Goal: Task Accomplishment & Management: Manage account settings

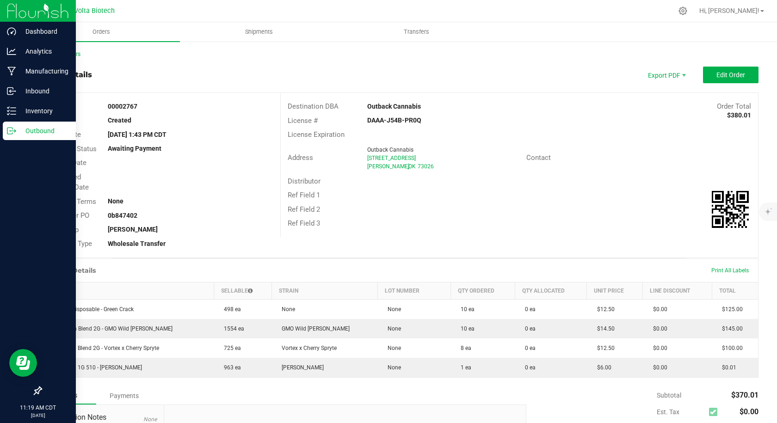
click at [6, 134] on div "Outbound" at bounding box center [39, 131] width 73 height 18
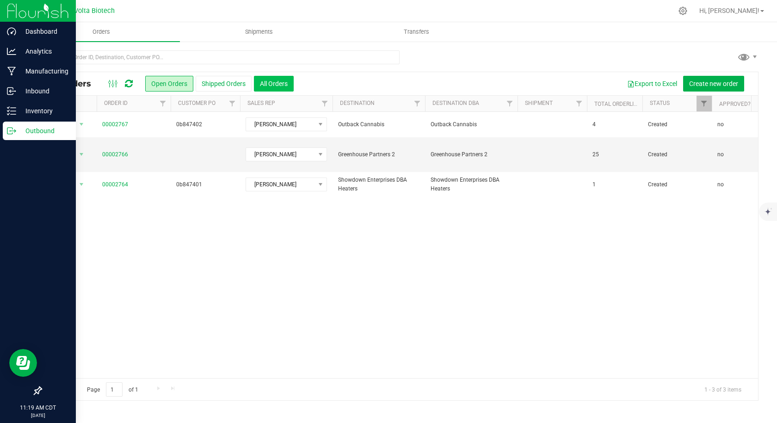
click at [268, 84] on button "All Orders" at bounding box center [274, 84] width 40 height 16
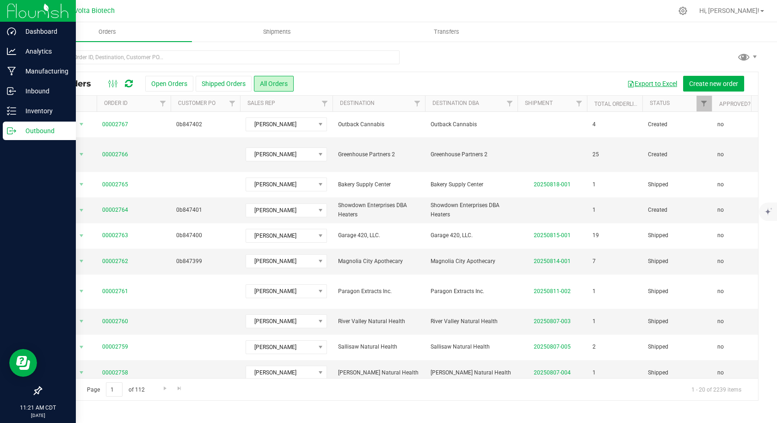
click at [637, 83] on button "Export to Excel" at bounding box center [652, 84] width 62 height 16
click at [110, 150] on link "00002766" at bounding box center [115, 154] width 26 height 9
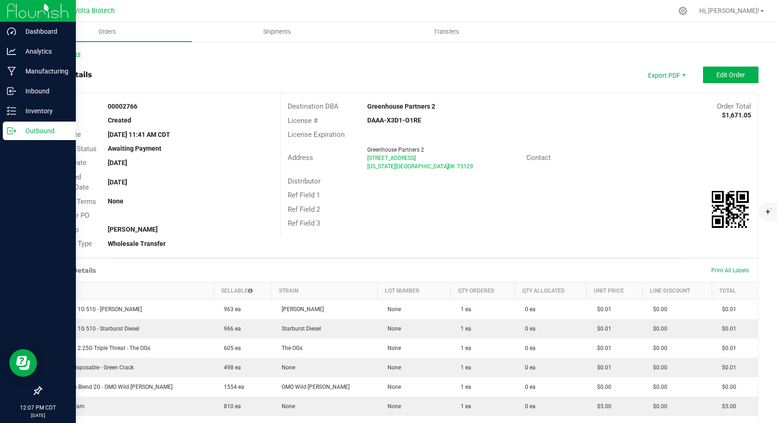
click at [54, 55] on link "Back to Orders" at bounding box center [61, 54] width 40 height 6
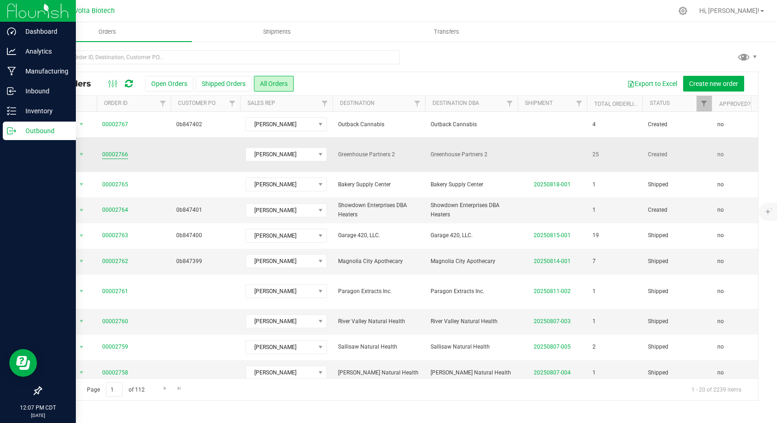
click at [106, 150] on link "00002766" at bounding box center [115, 154] width 26 height 9
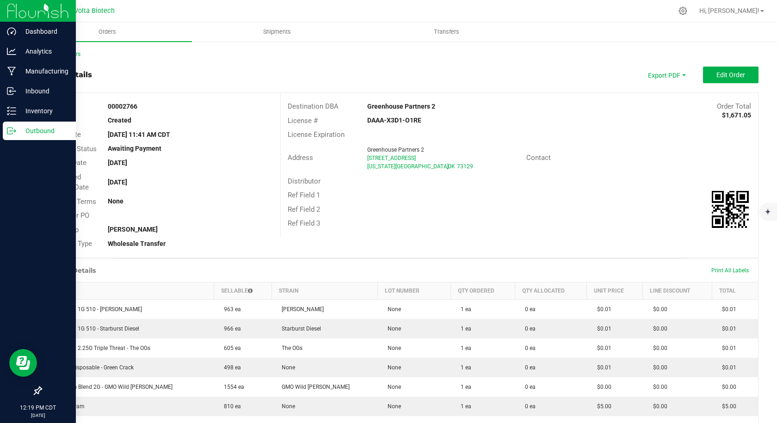
click at [135, 105] on strong "00002766" at bounding box center [123, 106] width 30 height 7
copy strong "00002766"
click at [11, 125] on div "Outbound" at bounding box center [39, 131] width 73 height 18
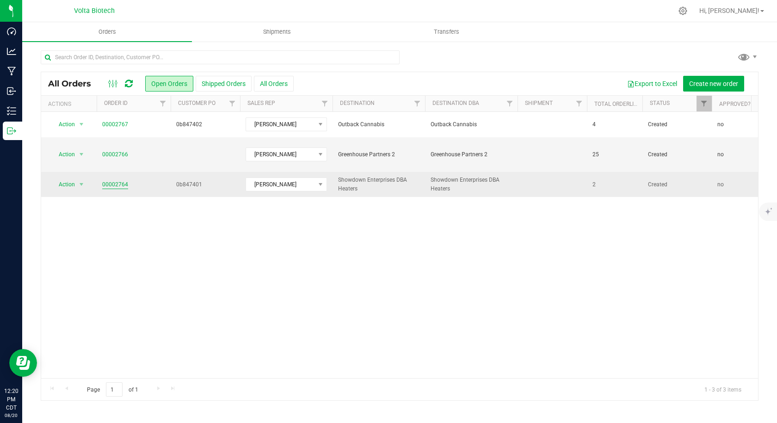
drag, startPoint x: 131, startPoint y: 174, endPoint x: 102, endPoint y: 175, distance: 29.1
click at [102, 180] on span "00002764" at bounding box center [133, 184] width 63 height 9
copy link "00002764"
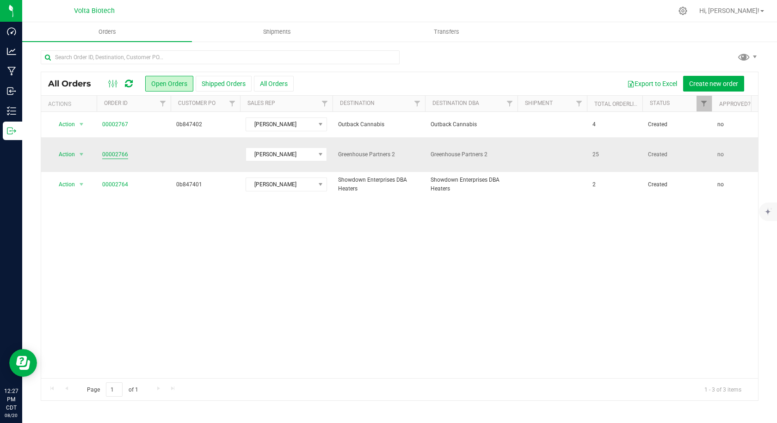
click at [116, 150] on link "00002766" at bounding box center [115, 154] width 26 height 9
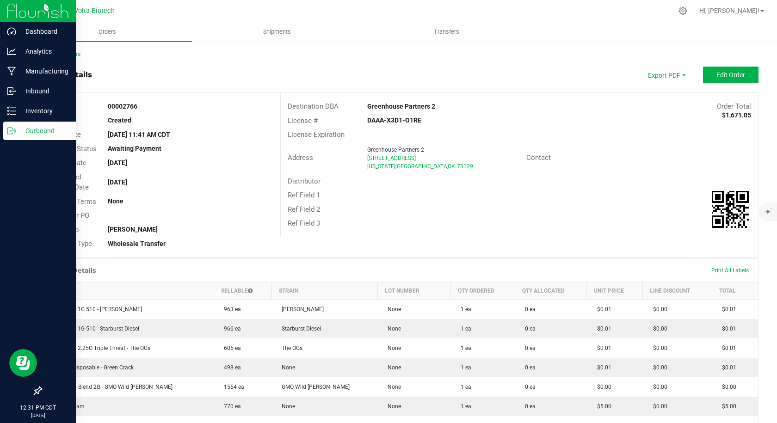
click at [12, 129] on icon at bounding box center [9, 131] width 5 height 6
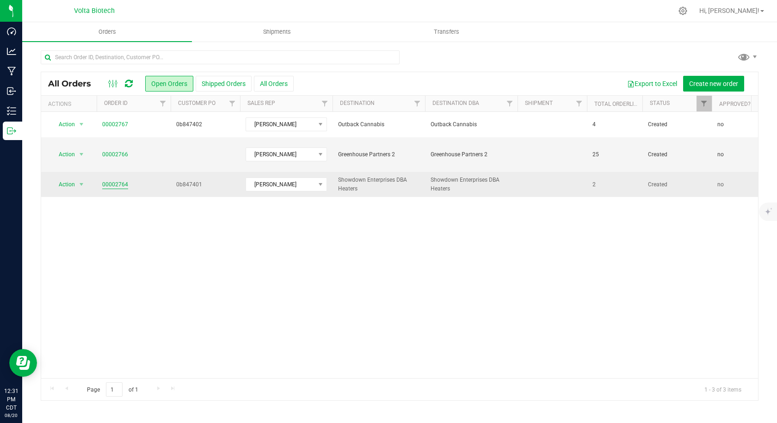
click at [112, 180] on link "00002764" at bounding box center [115, 184] width 26 height 9
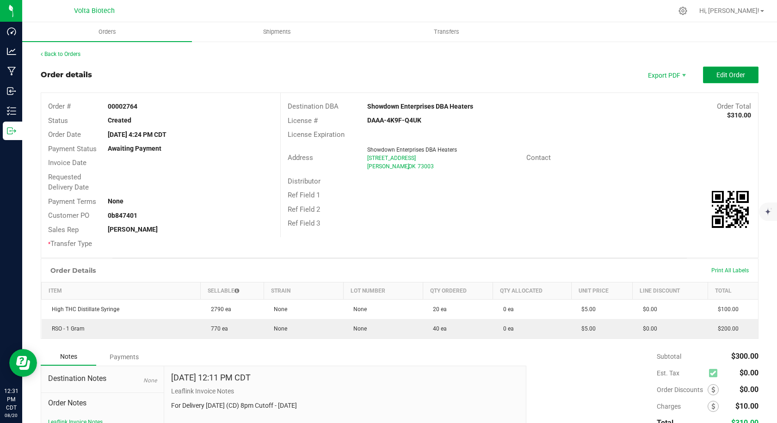
click at [727, 79] on span "Edit Order" at bounding box center [730, 74] width 29 height 7
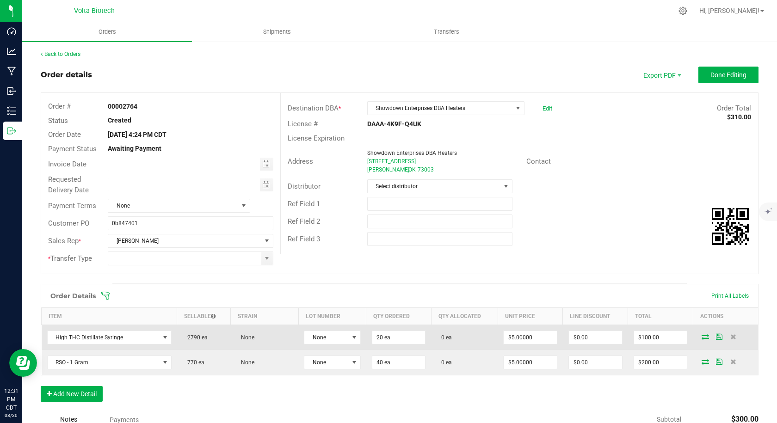
click at [701, 336] on icon at bounding box center [704, 337] width 7 height 6
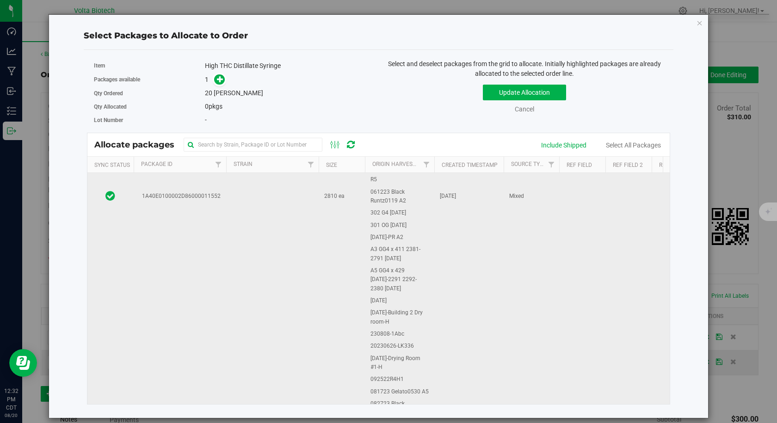
scroll to position [199, 0]
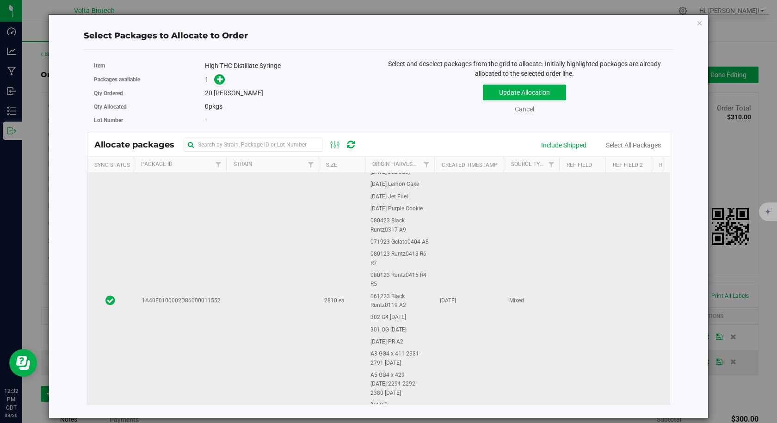
click at [206, 275] on td "1A40E0100002D86000011552" at bounding box center [180, 301] width 92 height 655
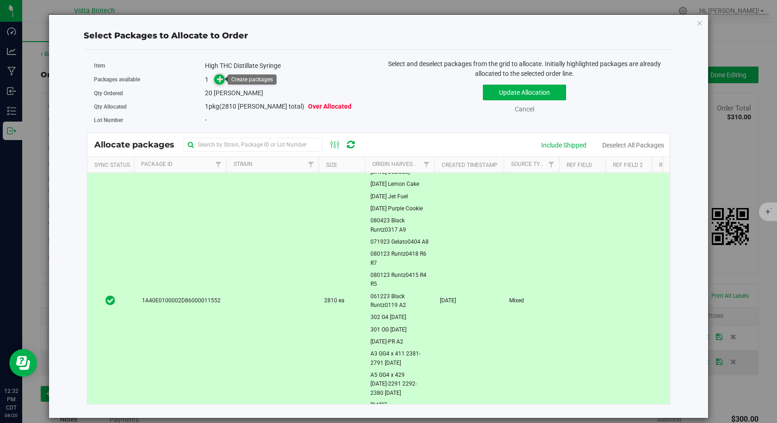
click at [219, 77] on icon at bounding box center [220, 79] width 6 height 6
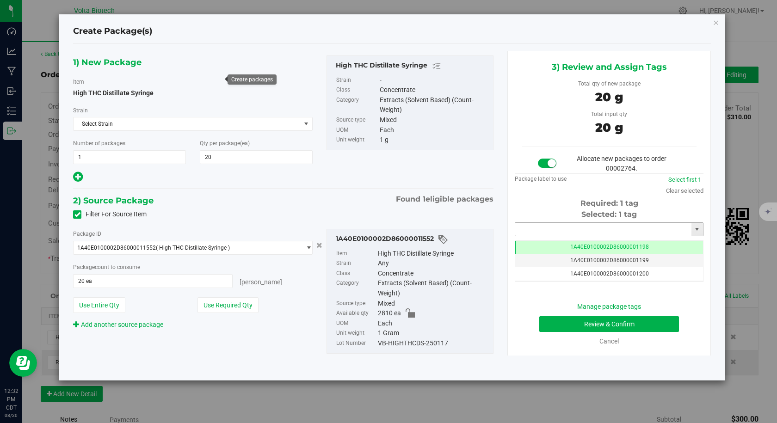
click at [551, 228] on input "text" at bounding box center [603, 229] width 176 height 13
type input "13469"
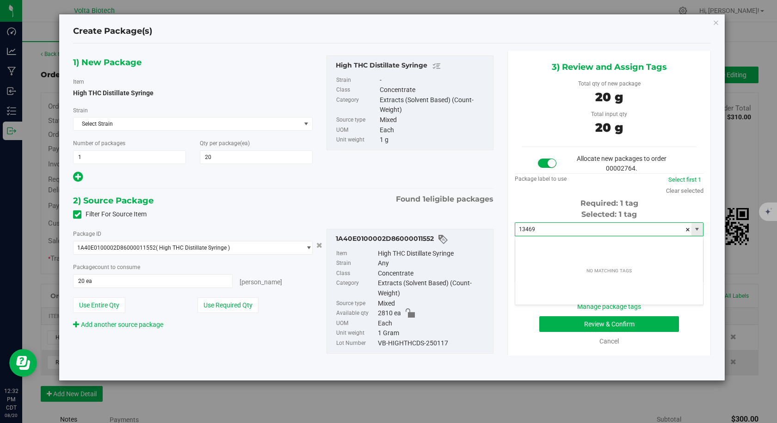
click at [551, 233] on input "13469" at bounding box center [603, 229] width 176 height 13
type input "13470"
click at [551, 233] on input "13470" at bounding box center [603, 229] width 176 height 13
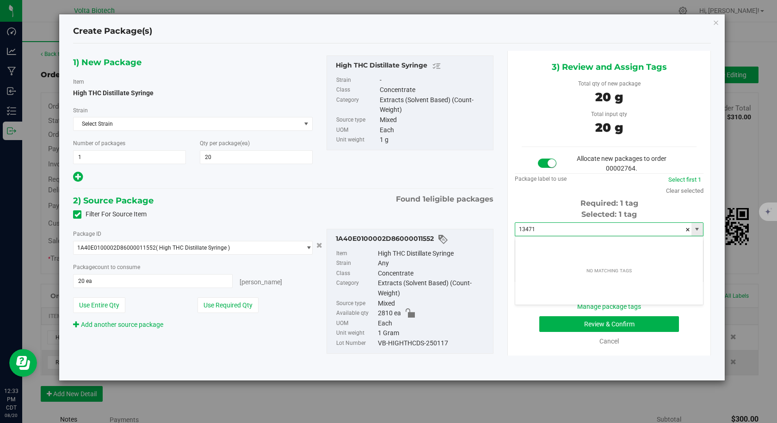
click at [551, 233] on input "13471" at bounding box center [603, 229] width 176 height 13
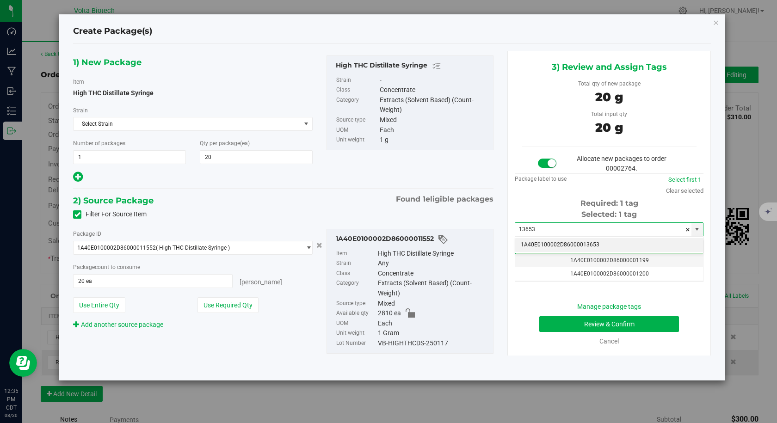
click at [561, 244] on li "1A40E0100002D86000013653" at bounding box center [609, 245] width 188 height 14
type input "1A40E0100002D86000013653"
click at [597, 243] on td "1A40E0100002D86000013653" at bounding box center [609, 247] width 188 height 13
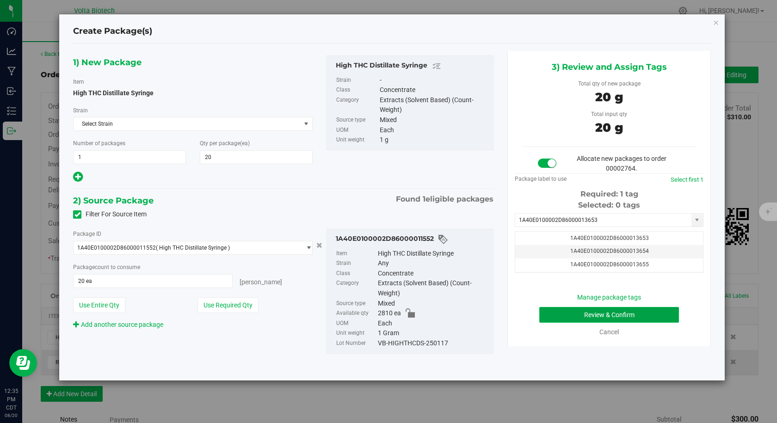
click at [597, 316] on button "Review & Confirm" at bounding box center [609, 315] width 140 height 16
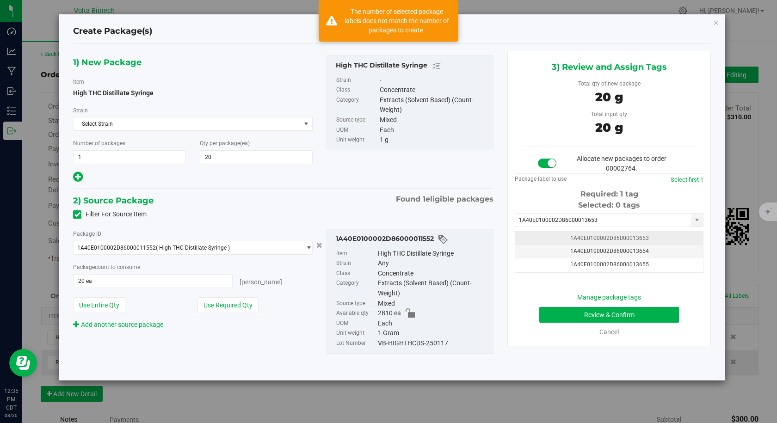
click at [619, 236] on span "1A40E0100002D86000013653" at bounding box center [609, 238] width 79 height 6
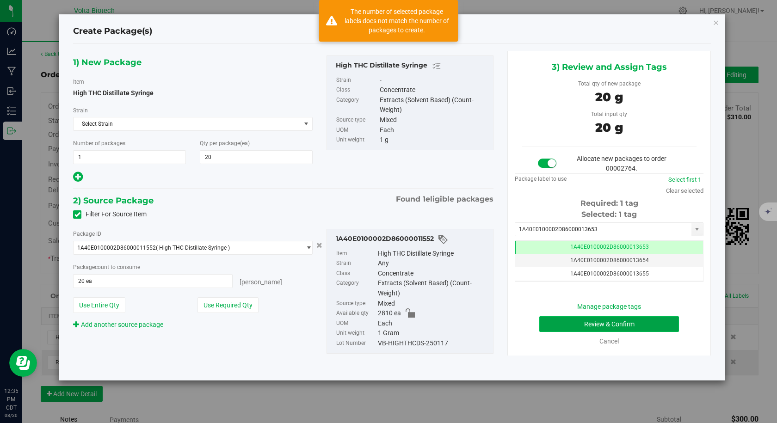
click at [583, 322] on button "Review & Confirm" at bounding box center [609, 324] width 140 height 16
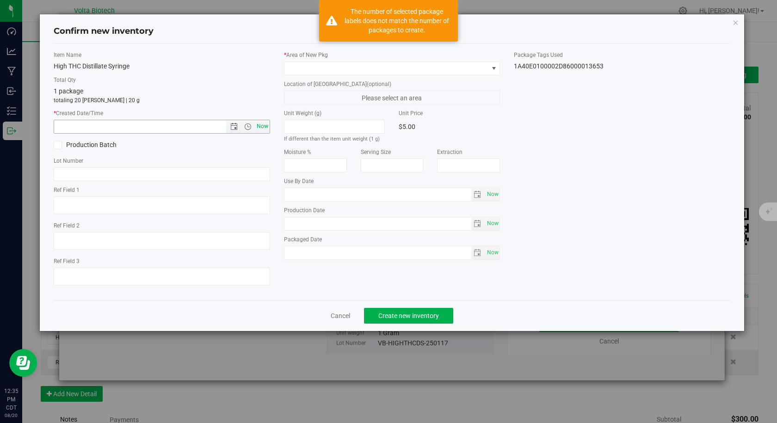
click at [264, 125] on span "Now" at bounding box center [262, 126] width 16 height 13
type input "8/20/2025 12:35 PM"
click at [309, 66] on span at bounding box center [386, 68] width 204 height 13
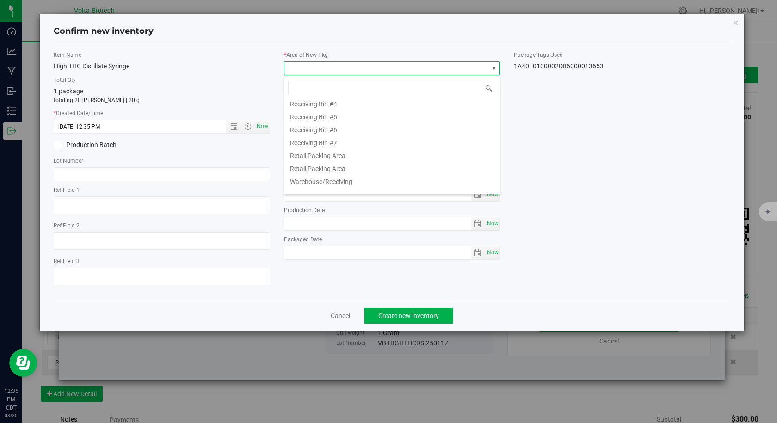
scroll to position [192, 0]
click at [329, 161] on li "Retail Packing Area" at bounding box center [391, 159] width 215 height 13
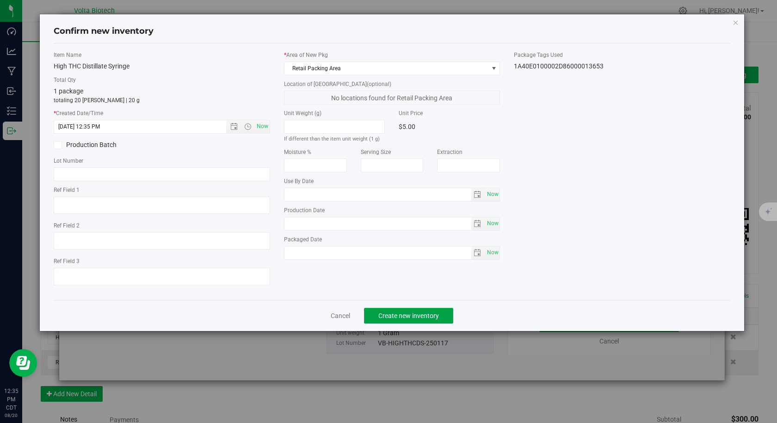
click at [407, 314] on span "Create new inventory" at bounding box center [408, 315] width 61 height 7
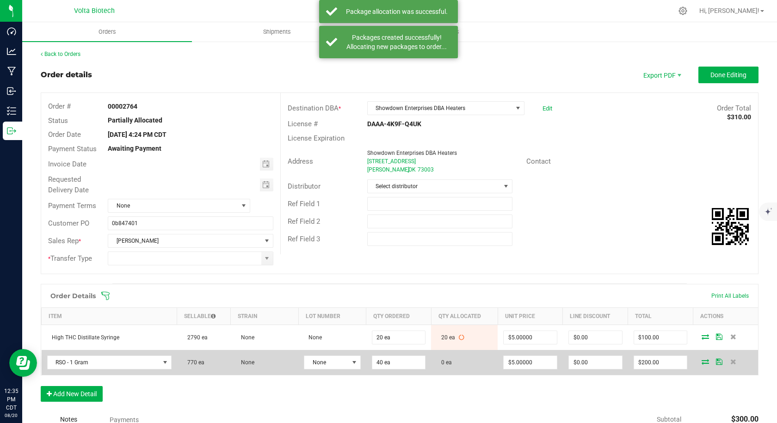
click at [701, 363] on icon at bounding box center [704, 362] width 7 height 6
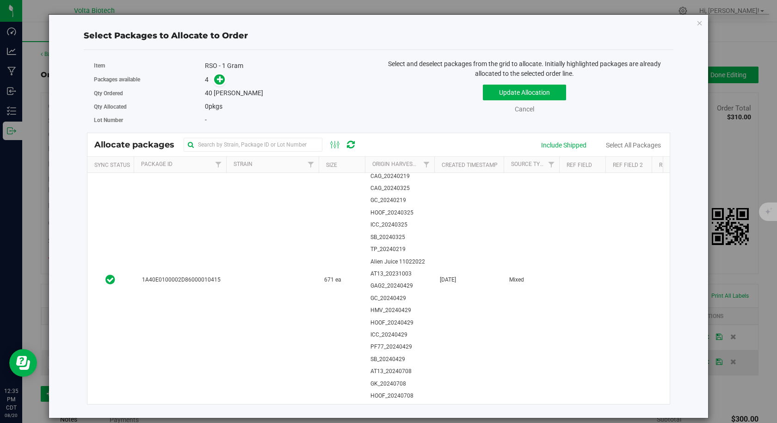
scroll to position [1433, 0]
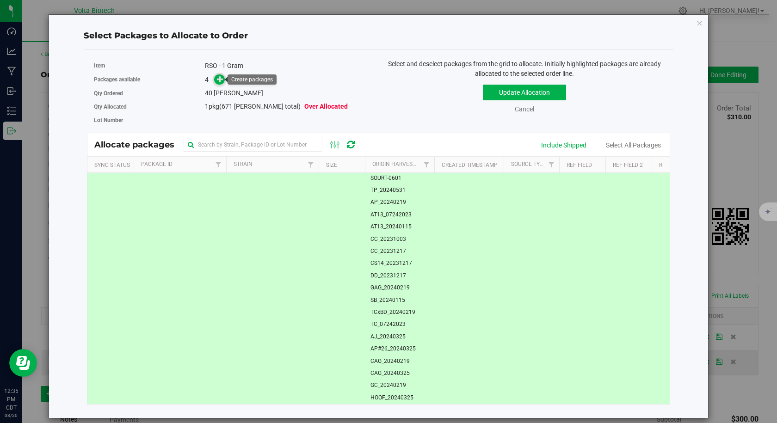
click at [219, 80] on icon at bounding box center [220, 79] width 6 height 6
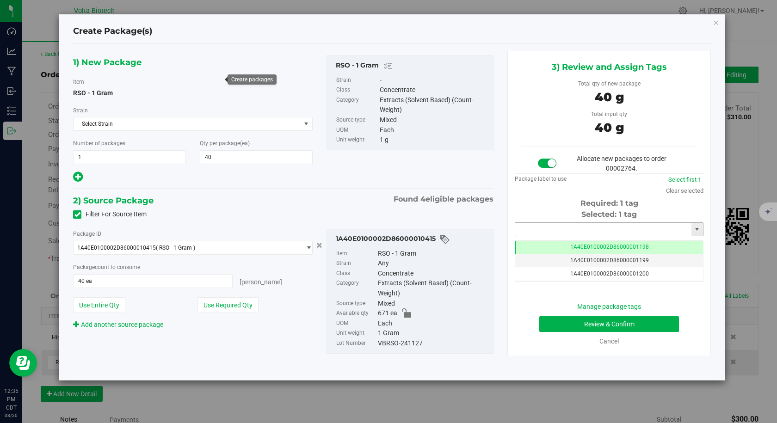
click at [528, 227] on input "text" at bounding box center [603, 229] width 176 height 13
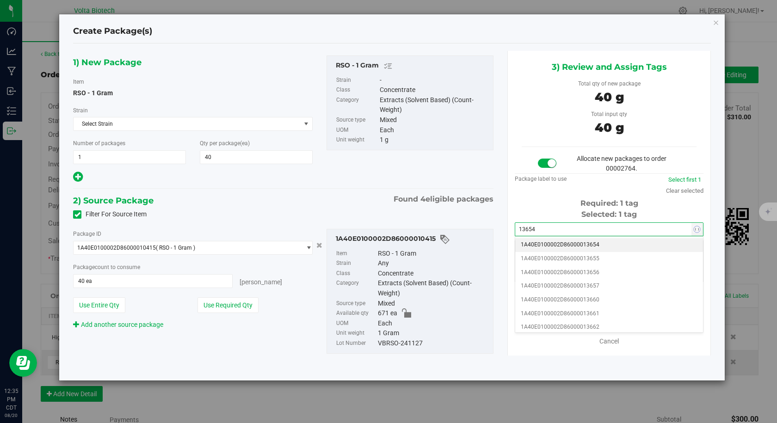
click at [523, 243] on li "1A40E0100002D86000013654" at bounding box center [609, 245] width 188 height 14
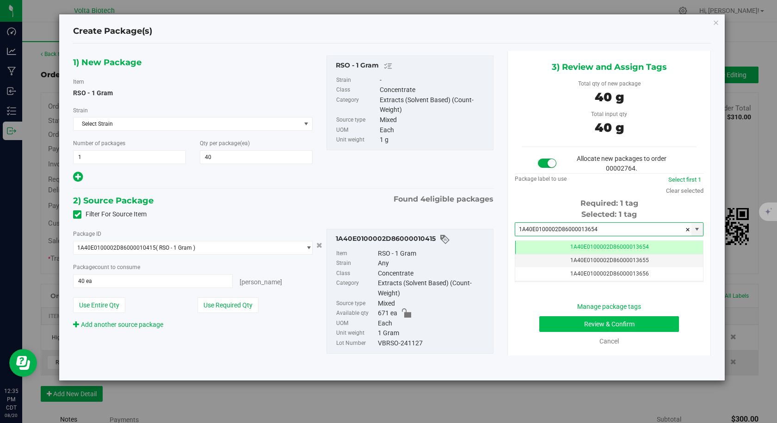
type input "1A40E0100002D86000013654"
click at [562, 324] on button "Review & Confirm" at bounding box center [609, 324] width 140 height 16
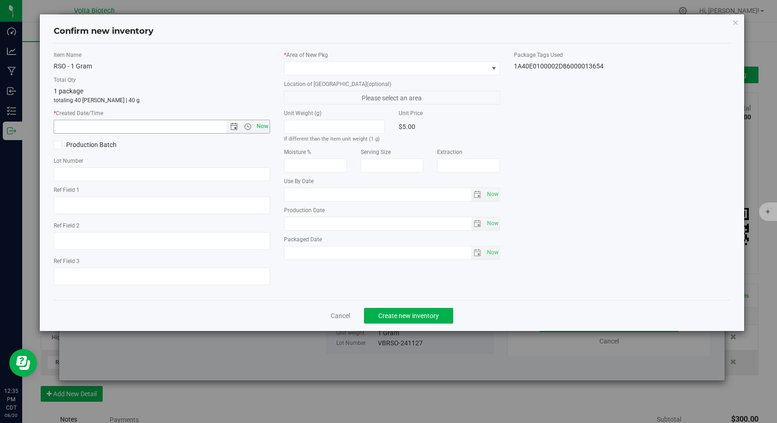
click at [264, 122] on span "Now" at bounding box center [262, 126] width 16 height 13
type input "8/20/2025 12:35 PM"
click at [311, 63] on span at bounding box center [386, 68] width 204 height 13
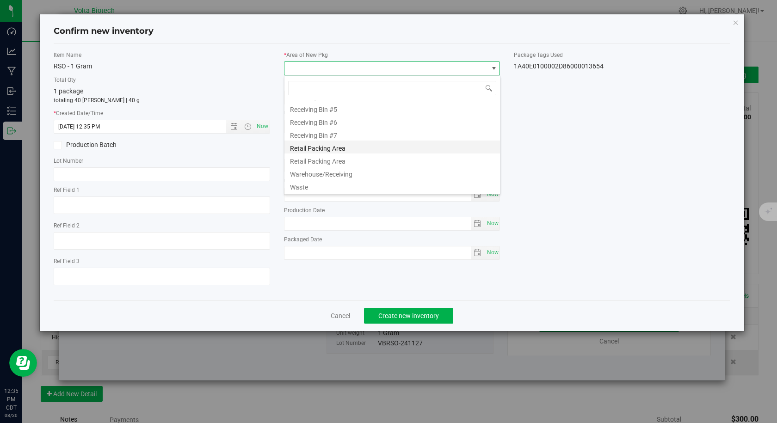
click at [337, 150] on li "Retail Packing Area" at bounding box center [391, 147] width 215 height 13
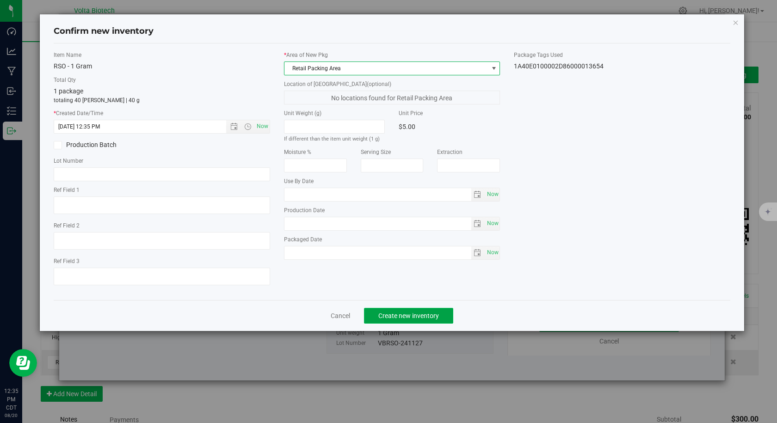
click at [382, 309] on button "Create new inventory" at bounding box center [408, 316] width 89 height 16
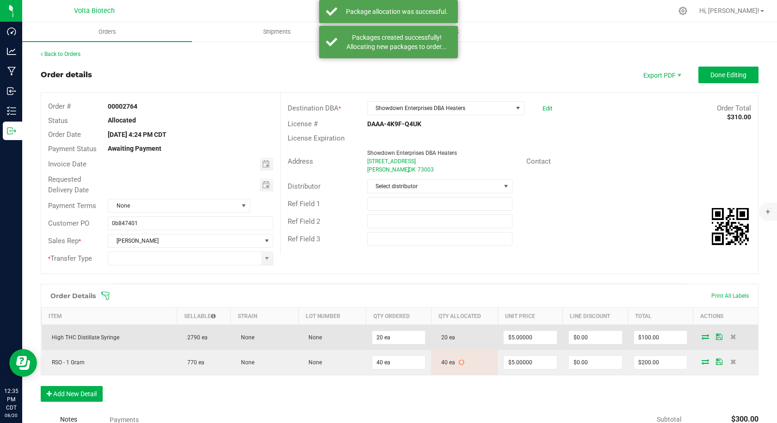
click at [701, 337] on icon at bounding box center [704, 337] width 7 height 6
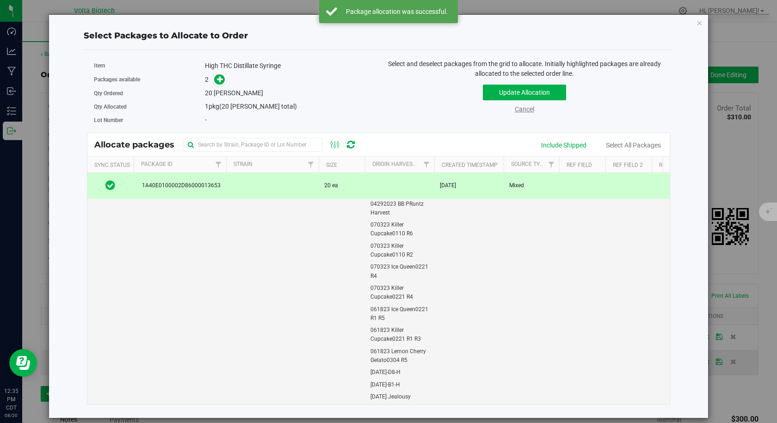
click at [529, 110] on link "Cancel" at bounding box center [523, 108] width 19 height 7
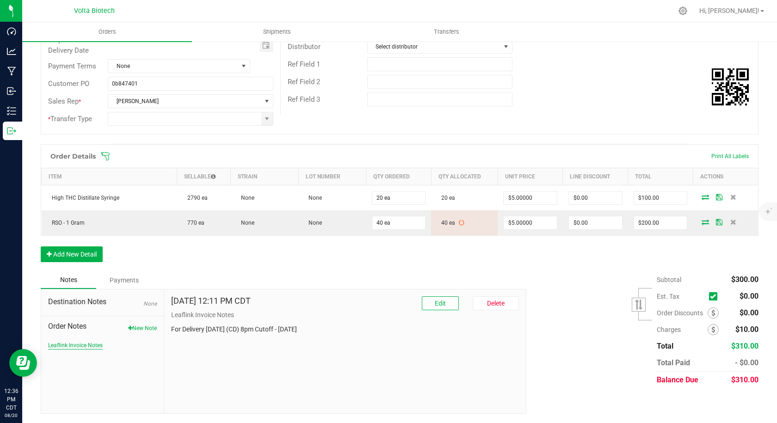
click at [80, 343] on button "Leaflink Invoice Notes" at bounding box center [75, 345] width 55 height 8
click at [135, 328] on button "New Note" at bounding box center [142, 328] width 29 height 8
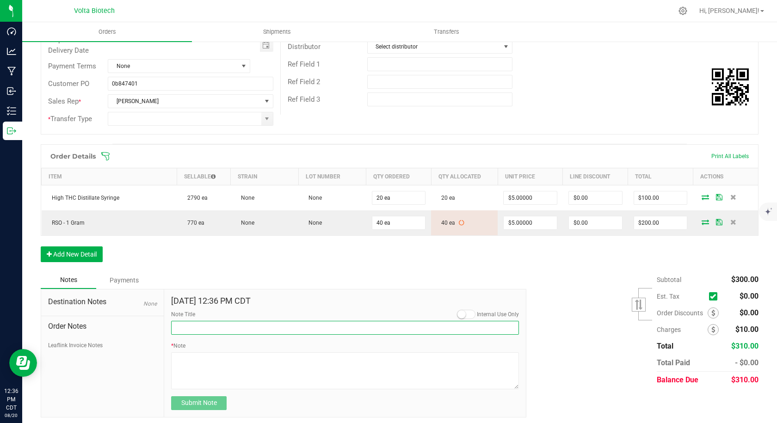
click at [244, 328] on input "Note Title" at bounding box center [345, 328] width 348 height 14
type input "notes on destination"
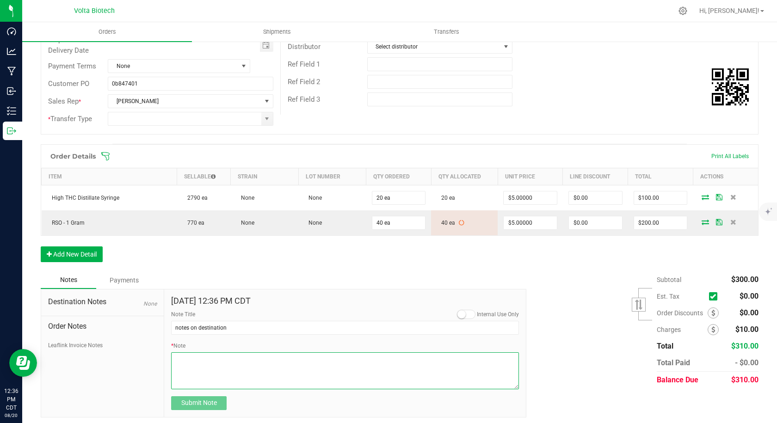
drag, startPoint x: 199, startPoint y: 363, endPoint x: 202, endPoint y: 359, distance: 4.9
click at [199, 363] on textarea "* Note" at bounding box center [345, 370] width 348 height 37
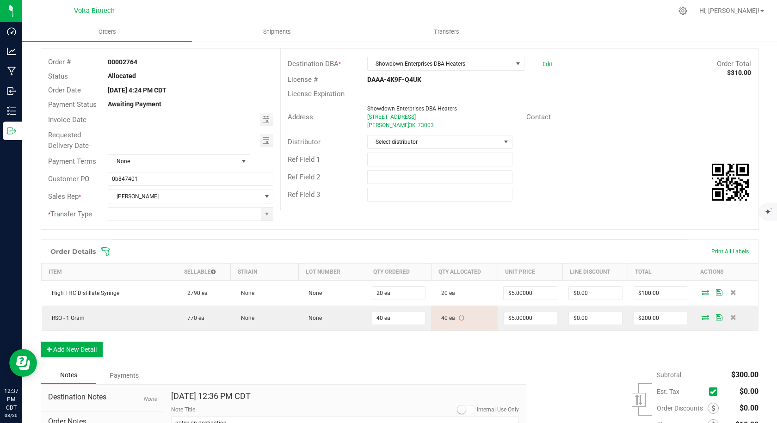
scroll to position [92, 0]
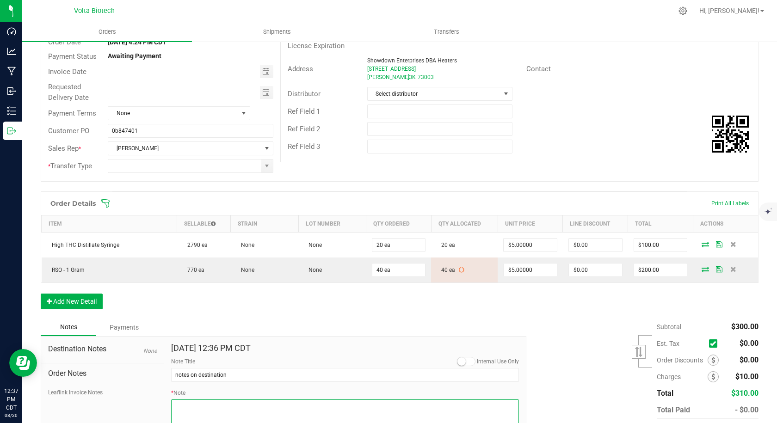
click at [229, 409] on textarea "* Note" at bounding box center [345, 417] width 348 height 37
paste textarea "1101 SE 29th St Oklahoma City, OK 73129  Get on I-35 N from S High Ave and SE …"
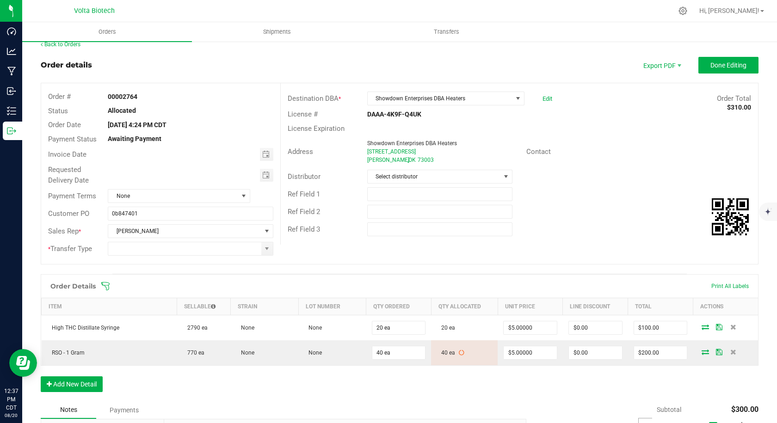
scroll to position [0, 0]
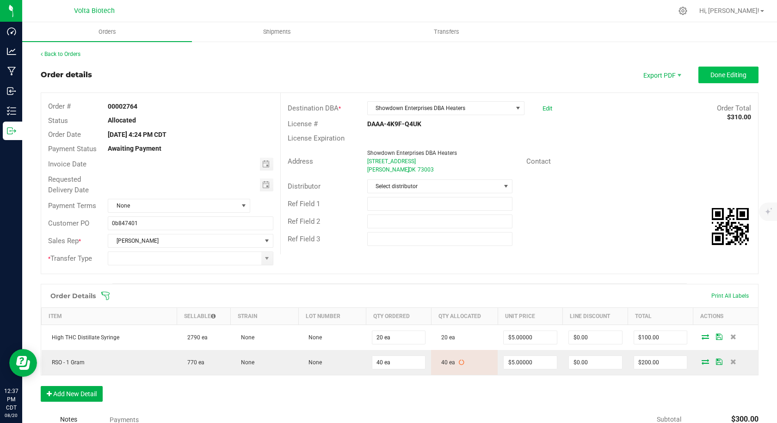
type textarea "1101 SE 29th St Oklahoma City, OK 73129  Get on I-35 N from S High Ave and SE …"
click at [720, 79] on span "Done Editing" at bounding box center [728, 74] width 36 height 7
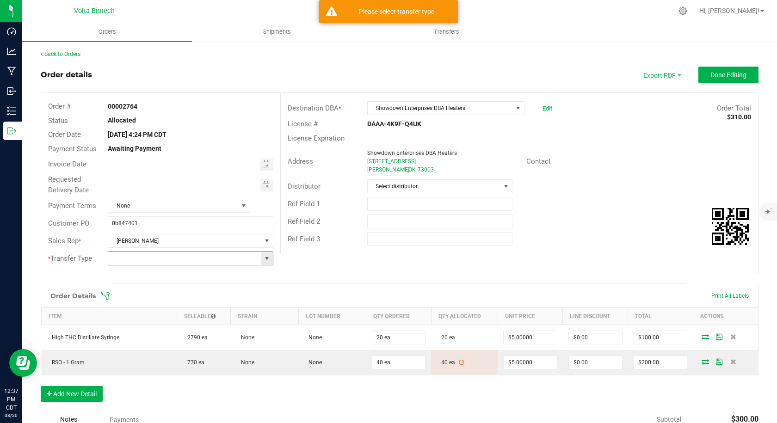
click at [246, 257] on input at bounding box center [184, 258] width 153 height 13
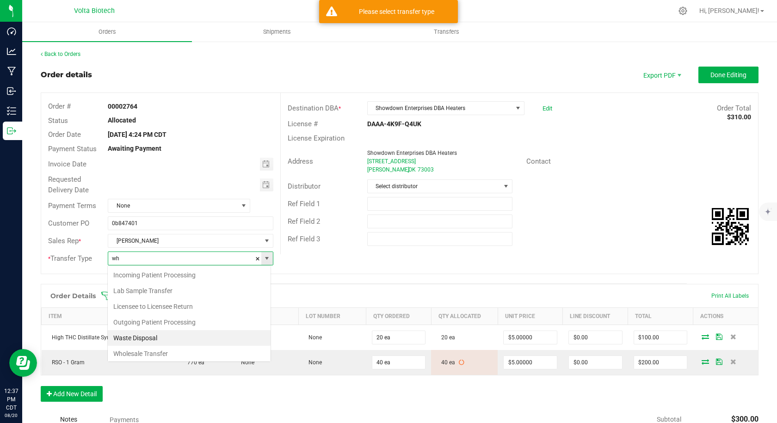
scroll to position [2, 0]
click at [134, 349] on li "Wholesale Transfer" at bounding box center [189, 352] width 163 height 16
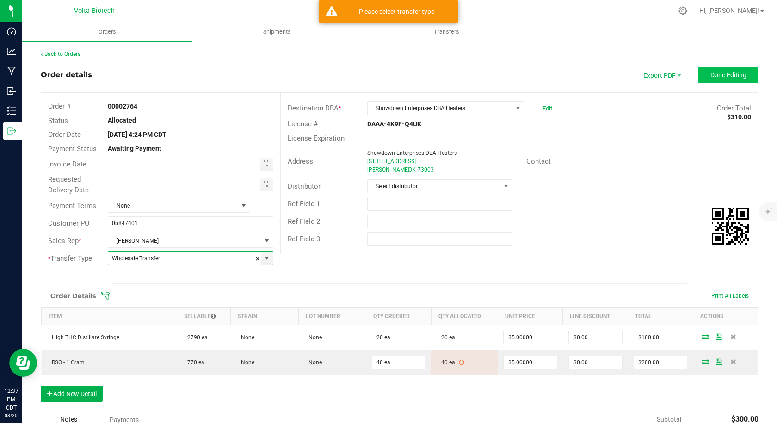
type input "Wholesale Transfer"
click at [714, 73] on span "Done Editing" at bounding box center [728, 74] width 36 height 7
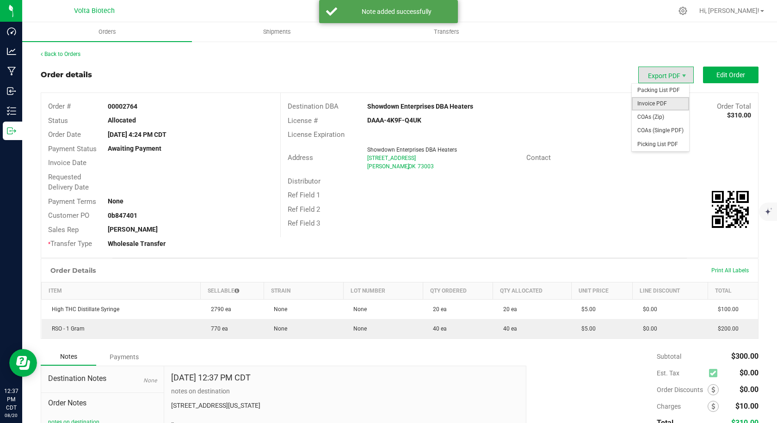
click at [666, 104] on span "Invoice PDF" at bounding box center [659, 103] width 57 height 13
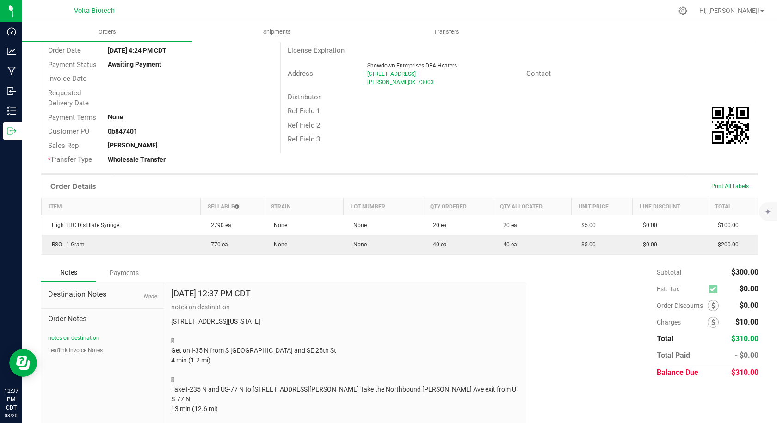
scroll to position [150, 0]
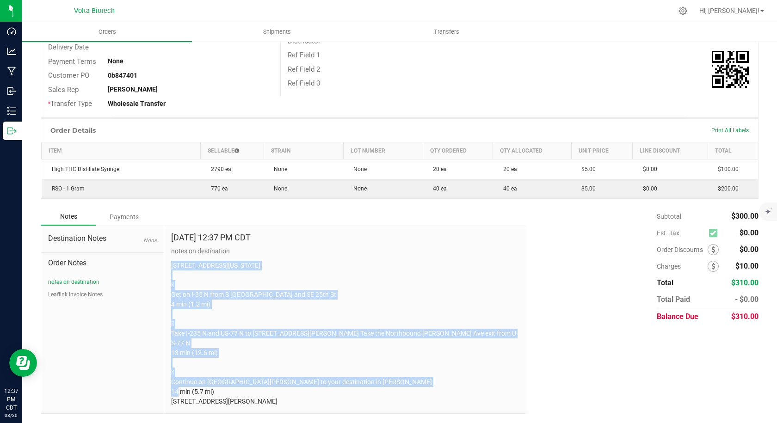
drag, startPoint x: 220, startPoint y: 381, endPoint x: 169, endPoint y: 258, distance: 133.1
click at [169, 258] on div "Aug 20, 2025 12:37 PM CDT notes on destination 1101 SE 29th St Oklahoma City, O…" at bounding box center [344, 320] width 361 height 188
copy p "1101 SE 29th St Oklahoma City, OK 73129  Get on I-35 N from S High Ave and SE …"
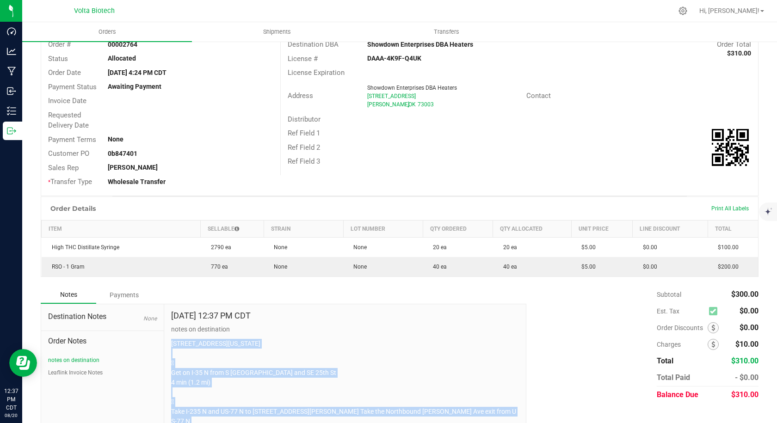
scroll to position [0, 0]
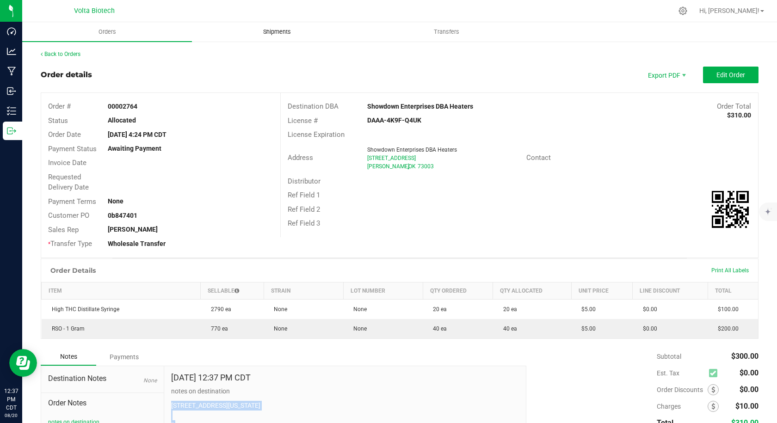
click at [286, 30] on span "Shipments" at bounding box center [277, 32] width 53 height 8
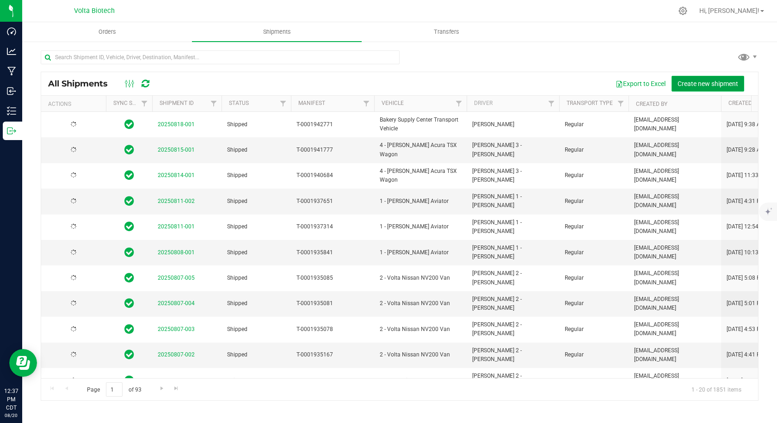
click at [683, 86] on span "Create new shipment" at bounding box center [707, 83] width 61 height 7
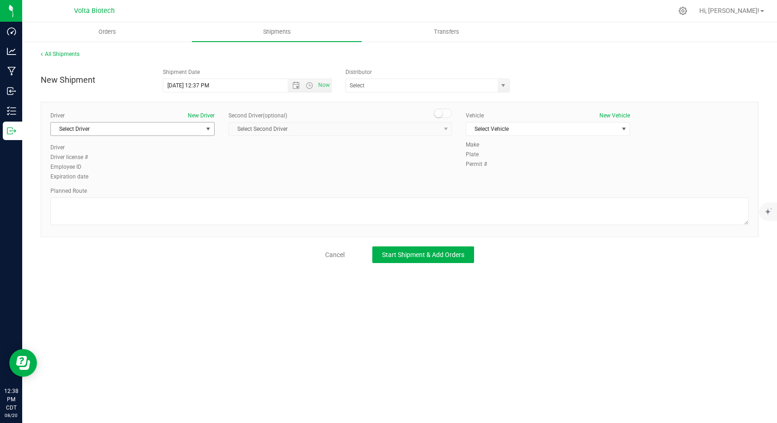
click at [200, 133] on span "Select Driver" at bounding box center [127, 128] width 152 height 13
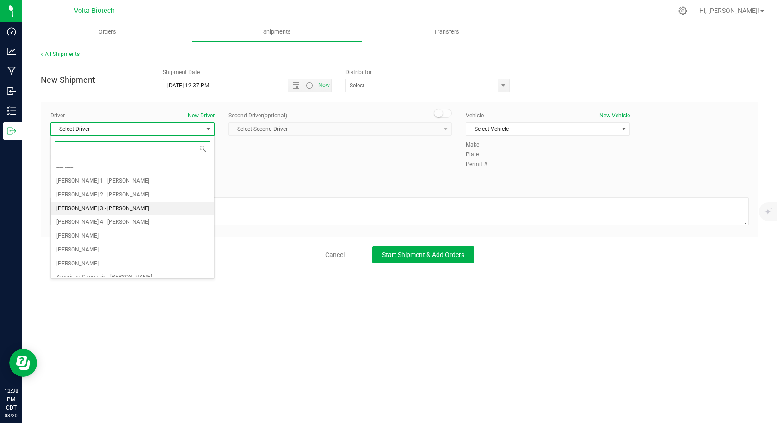
click at [110, 202] on li "Crosby 3 - Dyke" at bounding box center [132, 209] width 163 height 14
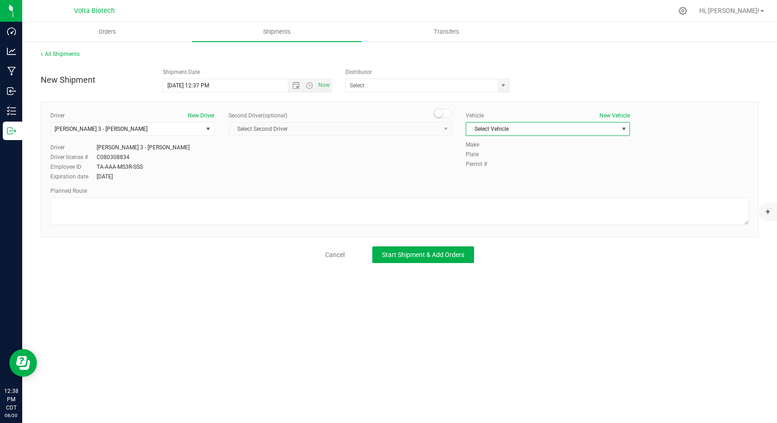
click at [541, 127] on span "Select Vehicle" at bounding box center [542, 128] width 152 height 13
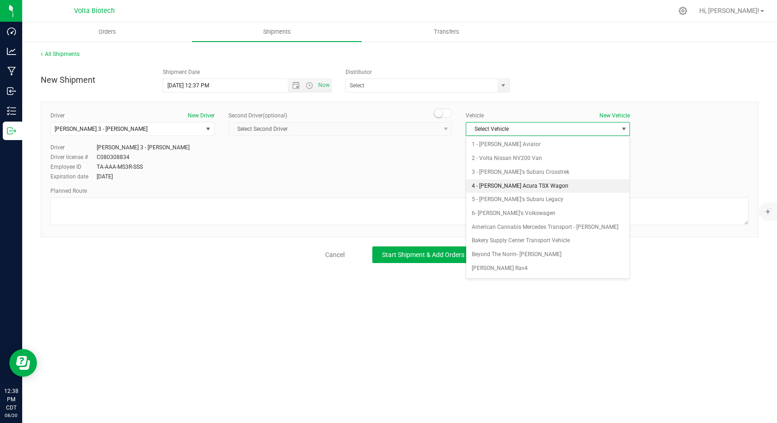
click at [522, 183] on li "4 - Crosby's Acura TSX Wagon" at bounding box center [547, 186] width 163 height 14
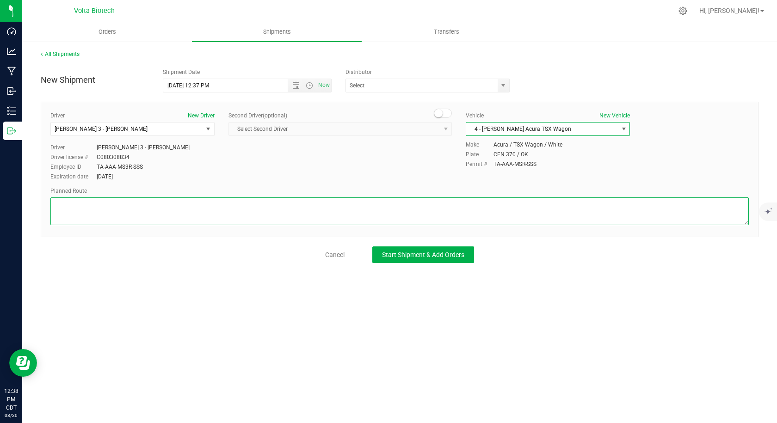
click at [392, 219] on textarea at bounding box center [399, 211] width 698 height 28
paste textarea "1101 SE 29th St Oklahoma City, OK 73129  Get on I-35 N from S High Ave and SE …"
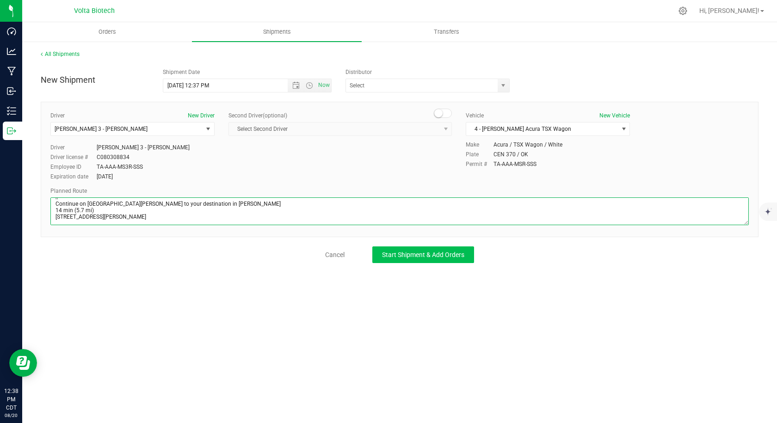
type textarea "1101 SE 29th St Oklahoma City, OK 73129  Get on I-35 N from S High Ave and SE …"
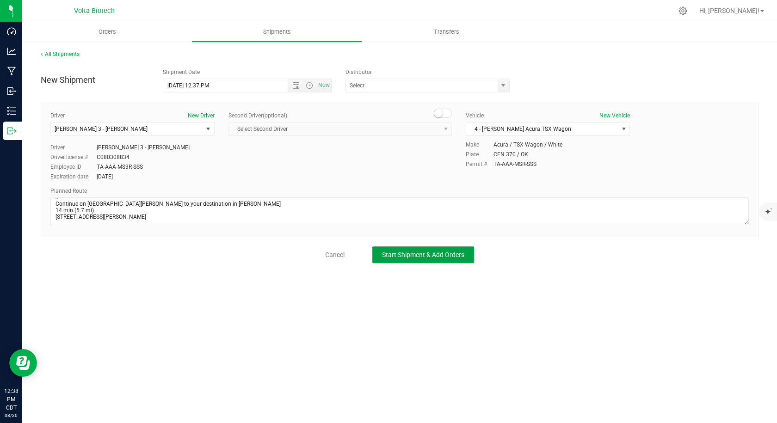
click at [414, 250] on button "Start Shipment & Add Orders" at bounding box center [423, 254] width 102 height 17
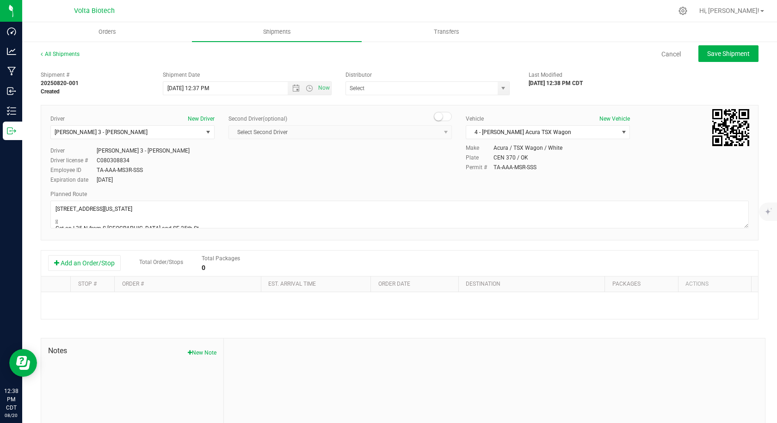
click at [373, 307] on div at bounding box center [399, 317] width 716 height 50
click at [722, 55] on span "Save Shipment" at bounding box center [728, 53] width 43 height 7
type input "8/20/2025 5:37 PM"
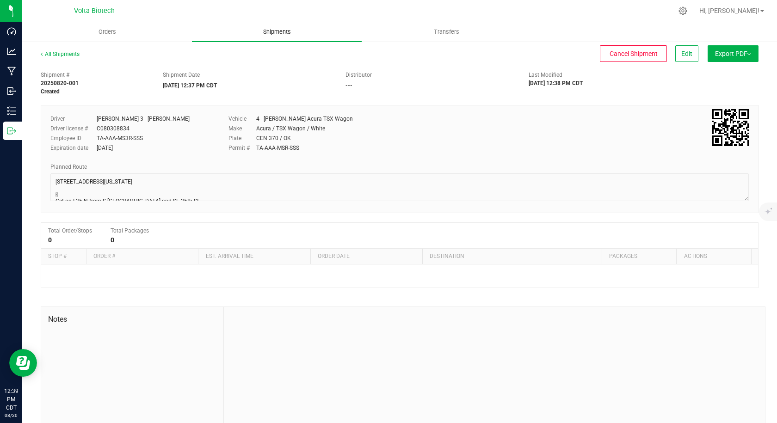
click at [275, 35] on span "Shipments" at bounding box center [277, 32] width 53 height 8
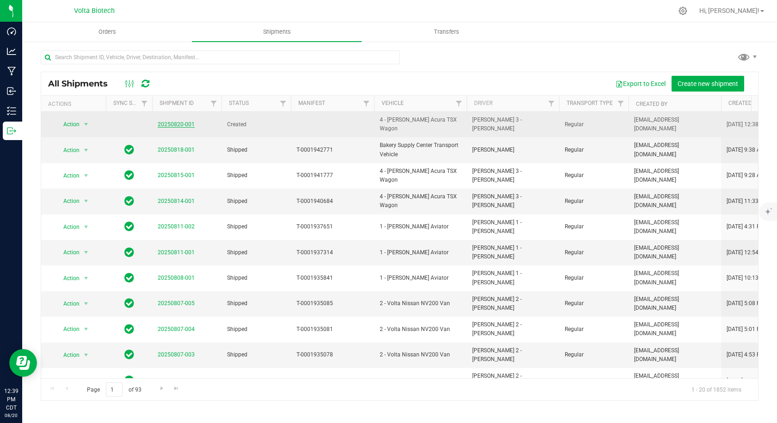
click at [171, 121] on link "20250820-001" at bounding box center [176, 124] width 37 height 6
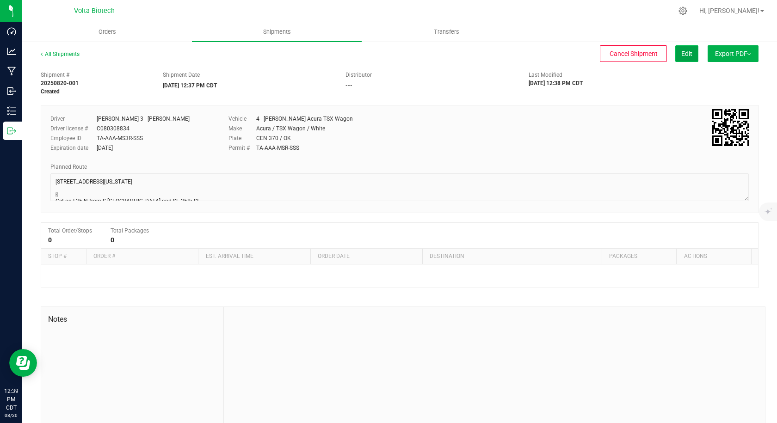
click at [683, 57] on span "Edit" at bounding box center [686, 53] width 11 height 7
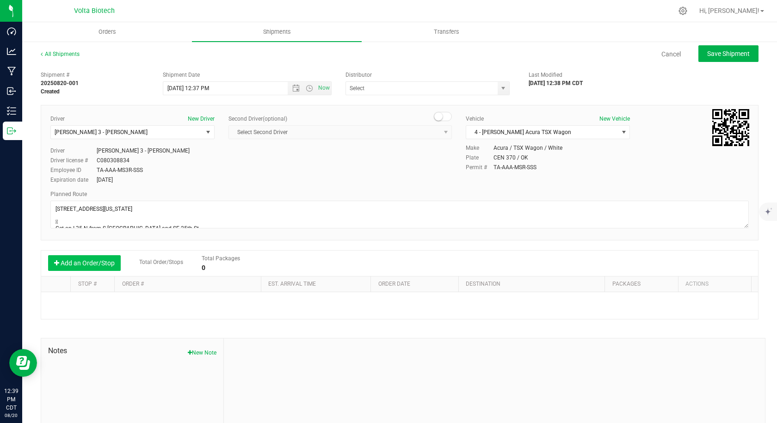
click at [92, 265] on button "Add an Order/Stop" at bounding box center [84, 263] width 73 height 16
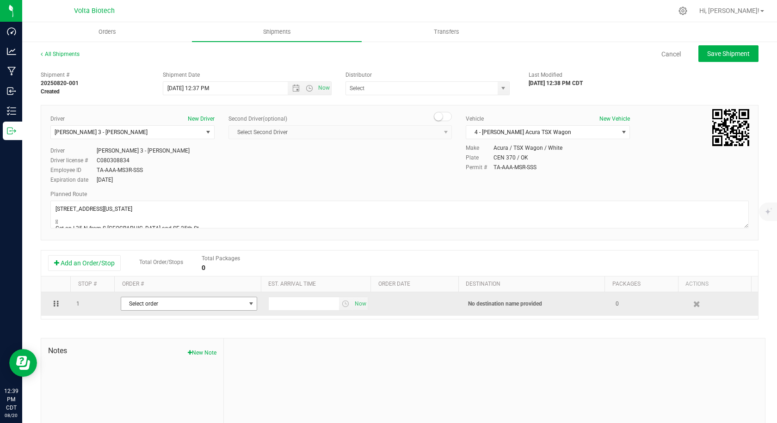
click at [147, 304] on span "Select order" at bounding box center [183, 303] width 124 height 13
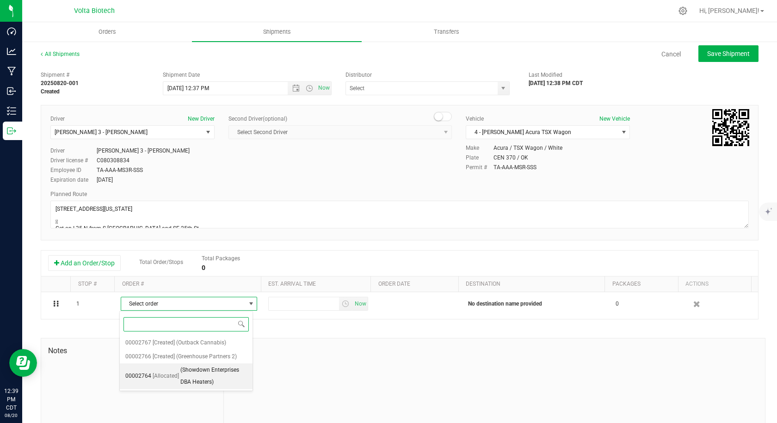
click at [148, 378] on span "00002764" at bounding box center [138, 376] width 26 height 12
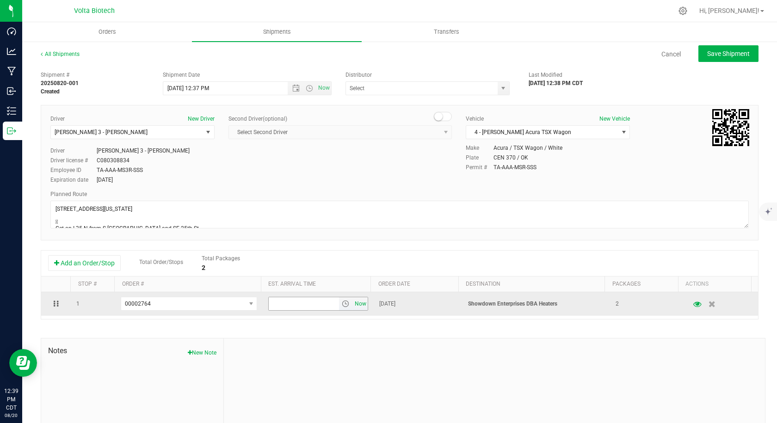
click at [353, 306] on span "Now" at bounding box center [361, 303] width 16 height 13
click at [342, 303] on span "select" at bounding box center [345, 303] width 7 height 7
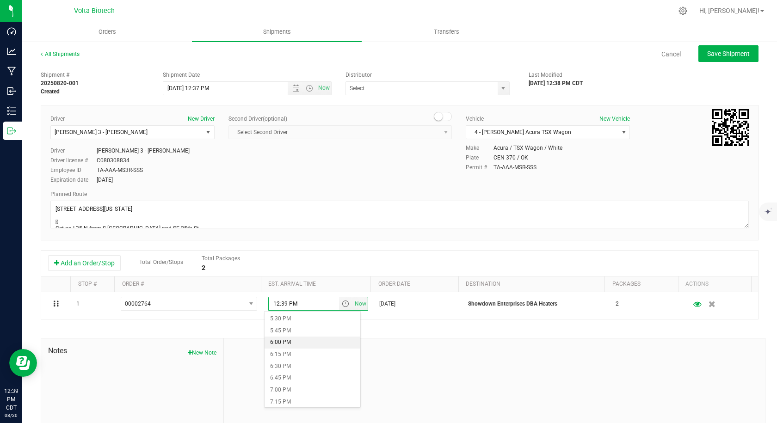
scroll to position [786, 0]
click at [300, 342] on li "5:00 PM" at bounding box center [312, 342] width 96 height 12
click at [726, 53] on span "Save Shipment" at bounding box center [728, 53] width 43 height 7
type input "8/20/2025 5:37 PM"
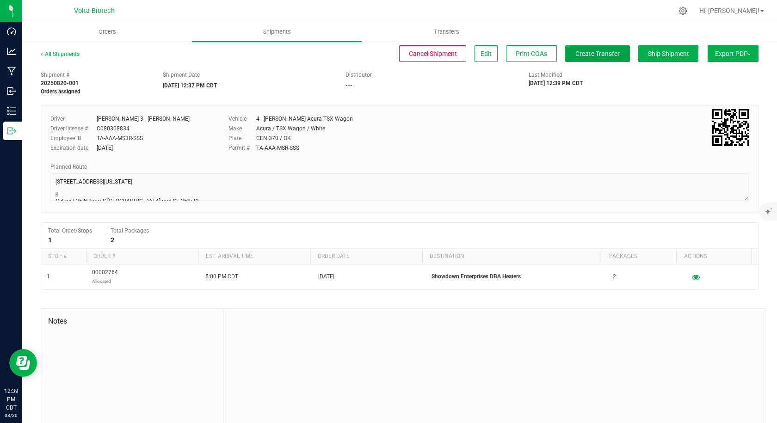
click at [591, 57] on span "Create Transfer" at bounding box center [597, 53] width 44 height 7
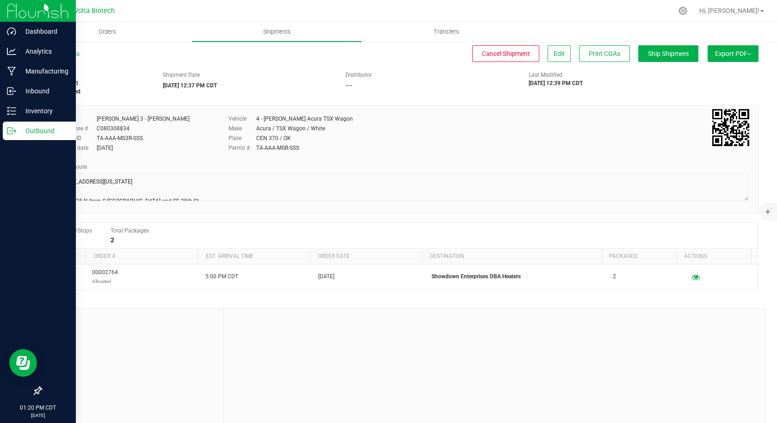
click at [9, 128] on icon at bounding box center [11, 130] width 9 height 9
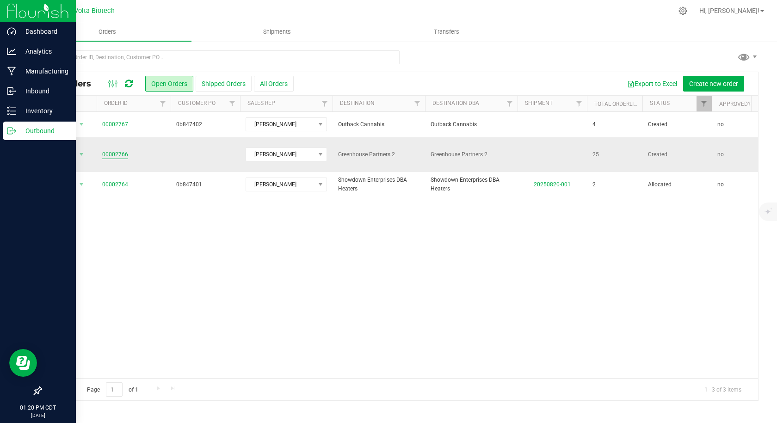
click at [118, 152] on link "00002766" at bounding box center [115, 154] width 26 height 9
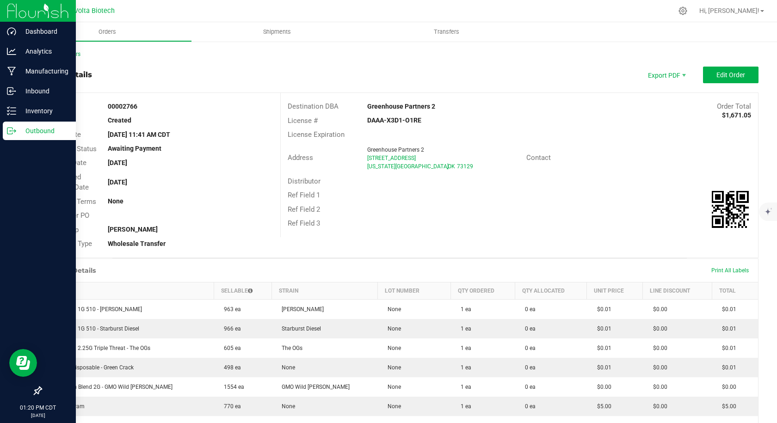
drag, startPoint x: 432, startPoint y: 170, endPoint x: 356, endPoint y: 162, distance: 76.3
click at [356, 162] on div "Address Greenhouse Partners 2 235 SE 29th Street Oklahoma City , OK 73129" at bounding box center [403, 158] width 245 height 29
copy div "Greenhouse Partners 2 235 SE 29th Street Oklahoma City , OK 73129"
drag, startPoint x: 490, startPoint y: 182, endPoint x: 676, endPoint y: 109, distance: 200.3
click at [490, 182] on div "Distributor" at bounding box center [519, 181] width 477 height 14
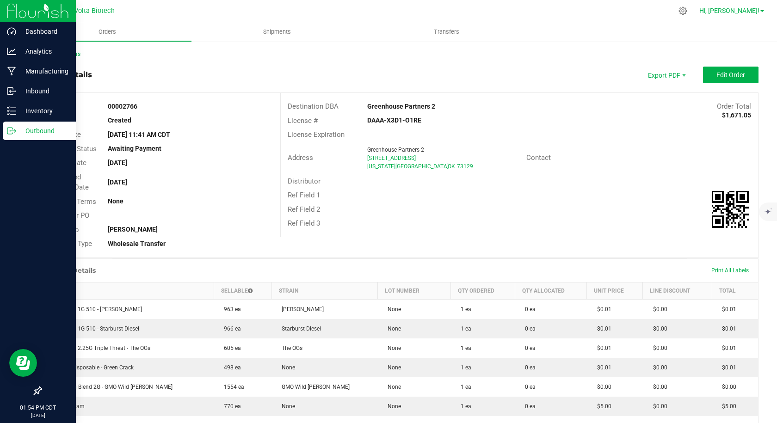
click at [752, 10] on span "Hi, [PERSON_NAME]!" at bounding box center [729, 10] width 60 height 7
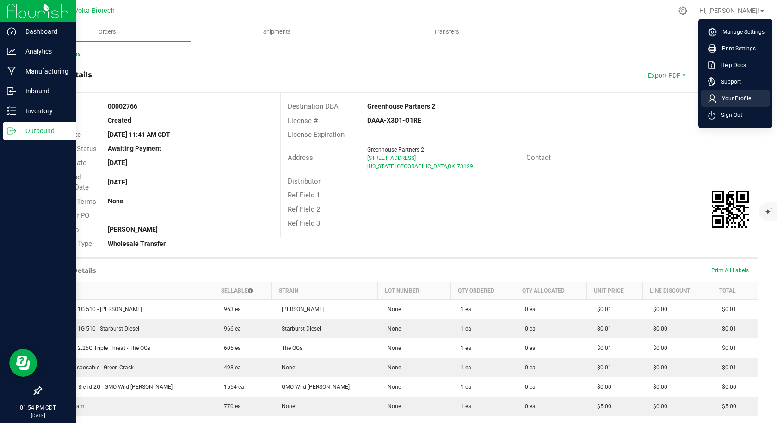
click at [745, 95] on span "Your Profile" at bounding box center [733, 98] width 35 height 9
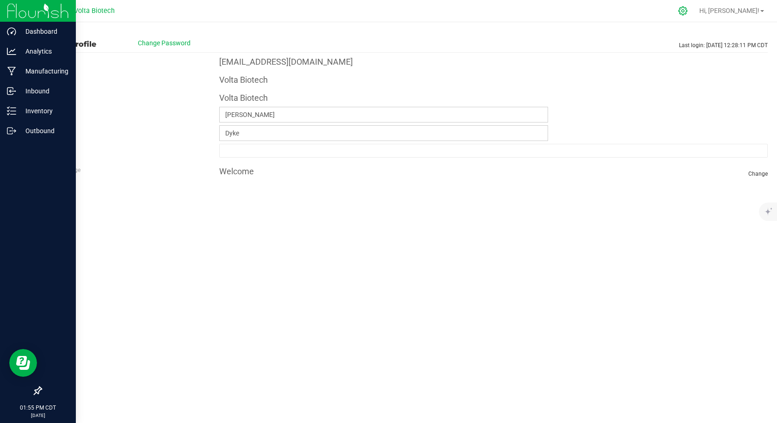
click at [687, 12] on icon at bounding box center [683, 11] width 10 height 10
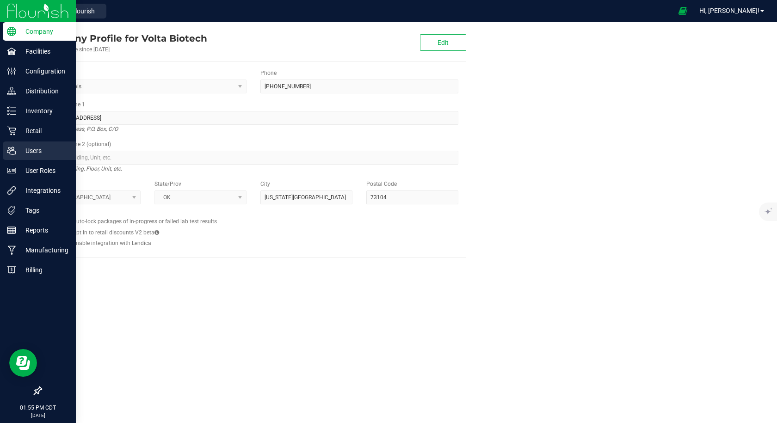
click at [37, 153] on p "Users" at bounding box center [43, 150] width 55 height 11
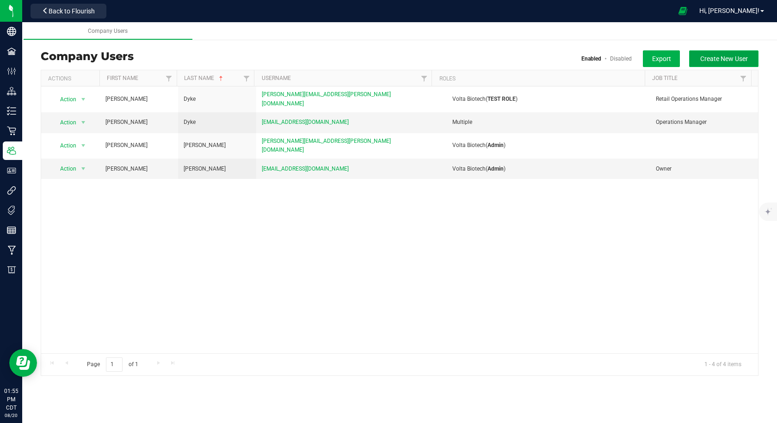
click at [719, 58] on span "Create New User" at bounding box center [724, 58] width 48 height 7
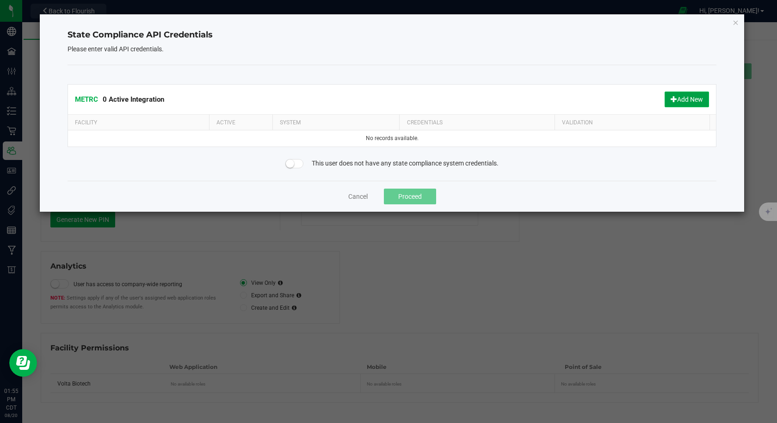
click at [696, 98] on button "Add New" at bounding box center [686, 100] width 44 height 16
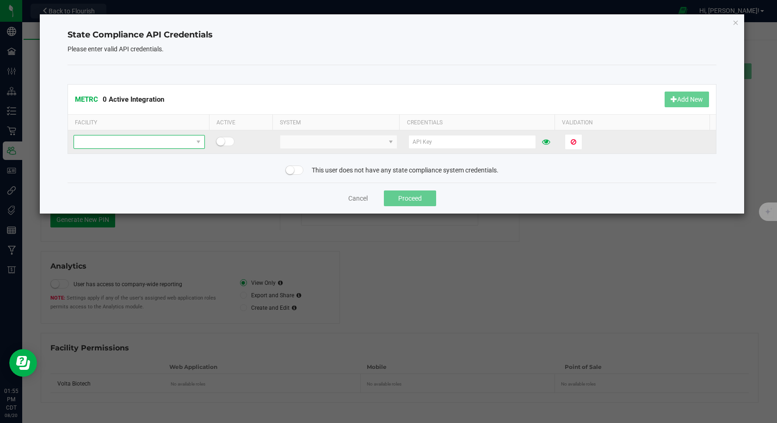
click at [184, 142] on span at bounding box center [133, 141] width 119 height 13
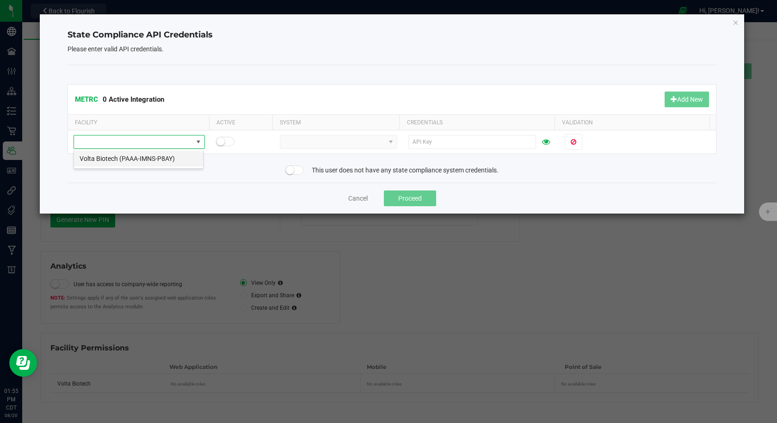
click at [161, 161] on li "Volta Biotech (PAAA-IMNS-P8AY)" at bounding box center [138, 159] width 129 height 16
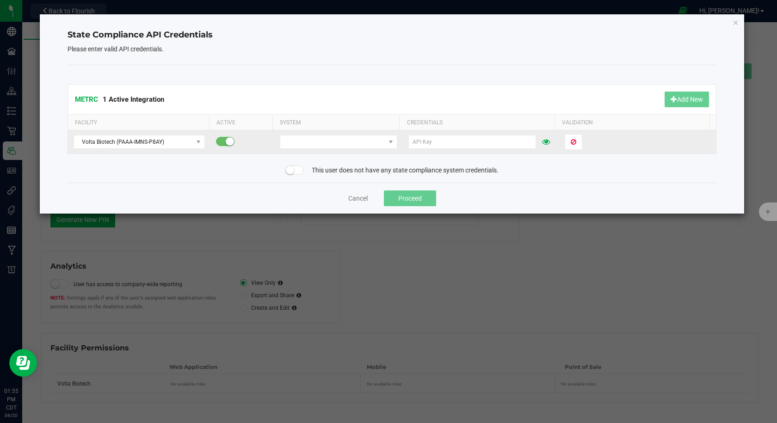
click at [226, 139] on small at bounding box center [230, 141] width 8 height 8
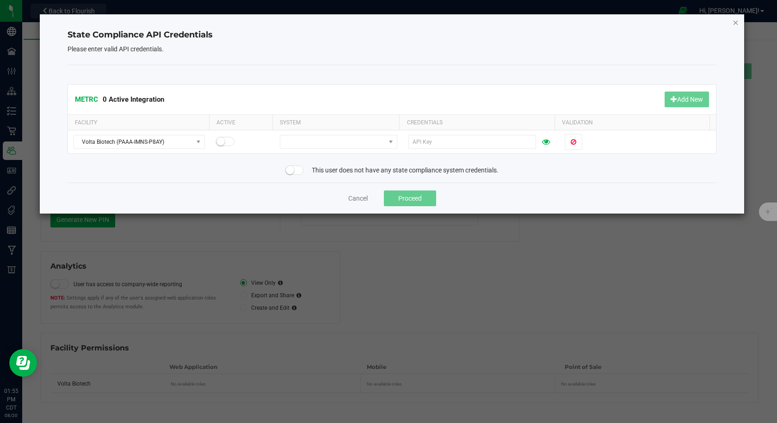
click at [735, 18] on icon "Close" at bounding box center [735, 22] width 6 height 11
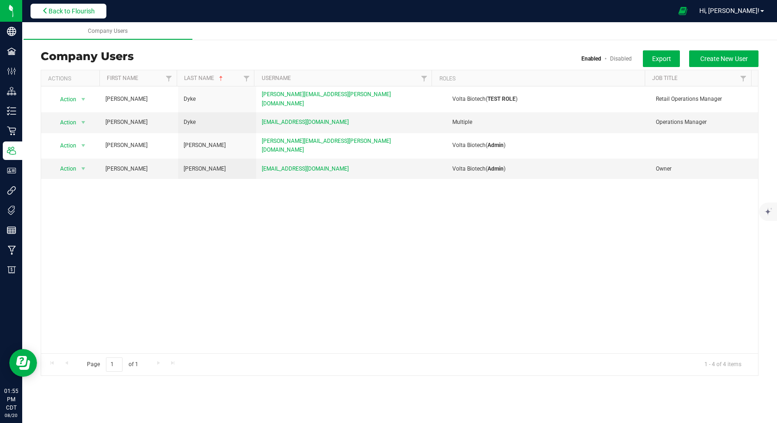
click at [80, 7] on span "Back to Flourish" at bounding box center [72, 10] width 46 height 7
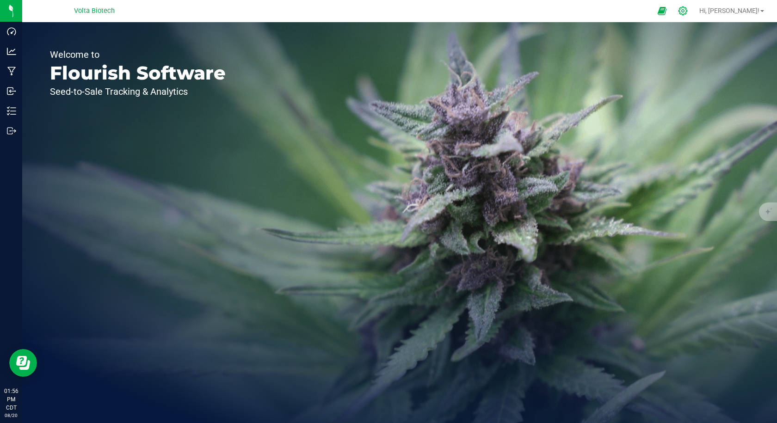
click at [694, 14] on div at bounding box center [682, 11] width 23 height 20
click at [687, 13] on icon at bounding box center [683, 11] width 10 height 10
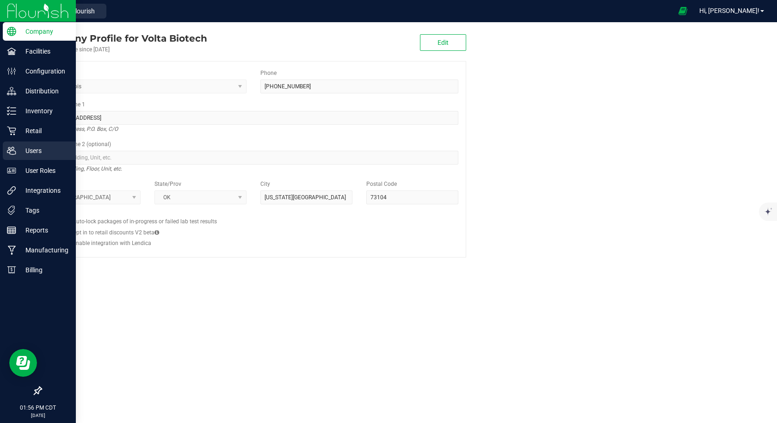
click at [17, 151] on p "Users" at bounding box center [43, 150] width 55 height 11
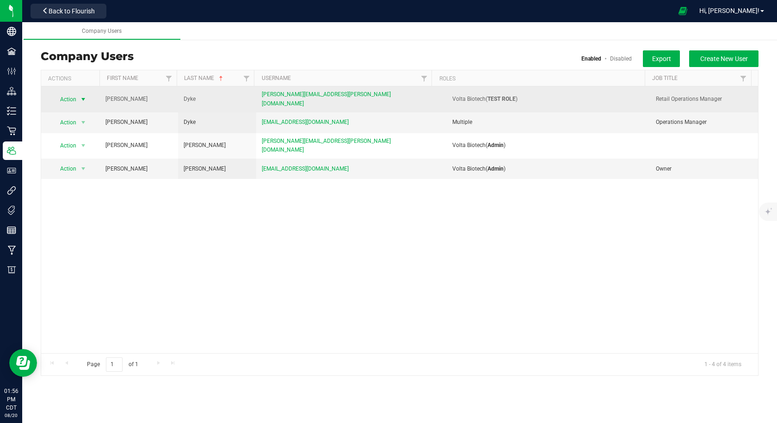
click at [74, 98] on span "Action" at bounding box center [64, 99] width 25 height 13
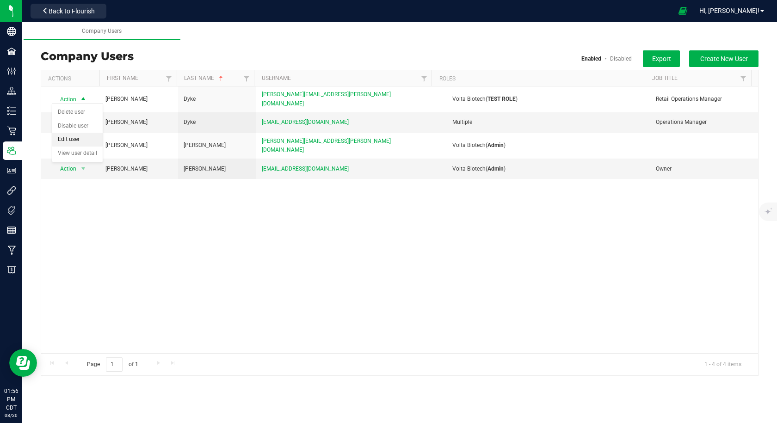
click at [70, 140] on li "Edit user" at bounding box center [77, 140] width 50 height 14
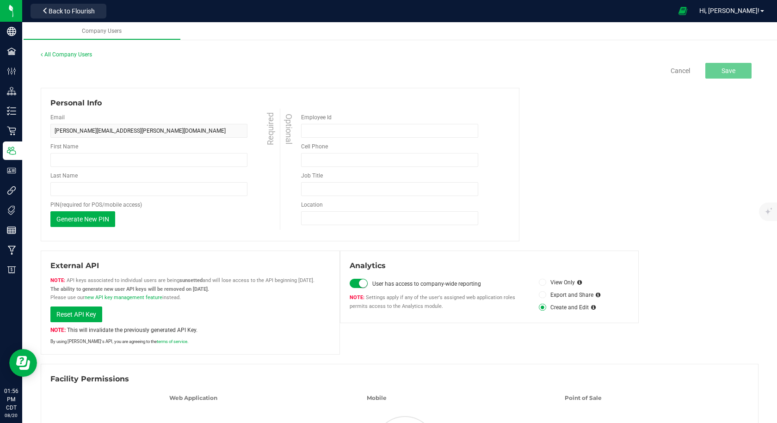
type input "Crosby"
type input "Dyke"
type input "Retail Operations Manager"
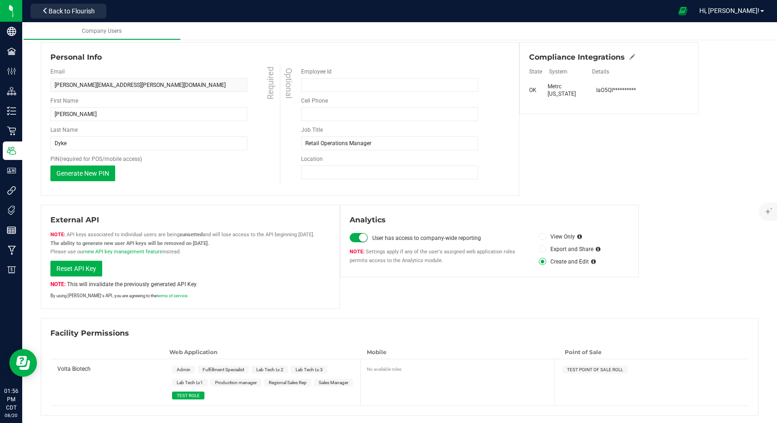
scroll to position [65, 0]
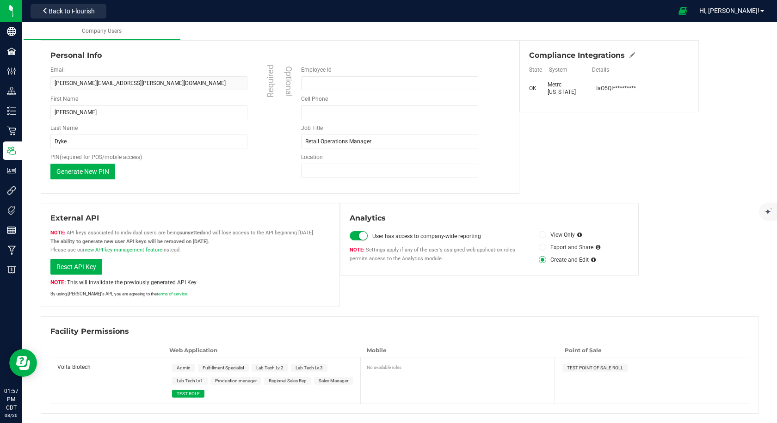
drag, startPoint x: 538, startPoint y: 234, endPoint x: 533, endPoint y: 235, distance: 5.6
click at [540, 235] on icon at bounding box center [542, 235] width 4 height 0
click at [0, 0] on input "View Only" at bounding box center [0, 0] width 0 height 0
click at [540, 260] on icon at bounding box center [542, 260] width 4 height 0
click at [0, 0] on input "Create and Edit" at bounding box center [0, 0] width 0 height 0
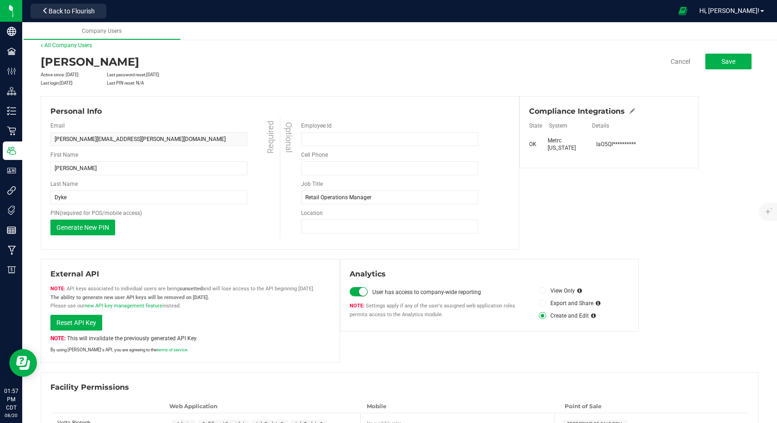
scroll to position [0, 0]
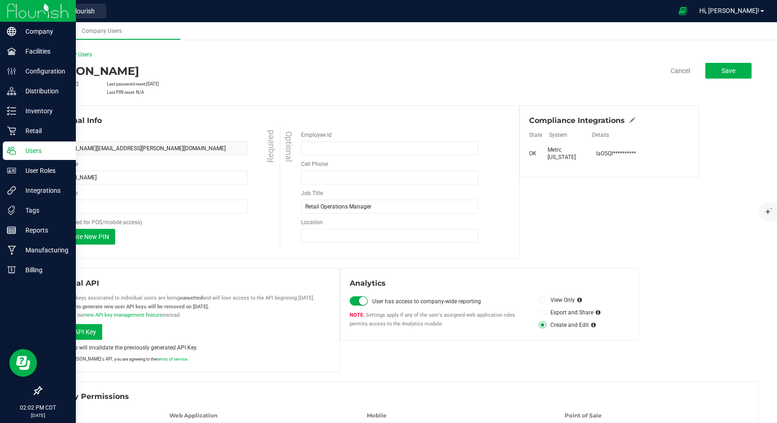
click at [7, 151] on icon at bounding box center [11, 150] width 9 height 9
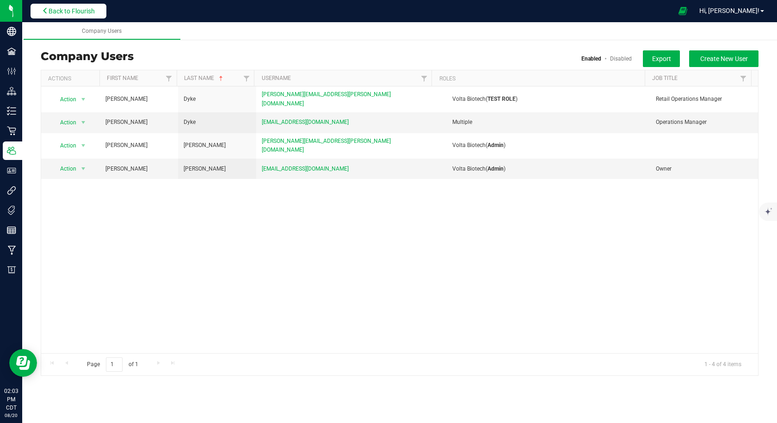
click at [84, 11] on span "Back to Flourish" at bounding box center [72, 10] width 46 height 7
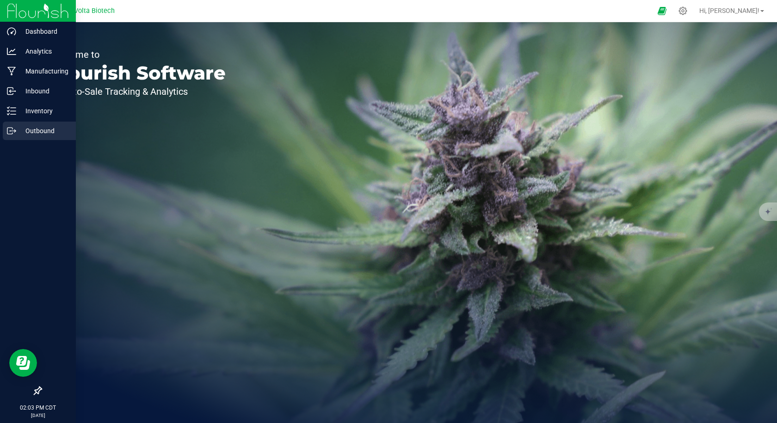
click at [21, 135] on p "Outbound" at bounding box center [43, 130] width 55 height 11
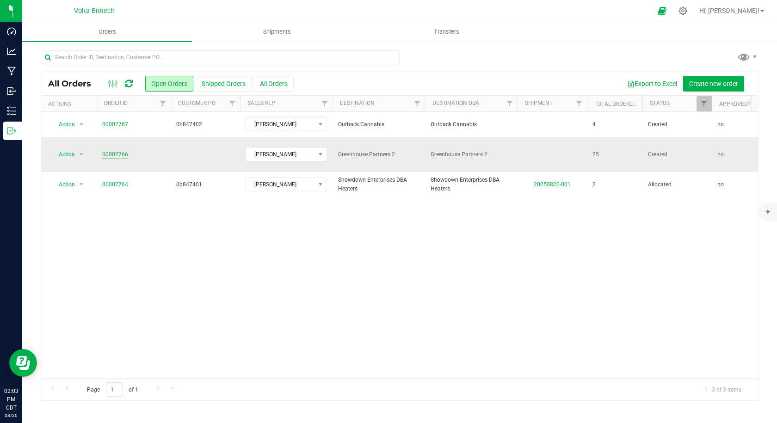
click at [113, 150] on link "00002766" at bounding box center [115, 154] width 26 height 9
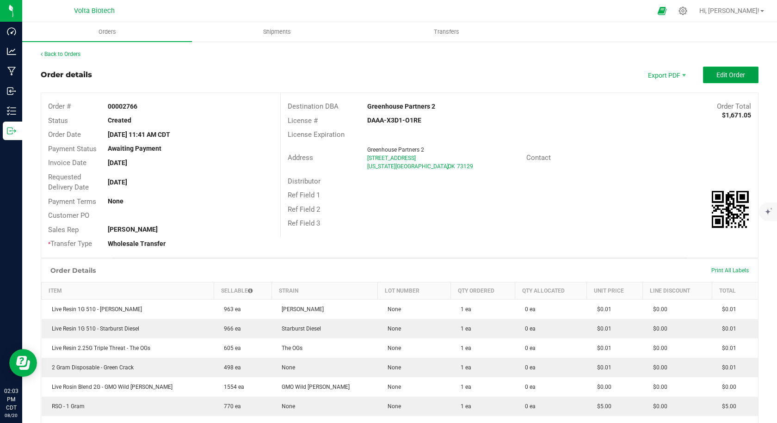
click at [716, 77] on span "Edit Order" at bounding box center [730, 74] width 29 height 7
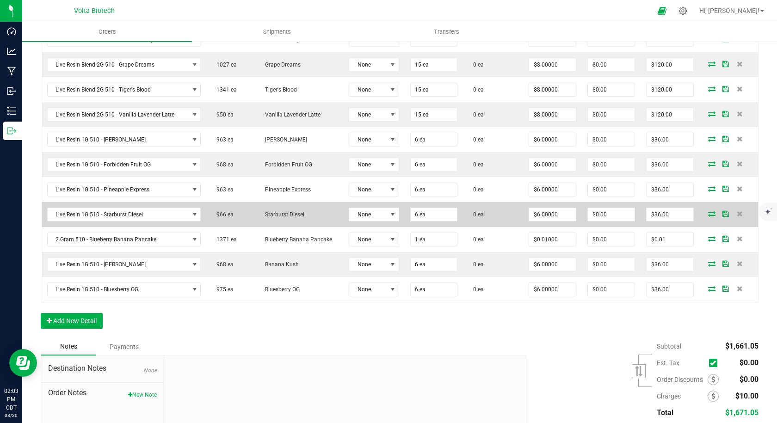
scroll to position [714, 0]
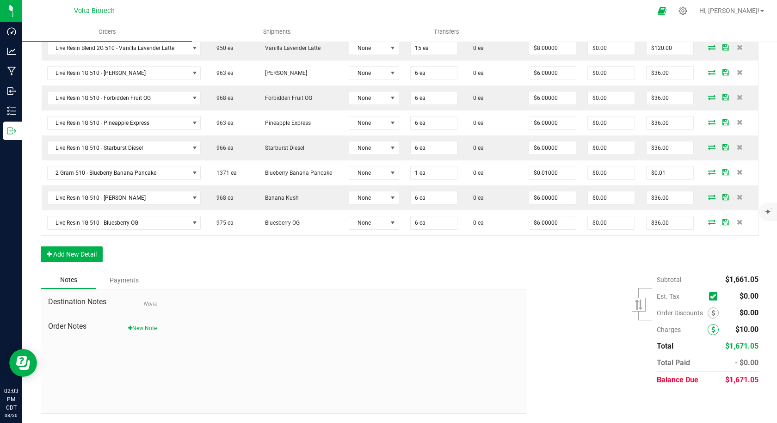
click at [711, 328] on icon at bounding box center [713, 329] width 4 height 6
click at [711, 331] on icon at bounding box center [713, 329] width 4 height 6
click at [711, 328] on icon at bounding box center [713, 329] width 4 height 6
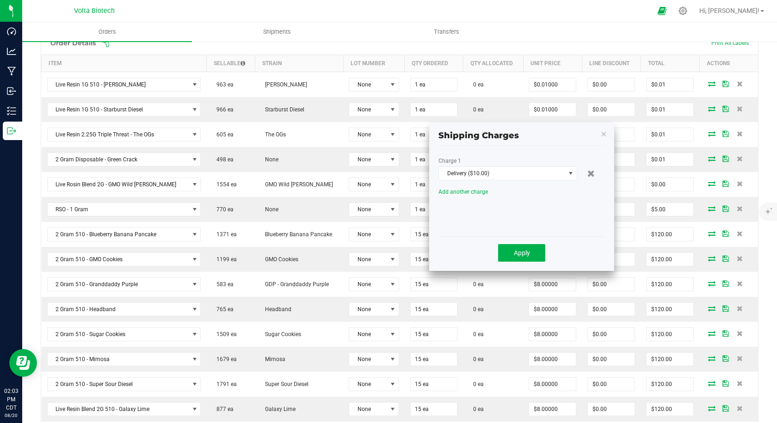
scroll to position [251, 0]
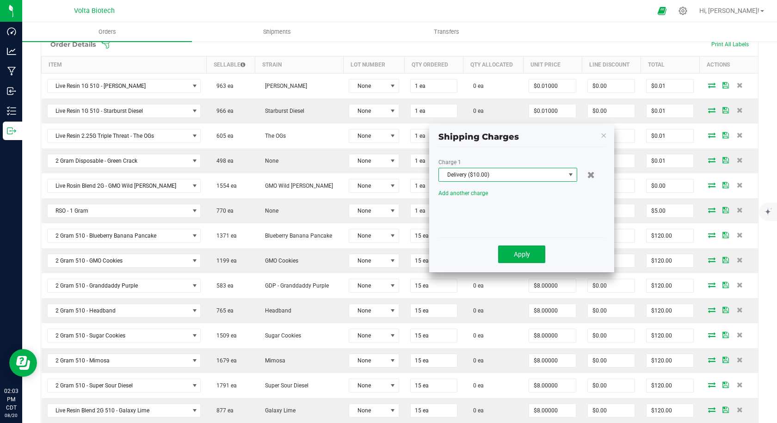
click at [481, 172] on span "Delivery ($10.00)" at bounding box center [502, 174] width 126 height 13
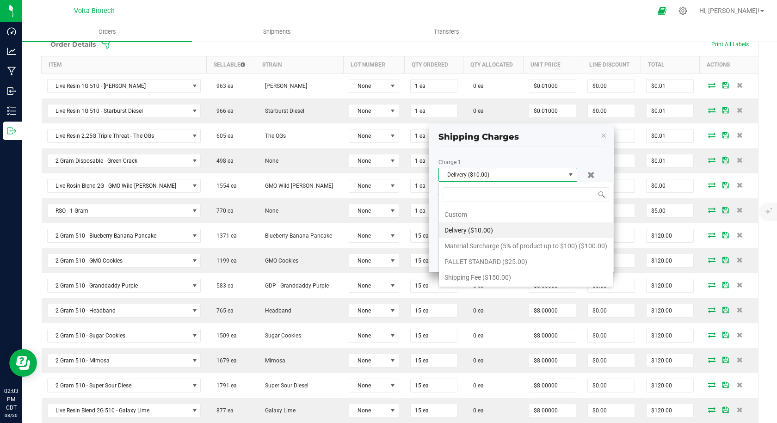
scroll to position [14, 139]
click at [477, 212] on li "Custom" at bounding box center [526, 215] width 174 height 16
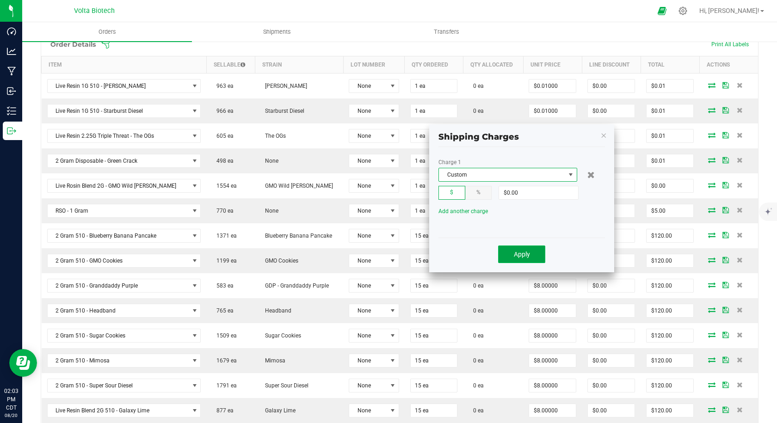
click at [518, 255] on span "Apply" at bounding box center [522, 254] width 16 height 7
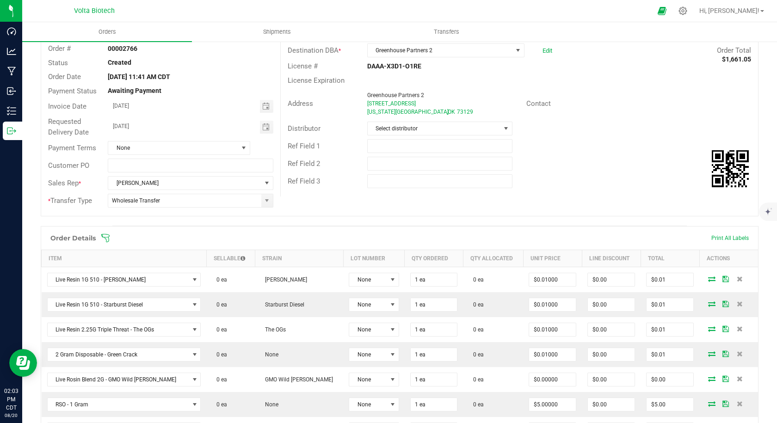
scroll to position [0, 0]
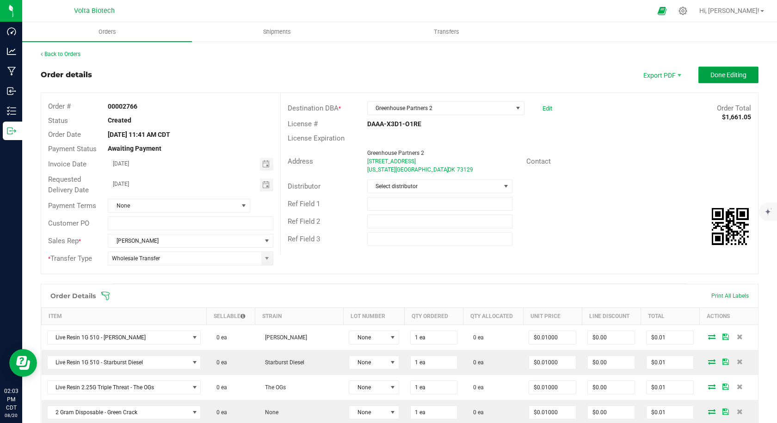
click at [722, 80] on button "Done Editing" at bounding box center [728, 75] width 60 height 17
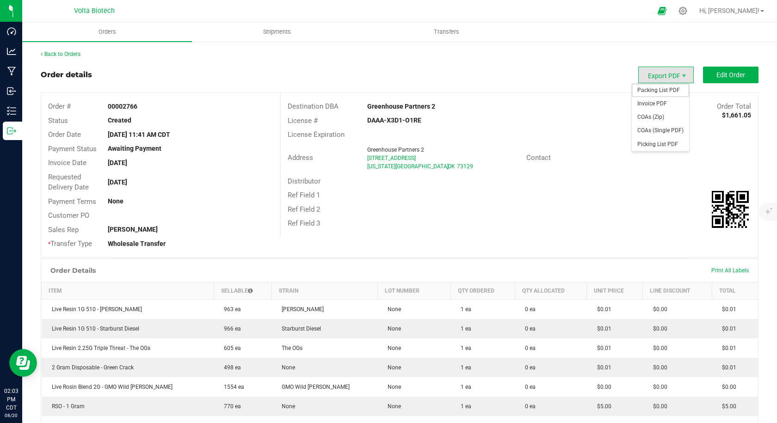
click at [656, 96] on span "Packing List PDF" at bounding box center [659, 90] width 57 height 13
click at [680, 73] on span "Export PDF" at bounding box center [683, 75] width 7 height 7
click at [668, 100] on span "Invoice PDF" at bounding box center [659, 103] width 57 height 13
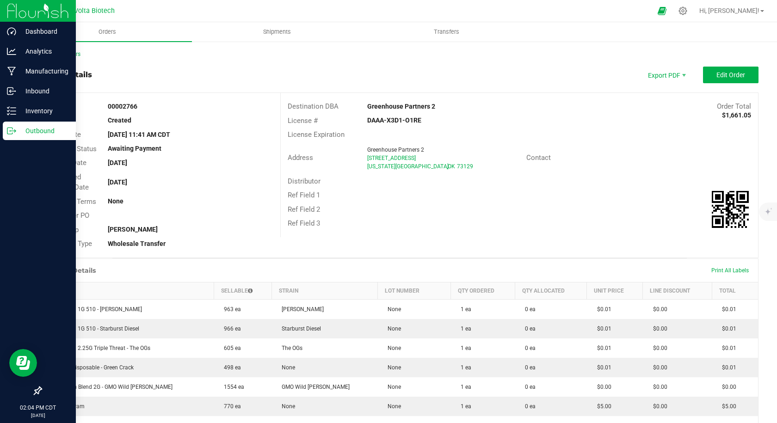
click at [12, 126] on div "Outbound" at bounding box center [39, 131] width 73 height 18
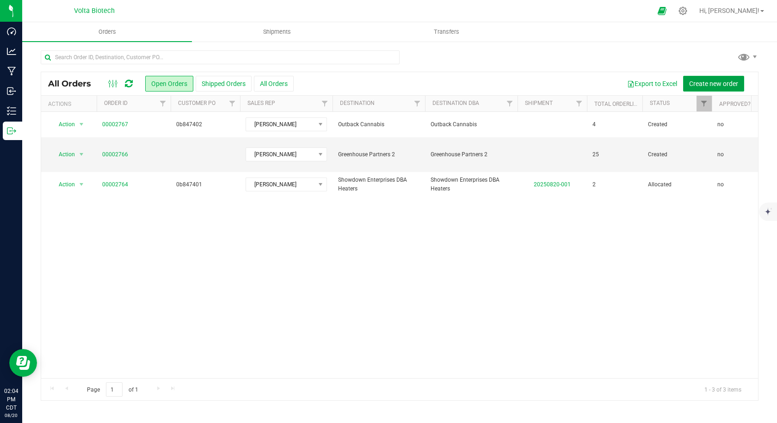
click at [712, 86] on span "Create new order" at bounding box center [713, 83] width 49 height 7
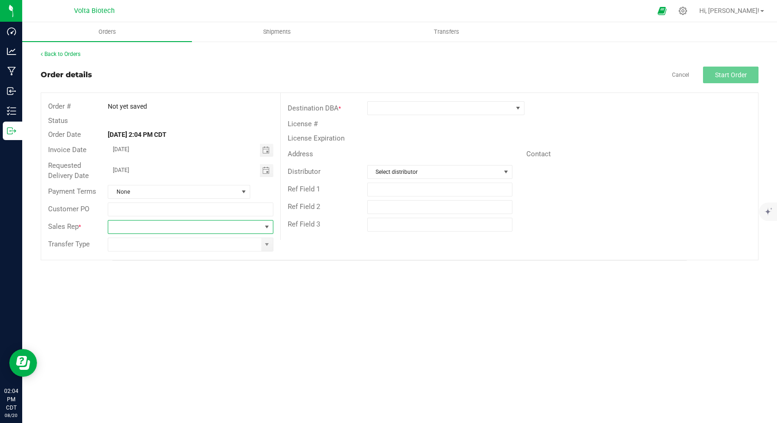
click at [153, 226] on span at bounding box center [184, 226] width 153 height 13
click at [151, 265] on li "[PERSON_NAME]" at bounding box center [190, 266] width 164 height 16
click at [147, 246] on input at bounding box center [184, 244] width 153 height 13
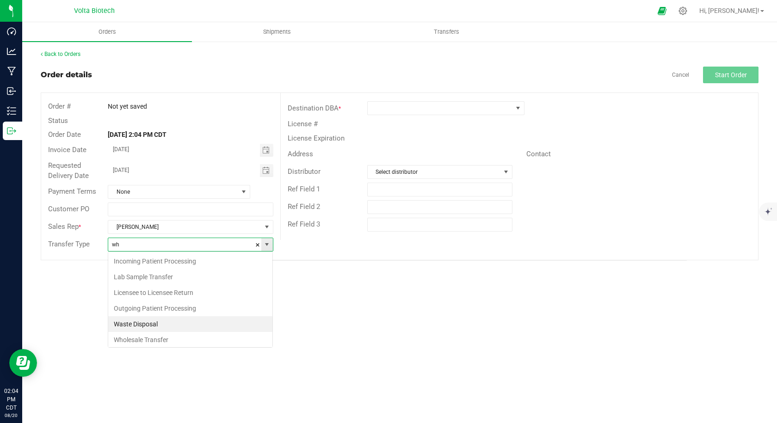
scroll to position [2, 0]
click at [139, 337] on li "Wholesale Transfer" at bounding box center [190, 338] width 164 height 16
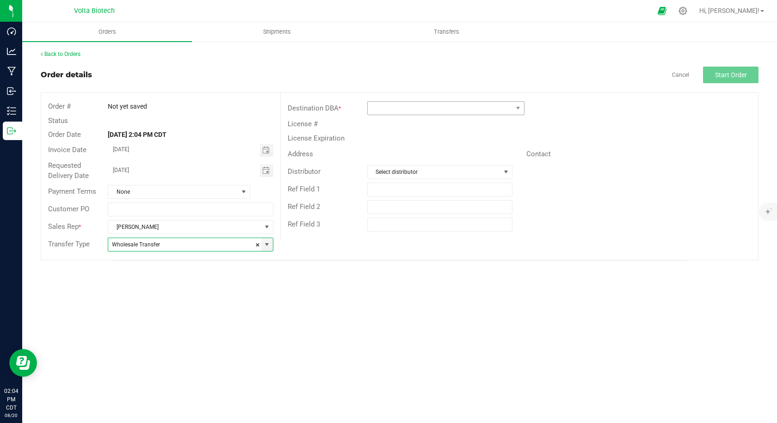
type input "Wholesale Transfer"
click at [402, 106] on span at bounding box center [439, 108] width 145 height 13
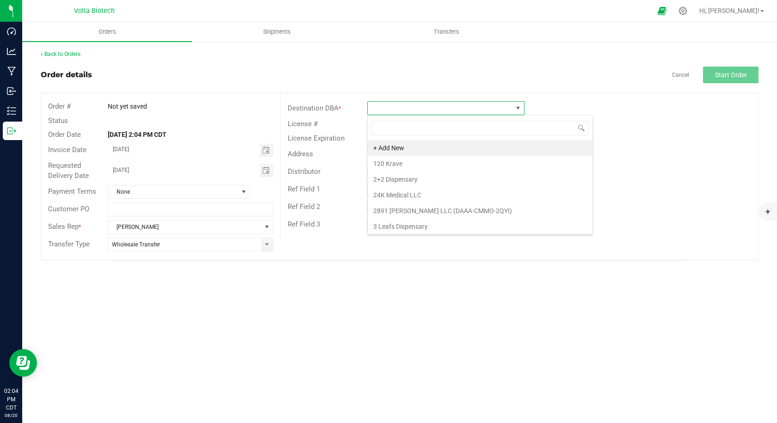
scroll to position [14, 157]
type input "natural"
click at [416, 213] on li "River Valley Natural Health" at bounding box center [445, 211] width 156 height 16
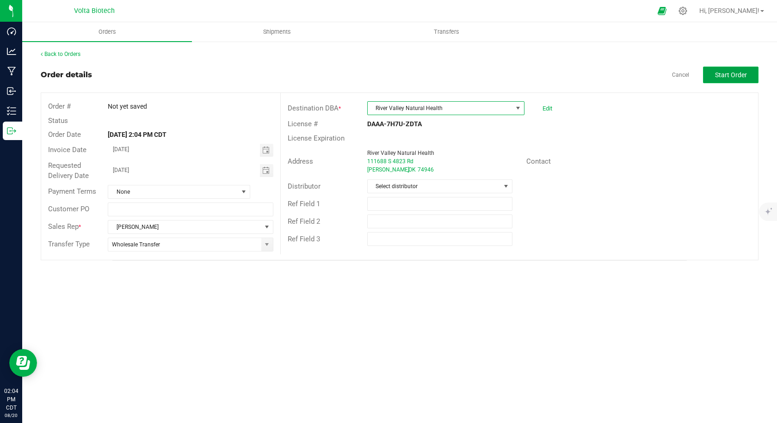
click at [724, 77] on span "Start Order" at bounding box center [731, 74] width 32 height 7
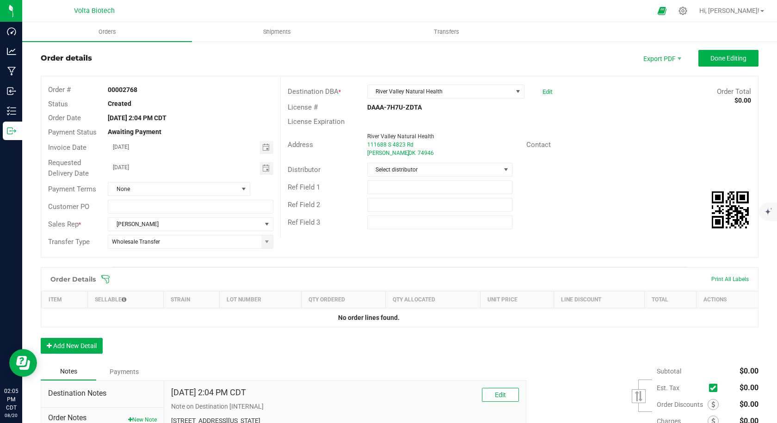
scroll to position [46, 0]
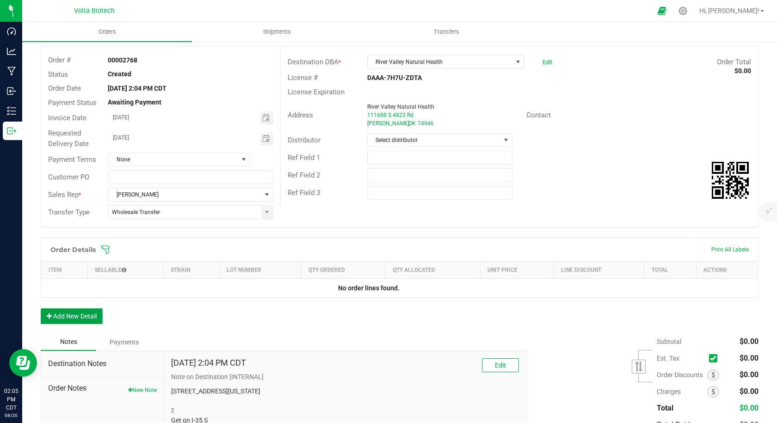
click at [69, 321] on button "Add New Detail" at bounding box center [72, 316] width 62 height 16
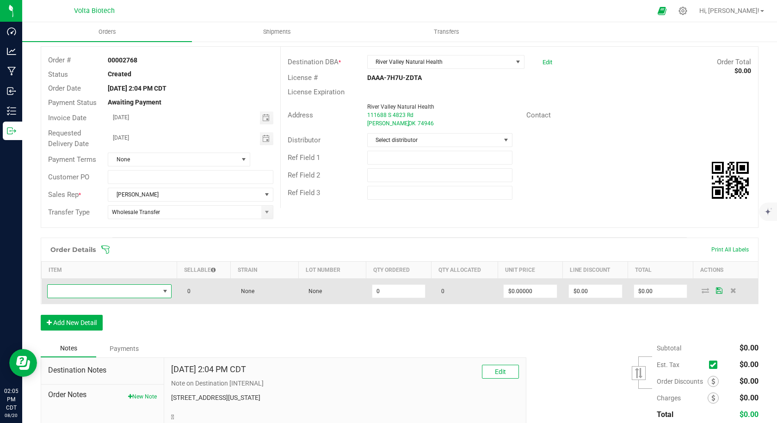
click at [146, 290] on span "NO DATA FOUND" at bounding box center [104, 291] width 112 height 13
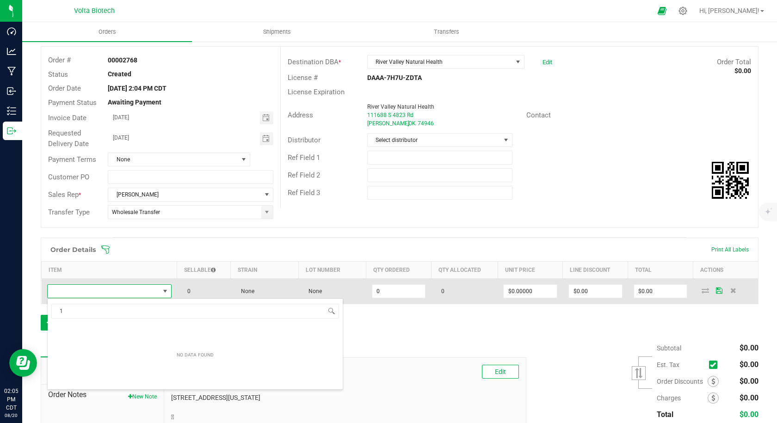
scroll to position [14, 122]
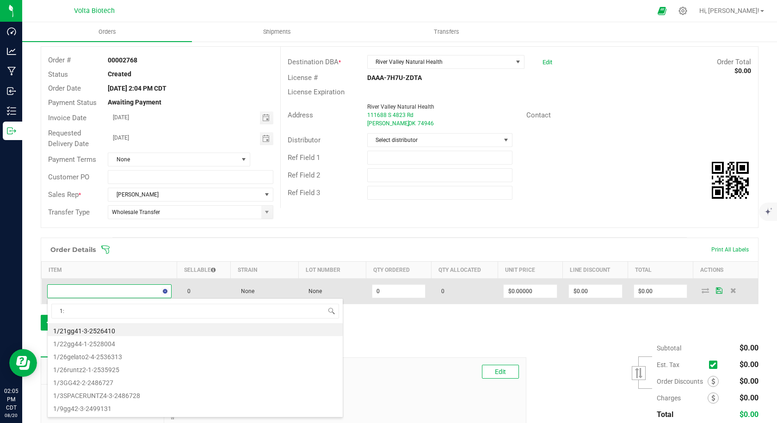
type input "1:1"
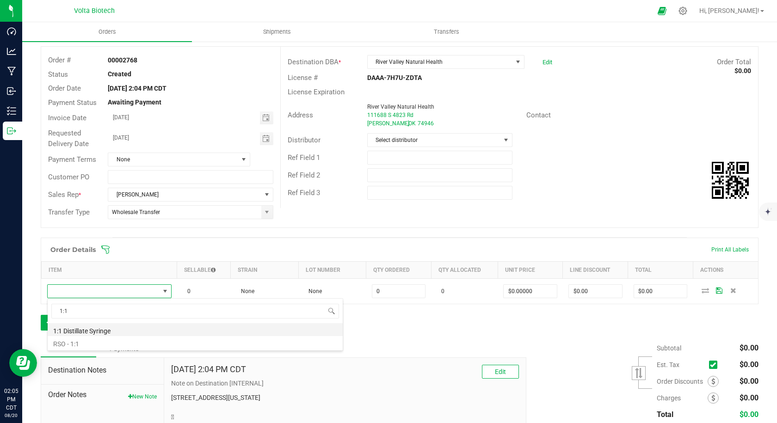
click at [89, 329] on li "1:1 Distillate Syringe" at bounding box center [195, 329] width 295 height 13
type input "0 ea"
type input "$5.00000"
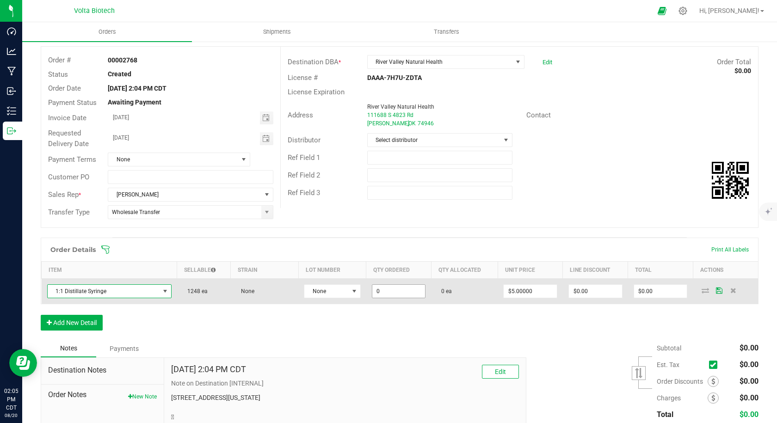
click at [377, 292] on input "0" at bounding box center [398, 291] width 53 height 13
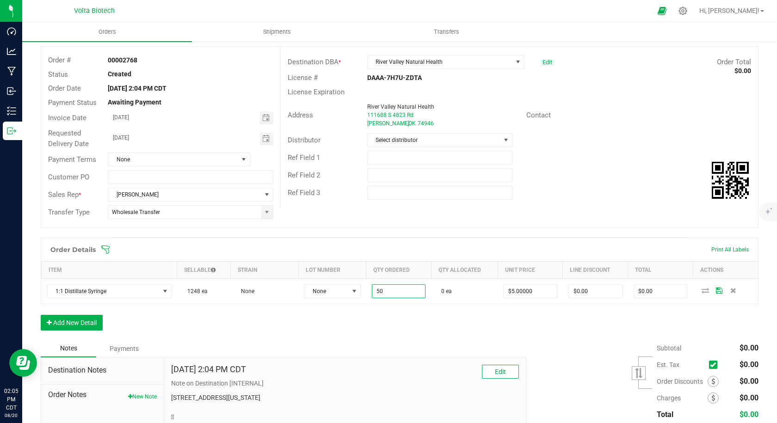
type input "50 ea"
type input "$250.00"
click at [368, 320] on div "Order Details Print All Labels Item Sellable Strain Lot Number Qty Ordered Qty …" at bounding box center [399, 289] width 717 height 102
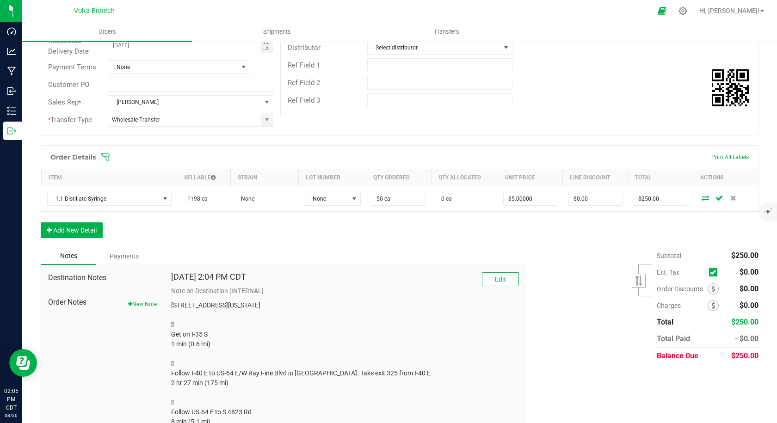
scroll to position [0, 0]
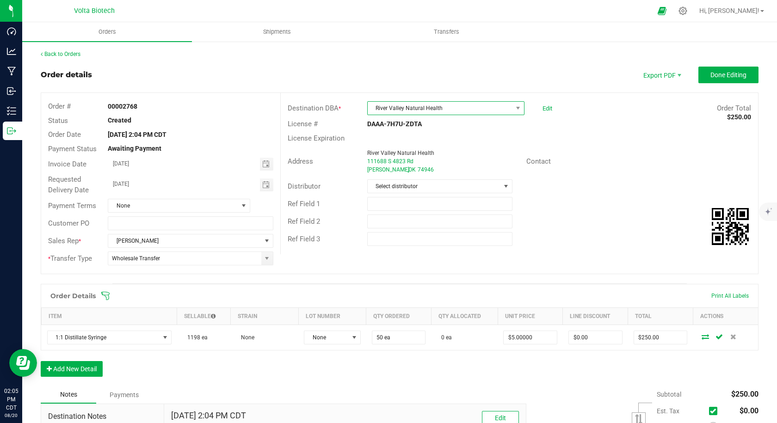
click at [476, 107] on span "River Valley Natural Health" at bounding box center [439, 108] width 145 height 13
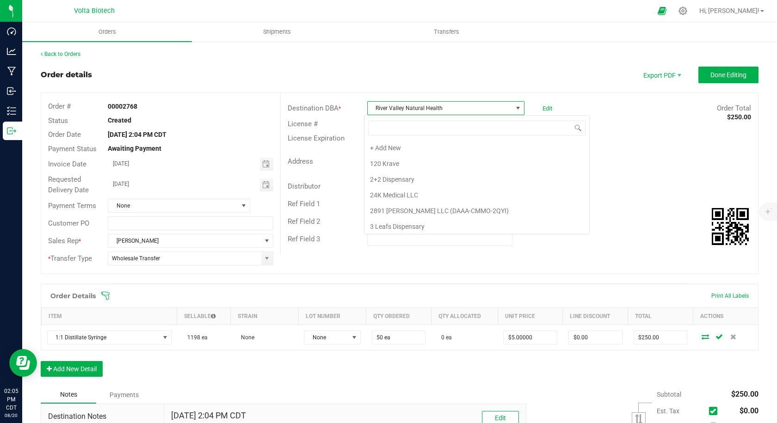
scroll to position [8111, 0]
click at [612, 113] on div "Order Total $250.00" at bounding box center [658, 108] width 199 height 11
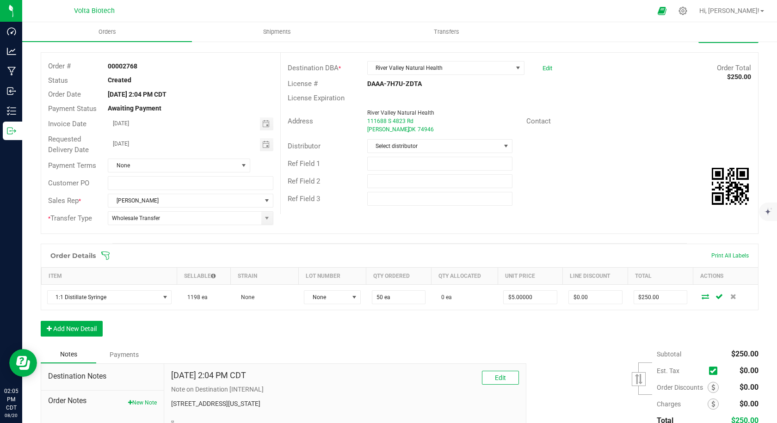
scroll to position [0, 0]
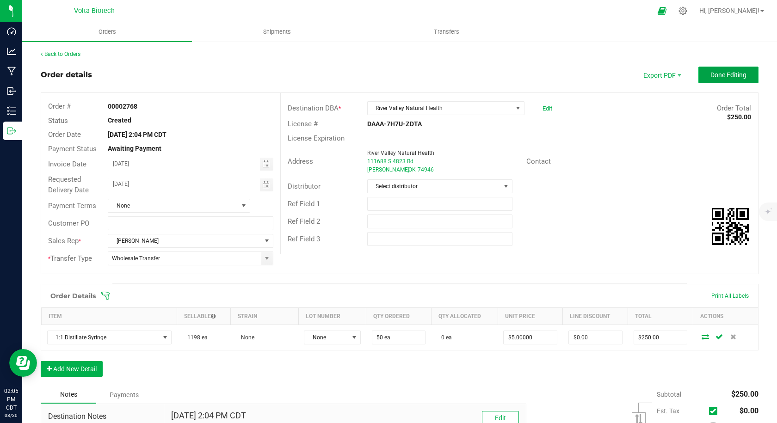
click at [719, 72] on span "Done Editing" at bounding box center [728, 74] width 36 height 7
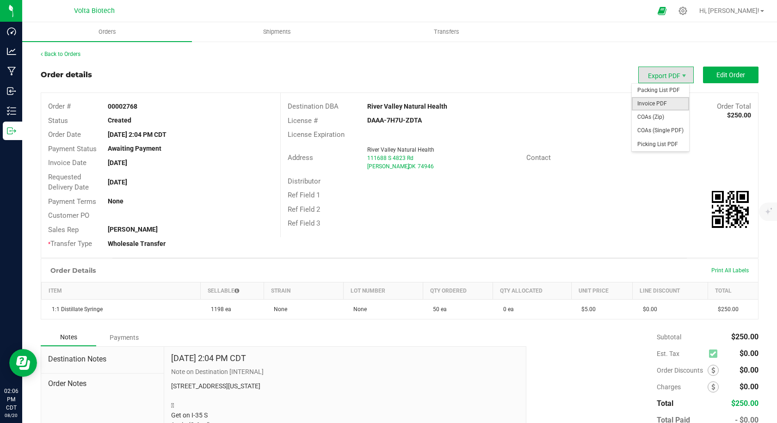
click at [670, 102] on span "Invoice PDF" at bounding box center [659, 103] width 57 height 13
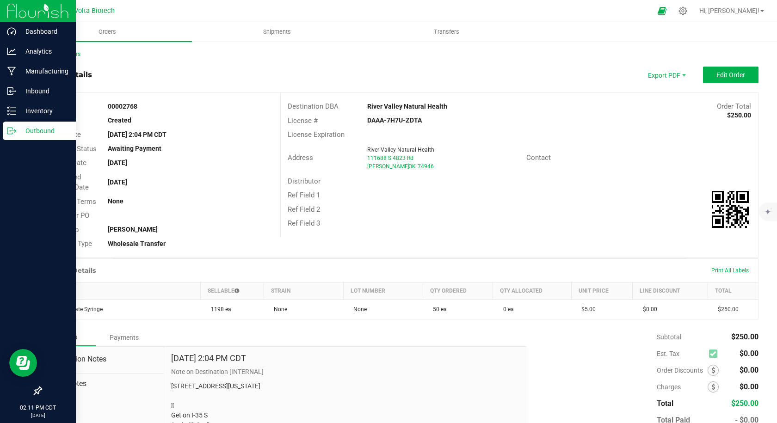
click at [7, 132] on icon at bounding box center [11, 130] width 9 height 9
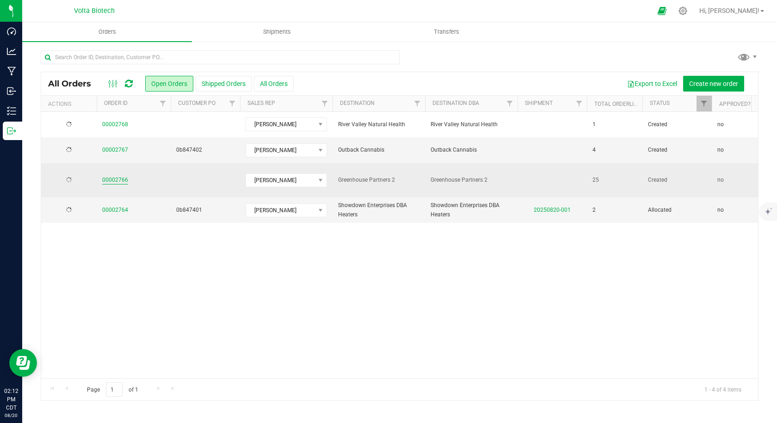
click at [118, 177] on link "00002766" at bounding box center [115, 180] width 26 height 9
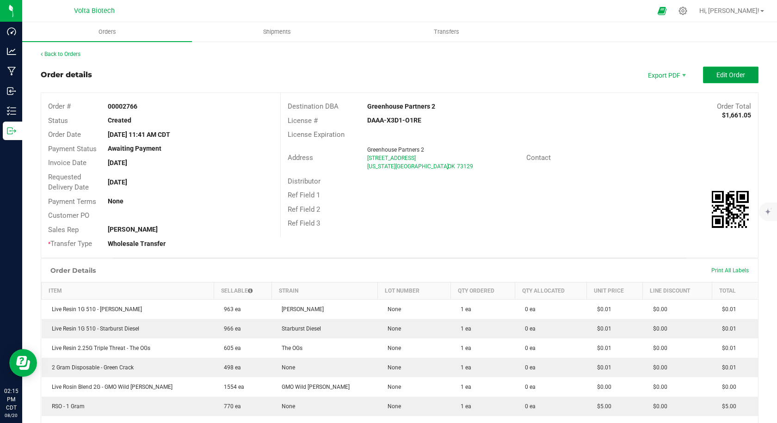
click at [720, 80] on button "Edit Order" at bounding box center [730, 75] width 55 height 17
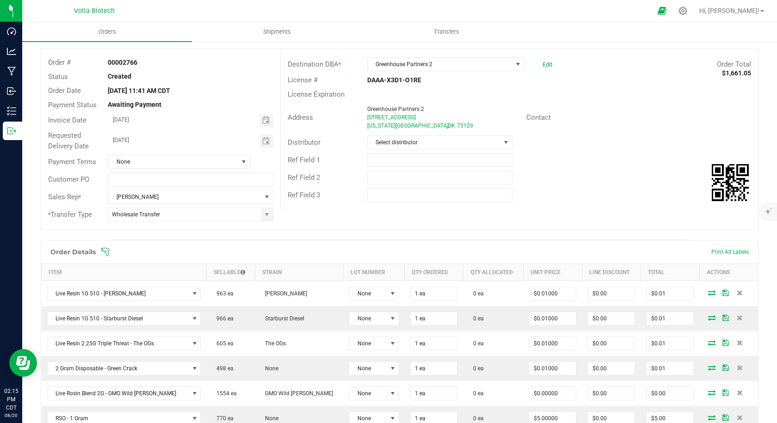
scroll to position [46, 0]
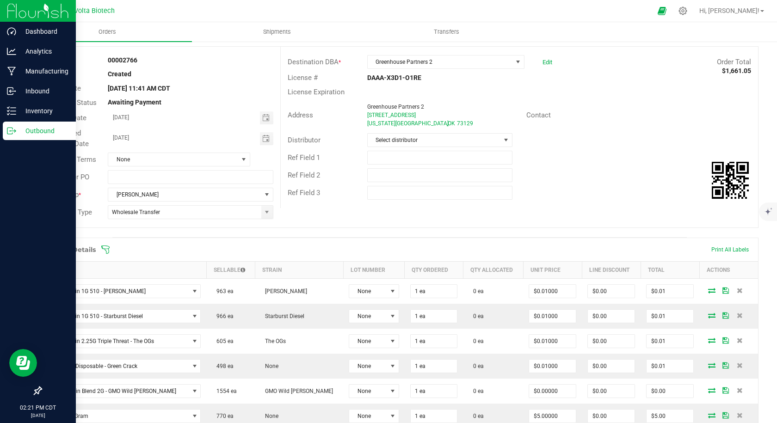
click at [7, 126] on icon at bounding box center [11, 130] width 9 height 9
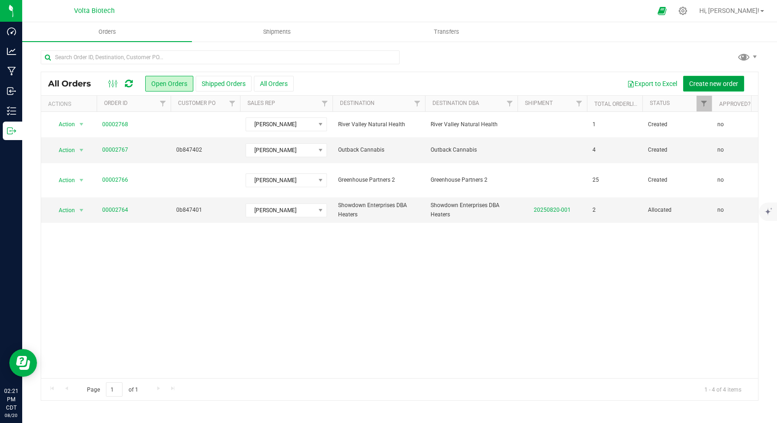
click at [696, 86] on span "Create new order" at bounding box center [713, 83] width 49 height 7
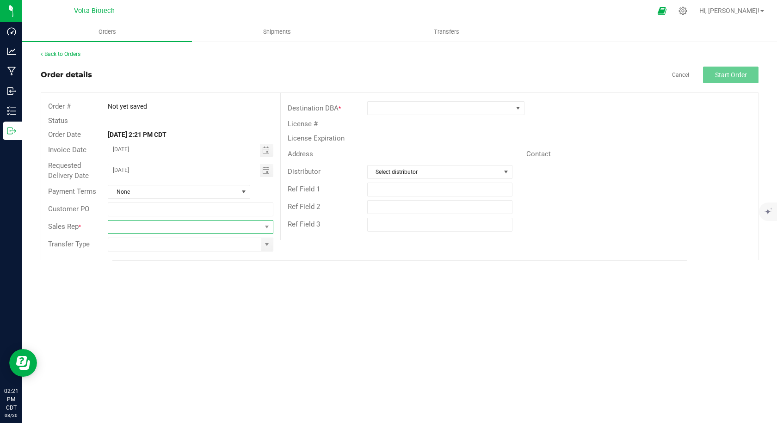
click at [195, 226] on span at bounding box center [184, 226] width 153 height 13
click at [161, 263] on li "[PERSON_NAME]" at bounding box center [190, 266] width 164 height 16
click at [156, 253] on div "Transfer Type" at bounding box center [160, 245] width 239 height 18
click at [156, 252] on div "Transfer Type" at bounding box center [160, 245] width 239 height 18
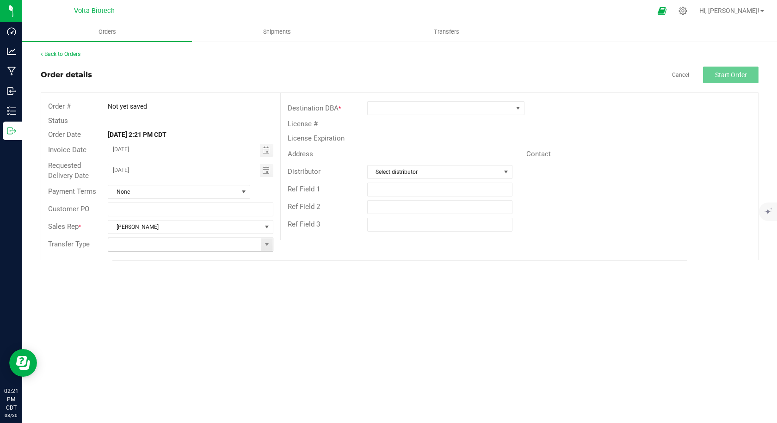
click at [159, 245] on input at bounding box center [184, 244] width 153 height 13
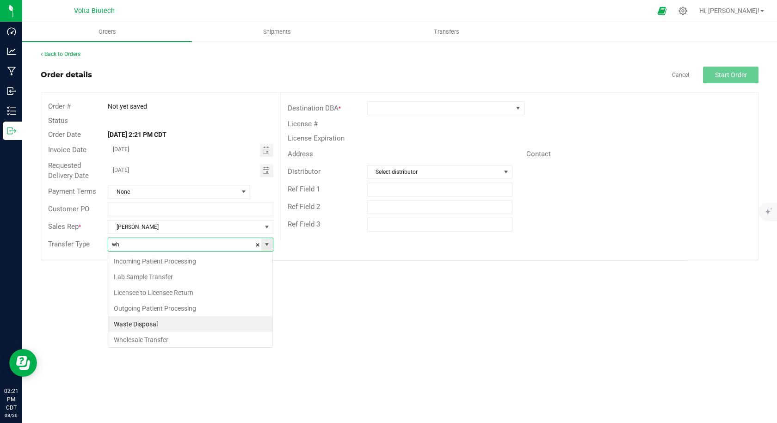
scroll to position [2, 0]
click at [160, 334] on li "Wholesale Transfer" at bounding box center [190, 338] width 164 height 16
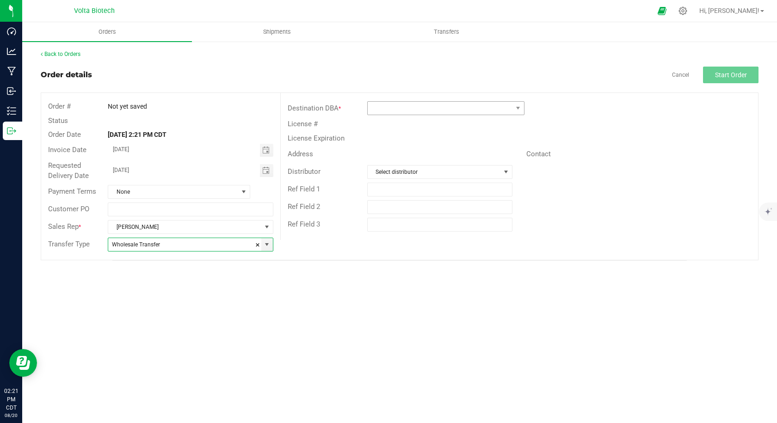
type input "Wholesale Transfer"
click at [404, 110] on span at bounding box center [439, 108] width 145 height 13
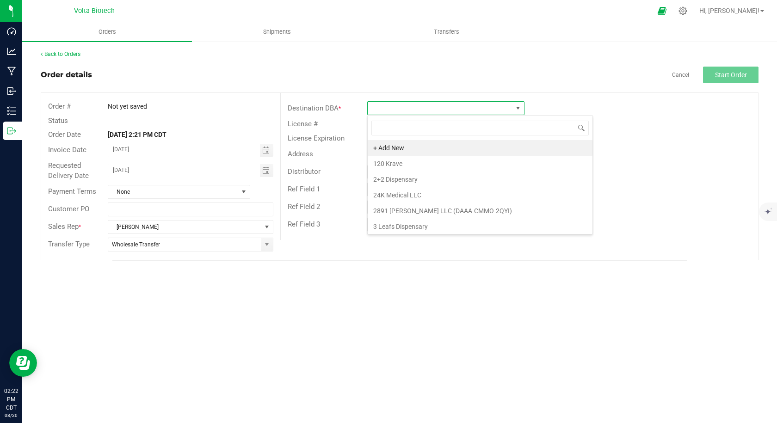
scroll to position [14, 157]
type input "poco"
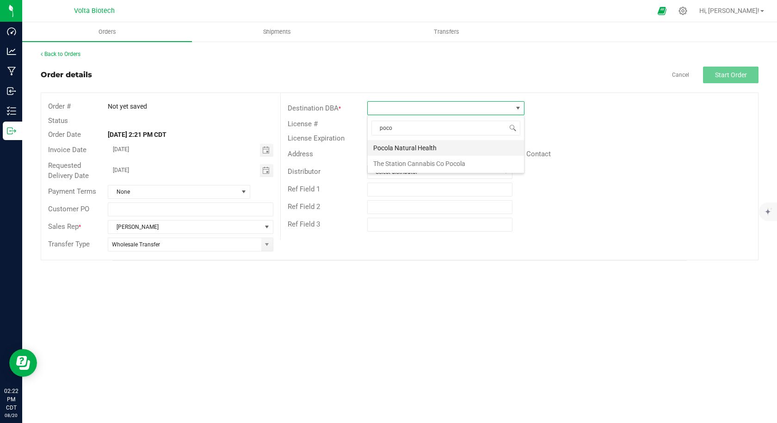
click at [401, 147] on li "Pocola Natural Health" at bounding box center [445, 148] width 156 height 16
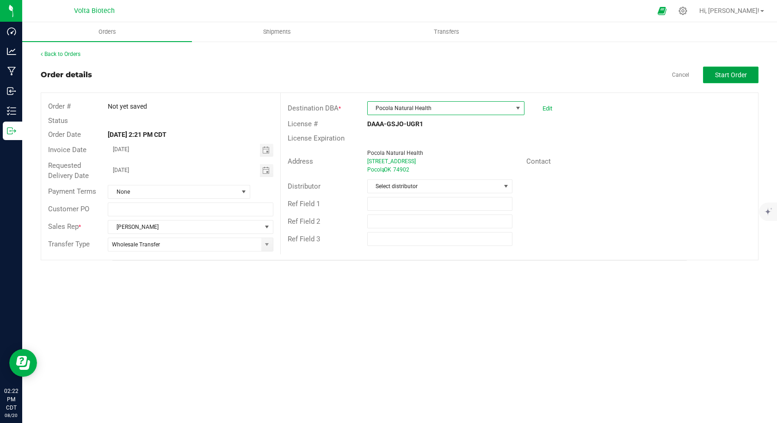
click at [720, 75] on span "Start Order" at bounding box center [731, 74] width 32 height 7
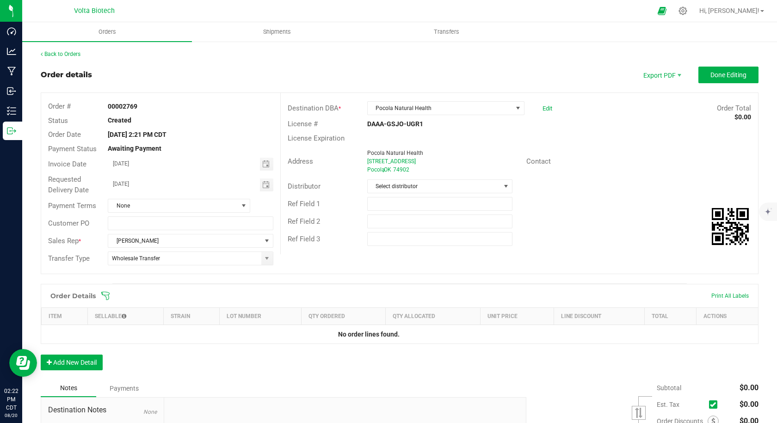
scroll to position [108, 0]
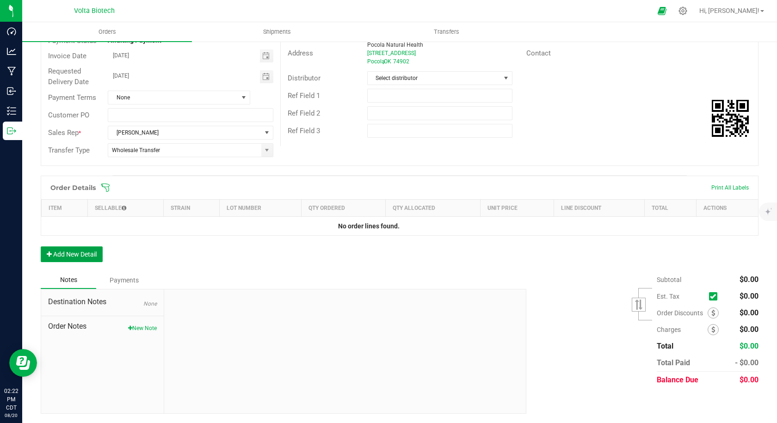
click at [86, 251] on button "Add New Detail" at bounding box center [72, 254] width 62 height 16
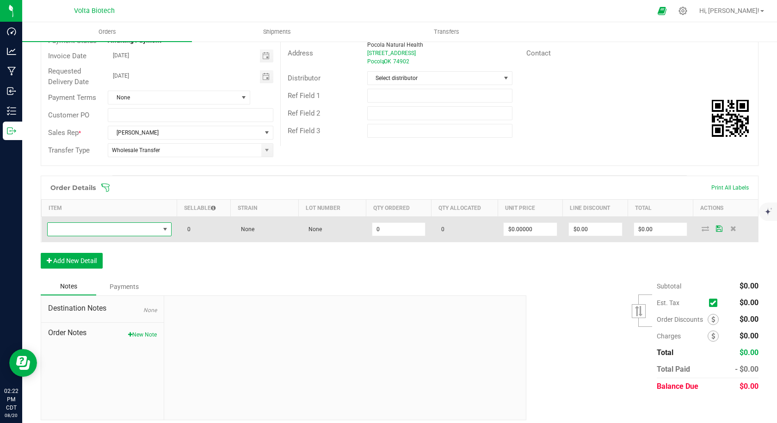
click at [152, 235] on span "NO DATA FOUND" at bounding box center [104, 229] width 112 height 13
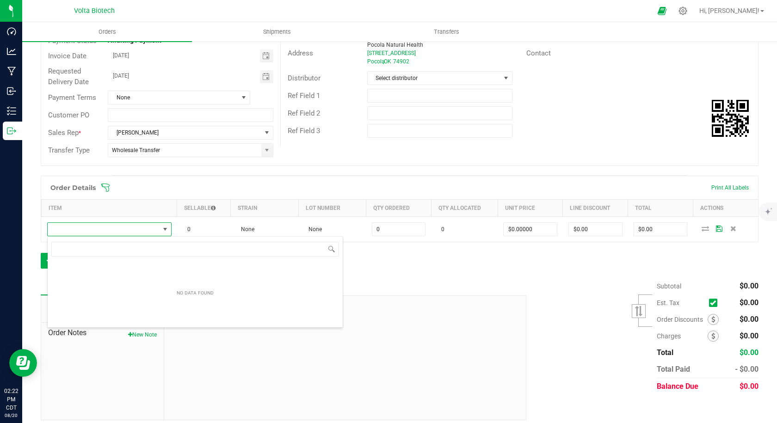
scroll to position [14, 123]
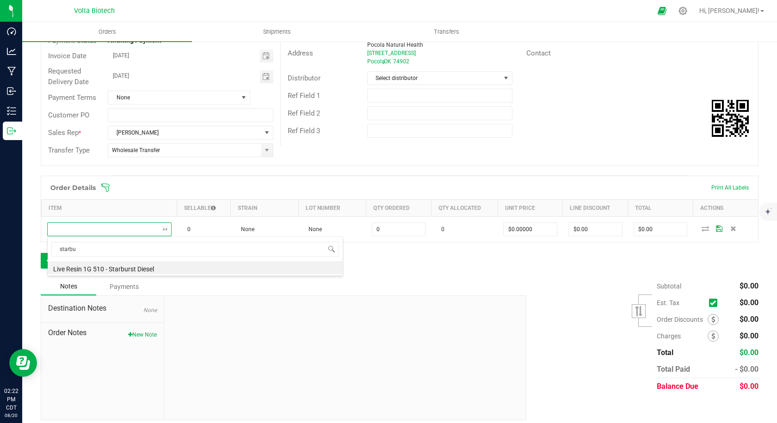
type input "starbur"
click at [219, 267] on li "Live Resin 1G 510 - Starburst Diesel" at bounding box center [195, 267] width 295 height 13
type input "0 ea"
type input "$6.00000"
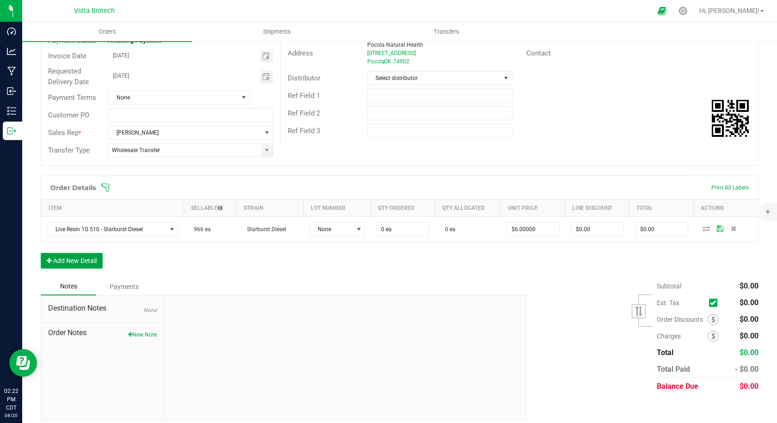
click at [84, 260] on button "Add New Detail" at bounding box center [72, 261] width 62 height 16
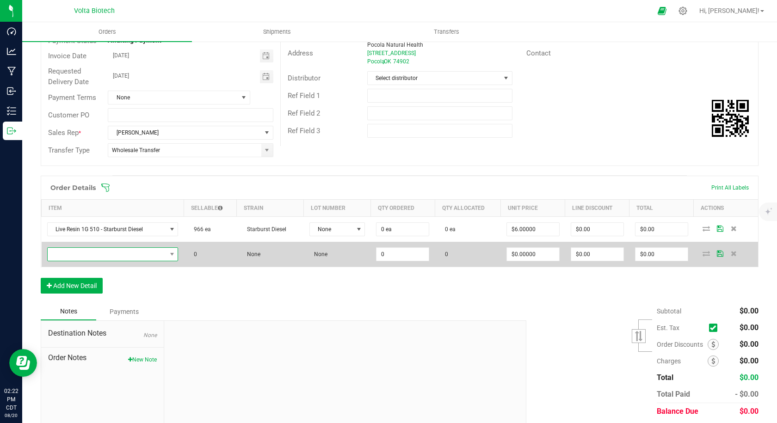
click at [138, 256] on span "NO DATA FOUND" at bounding box center [107, 254] width 119 height 13
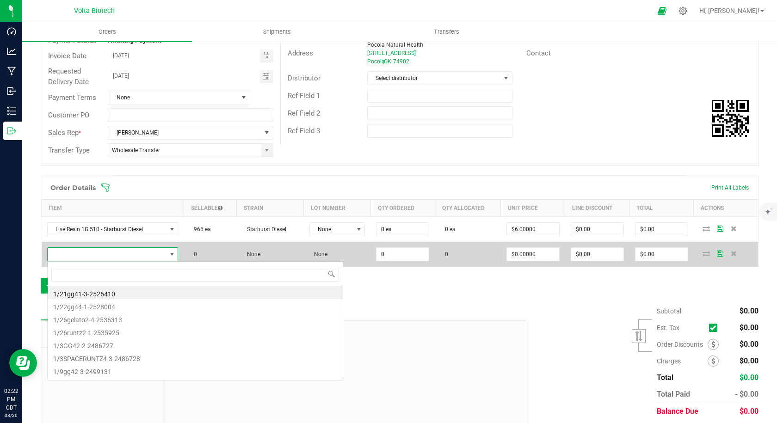
scroll to position [14, 129]
click at [128, 252] on span at bounding box center [107, 254] width 119 height 13
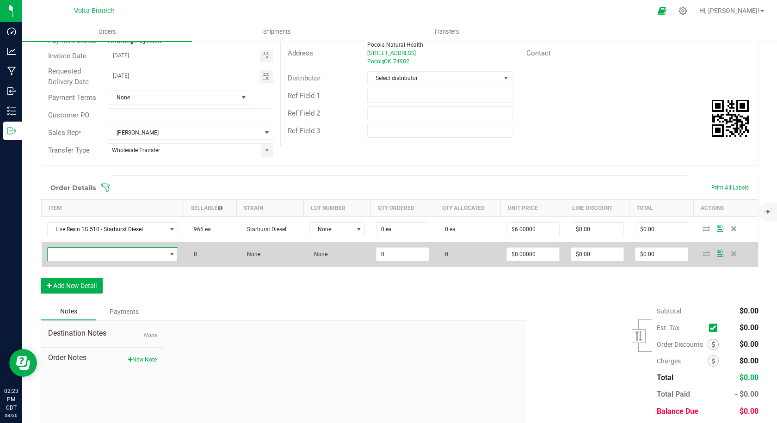
click at [132, 256] on span "NO DATA FOUND" at bounding box center [107, 254] width 119 height 13
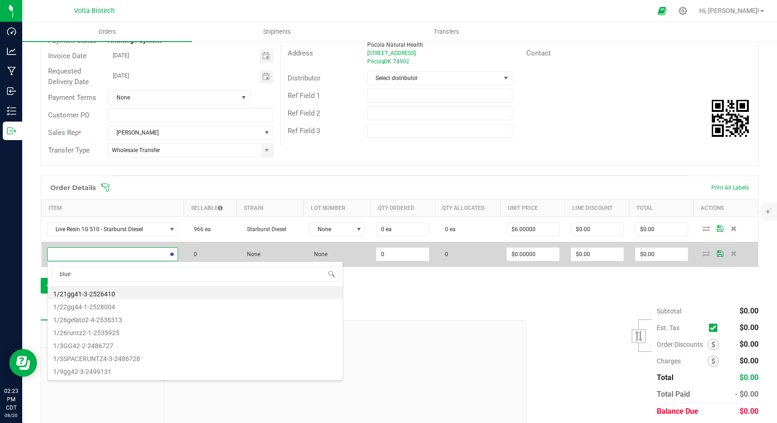
type input "blues"
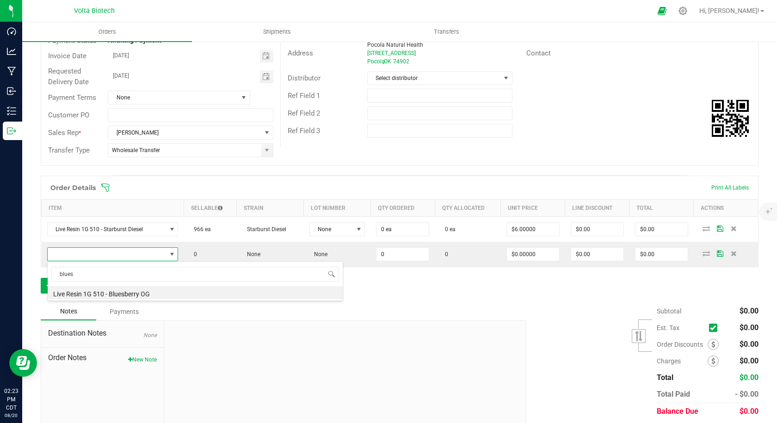
click at [137, 296] on li "Live Resin 1G 510 - Bluesberry OG" at bounding box center [195, 292] width 295 height 13
type input "0 ea"
type input "$6.00000"
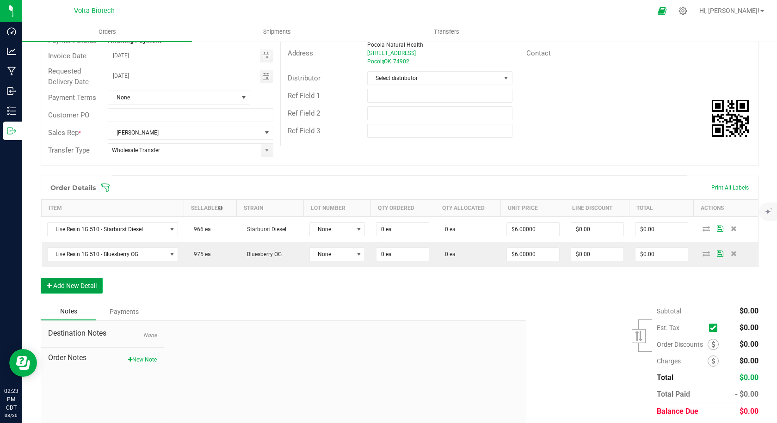
click at [88, 285] on button "Add New Detail" at bounding box center [72, 286] width 62 height 16
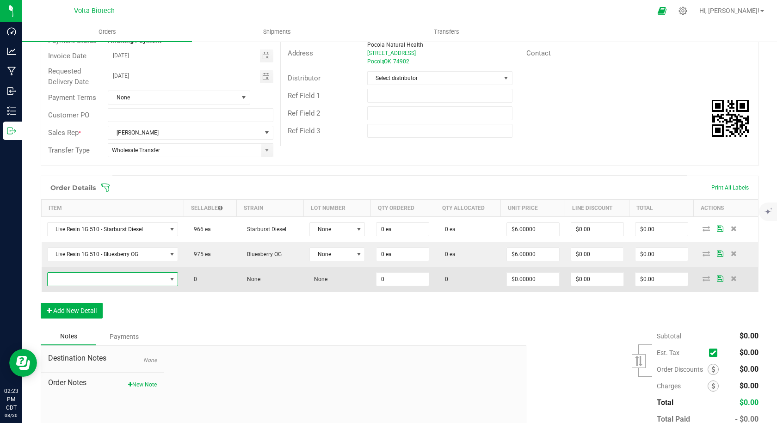
click at [118, 281] on span "NO DATA FOUND" at bounding box center [107, 279] width 119 height 13
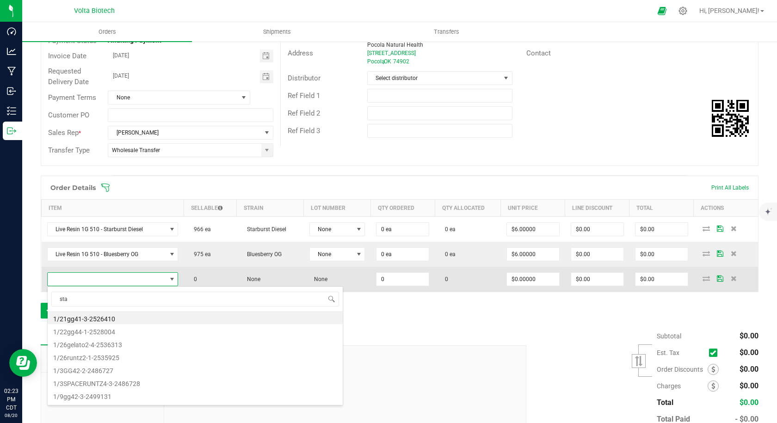
type input "star"
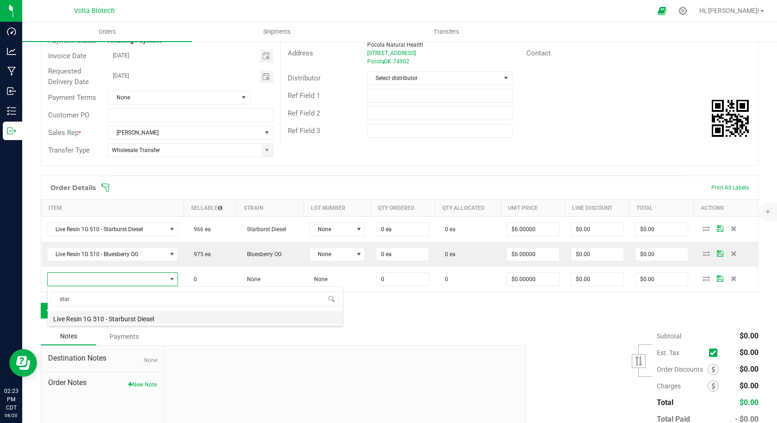
click at [124, 318] on li "Live Resin 1G 510 - Starburst Diesel" at bounding box center [195, 317] width 295 height 13
type input "0 ea"
type input "$6.00000"
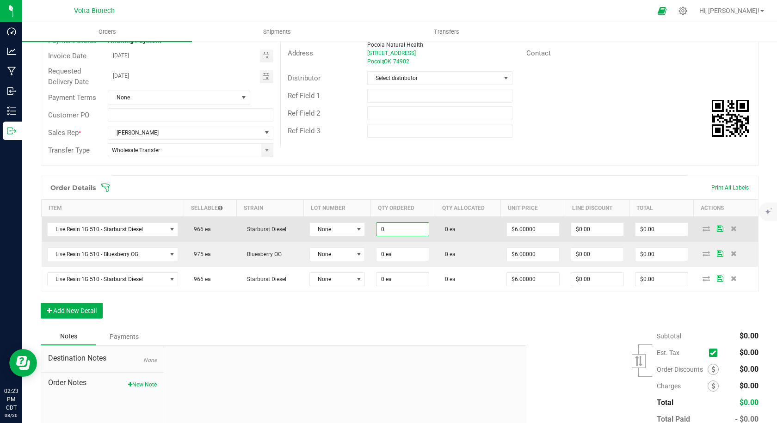
click at [387, 233] on input "0" at bounding box center [402, 229] width 52 height 13
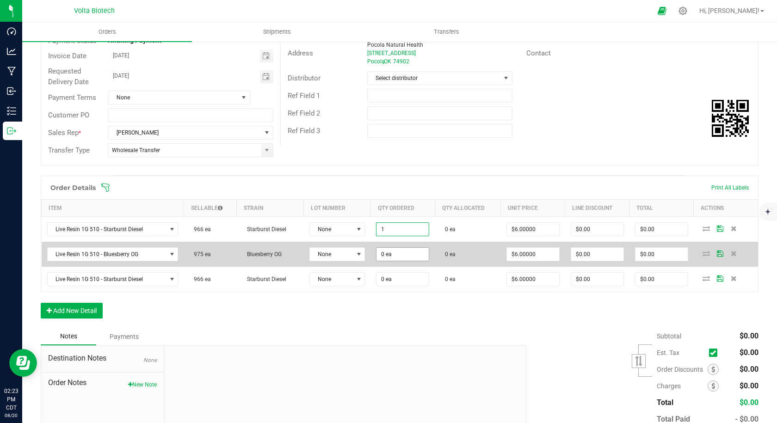
type input "1 ea"
type input "$6.00"
click at [385, 257] on input "0" at bounding box center [402, 254] width 52 height 13
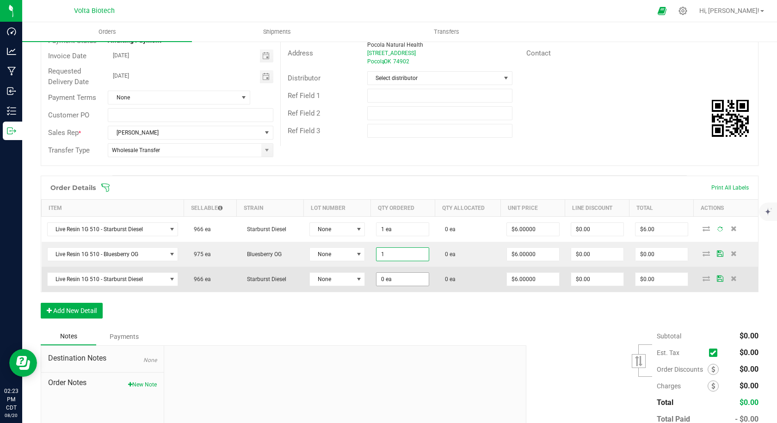
type input "1 ea"
type input "$6.00"
click at [382, 283] on input "0" at bounding box center [402, 279] width 52 height 13
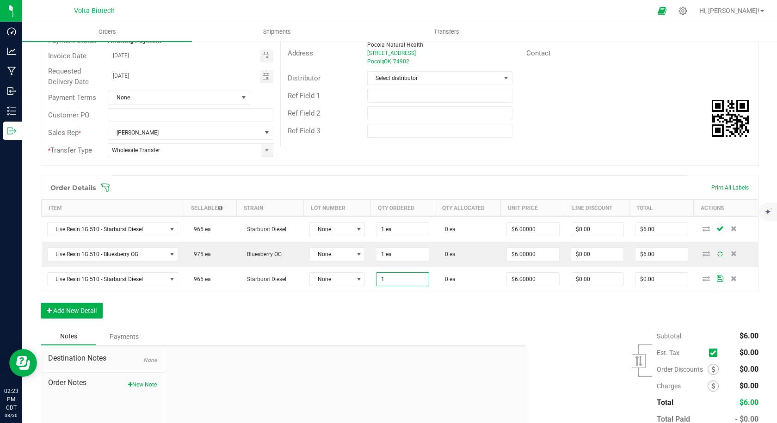
type input "1 ea"
type input "$6.00"
click at [566, 346] on div "Subtotal $6.00 Est. Tax" at bounding box center [638, 386] width 239 height 117
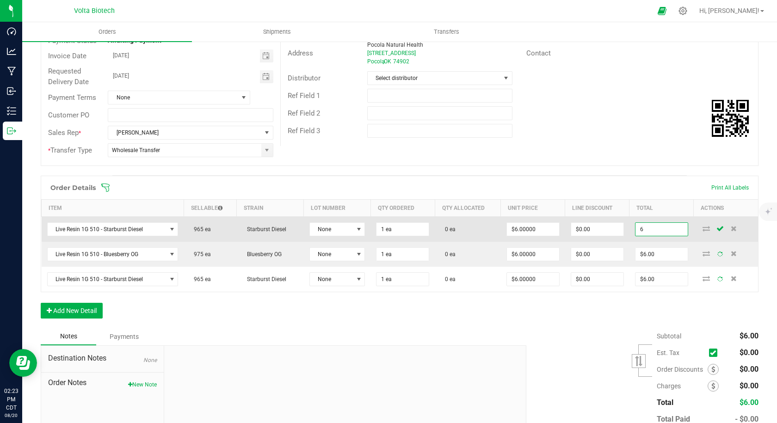
click at [647, 226] on input "6" at bounding box center [661, 229] width 52 height 13
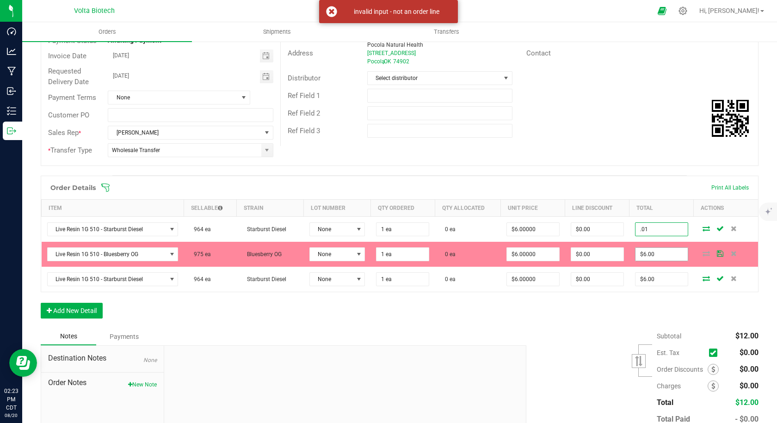
type input ".01"
type input "6"
type input "$0.01000"
type input "$0.01"
click at [651, 253] on input "6" at bounding box center [661, 254] width 52 height 13
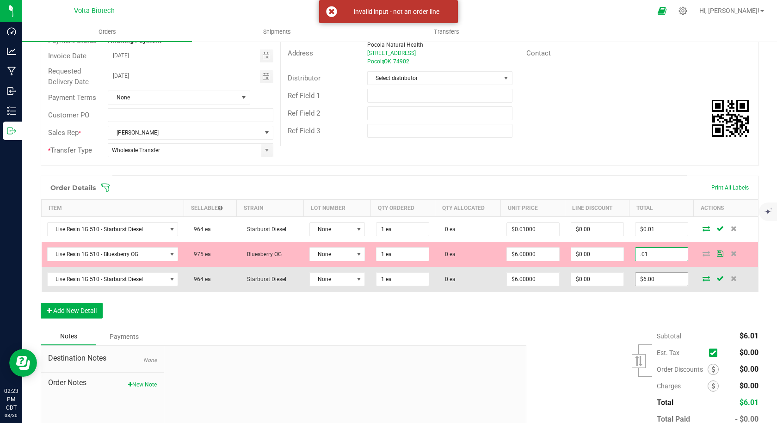
type input ".01"
type input "$0.01000"
type input "$0.01"
click at [650, 279] on input "6" at bounding box center [661, 279] width 52 height 13
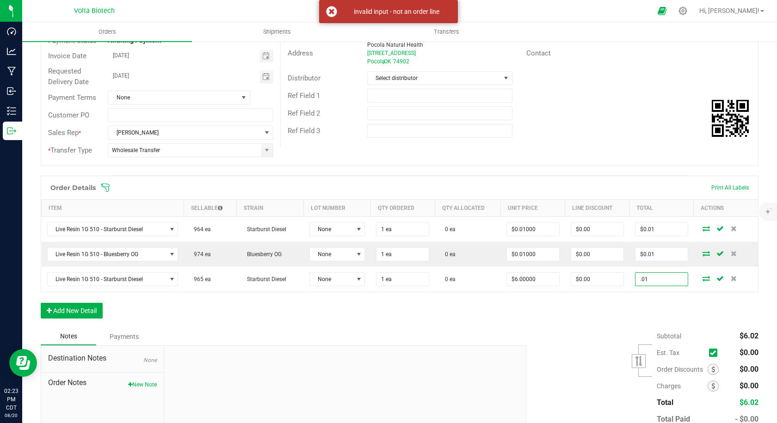
type input ".01"
type input "$0.01000"
type input "$0.01"
click at [607, 325] on div "Order Details Print All Labels Item Sellable Strain Lot Number Qty Ordered Qty …" at bounding box center [399, 252] width 717 height 152
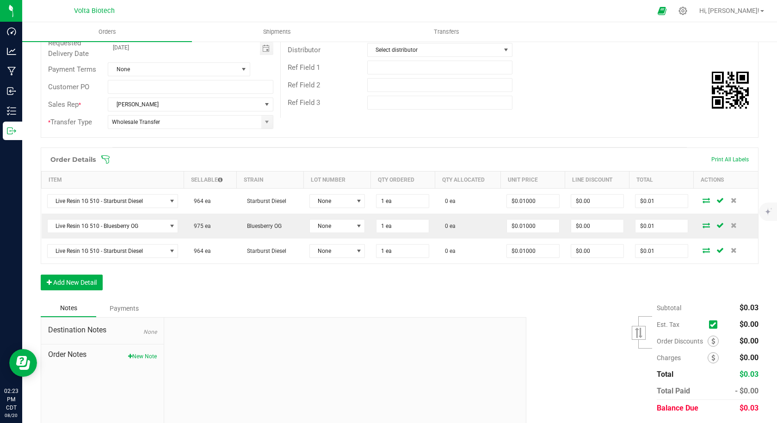
scroll to position [165, 0]
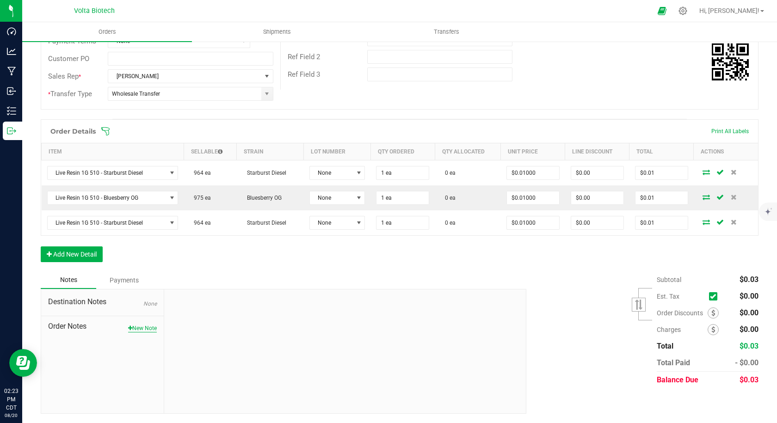
click at [137, 328] on button "New Note" at bounding box center [142, 328] width 29 height 8
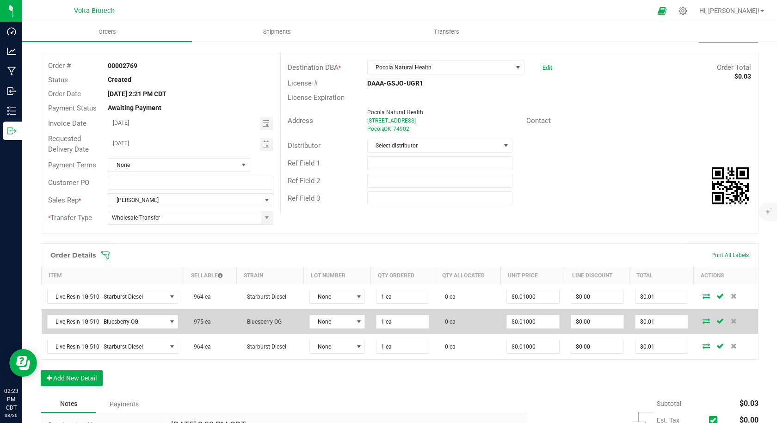
scroll to position [0, 0]
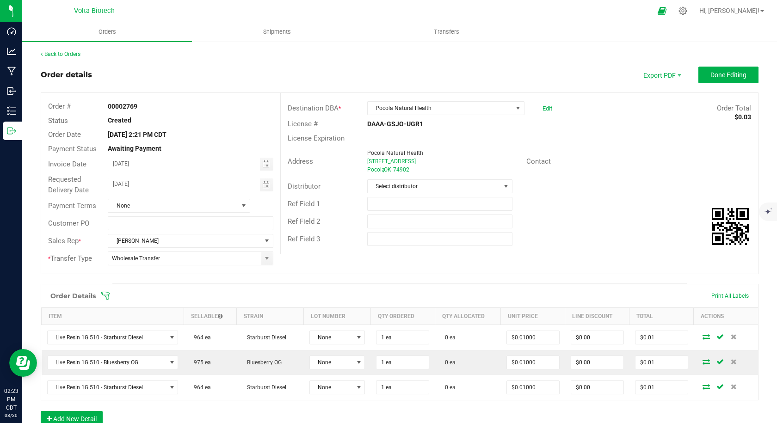
drag, startPoint x: 420, startPoint y: 170, endPoint x: 351, endPoint y: 153, distance: 70.9
click at [351, 153] on div "Address Pocola Natural Health 1510 Folsom Blvd, Pocola, OK 74902 Pocola , OK 74…" at bounding box center [403, 161] width 245 height 29
copy div "Pocola Natural Health 1510 Folsom Blvd, Pocola, OK 74902 Pocola , OK 74902"
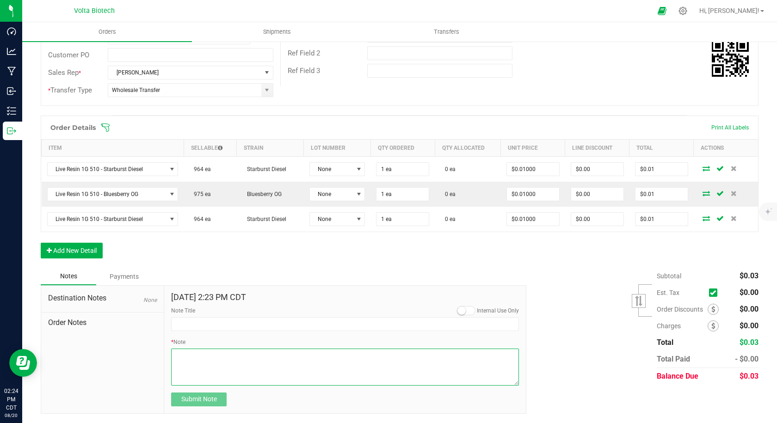
click at [267, 371] on textarea "* Note" at bounding box center [345, 367] width 348 height 37
paste textarea "1101 SE 29th St Oklahoma City, OK 73129  Get on I-35 S from SE 29th St and S I…"
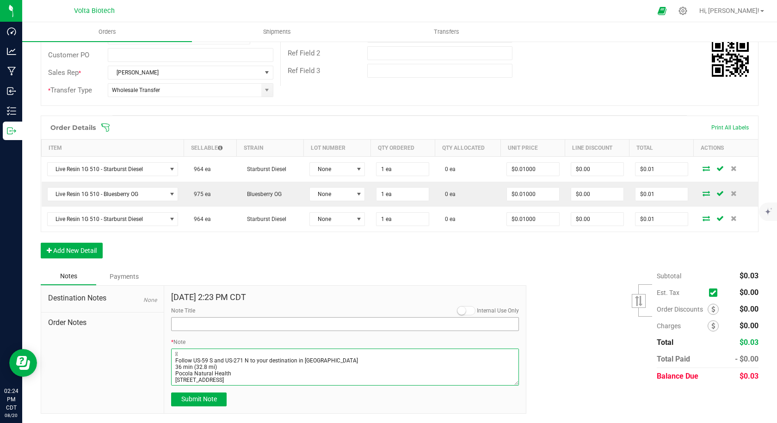
type textarea "1101 SE 29th St Oklahoma City, OK 73129  Get on I-35 S from SE 29th St and S I…"
click at [245, 327] on input "Note Title" at bounding box center [345, 324] width 348 height 14
type input "notes on destination"
click at [448, 245] on div "Order Details Print All Labels Item Sellable Strain Lot Number Qty Ordered Qty …" at bounding box center [399, 192] width 717 height 152
click at [204, 402] on span "Submit Note" at bounding box center [199, 398] width 36 height 7
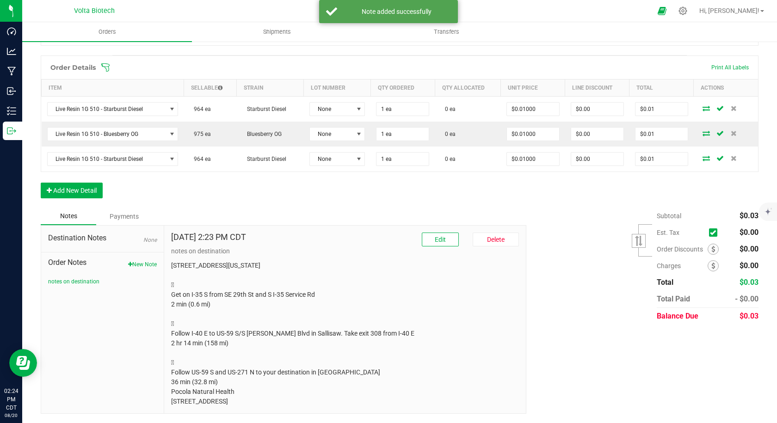
scroll to position [238, 0]
click at [91, 184] on button "Add New Detail" at bounding box center [72, 191] width 62 height 16
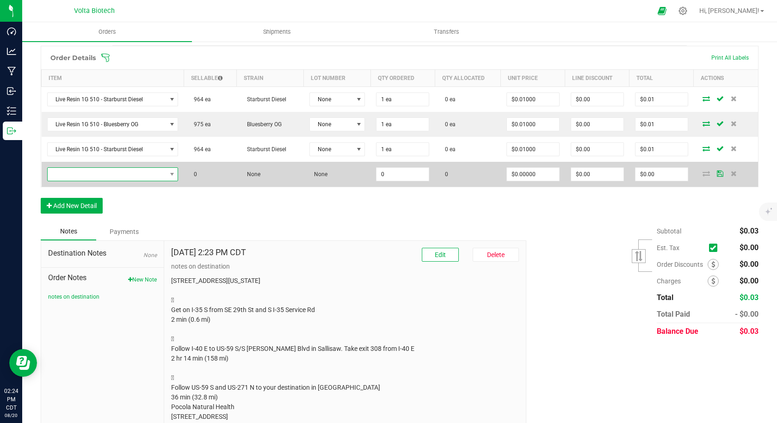
click at [101, 176] on span "NO DATA FOUND" at bounding box center [107, 174] width 119 height 13
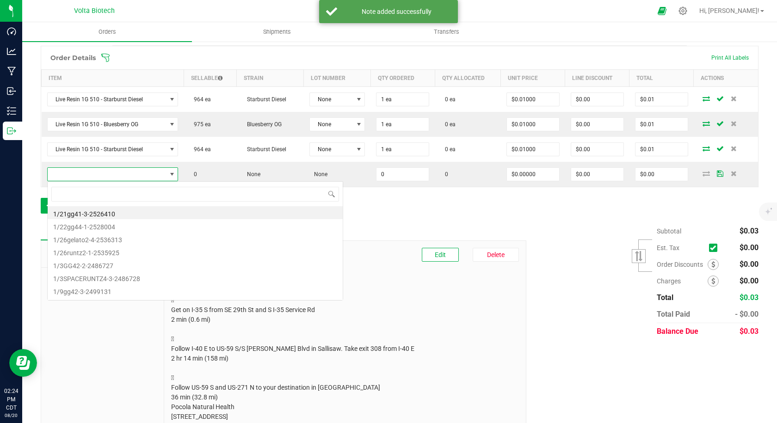
scroll to position [14, 130]
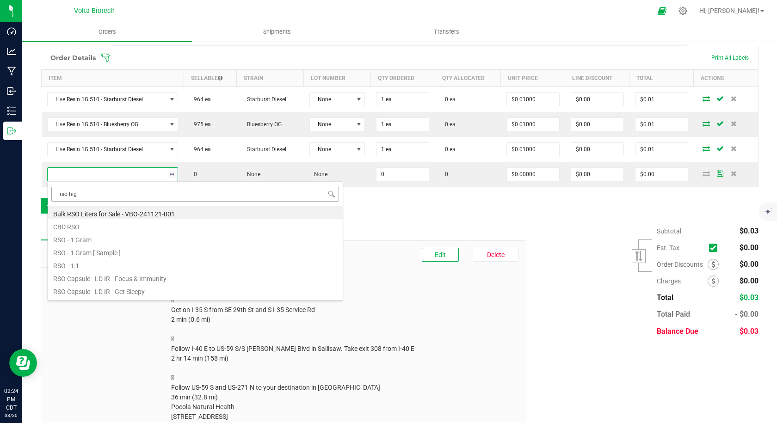
type input "rso high"
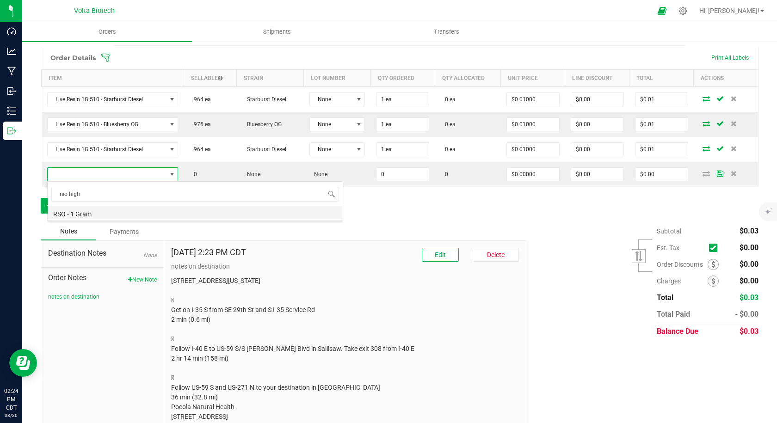
click at [101, 213] on li "RSO - 1 Gram" at bounding box center [195, 212] width 295 height 13
type input "0 ea"
type input "$5.00000"
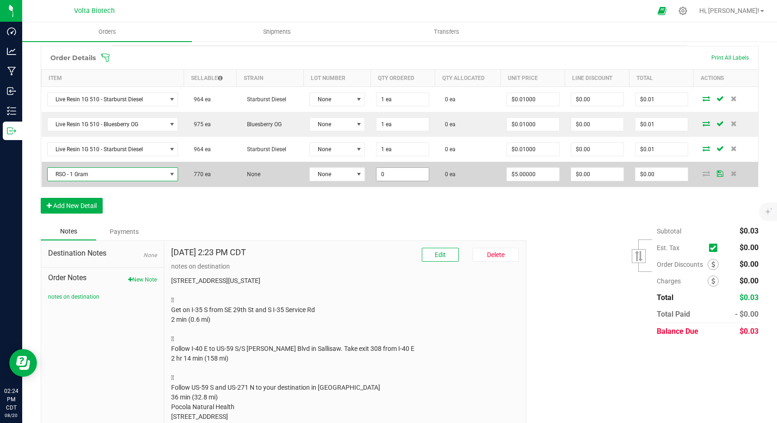
click at [392, 176] on input "0" at bounding box center [402, 174] width 52 height 13
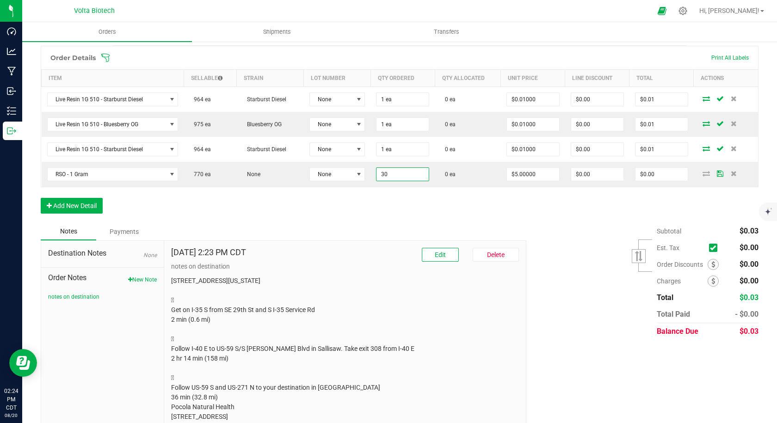
type input "30 ea"
type input "$150.00"
click at [471, 207] on div "Order Details Print All Labels Item Sellable Strain Lot Number Qty Ordered Qty …" at bounding box center [399, 134] width 717 height 177
click at [94, 206] on button "Add New Detail" at bounding box center [72, 206] width 62 height 16
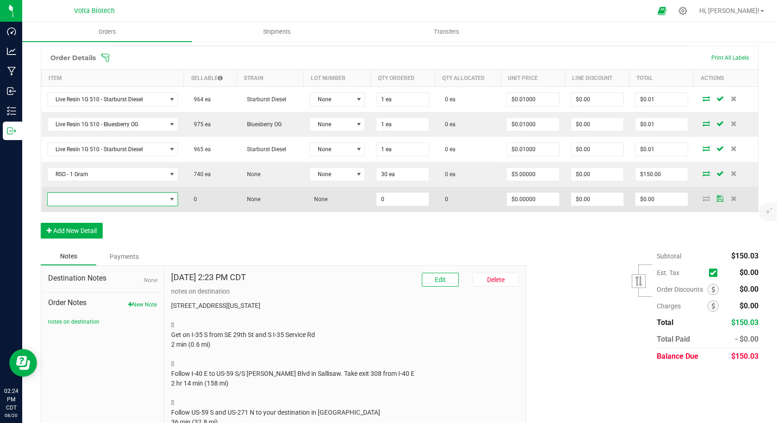
click at [135, 198] on span "NO DATA FOUND" at bounding box center [107, 199] width 119 height 13
click at [105, 192] on span "NO DATA FOUND" at bounding box center [112, 199] width 131 height 14
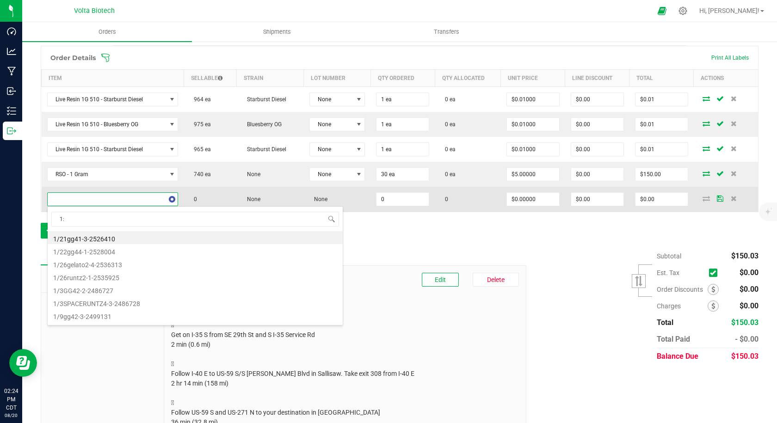
type input "1:1"
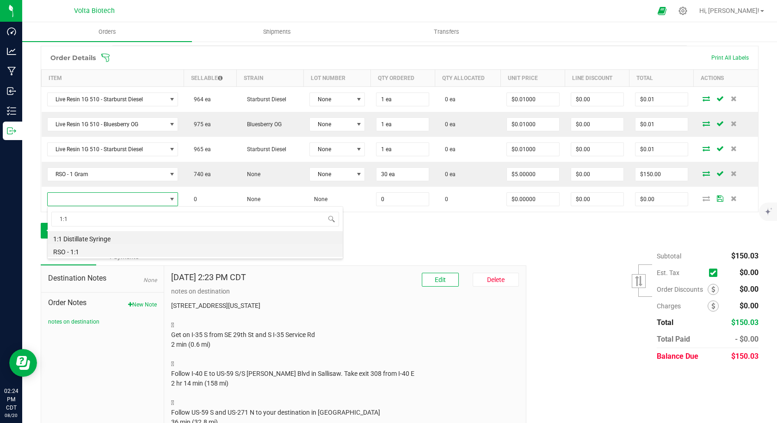
click at [106, 250] on li "RSO - 1:1" at bounding box center [195, 250] width 295 height 13
type input "0 ea"
type input "$5.00000"
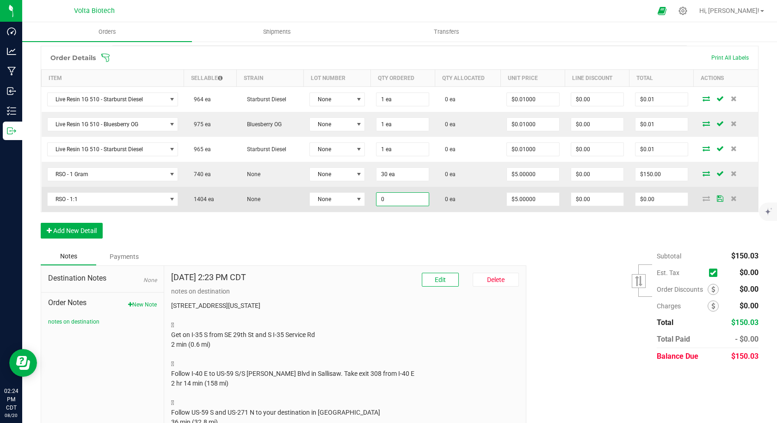
click at [382, 196] on input "0" at bounding box center [402, 199] width 52 height 13
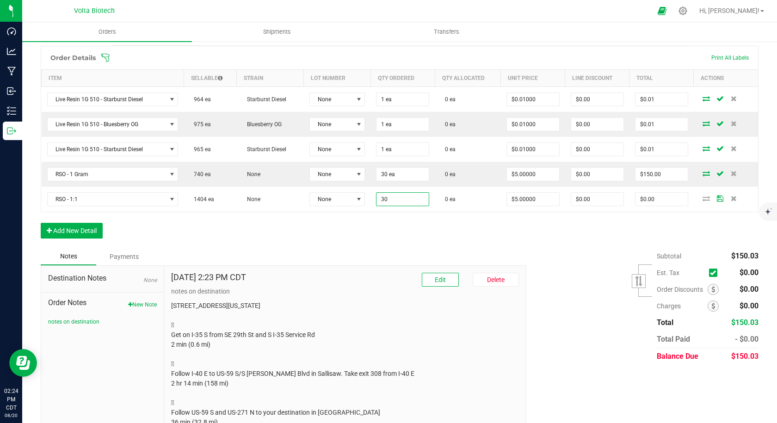
type input "30 ea"
type input "$150.00"
click at [445, 233] on div "Order Details Print All Labels Item Sellable Strain Lot Number Qty Ordered Qty …" at bounding box center [399, 147] width 717 height 202
click at [590, 278] on div "Subtotal $300.03 Est. Tax" at bounding box center [638, 306] width 239 height 117
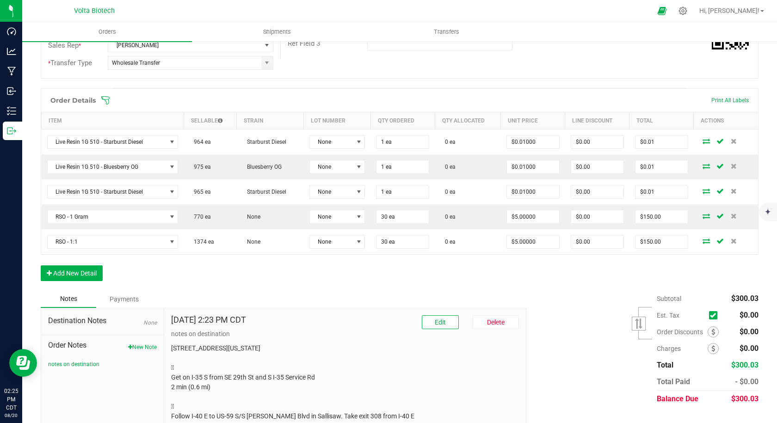
scroll to position [0, 0]
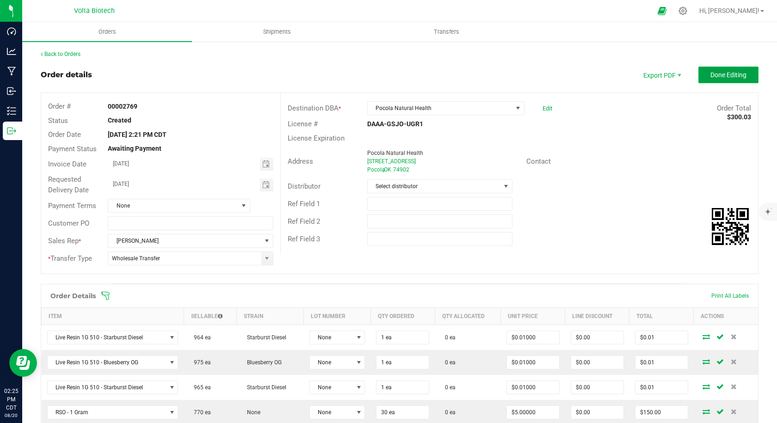
click at [710, 73] on span "Done Editing" at bounding box center [728, 74] width 36 height 7
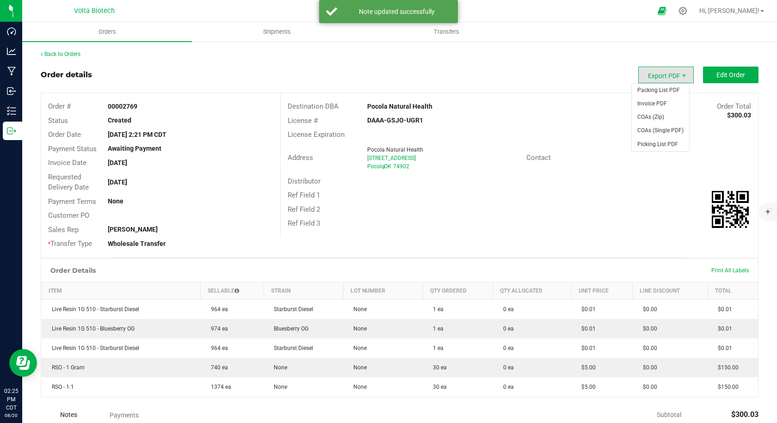
click at [671, 75] on span "Export PDF" at bounding box center [665, 75] width 55 height 17
click at [656, 107] on span "Invoice PDF" at bounding box center [659, 103] width 57 height 13
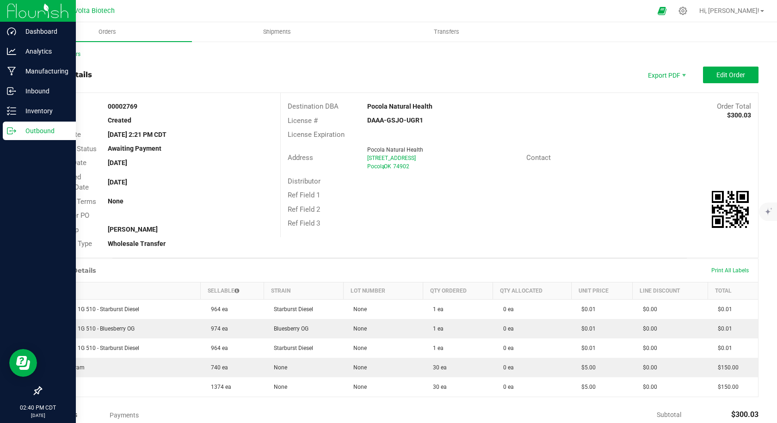
drag, startPoint x: 11, startPoint y: 129, endPoint x: 16, endPoint y: 128, distance: 5.1
click at [11, 129] on icon at bounding box center [11, 130] width 9 height 9
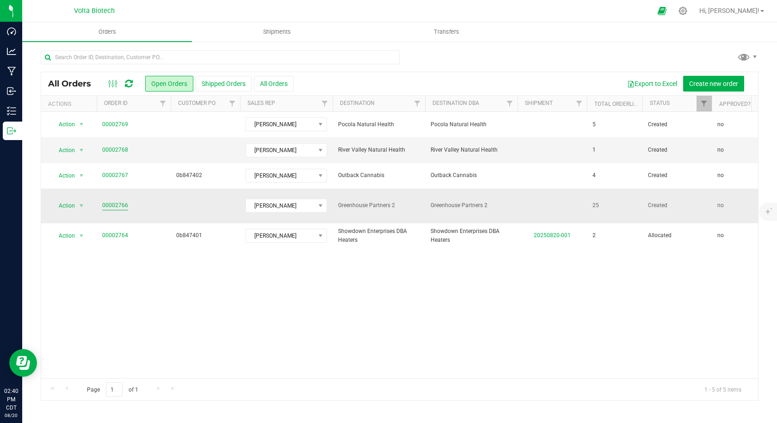
click at [118, 203] on link "00002766" at bounding box center [115, 205] width 26 height 9
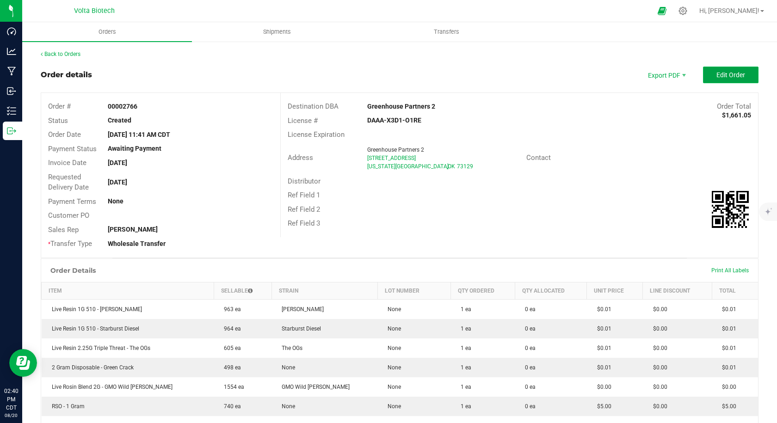
click at [725, 73] on span "Edit Order" at bounding box center [730, 74] width 29 height 7
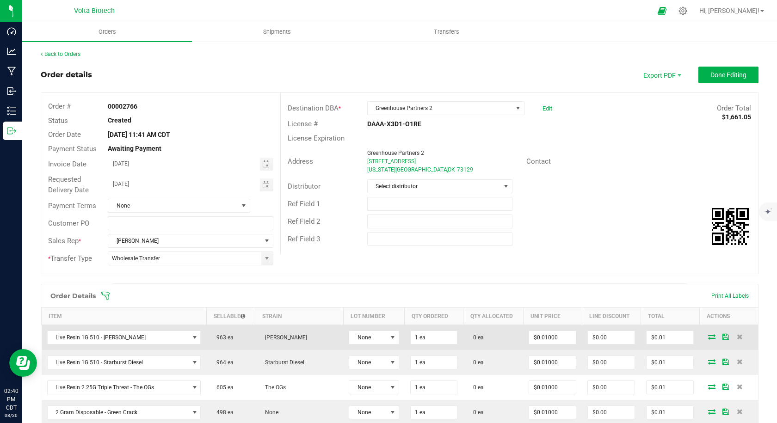
click at [708, 337] on icon at bounding box center [711, 337] width 7 height 6
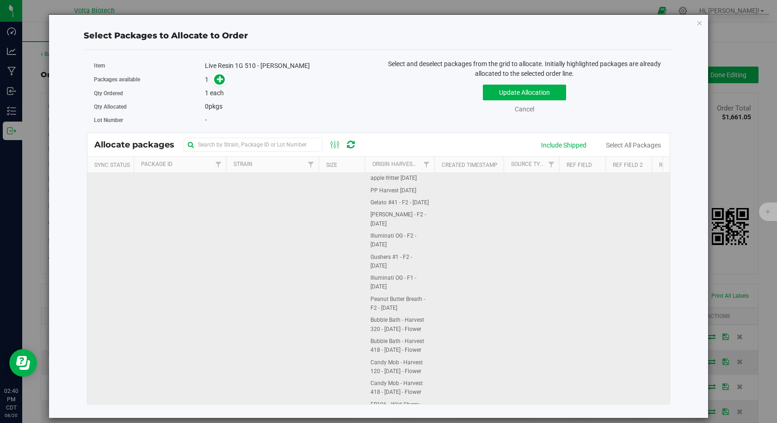
scroll to position [185, 0]
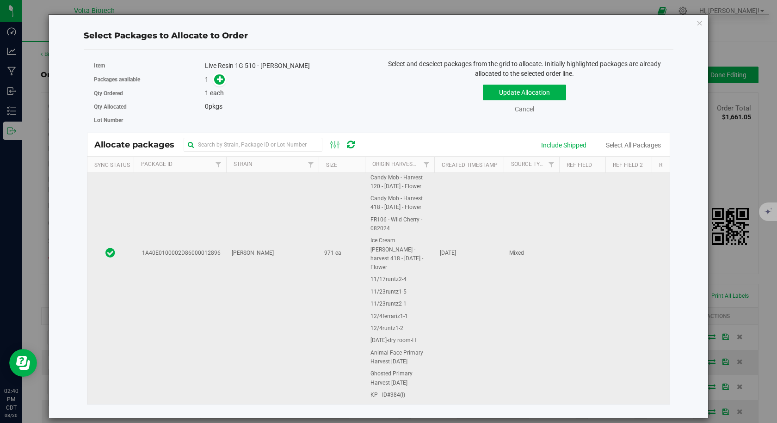
click at [208, 283] on td "1A40E0100002D86000012896" at bounding box center [180, 253] width 92 height 530
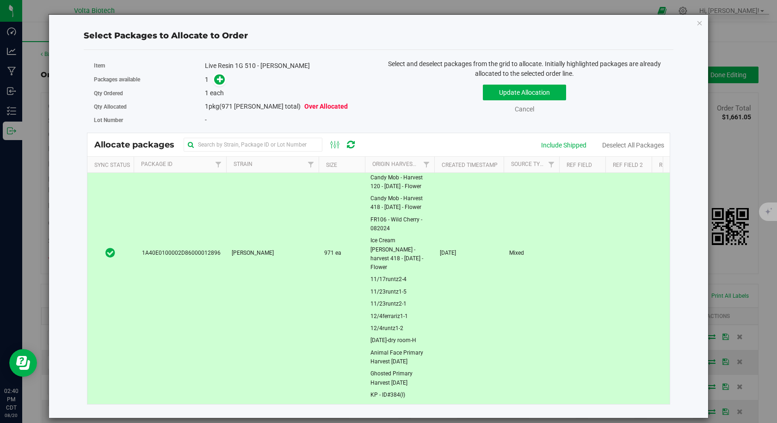
click at [220, 86] on div "Qty Ordered 1 each" at bounding box center [233, 92] width 278 height 13
click at [222, 74] on span at bounding box center [219, 79] width 11 height 11
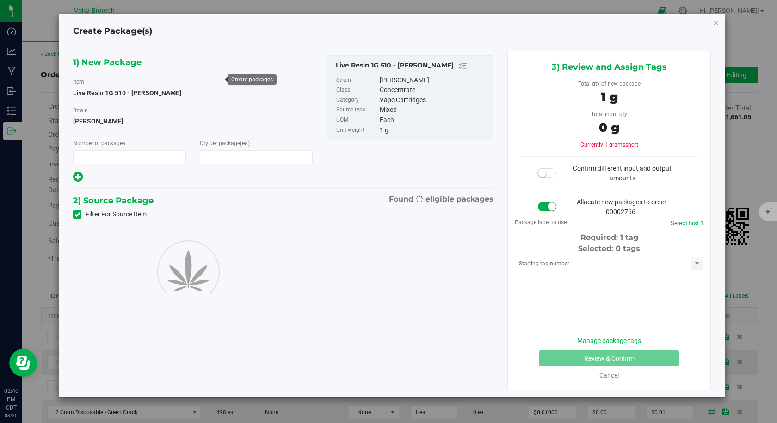
type input "1"
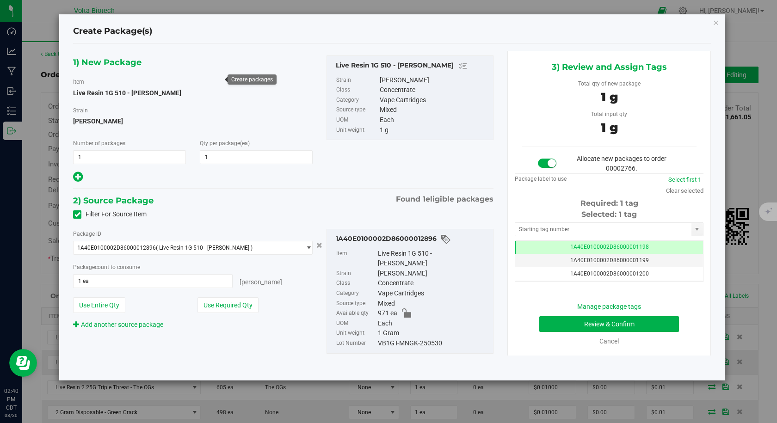
scroll to position [0, 0]
click at [576, 232] on input "text" at bounding box center [603, 229] width 176 height 13
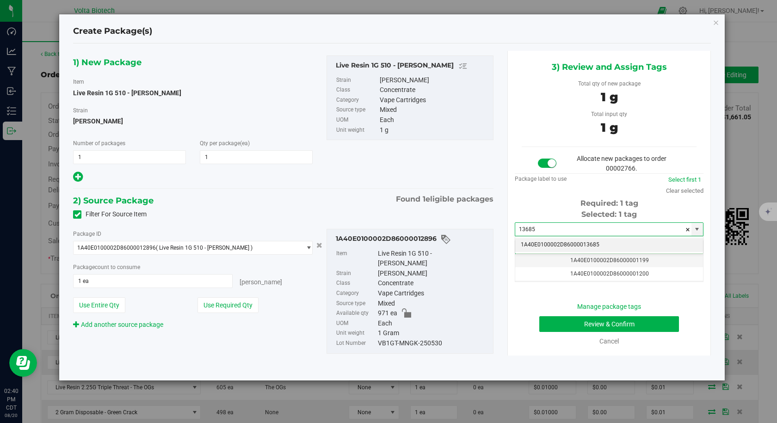
click at [601, 244] on li "1A40E0100002D86000013685" at bounding box center [609, 245] width 188 height 14
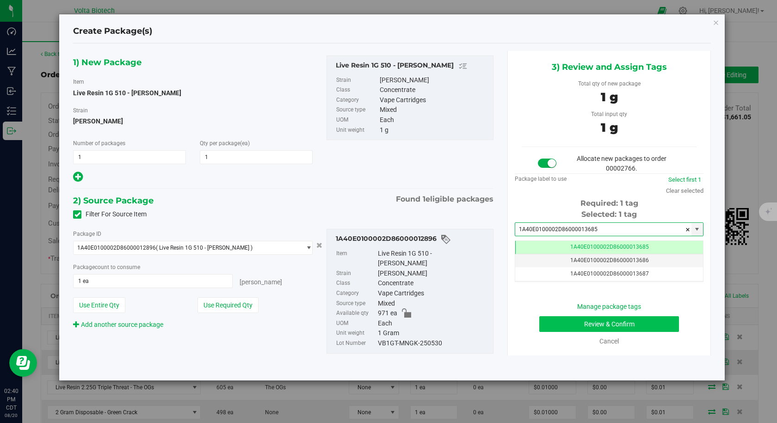
type input "1A40E0100002D86000013685"
click at [592, 318] on button "Review & Confirm" at bounding box center [609, 324] width 140 height 16
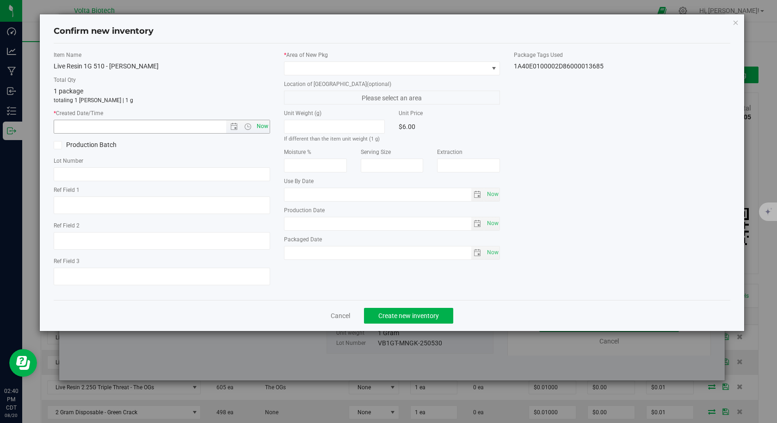
click at [263, 127] on span "Now" at bounding box center [262, 126] width 16 height 13
type input "8/20/2025 2:40 PM"
click at [311, 71] on span at bounding box center [386, 68] width 204 height 13
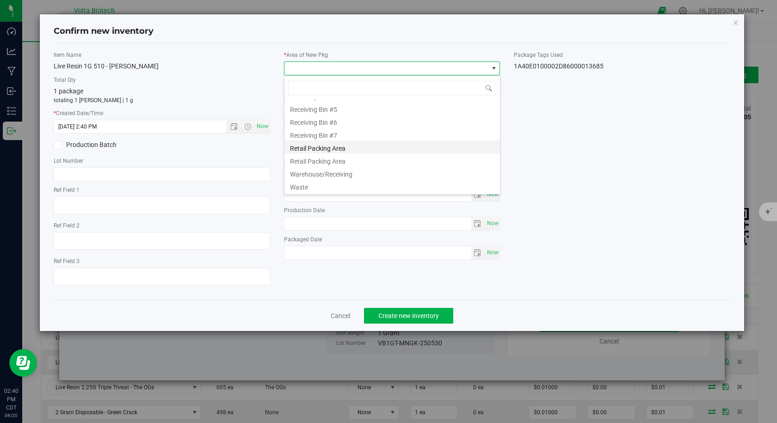
click at [327, 147] on li "Retail Packing Area" at bounding box center [391, 147] width 215 height 13
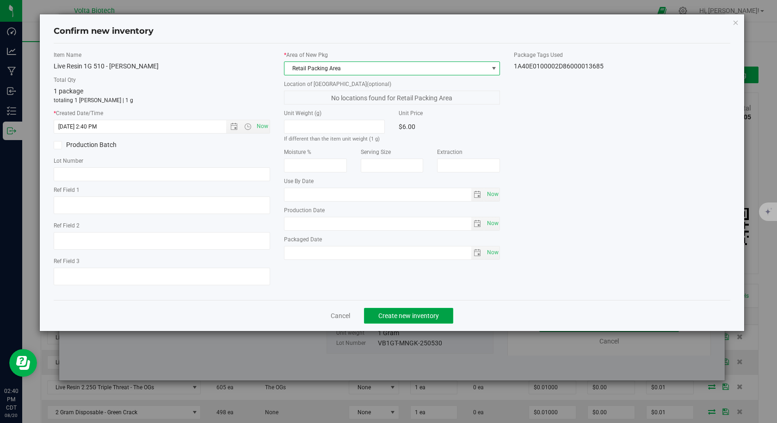
click at [404, 312] on span "Create new inventory" at bounding box center [408, 315] width 61 height 7
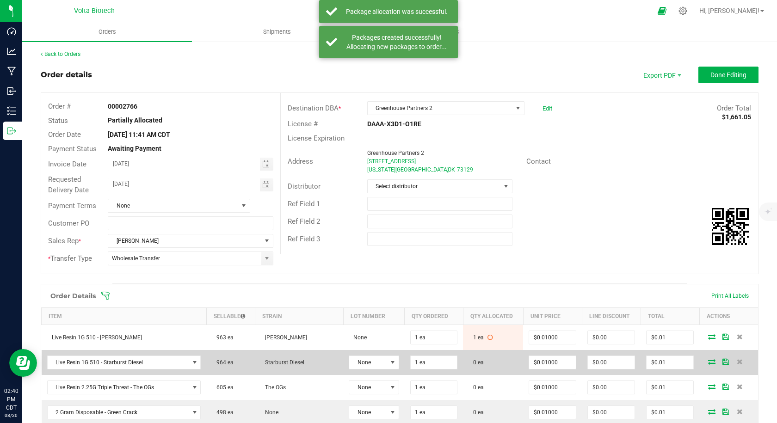
click at [708, 359] on icon at bounding box center [711, 362] width 7 height 6
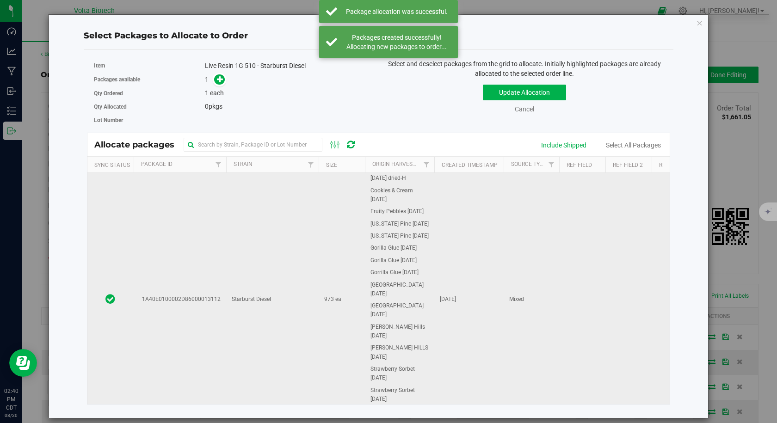
click at [202, 295] on span "1A40E0100002D86000013112" at bounding box center [180, 299] width 82 height 9
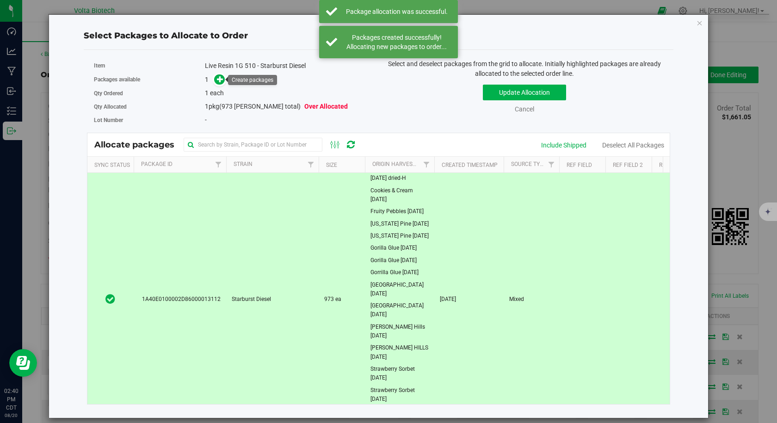
click at [214, 77] on span at bounding box center [217, 79] width 15 height 11
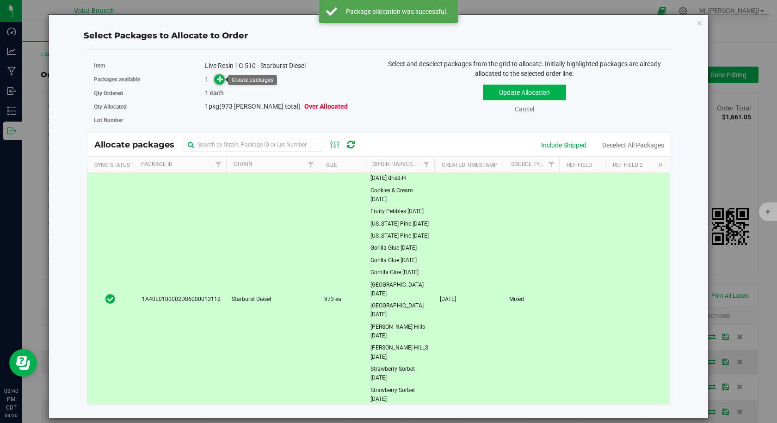
click at [218, 80] on icon at bounding box center [220, 78] width 7 height 7
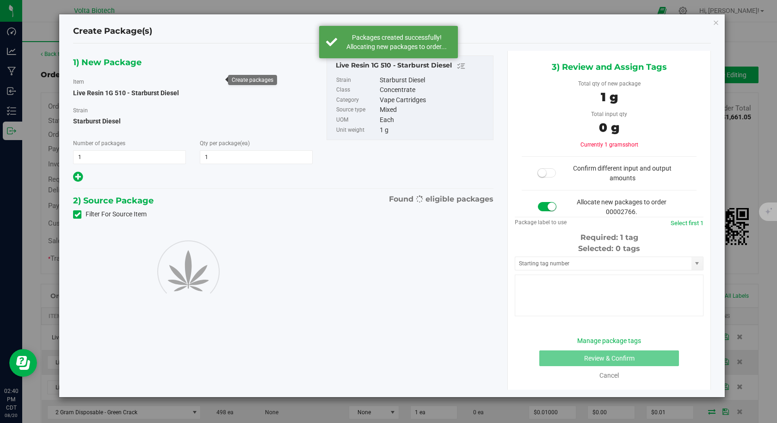
type input "1"
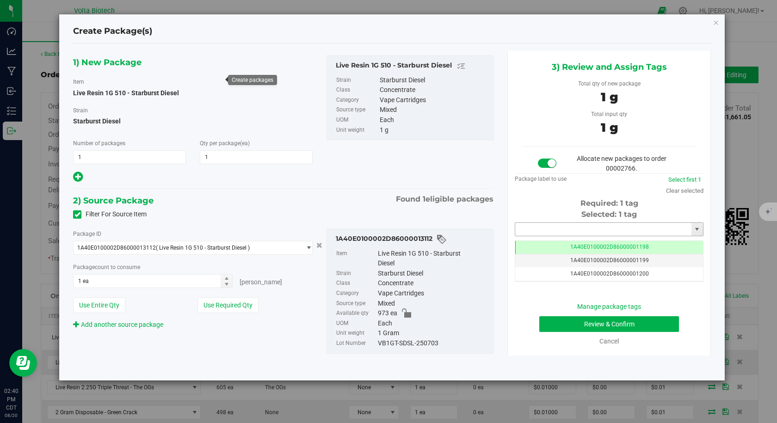
click at [556, 230] on input "text" at bounding box center [603, 229] width 176 height 13
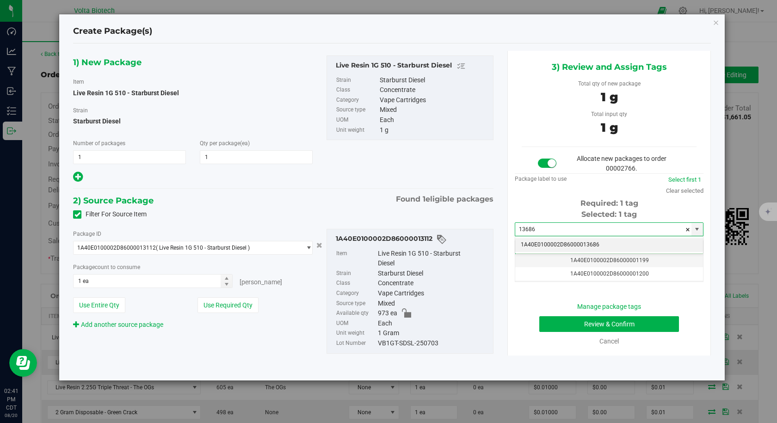
click at [541, 245] on li "1A40E0100002D86000013686" at bounding box center [609, 245] width 188 height 14
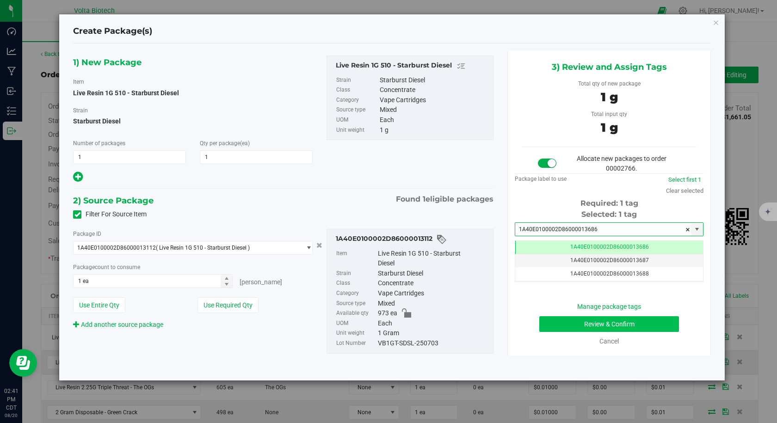
type input "1A40E0100002D86000013686"
click at [547, 324] on button "Review & Confirm" at bounding box center [609, 324] width 140 height 16
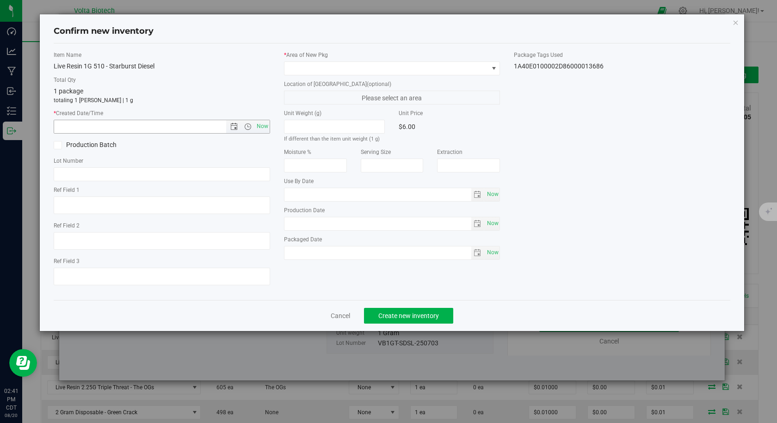
click at [263, 128] on span "Now" at bounding box center [262, 126] width 16 height 13
type input "8/20/2025 2:41 PM"
click at [328, 67] on span at bounding box center [386, 68] width 204 height 13
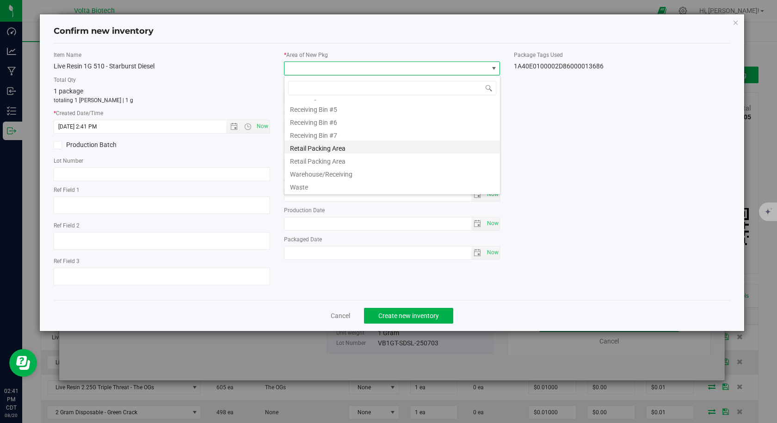
click at [329, 146] on li "Retail Packing Area" at bounding box center [391, 147] width 215 height 13
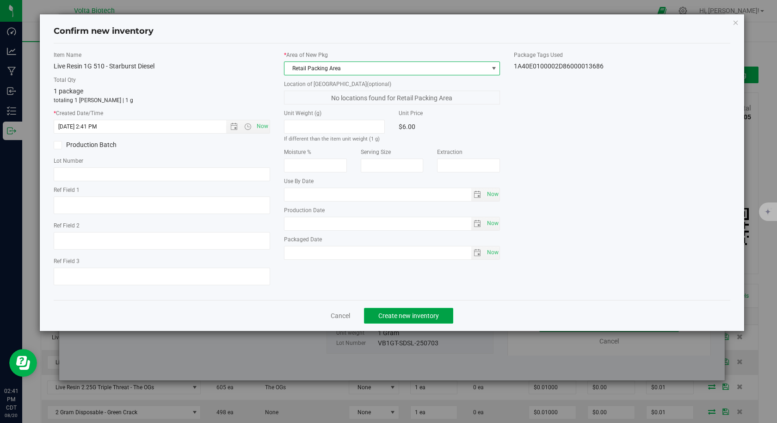
click at [402, 319] on button "Create new inventory" at bounding box center [408, 316] width 89 height 16
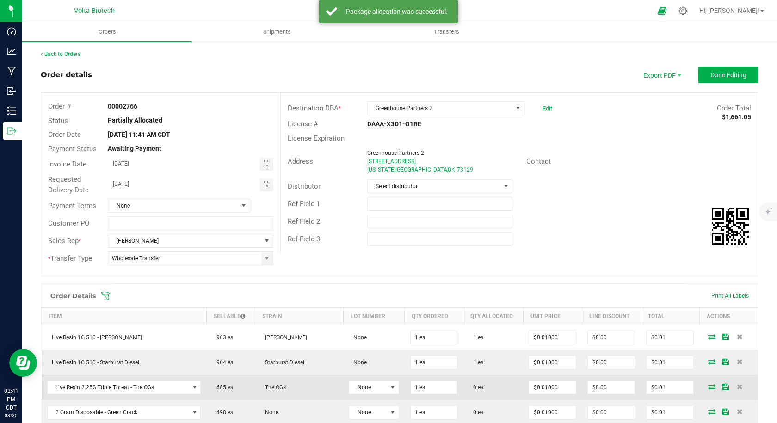
click at [708, 388] on icon at bounding box center [711, 387] width 7 height 6
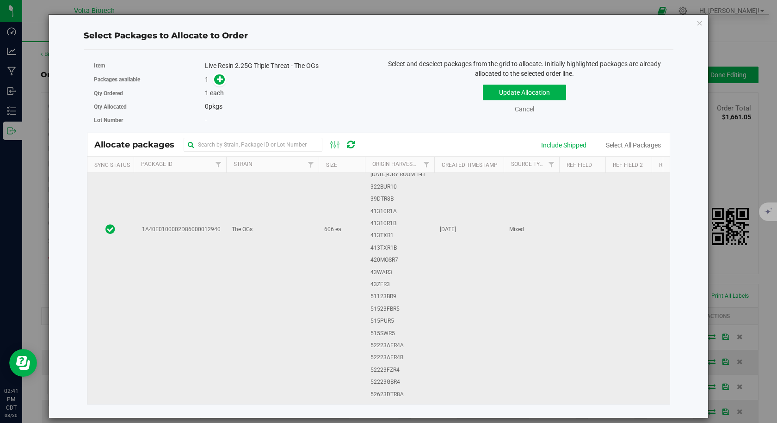
click at [300, 235] on td "The OGs" at bounding box center [272, 229] width 92 height 853
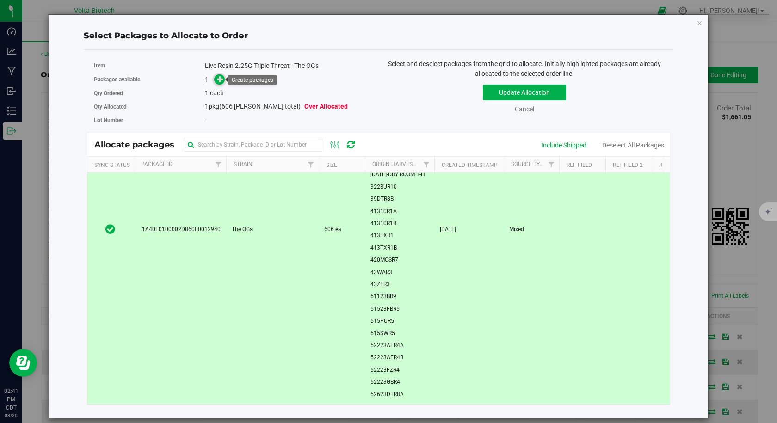
click at [219, 82] on icon at bounding box center [220, 79] width 6 height 6
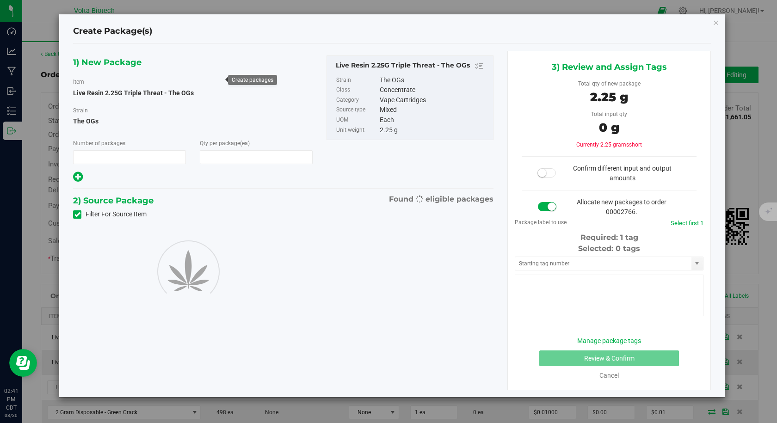
type input "1"
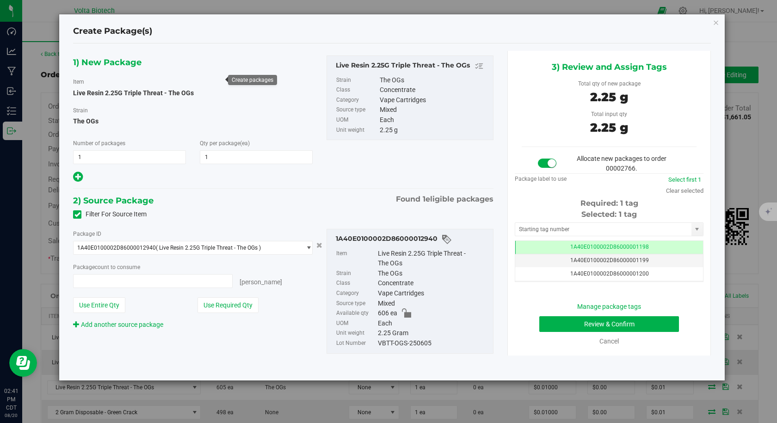
type input "1"
type input "1 ea"
drag, startPoint x: 579, startPoint y: 229, endPoint x: 594, endPoint y: 201, distance: 31.7
click at [586, 220] on div "Selected: 1 tag Tag 1A40E0100002D86000001198 1A40E0100002D86000001199 1A40E0100…" at bounding box center [608, 245] width 189 height 73
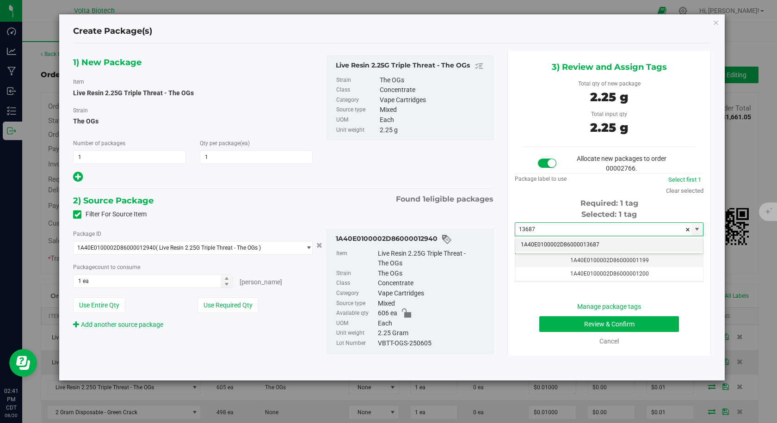
click at [597, 246] on li "1A40E0100002D86000013687" at bounding box center [609, 245] width 188 height 14
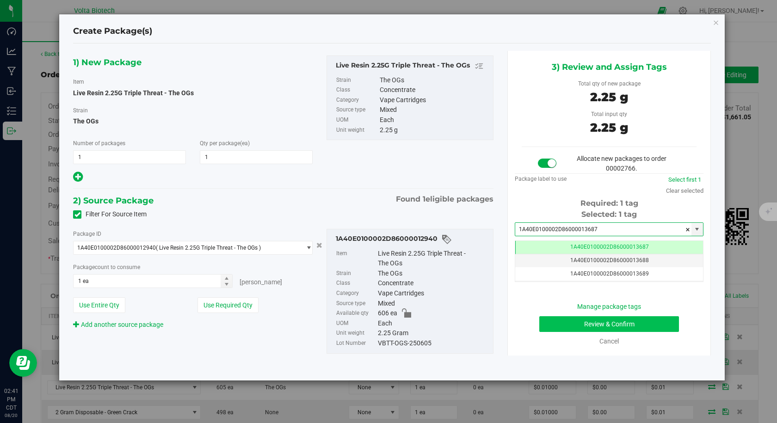
type input "1A40E0100002D86000013687"
click at [588, 323] on button "Review & Confirm" at bounding box center [609, 324] width 140 height 16
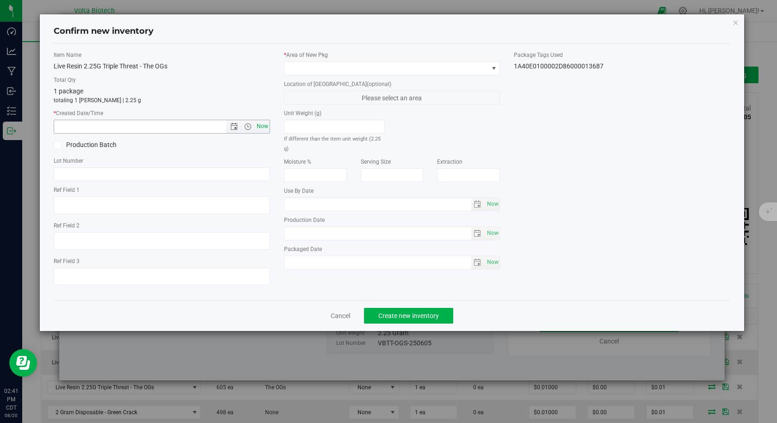
click at [263, 130] on span "Now" at bounding box center [262, 126] width 16 height 13
type input "8/20/2025 2:41 PM"
click at [308, 65] on span at bounding box center [386, 68] width 204 height 13
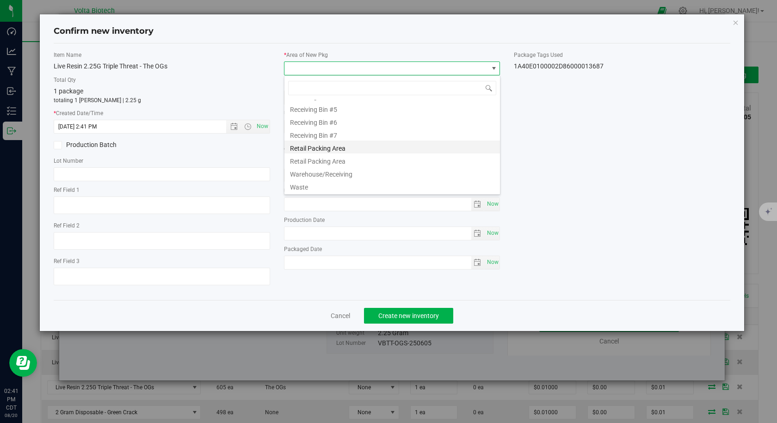
click at [320, 148] on li "Retail Packing Area" at bounding box center [391, 147] width 215 height 13
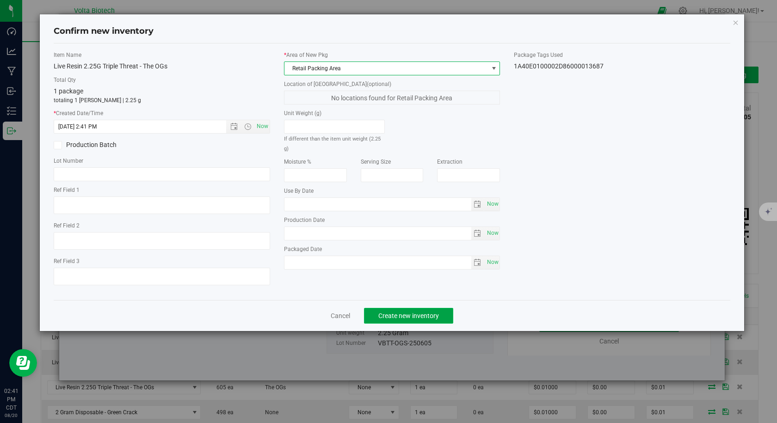
click at [402, 312] on span "Create new inventory" at bounding box center [408, 315] width 61 height 7
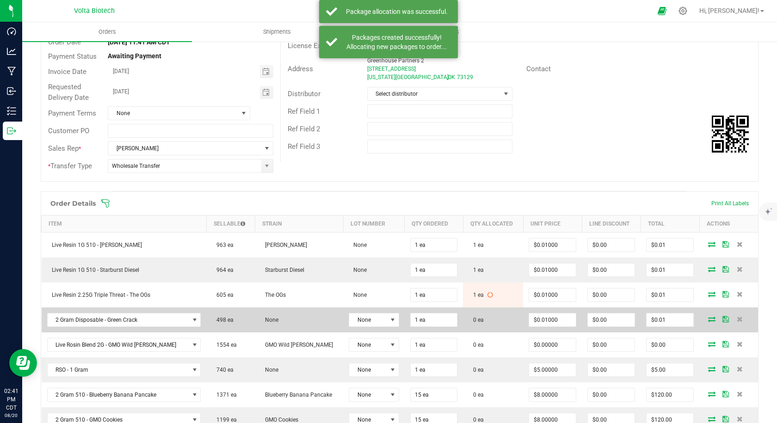
click at [708, 317] on icon at bounding box center [711, 319] width 7 height 6
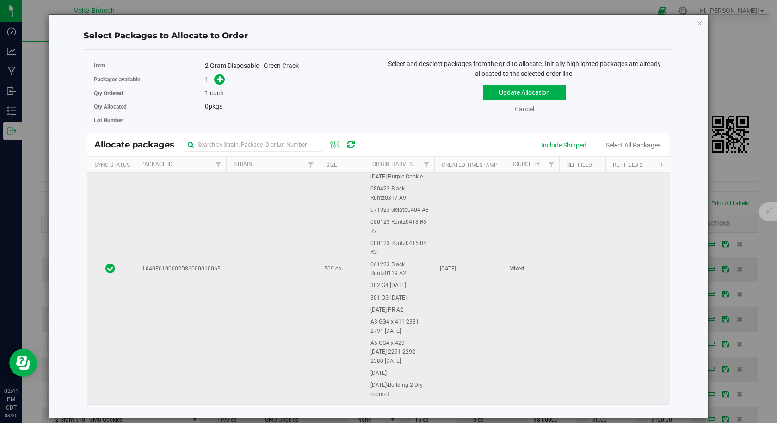
click at [188, 307] on td "1A40E0100002D86000010065" at bounding box center [180, 269] width 92 height 655
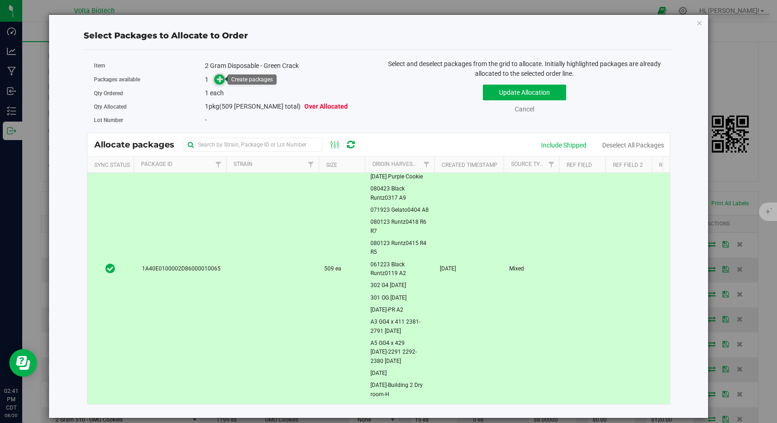
click at [219, 77] on icon at bounding box center [220, 79] width 6 height 6
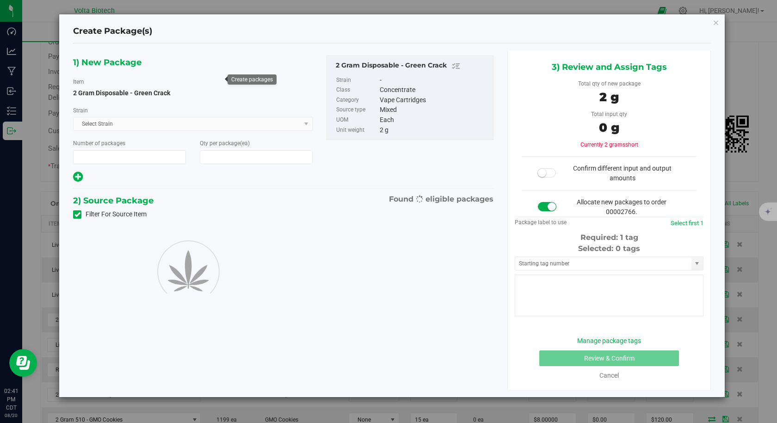
type input "1"
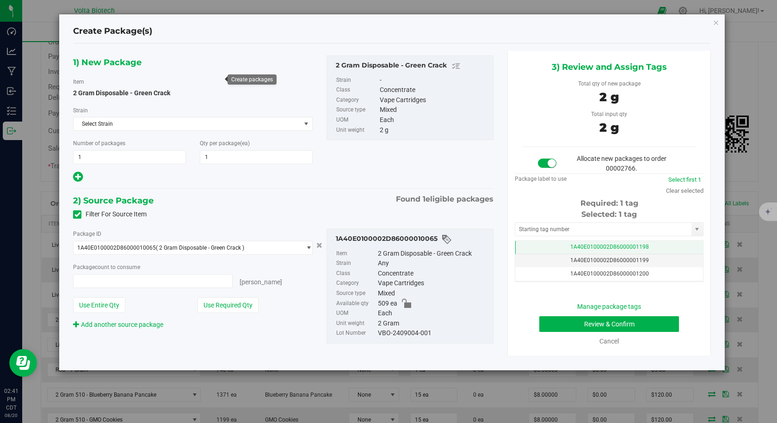
type input "1 ea"
click at [569, 233] on input "text" at bounding box center [603, 229] width 176 height 13
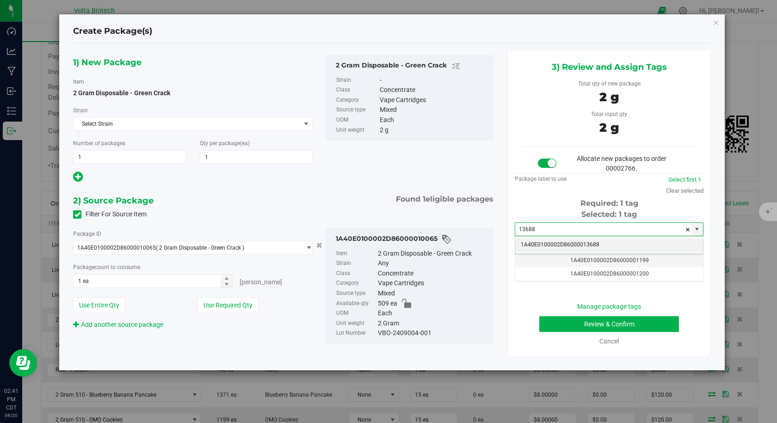
click at [563, 243] on li "1A40E0100002D86000013688" at bounding box center [609, 245] width 188 height 14
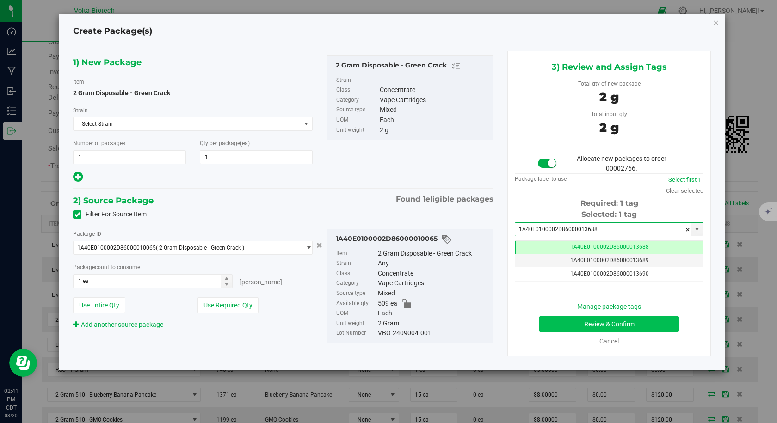
type input "1A40E0100002D86000013688"
click at [577, 326] on button "Review & Confirm" at bounding box center [609, 324] width 140 height 16
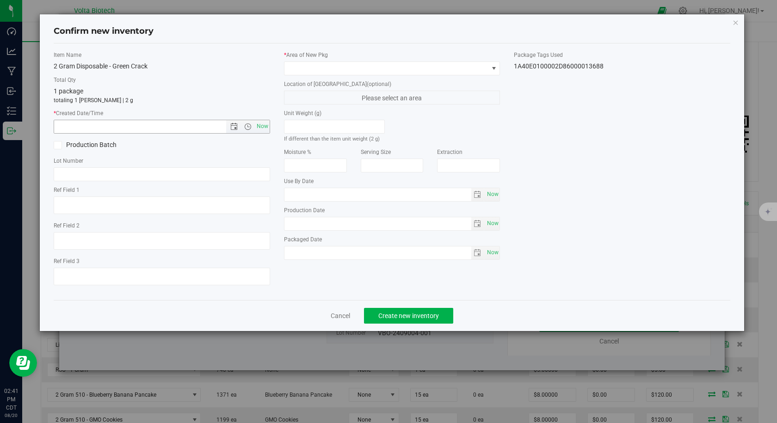
drag, startPoint x: 266, startPoint y: 123, endPoint x: 293, endPoint y: 80, distance: 51.5
click at [264, 125] on span "Now" at bounding box center [262, 126] width 16 height 13
type input "8/20/2025 2:41 PM"
click at [311, 60] on div "* Area of [GEOGRAPHIC_DATA]" at bounding box center [392, 63] width 216 height 24
drag, startPoint x: 306, startPoint y: 64, endPoint x: 320, endPoint y: 55, distance: 17.4
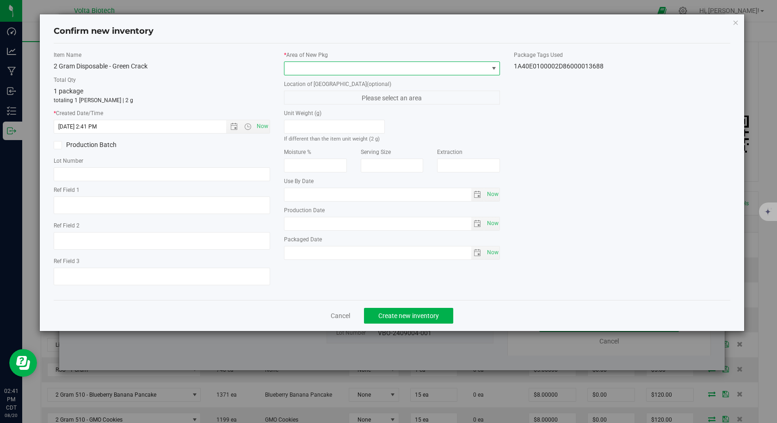
click at [308, 62] on span at bounding box center [386, 68] width 204 height 13
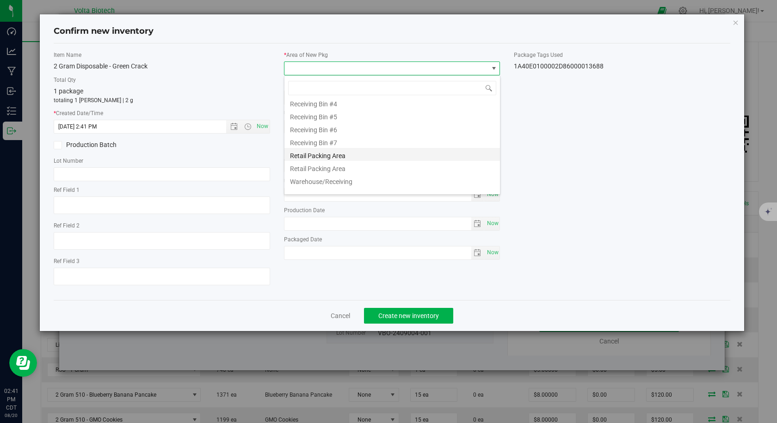
click at [329, 157] on li "Retail Packing Area" at bounding box center [391, 154] width 215 height 13
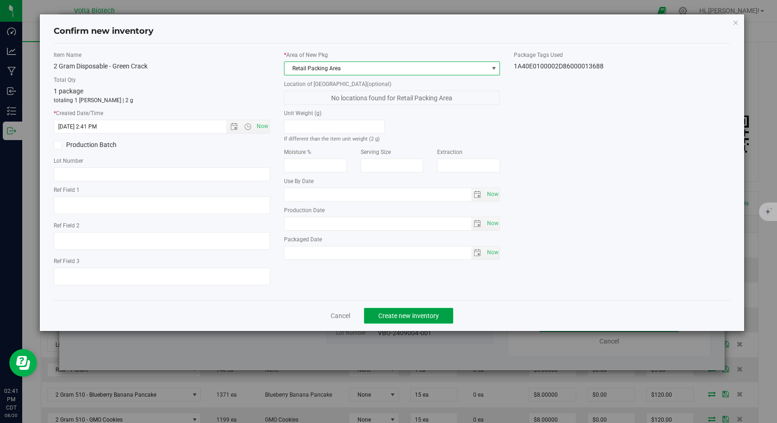
click at [404, 318] on span "Create new inventory" at bounding box center [408, 315] width 61 height 7
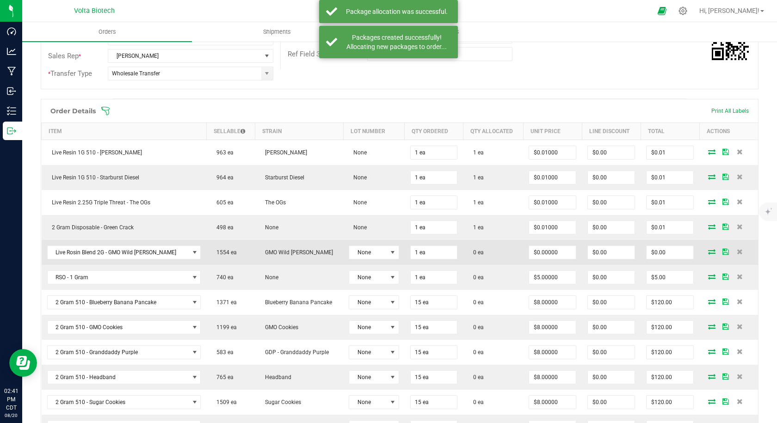
click at [708, 249] on icon at bounding box center [711, 252] width 7 height 6
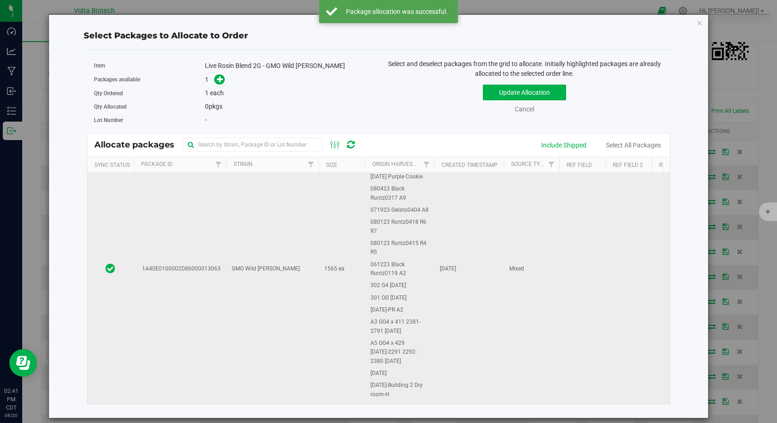
click at [208, 263] on td "1A40E0100002D86000013063" at bounding box center [180, 269] width 92 height 655
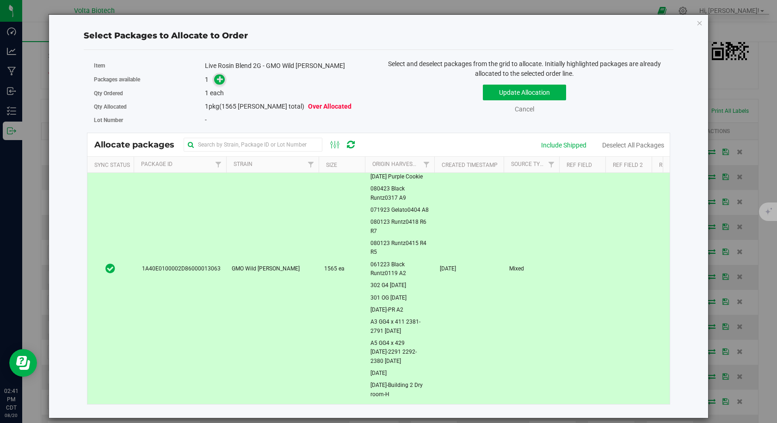
click at [218, 81] on icon at bounding box center [220, 79] width 6 height 6
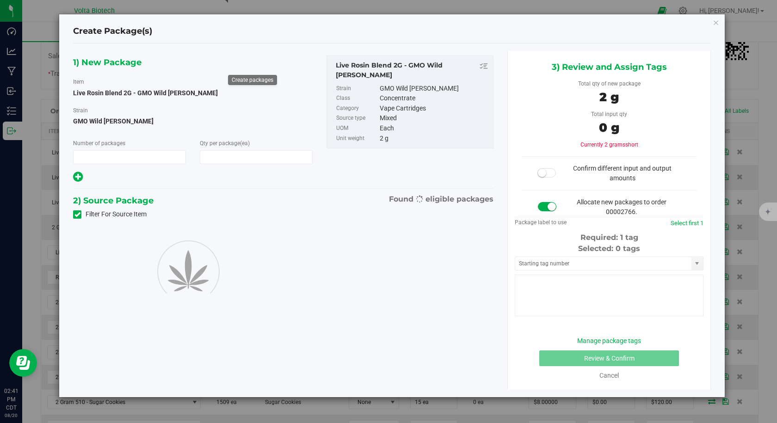
type input "1"
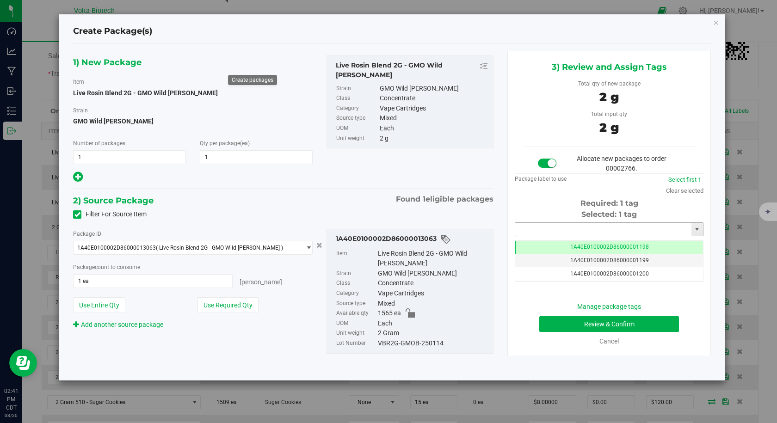
click at [556, 227] on input "text" at bounding box center [603, 229] width 176 height 13
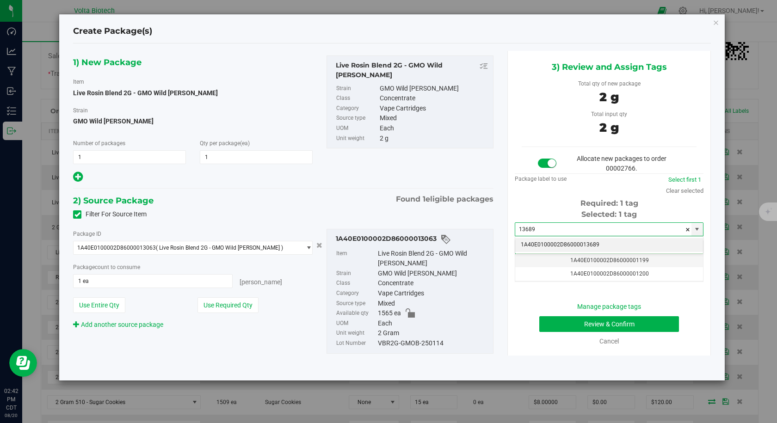
click at [553, 241] on li "1A40E0100002D86000013689" at bounding box center [609, 245] width 188 height 14
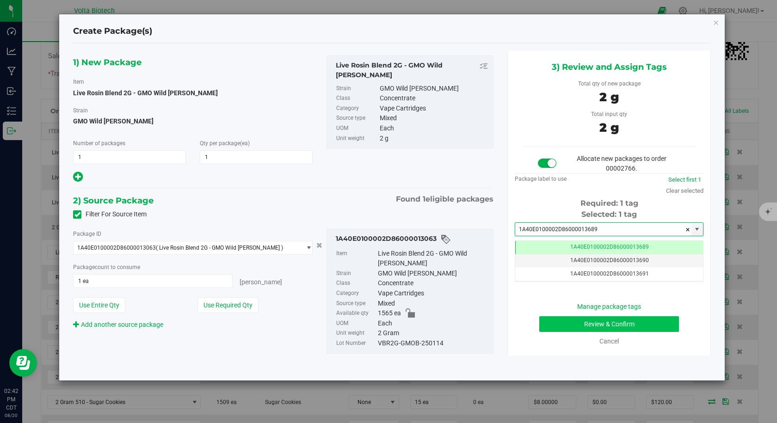
type input "1A40E0100002D86000013689"
click at [560, 323] on button "Review & Confirm" at bounding box center [609, 324] width 140 height 16
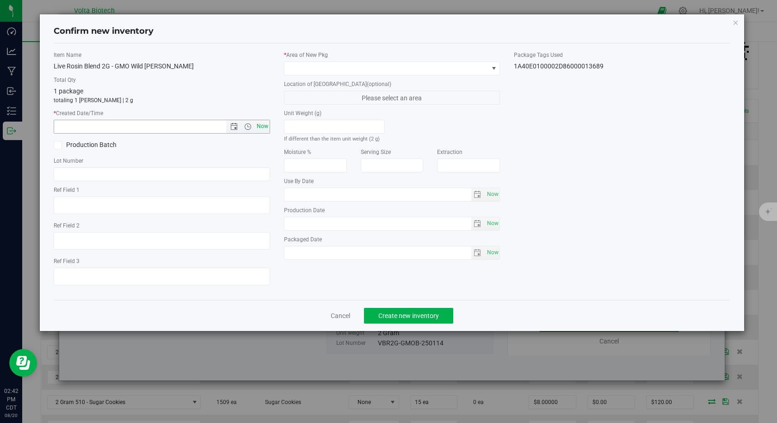
click at [267, 128] on span "Now" at bounding box center [262, 126] width 16 height 13
type input "[DATE] 2:42 PM"
click at [312, 67] on span at bounding box center [386, 68] width 204 height 13
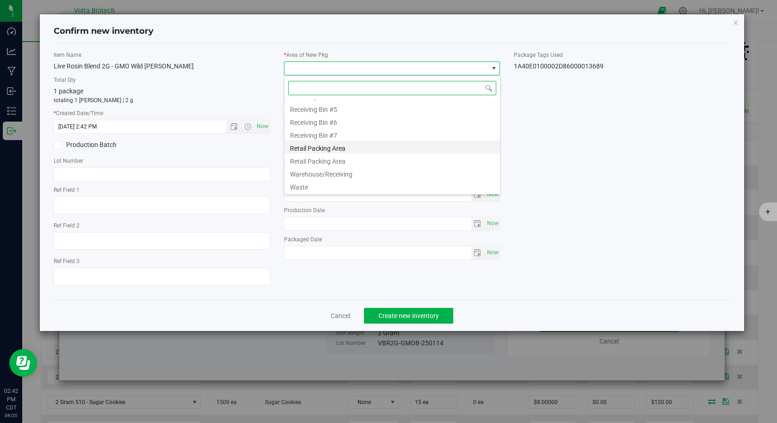
click at [358, 151] on li "Retail Packing Area" at bounding box center [391, 147] width 215 height 13
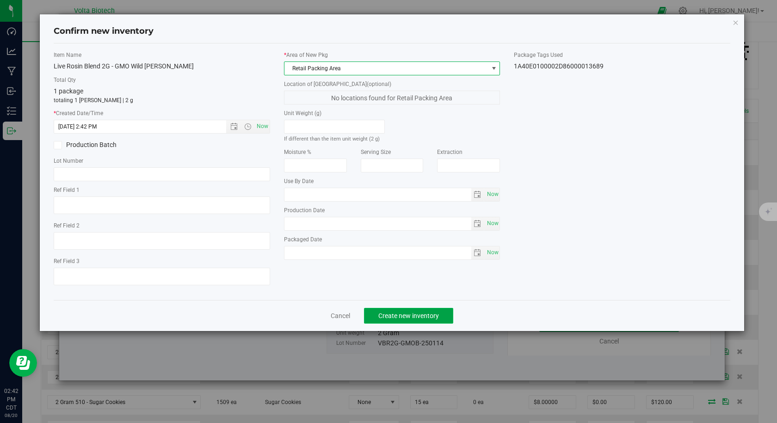
click at [388, 318] on span "Create new inventory" at bounding box center [408, 315] width 61 height 7
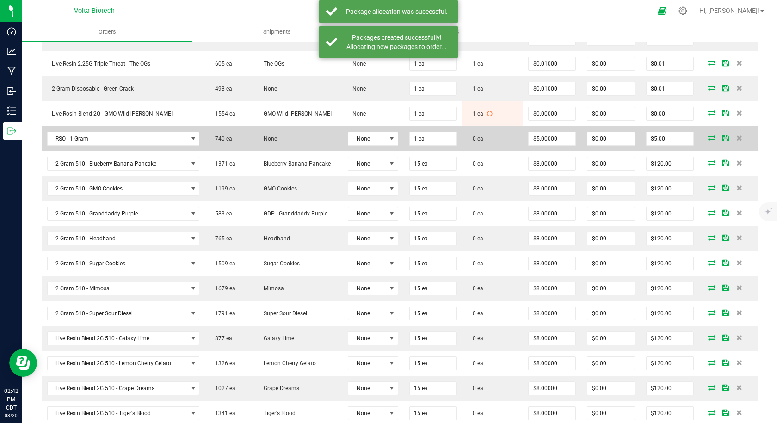
click at [708, 137] on icon at bounding box center [711, 138] width 7 height 6
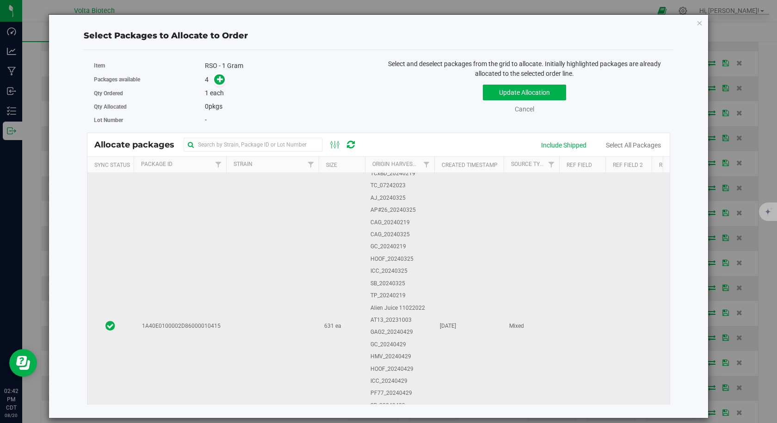
click at [207, 285] on td "1A40E0100002D86000010415" at bounding box center [180, 326] width 92 height 658
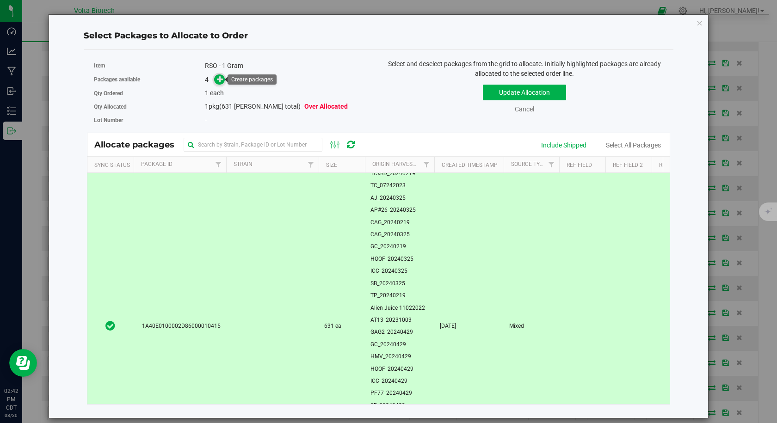
click at [221, 79] on icon at bounding box center [220, 79] width 6 height 6
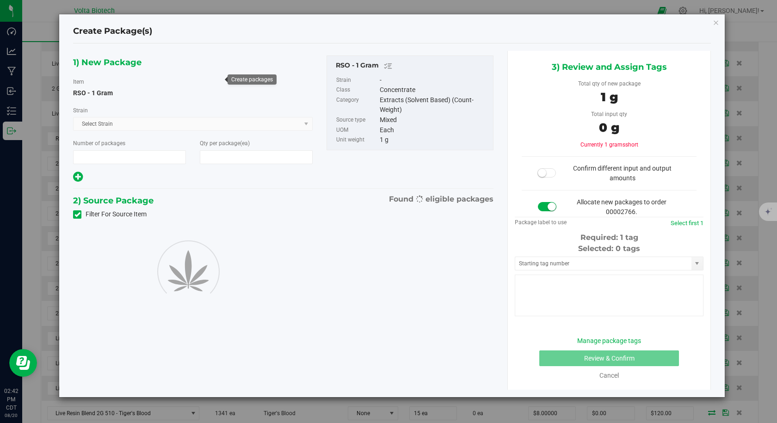
type input "1"
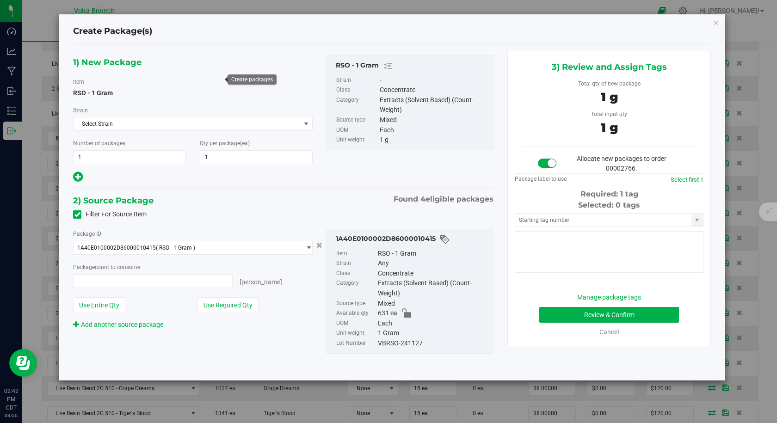
type input "1 ea"
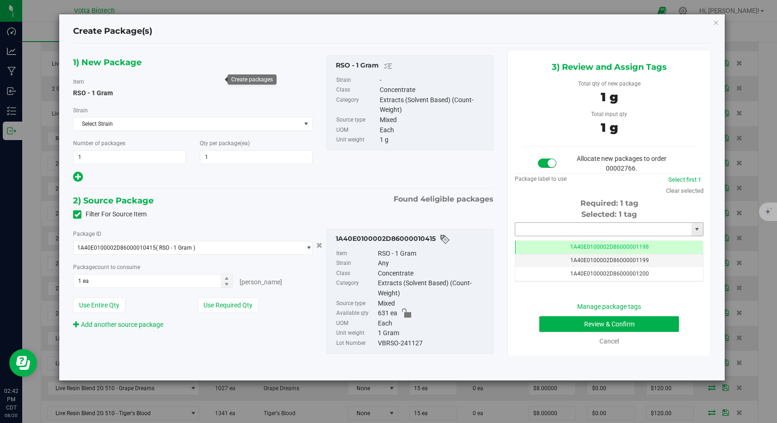
click at [538, 230] on input "text" at bounding box center [603, 229] width 176 height 13
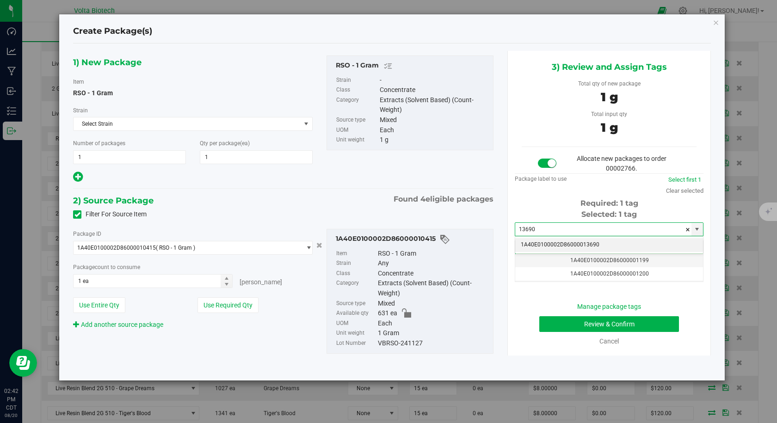
click at [528, 240] on li "1A40E0100002D86000013690" at bounding box center [609, 245] width 188 height 14
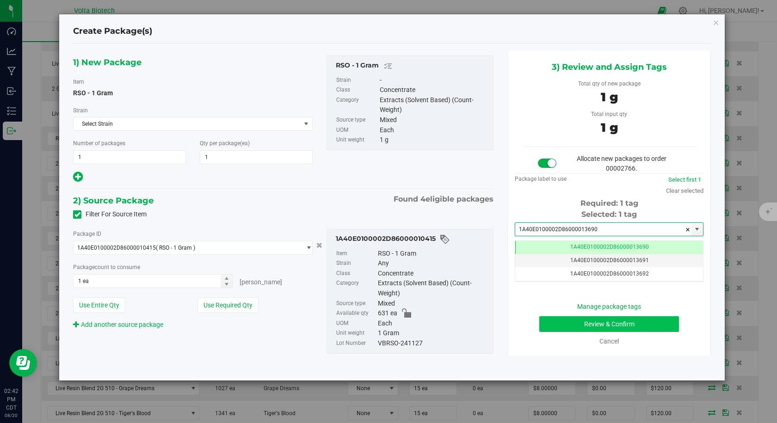
type input "1A40E0100002D86000013690"
click at [565, 328] on button "Review & Confirm" at bounding box center [609, 324] width 140 height 16
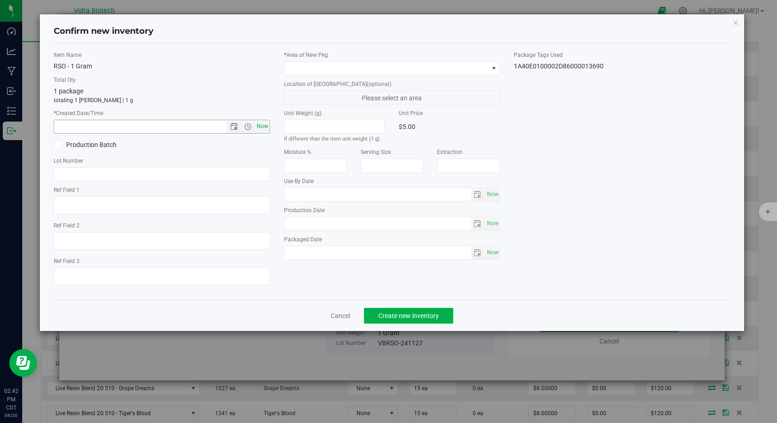
click at [262, 128] on span "Now" at bounding box center [262, 126] width 16 height 13
type input "[DATE] 2:42 PM"
click at [326, 65] on span at bounding box center [386, 68] width 204 height 13
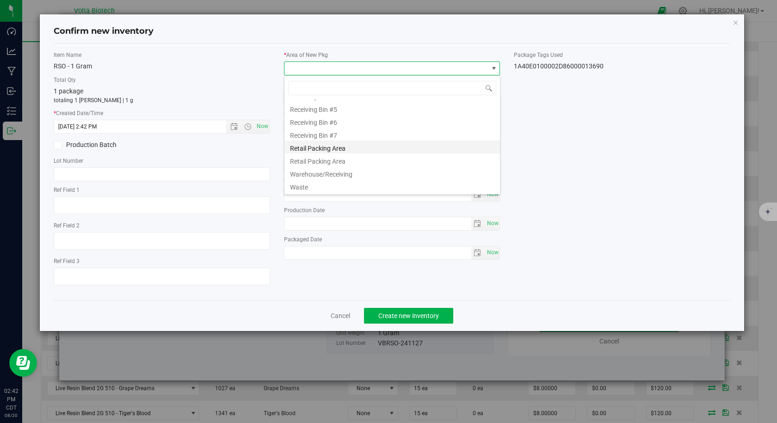
click at [326, 147] on li "Retail Packing Area" at bounding box center [391, 147] width 215 height 13
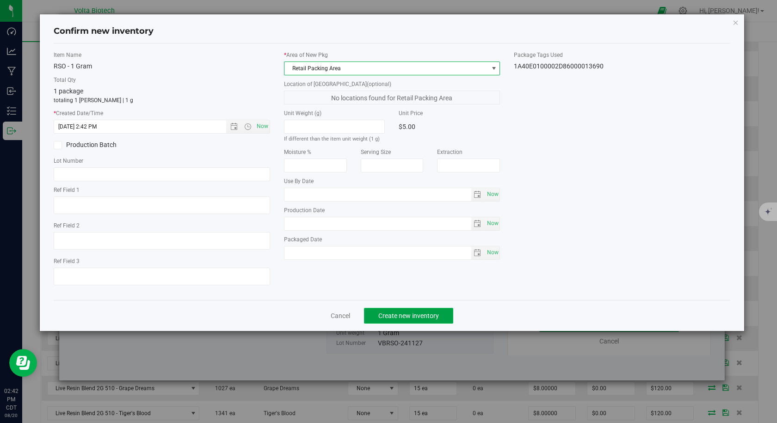
click at [396, 316] on span "Create new inventory" at bounding box center [408, 315] width 61 height 7
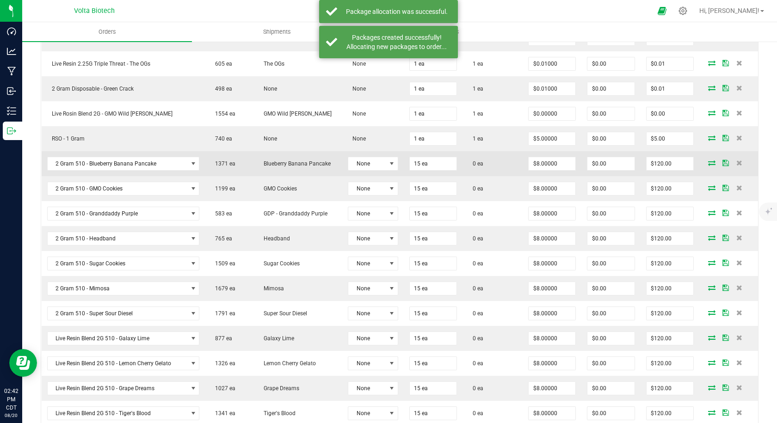
click at [704, 164] on span at bounding box center [711, 163] width 14 height 6
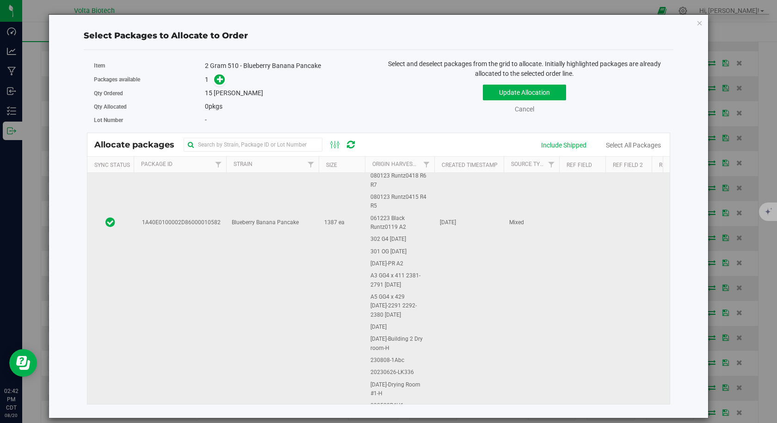
click at [208, 253] on td "1A40E0100002D86000010582" at bounding box center [180, 223] width 92 height 655
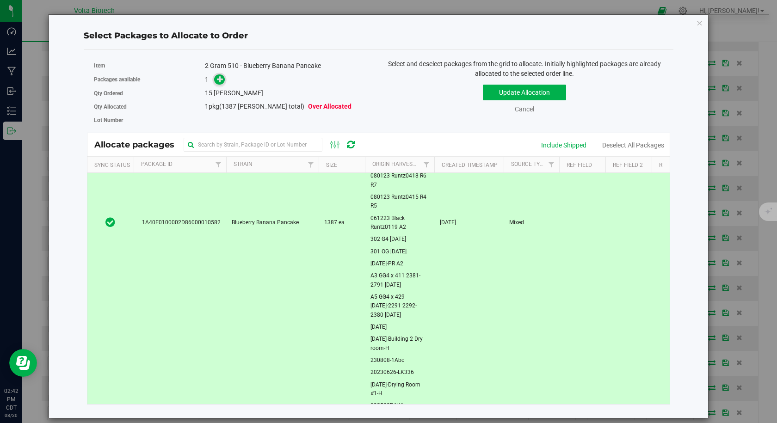
click at [219, 84] on span at bounding box center [219, 79] width 11 height 11
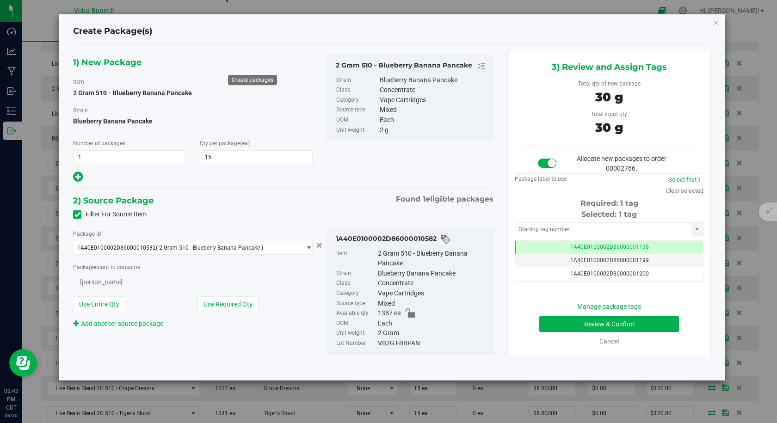
type input "15"
click at [525, 226] on input "text" at bounding box center [603, 229] width 176 height 13
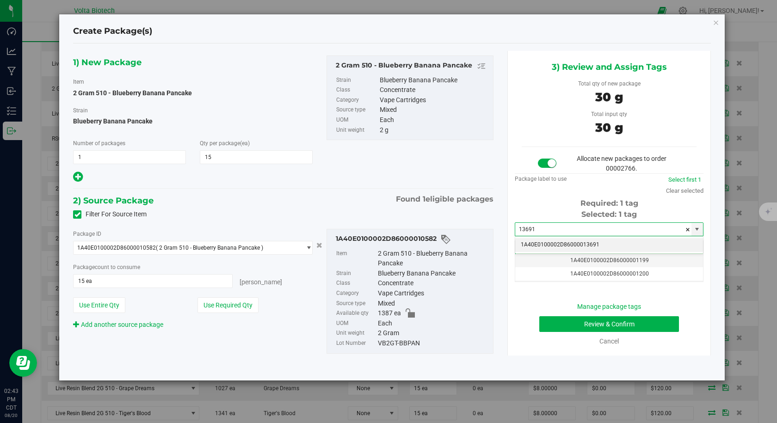
click at [527, 239] on li "1A40E0100002D86000013691" at bounding box center [609, 245] width 188 height 14
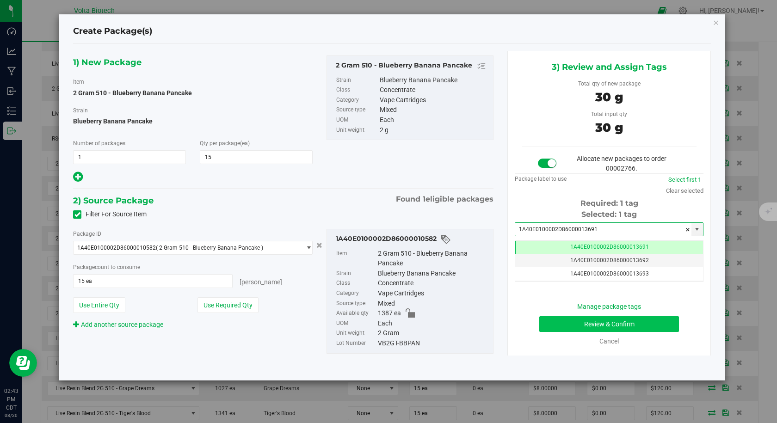
type input "1A40E0100002D86000013691"
click at [569, 330] on button "Review & Confirm" at bounding box center [609, 324] width 140 height 16
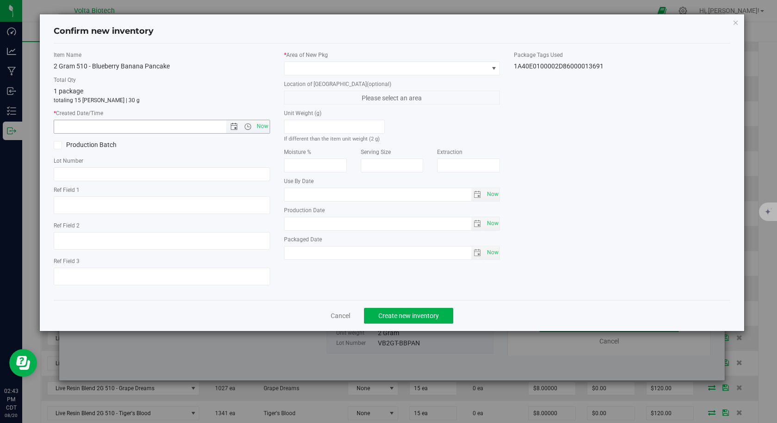
drag, startPoint x: 260, startPoint y: 128, endPoint x: 286, endPoint y: 86, distance: 49.0
click at [261, 128] on span "Now" at bounding box center [262, 126] width 16 height 13
type input "[DATE] 2:43 PM"
click at [304, 69] on span at bounding box center [386, 68] width 204 height 13
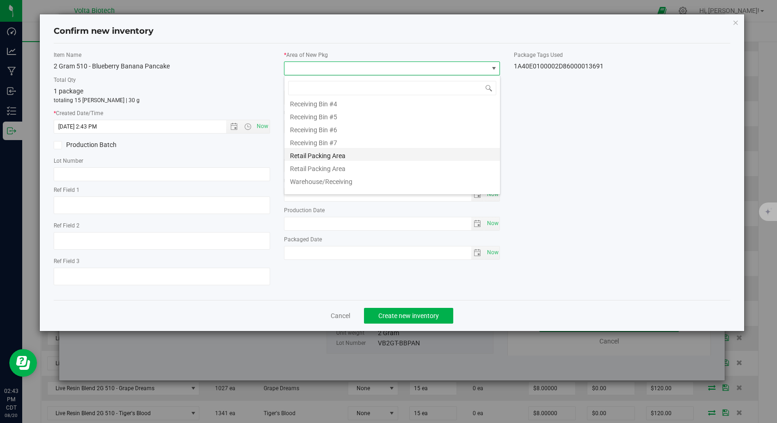
click at [323, 157] on li "Retail Packing Area" at bounding box center [391, 154] width 215 height 13
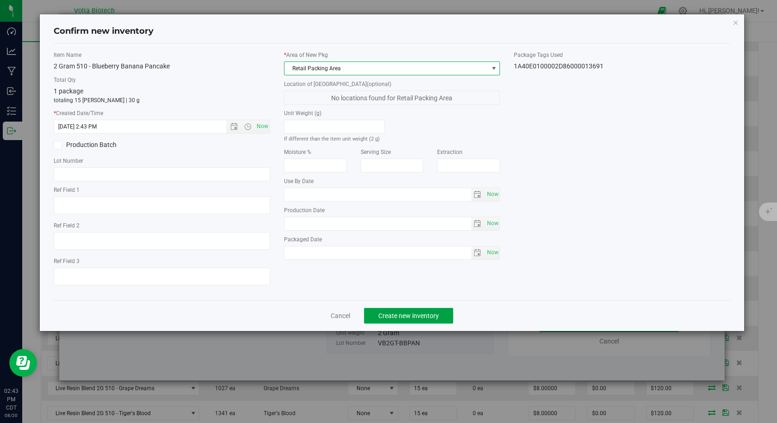
click at [399, 311] on button "Create new inventory" at bounding box center [408, 316] width 89 height 16
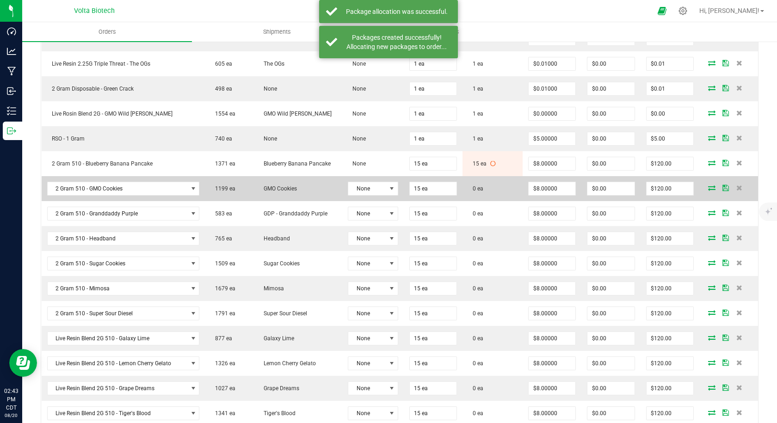
click at [708, 189] on icon at bounding box center [711, 188] width 7 height 6
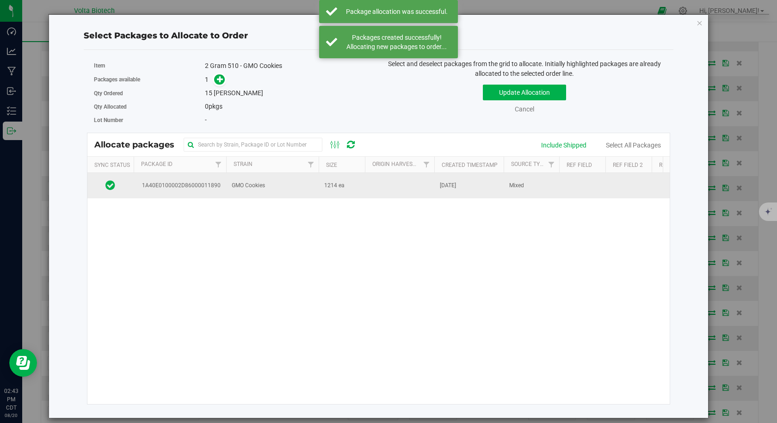
click at [186, 190] on span "1A40E0100002D86000011890" at bounding box center [180, 185] width 82 height 9
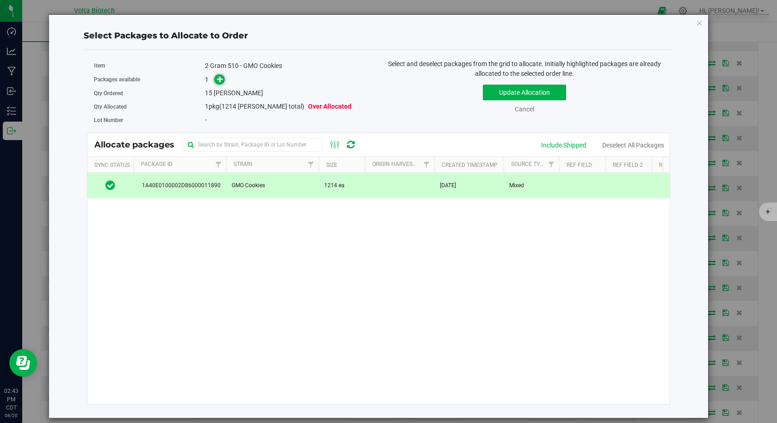
click at [222, 78] on icon at bounding box center [220, 79] width 6 height 6
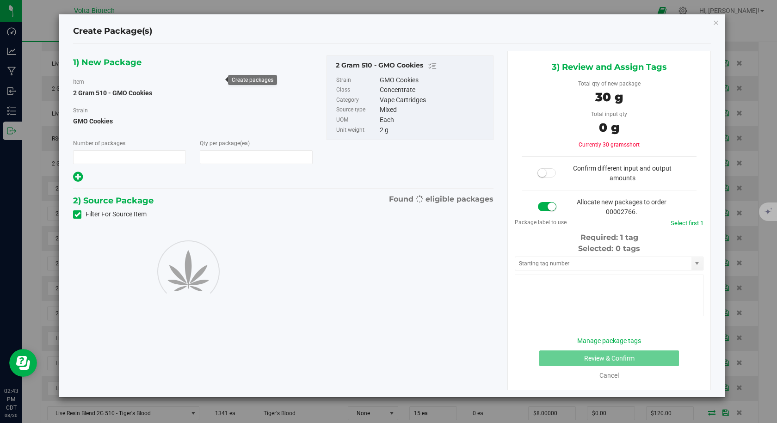
type input "1"
type input "15"
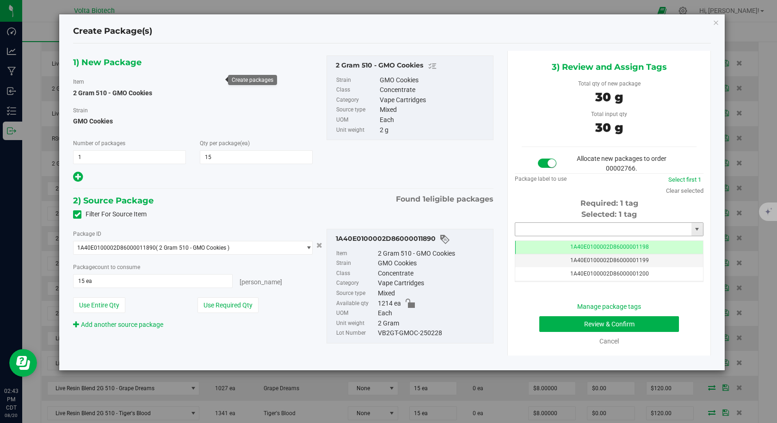
click at [524, 227] on input "text" at bounding box center [603, 229] width 176 height 13
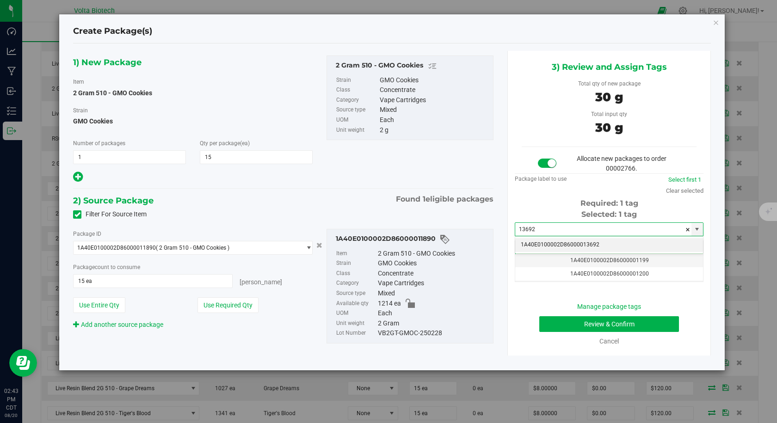
click at [526, 244] on li "1A40E0100002D86000013692" at bounding box center [609, 245] width 188 height 14
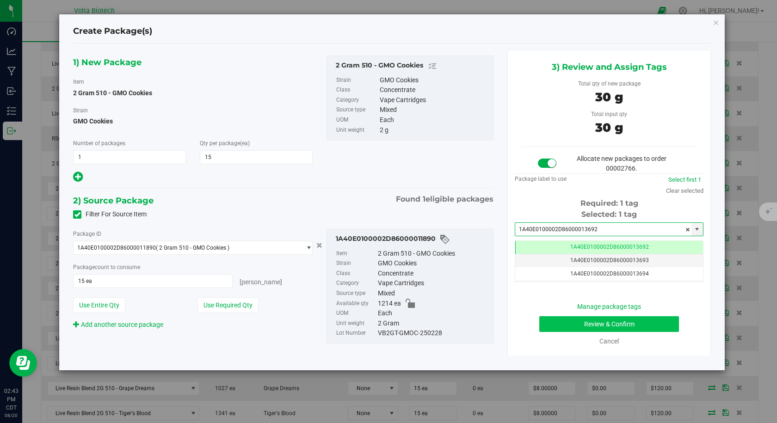
type input "1A40E0100002D86000013692"
click at [555, 331] on button "Review & Confirm" at bounding box center [609, 324] width 140 height 16
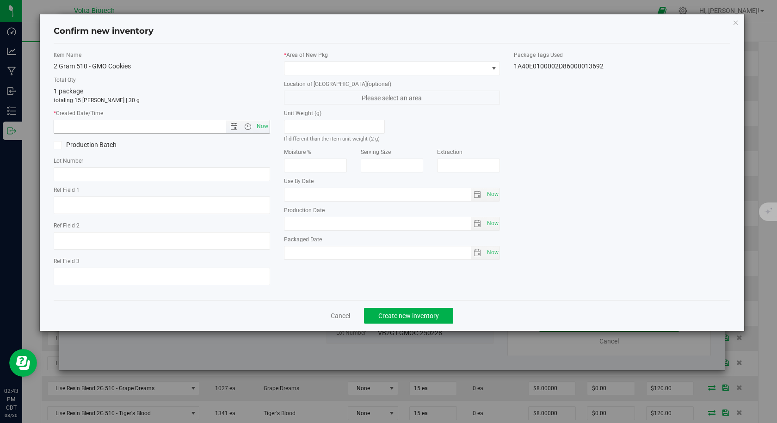
click at [260, 129] on span "Now" at bounding box center [262, 126] width 16 height 13
type input "[DATE] 2:43 PM"
click at [296, 74] on span at bounding box center [386, 68] width 204 height 13
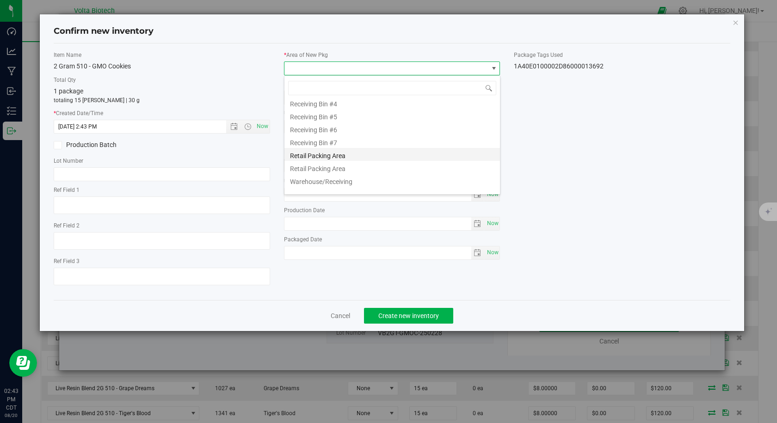
click at [318, 153] on li "Retail Packing Area" at bounding box center [391, 154] width 215 height 13
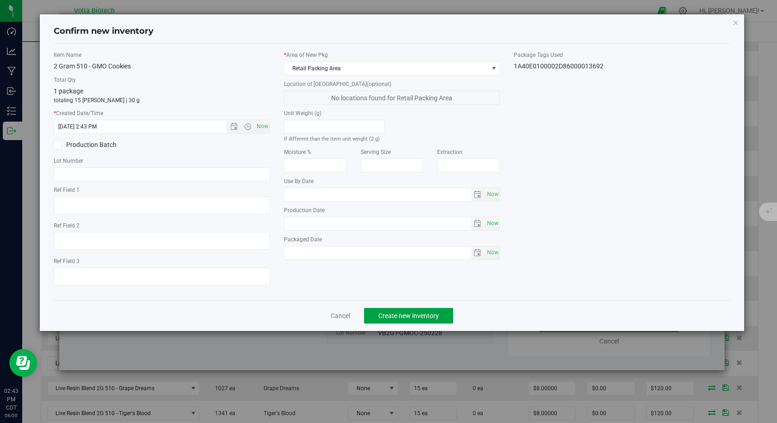
click at [390, 321] on button "Create new inventory" at bounding box center [408, 316] width 89 height 16
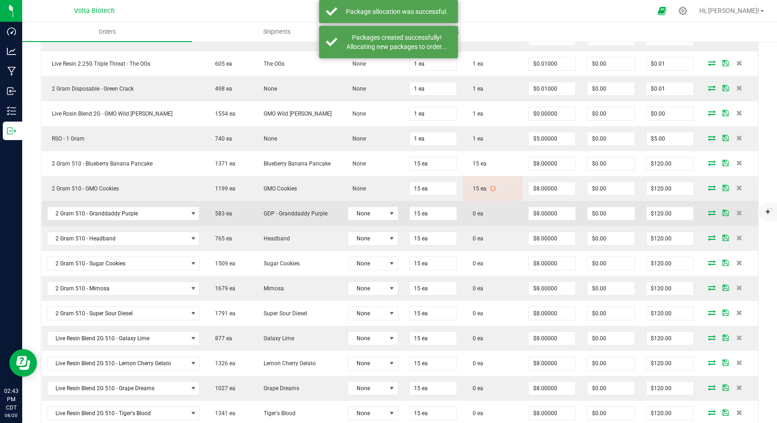
click at [708, 215] on icon at bounding box center [711, 213] width 7 height 6
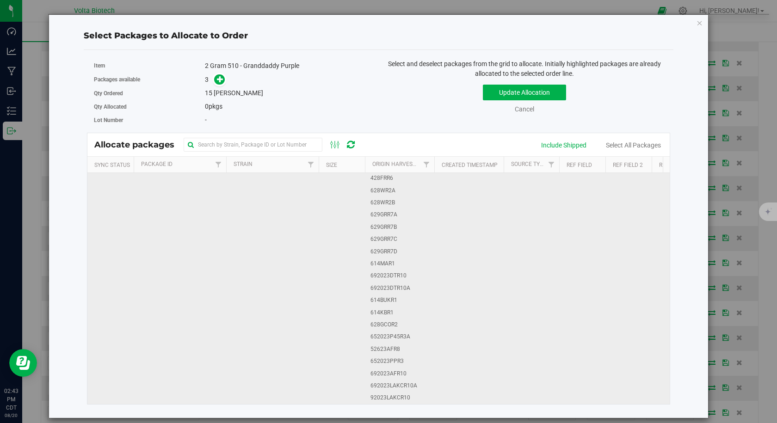
click at [312, 238] on td "GDP - Granddaddy Purple" at bounding box center [272, 429] width 92 height 512
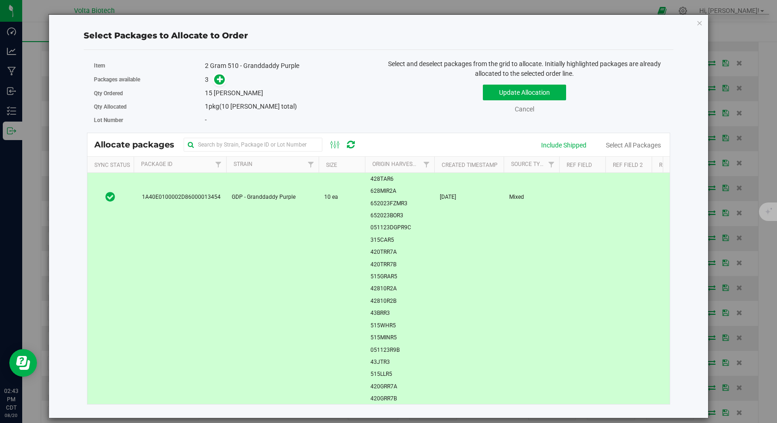
click at [257, 213] on td "GDP - Granddaddy Purple" at bounding box center [272, 198] width 92 height 512
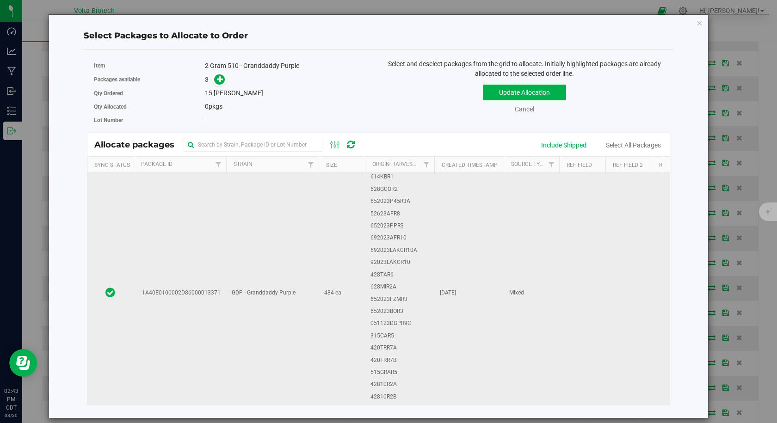
click at [225, 272] on td "1A40E0100002D86000013371" at bounding box center [180, 293] width 92 height 512
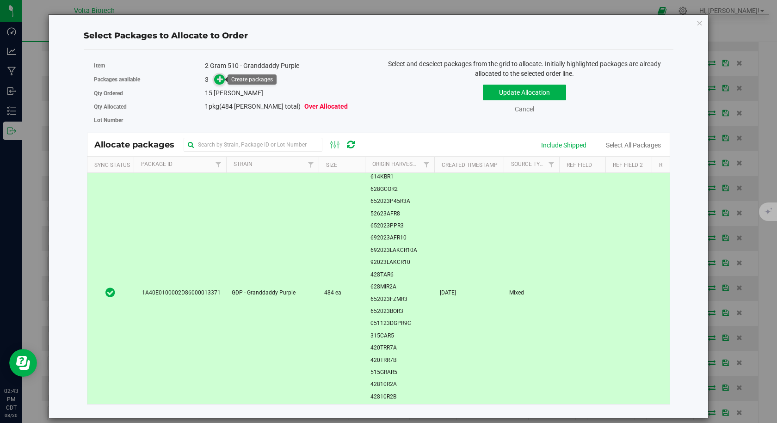
click at [220, 82] on icon at bounding box center [220, 78] width 6 height 6
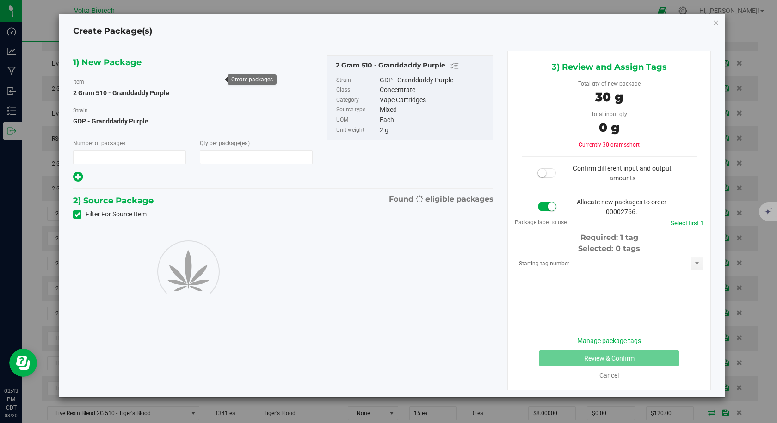
type input "1"
type input "15"
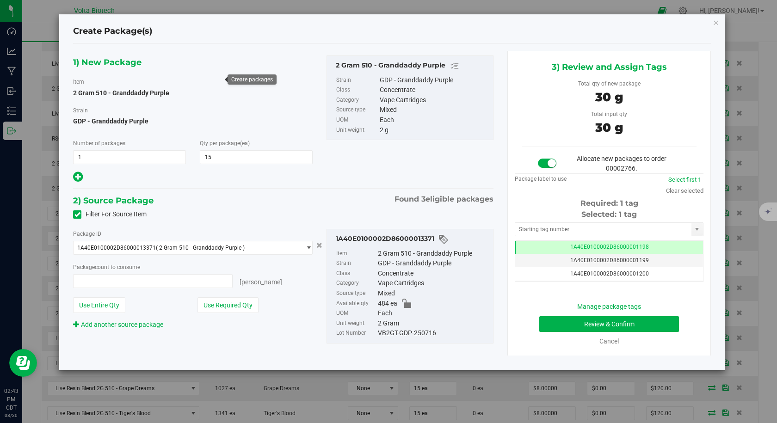
type input "15 ea"
click at [521, 228] on input "text" at bounding box center [603, 229] width 176 height 13
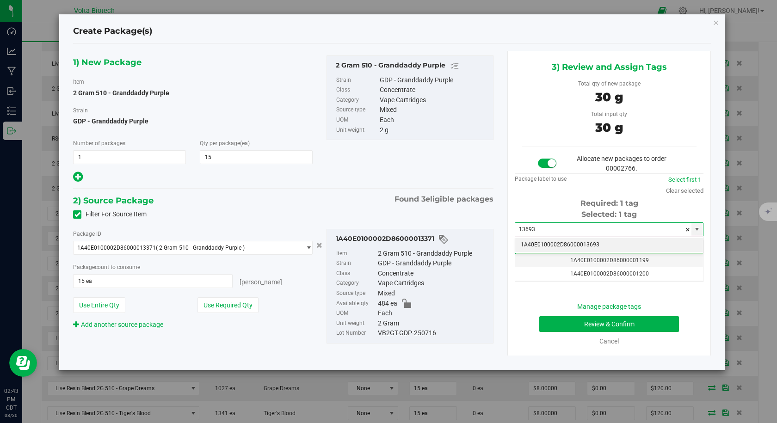
click at [521, 242] on li "1A40E0100002D86000013693" at bounding box center [609, 245] width 188 height 14
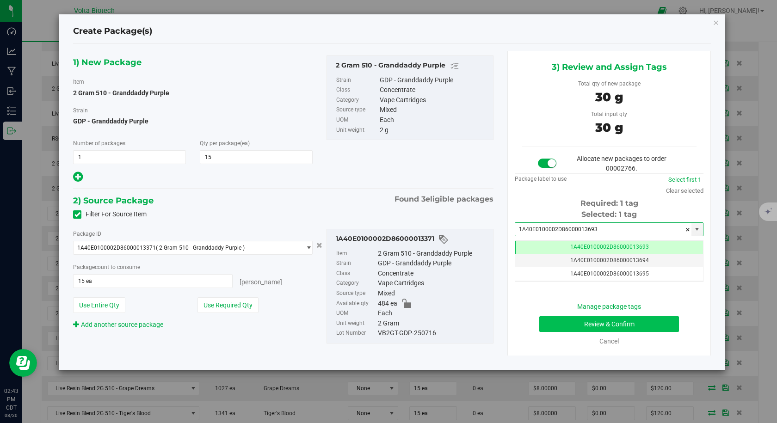
type input "1A40E0100002D86000013693"
click at [571, 323] on button "Review & Confirm" at bounding box center [609, 324] width 140 height 16
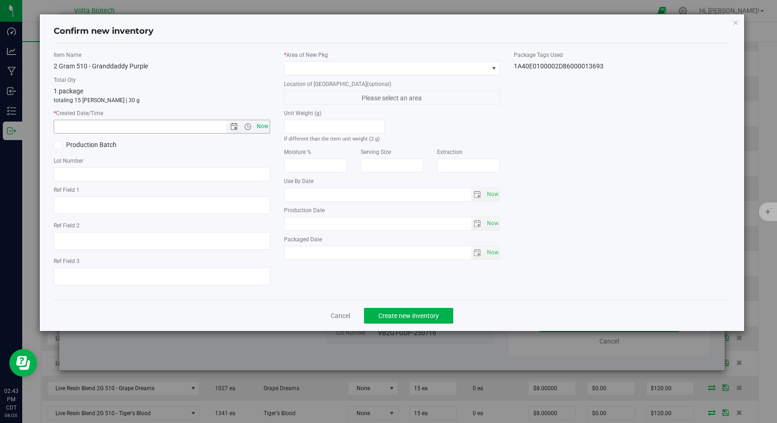
click at [266, 127] on span "Now" at bounding box center [262, 126] width 16 height 13
type input "[DATE] 2:43 PM"
click at [303, 66] on span at bounding box center [386, 68] width 204 height 13
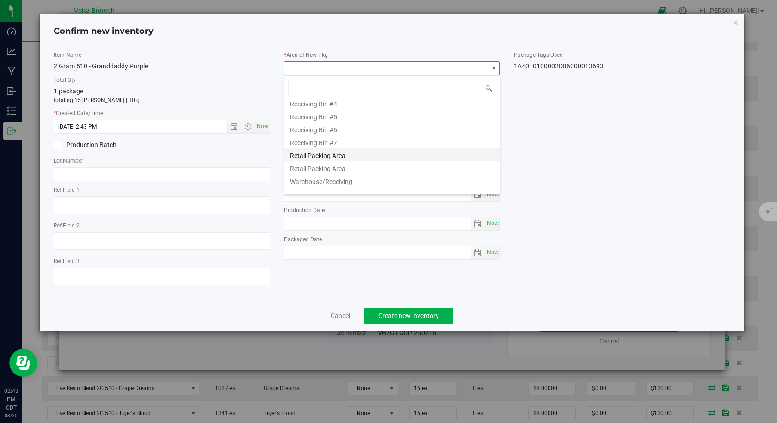
click at [326, 160] on li "Retail Packing Area" at bounding box center [391, 154] width 215 height 13
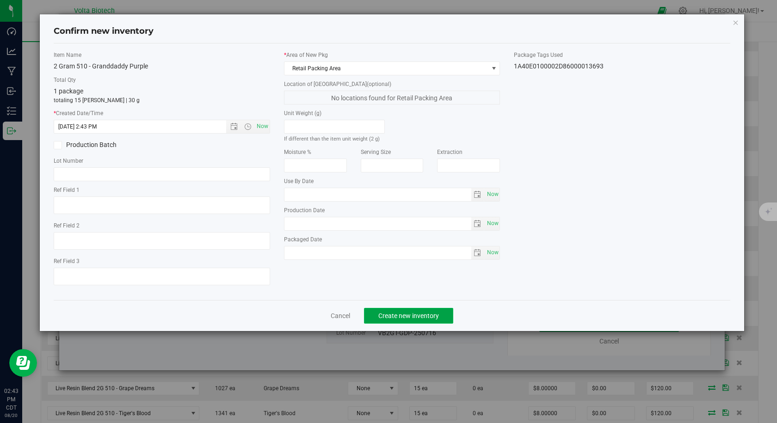
click at [384, 314] on span "Create new inventory" at bounding box center [408, 315] width 61 height 7
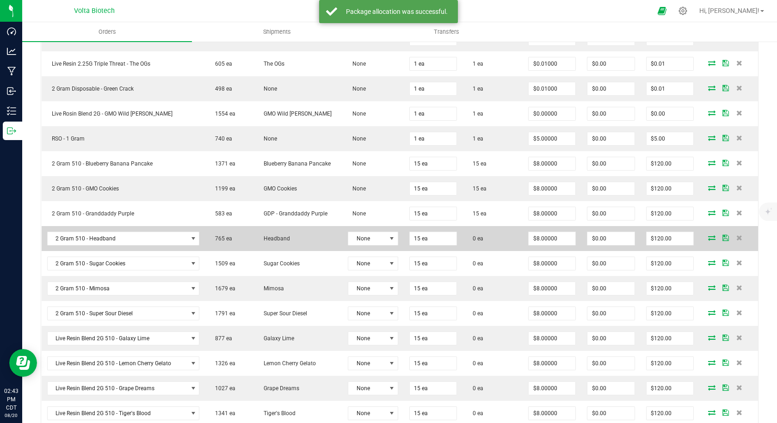
click at [708, 238] on icon at bounding box center [711, 238] width 7 height 6
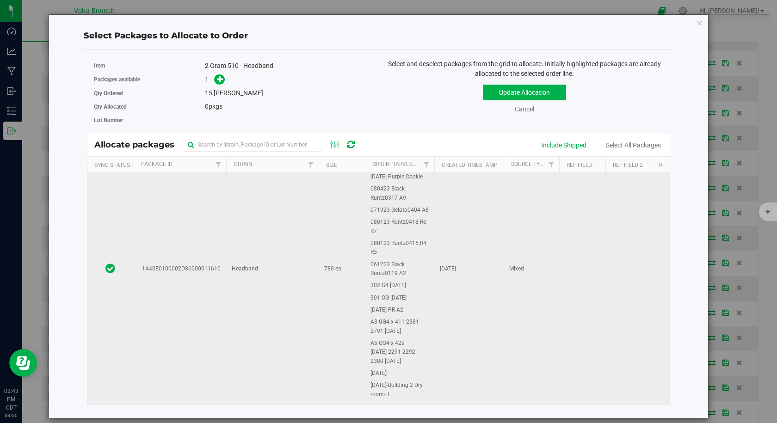
drag, startPoint x: 243, startPoint y: 252, endPoint x: 243, endPoint y: 237, distance: 14.8
click at [244, 252] on td "Headband" at bounding box center [272, 269] width 92 height 655
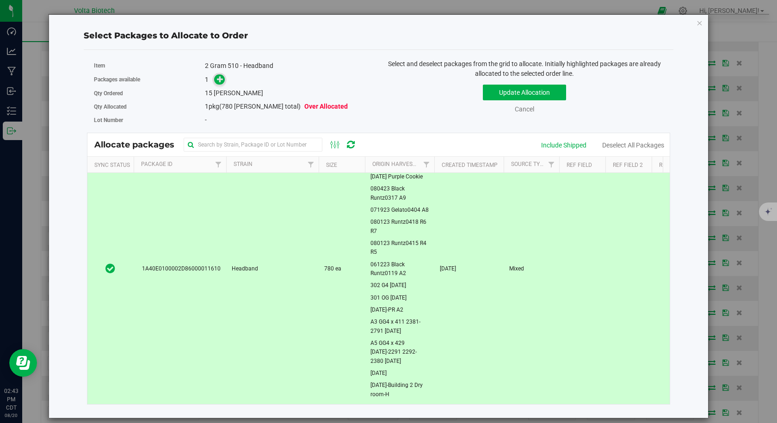
click at [221, 80] on icon at bounding box center [220, 79] width 6 height 6
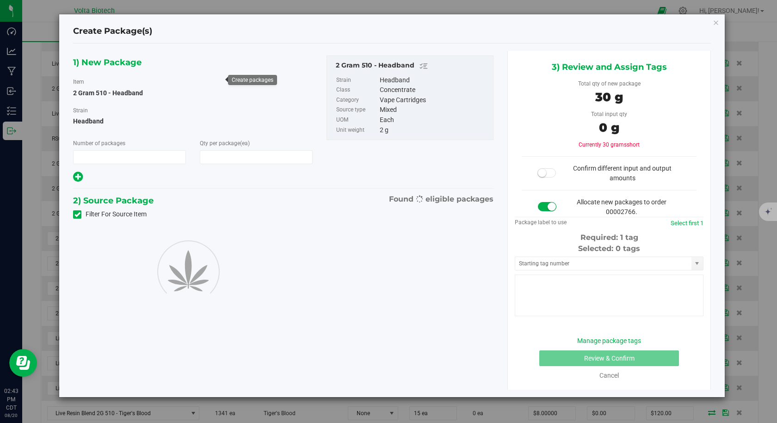
type input "1"
type input "15"
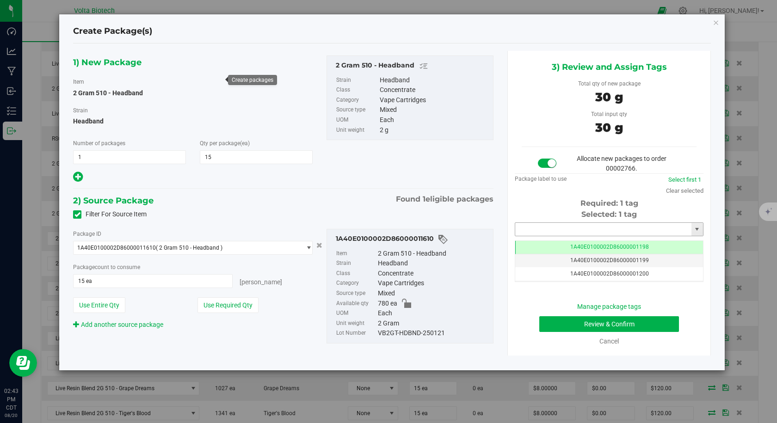
click at [545, 233] on input "text" at bounding box center [603, 229] width 176 height 13
type input "3"
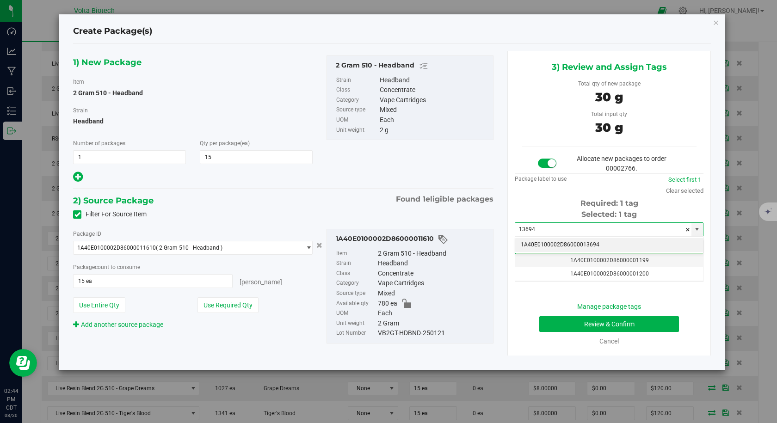
click at [571, 247] on li "1A40E0100002D86000013694" at bounding box center [609, 245] width 188 height 14
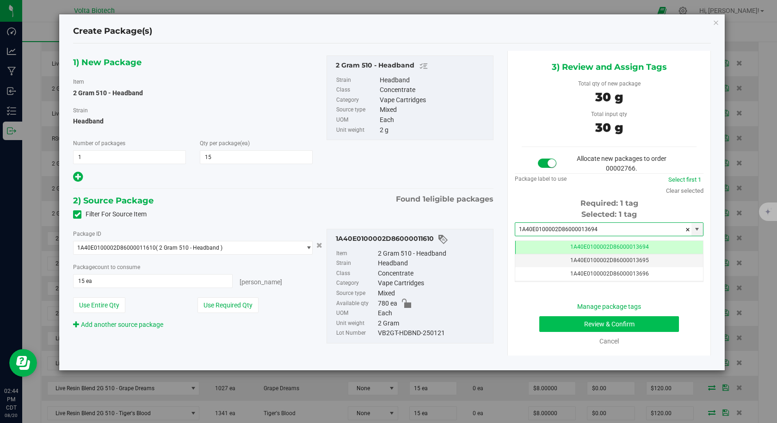
type input "1A40E0100002D86000013694"
click at [570, 322] on button "Review & Confirm" at bounding box center [609, 324] width 140 height 16
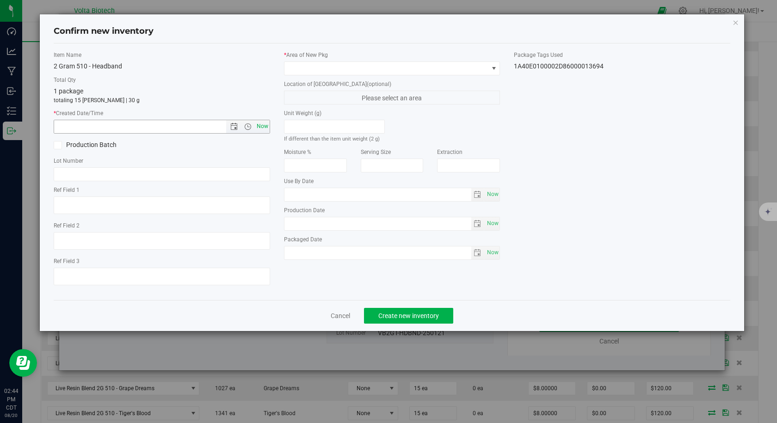
click at [257, 122] on span "Now" at bounding box center [262, 126] width 16 height 13
type input "[DATE] 2:44 PM"
click at [312, 58] on label "* Area of [GEOGRAPHIC_DATA]" at bounding box center [392, 55] width 216 height 8
click at [306, 68] on span at bounding box center [386, 68] width 204 height 13
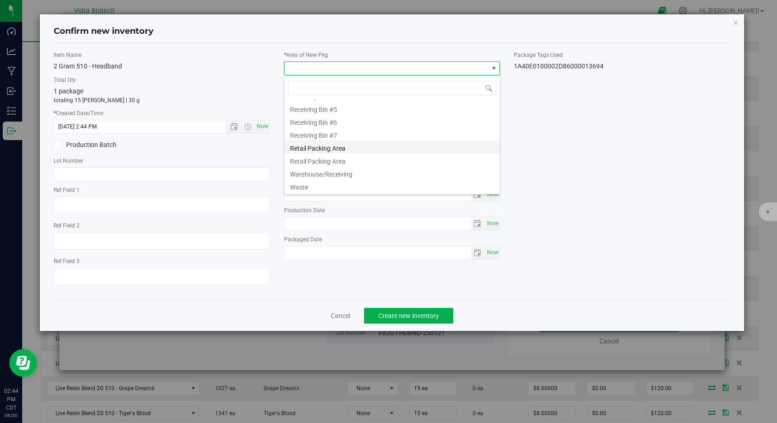
click at [324, 153] on li "Retail Packing Area" at bounding box center [391, 147] width 215 height 13
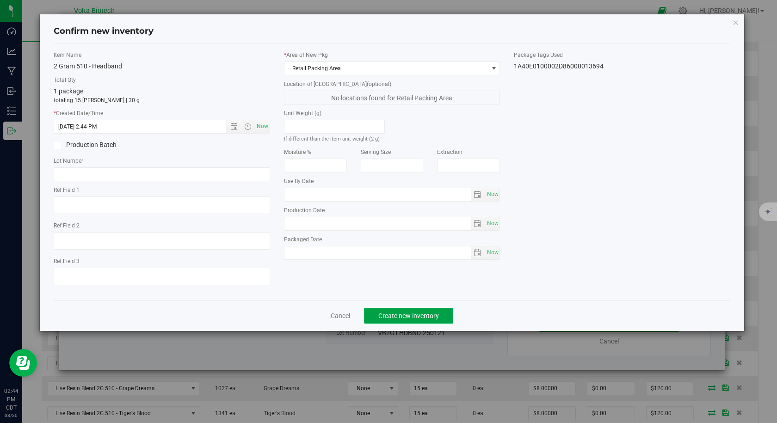
click at [405, 322] on button "Create new inventory" at bounding box center [408, 316] width 89 height 16
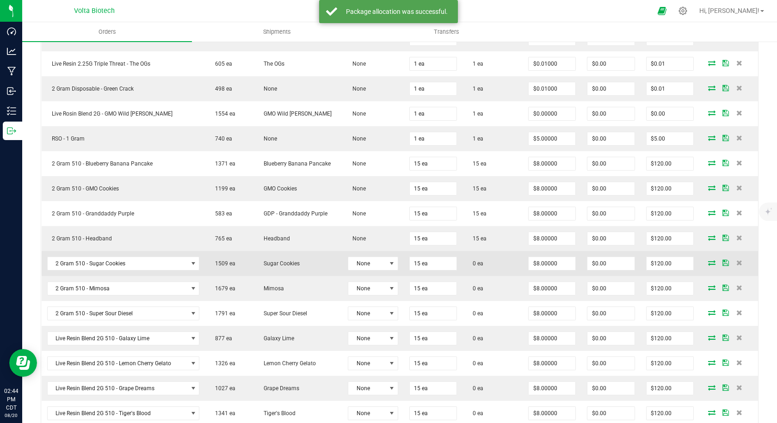
click at [708, 262] on icon at bounding box center [711, 263] width 7 height 6
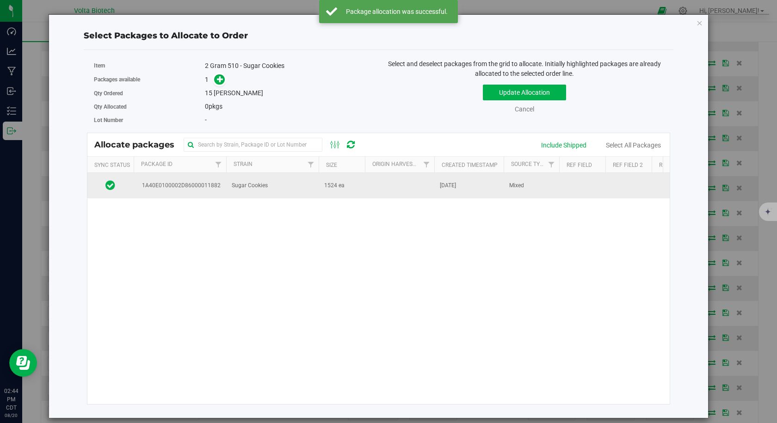
click at [199, 187] on span "1A40E0100002D86000011882" at bounding box center [180, 185] width 82 height 9
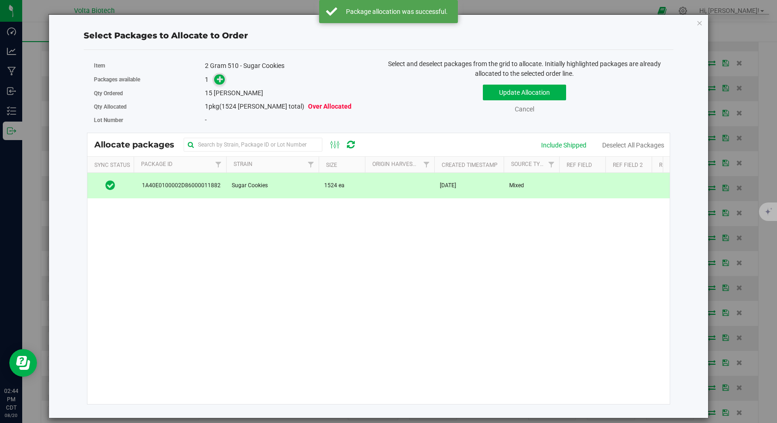
click at [222, 82] on icon at bounding box center [220, 78] width 6 height 6
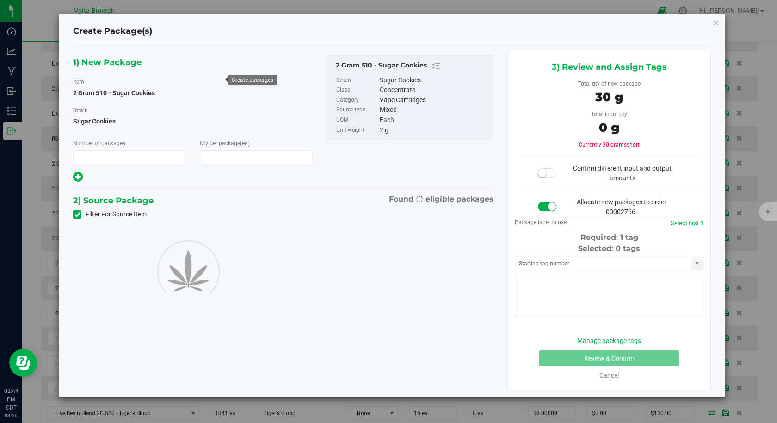
type input "1"
type input "15"
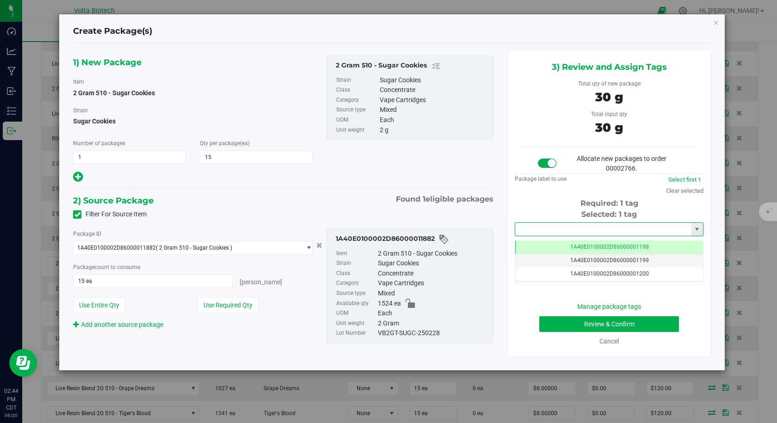
click at [543, 233] on input "text" at bounding box center [603, 229] width 176 height 13
click at [540, 245] on li "1A40E0100002D86000013695" at bounding box center [609, 245] width 188 height 14
type input "1A40E0100002D86000013695"
click at [567, 322] on button "Review & Confirm" at bounding box center [609, 324] width 140 height 16
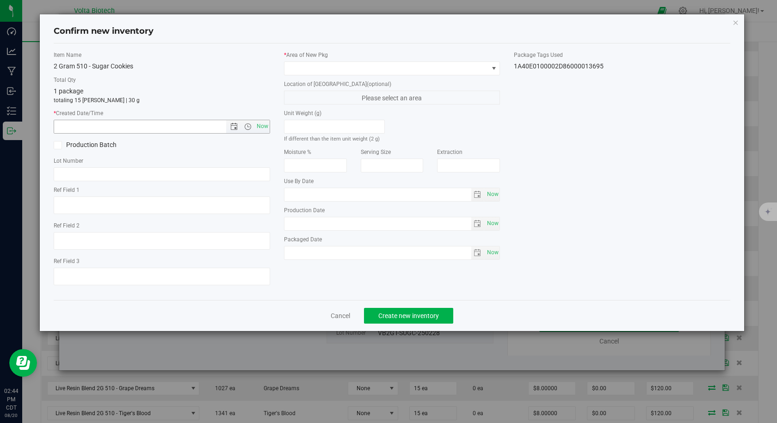
click at [264, 126] on span "Now" at bounding box center [262, 126] width 16 height 13
type input "[DATE] 2:44 PM"
click at [312, 66] on span at bounding box center [386, 68] width 204 height 13
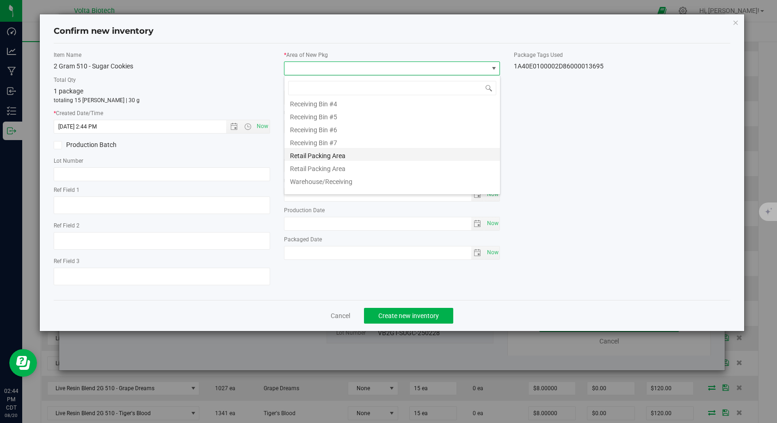
click at [340, 154] on li "Retail Packing Area" at bounding box center [391, 154] width 215 height 13
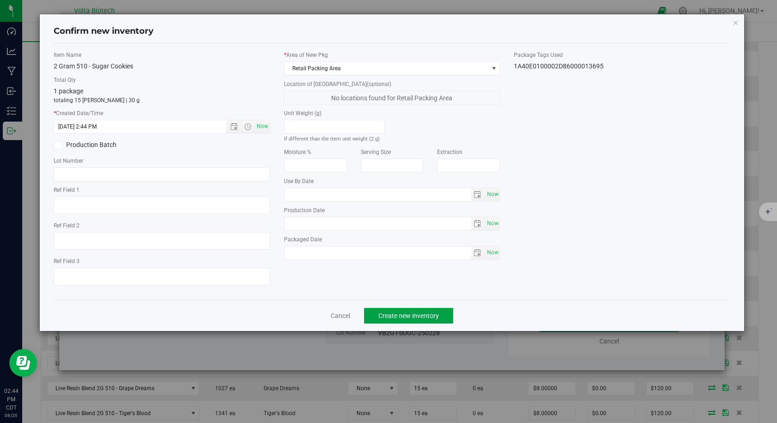
click at [404, 314] on span "Create new inventory" at bounding box center [408, 315] width 61 height 7
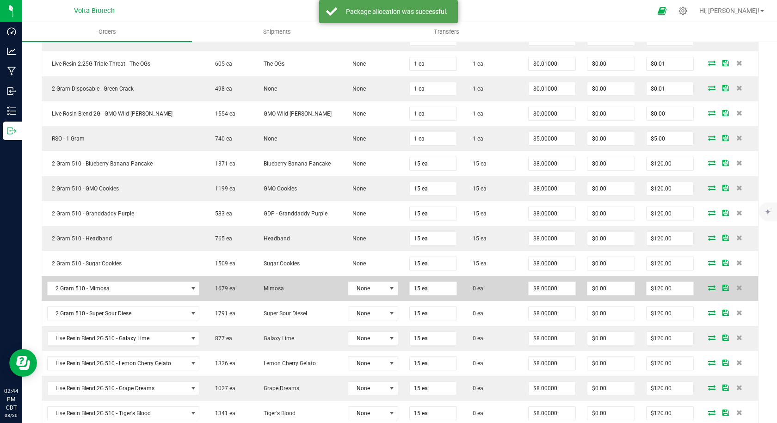
click at [708, 286] on icon at bounding box center [711, 288] width 7 height 6
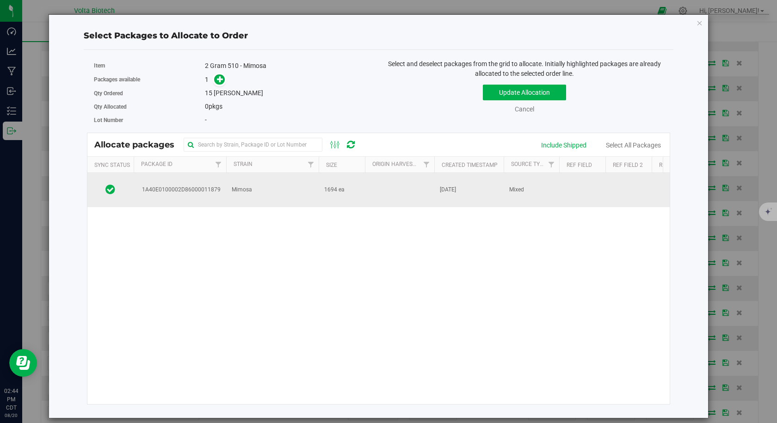
click at [214, 189] on span "1A40E0100002D86000011879" at bounding box center [180, 189] width 82 height 9
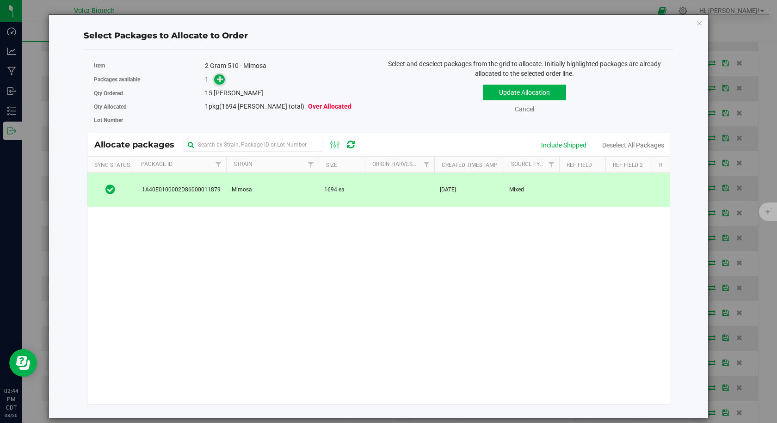
click at [221, 80] on icon at bounding box center [220, 79] width 6 height 6
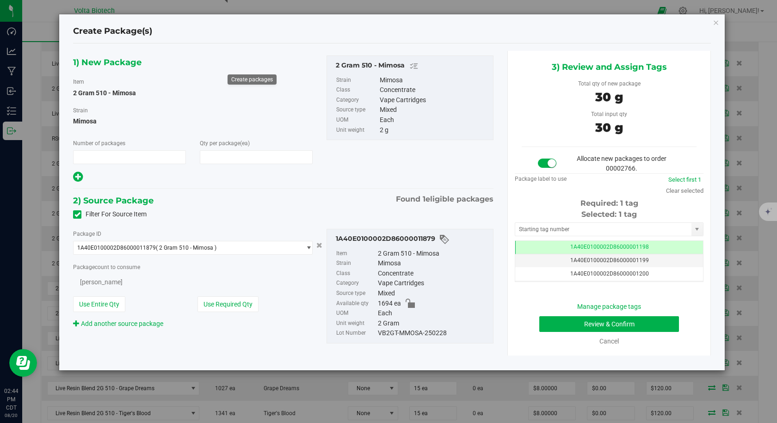
type input "1"
type input "15"
click at [548, 229] on input "text" at bounding box center [603, 229] width 176 height 13
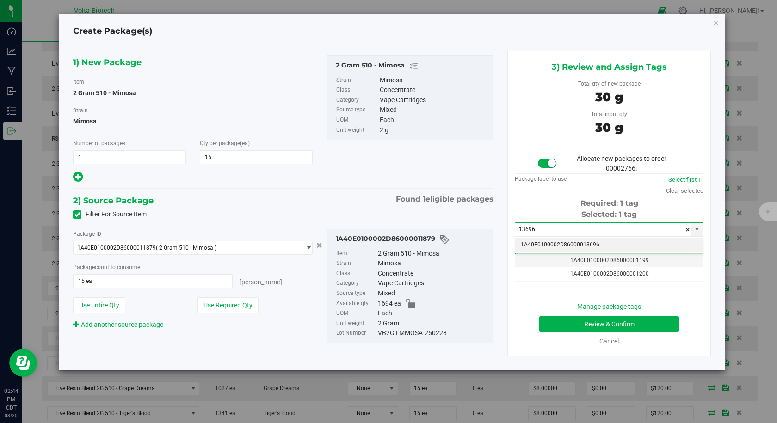
click at [543, 248] on li "1A40E0100002D86000013696" at bounding box center [609, 245] width 188 height 14
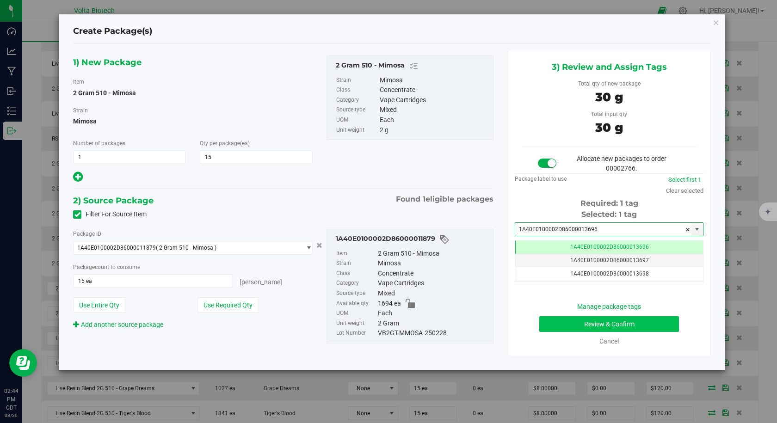
type input "1A40E0100002D86000013696"
click at [568, 320] on button "Review & Confirm" at bounding box center [609, 324] width 140 height 16
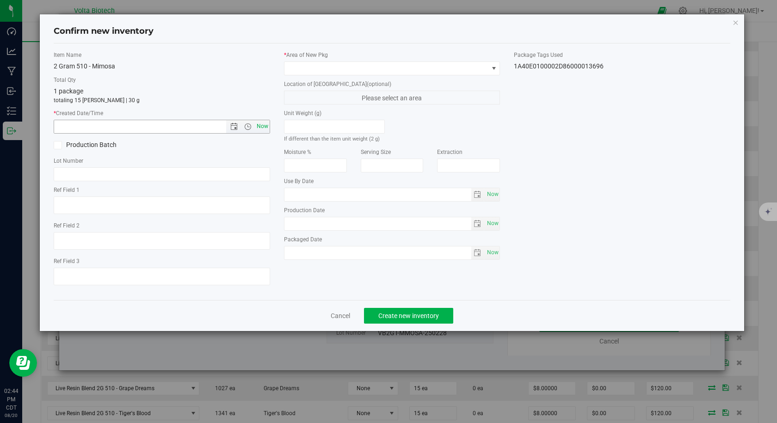
click at [269, 129] on span "Now" at bounding box center [262, 126] width 16 height 13
type input "[DATE] 2:44 PM"
click at [318, 66] on span at bounding box center [386, 68] width 204 height 13
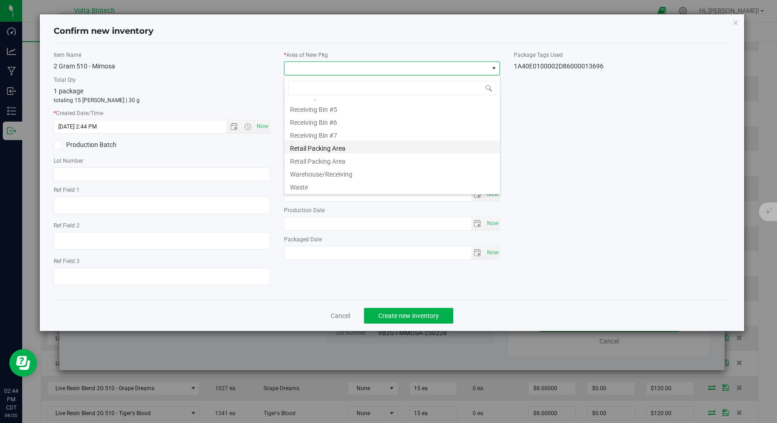
click at [346, 147] on li "Retail Packing Area" at bounding box center [391, 147] width 215 height 13
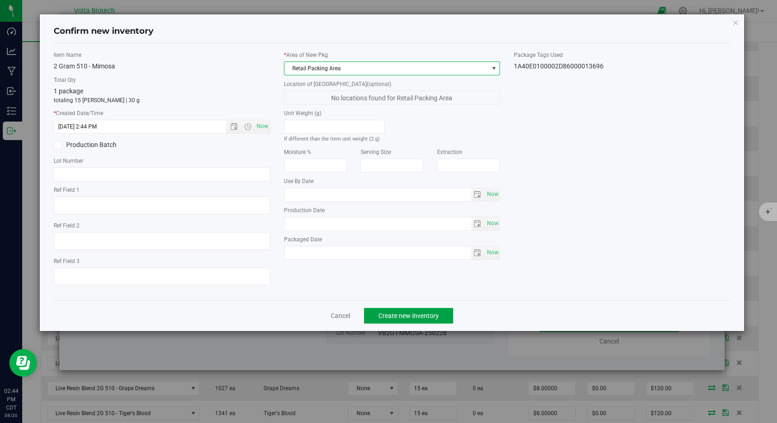
click at [397, 310] on button "Create new inventory" at bounding box center [408, 316] width 89 height 16
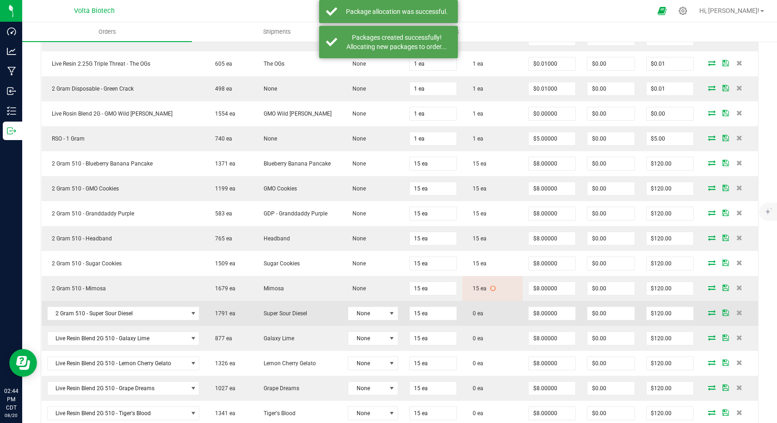
click at [708, 310] on icon at bounding box center [711, 313] width 7 height 6
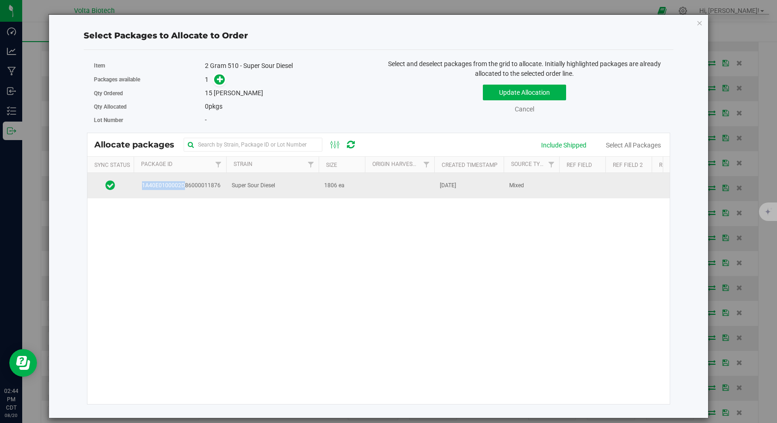
click at [185, 182] on td "1A40E0100002D86000011876" at bounding box center [180, 185] width 92 height 25
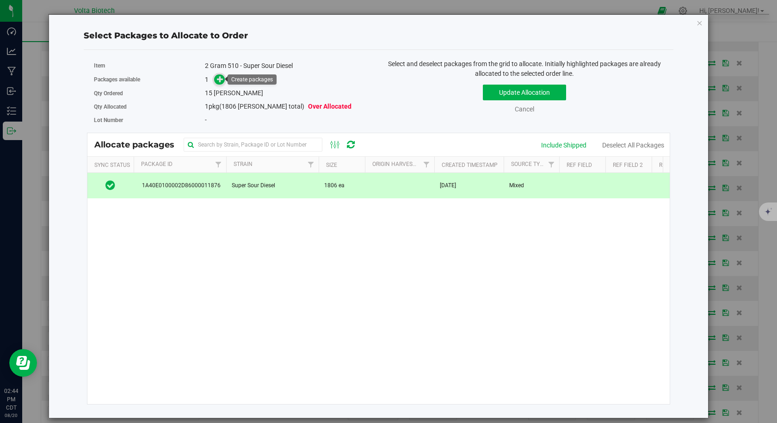
click at [221, 79] on icon at bounding box center [220, 79] width 6 height 6
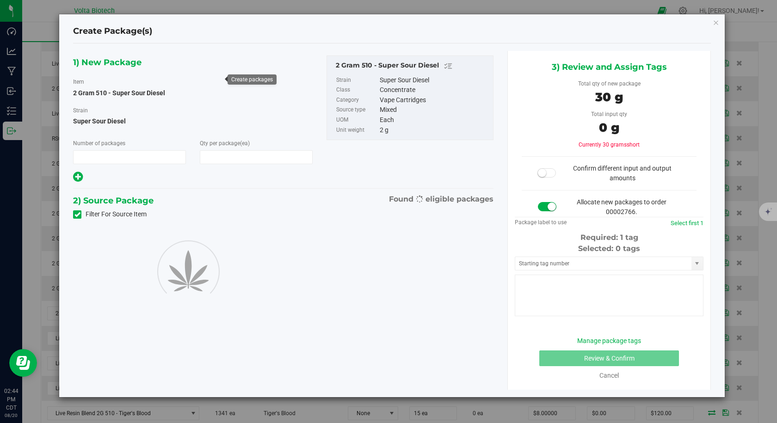
type input "1"
type input "15"
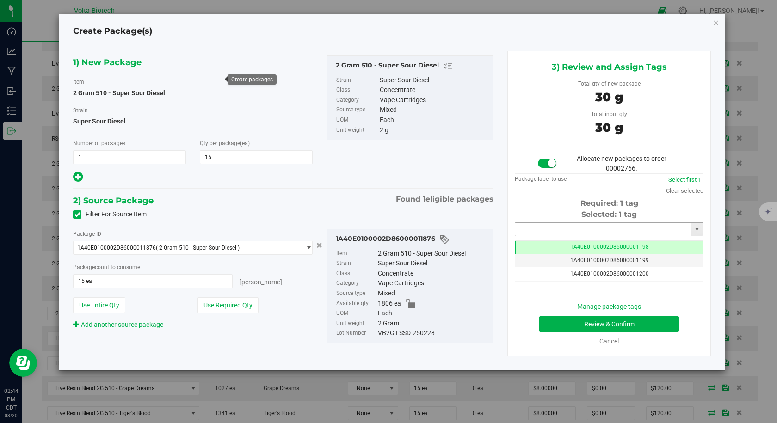
drag, startPoint x: 536, startPoint y: 223, endPoint x: 539, endPoint y: 203, distance: 19.6
click at [536, 223] on input "text" at bounding box center [603, 229] width 176 height 13
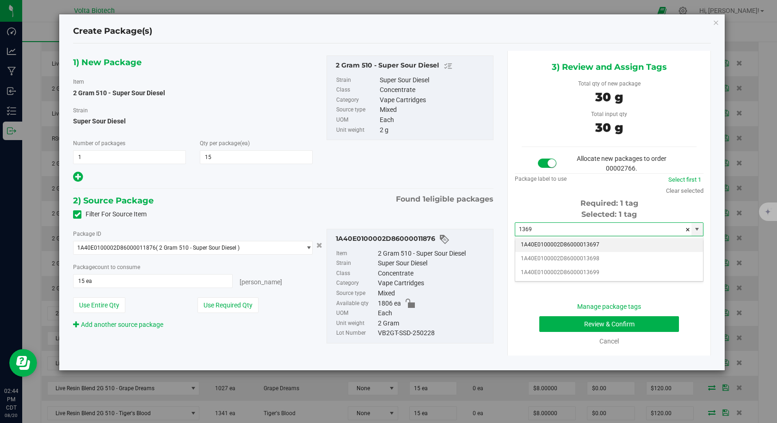
click at [530, 244] on li "1A40E0100002D86000013697" at bounding box center [609, 245] width 188 height 14
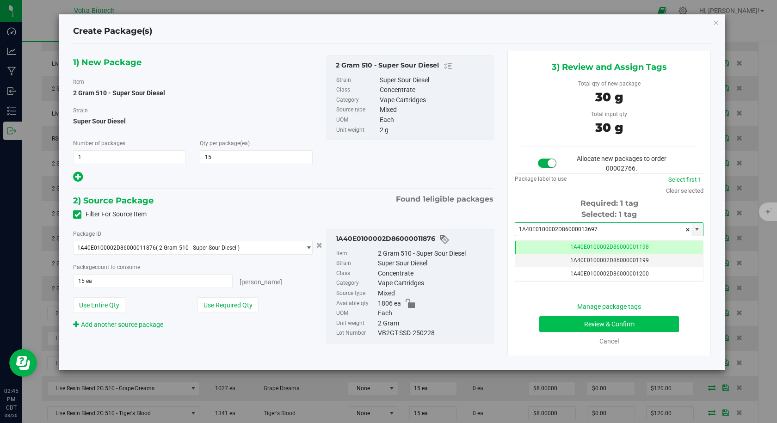
type input "1A40E0100002D86000013697"
click at [581, 324] on button "Review & Confirm" at bounding box center [609, 324] width 140 height 16
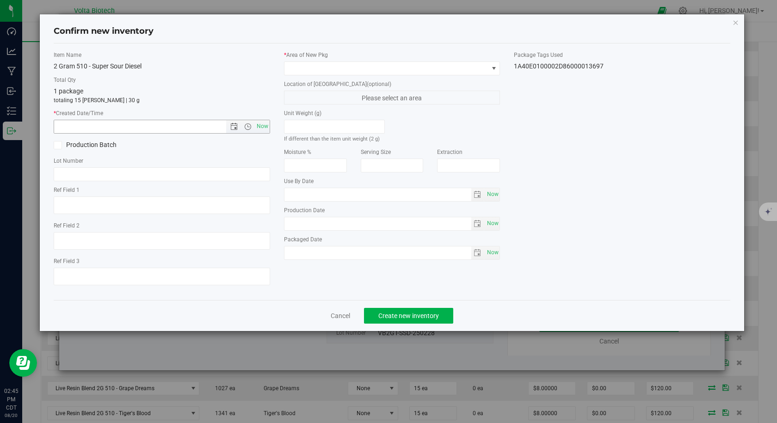
drag, startPoint x: 266, startPoint y: 127, endPoint x: 269, endPoint y: 113, distance: 13.7
click at [265, 127] on span "Now" at bounding box center [262, 126] width 16 height 13
type input "[DATE] 2:45 PM"
click at [305, 70] on span at bounding box center [386, 68] width 204 height 13
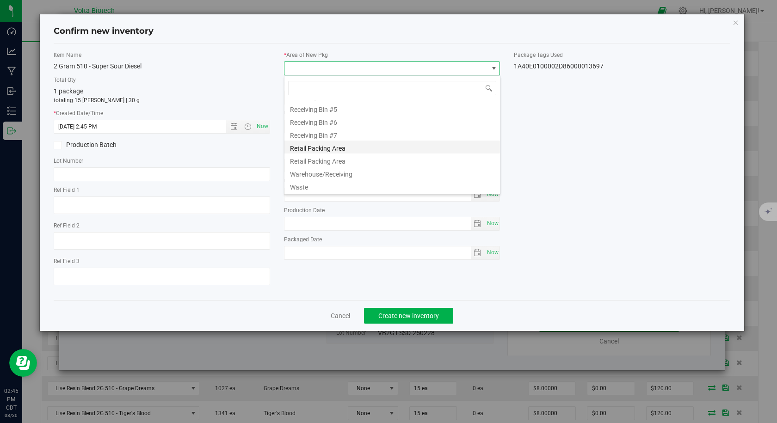
click at [324, 153] on li "Retail Packing Area" at bounding box center [391, 147] width 215 height 13
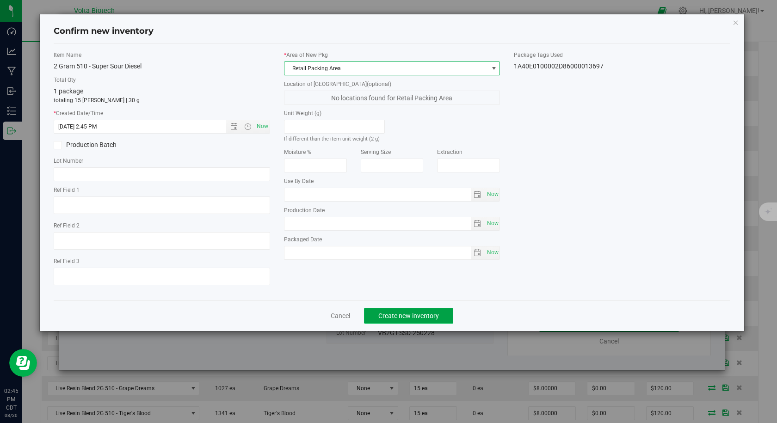
click at [398, 309] on button "Create new inventory" at bounding box center [408, 316] width 89 height 16
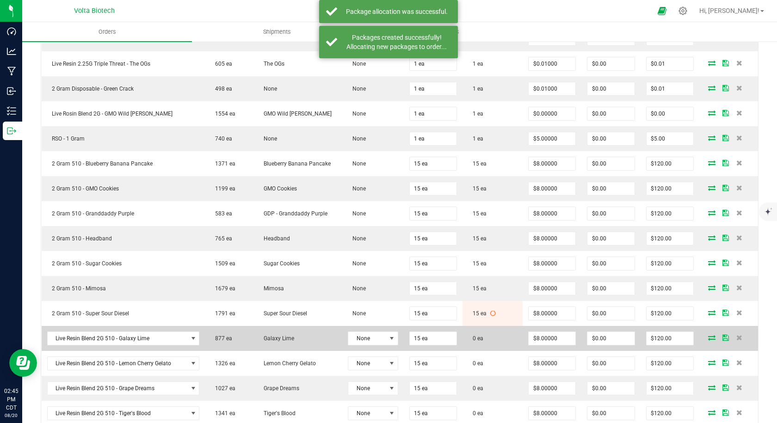
click at [708, 338] on icon at bounding box center [711, 338] width 7 height 6
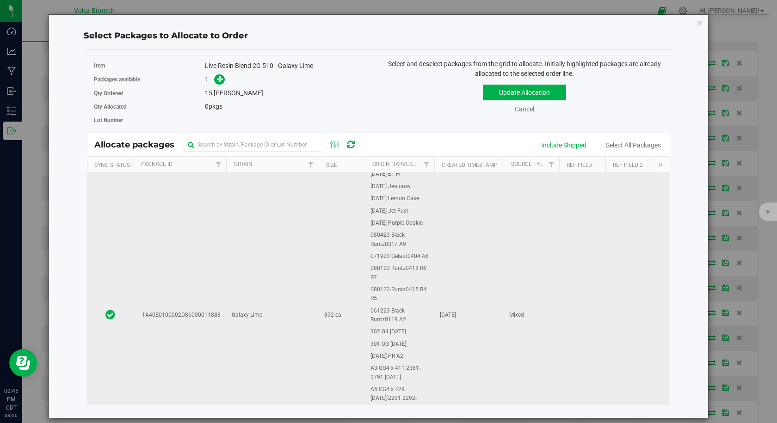
click at [206, 243] on td "1A40E0100002D86000011888" at bounding box center [180, 315] width 92 height 655
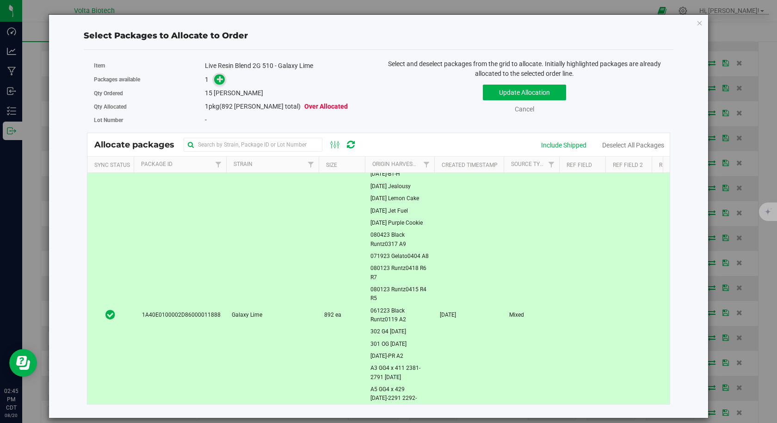
click at [219, 81] on icon at bounding box center [220, 79] width 6 height 6
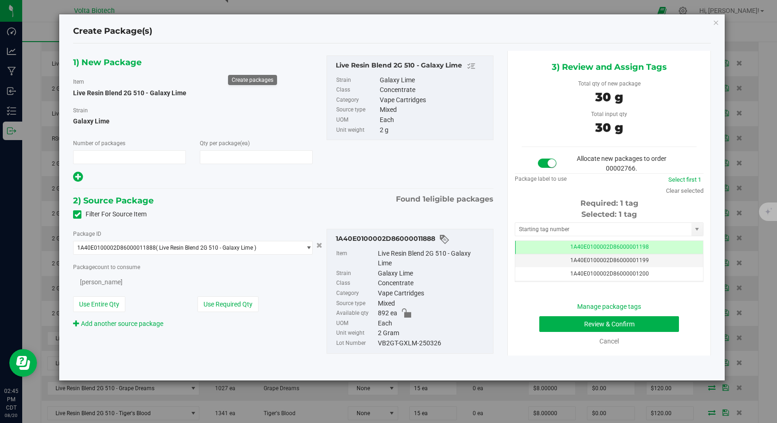
type input "1"
type input "15"
click at [554, 232] on input "text" at bounding box center [603, 229] width 176 height 13
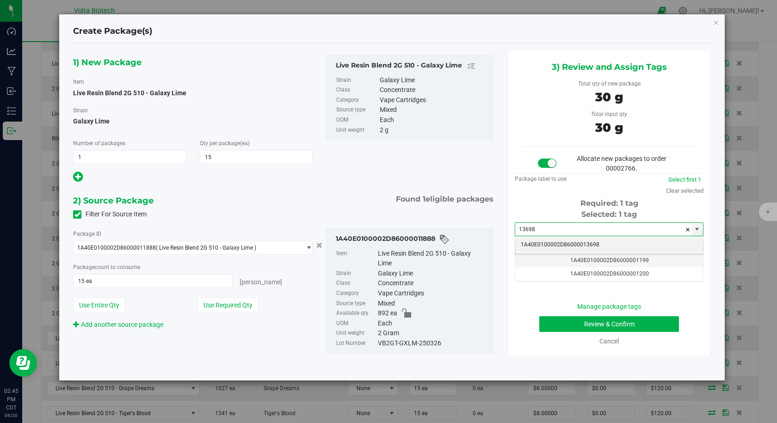
click at [562, 240] on li "1A40E0100002D86000013698" at bounding box center [609, 245] width 188 height 14
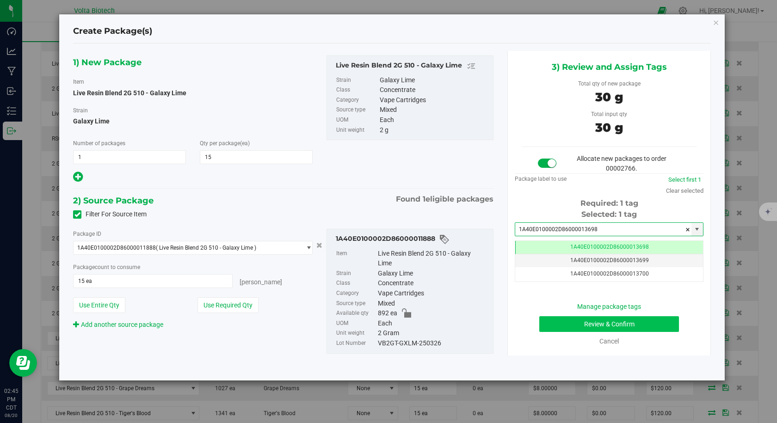
type input "1A40E0100002D86000013698"
click at [561, 325] on button "Review & Confirm" at bounding box center [609, 324] width 140 height 16
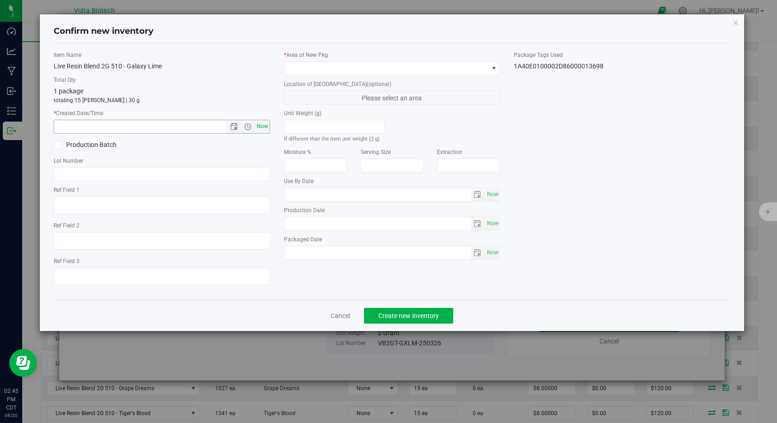
click at [267, 124] on span "Now" at bounding box center [262, 126] width 16 height 13
type input "[DATE] 2:45 PM"
click at [310, 66] on span at bounding box center [386, 68] width 204 height 13
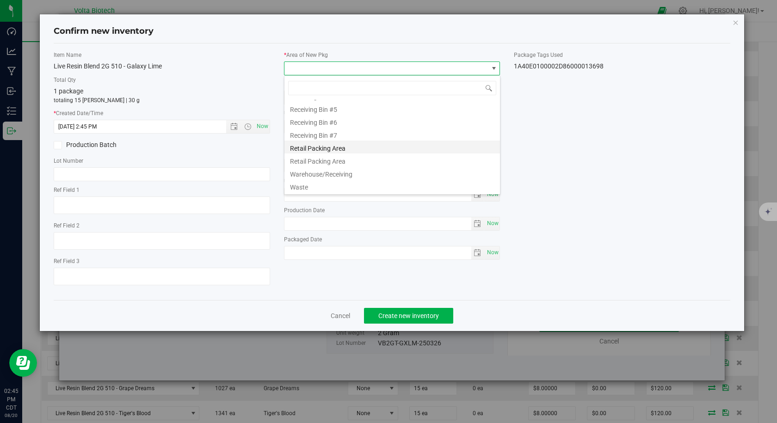
click at [334, 149] on li "Retail Packing Area" at bounding box center [391, 147] width 215 height 13
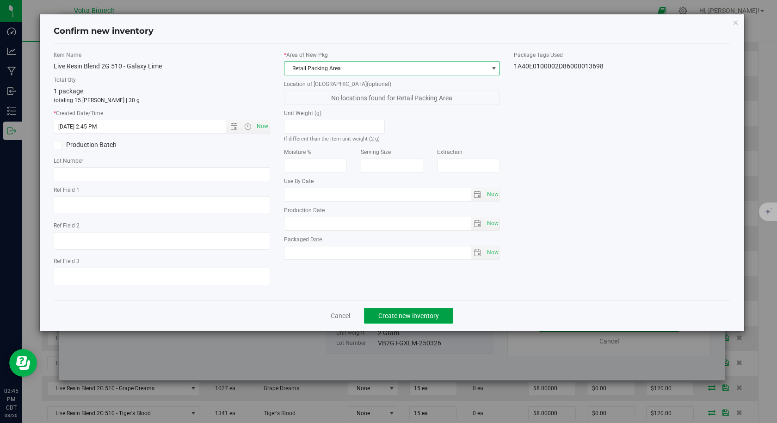
click at [387, 310] on button "Create new inventory" at bounding box center [408, 316] width 89 height 16
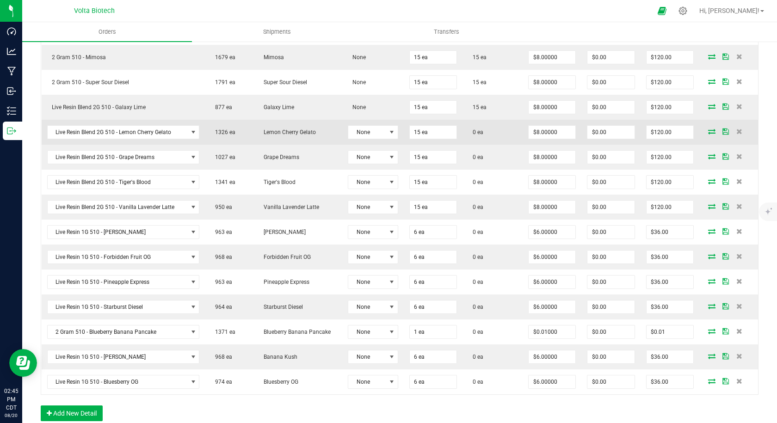
click at [708, 133] on icon at bounding box center [711, 132] width 7 height 6
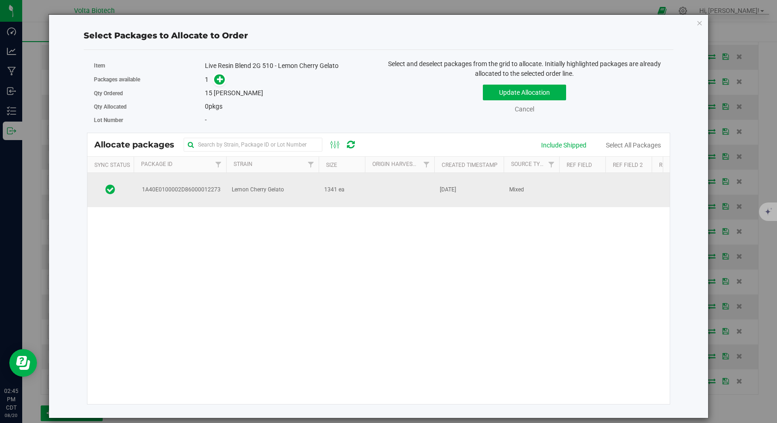
click at [196, 190] on span "1A40E0100002D86000012273" at bounding box center [180, 189] width 82 height 9
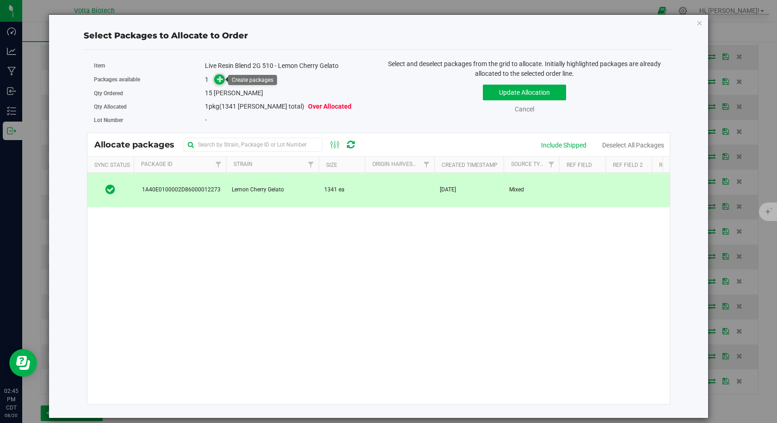
click at [220, 78] on icon at bounding box center [220, 79] width 6 height 6
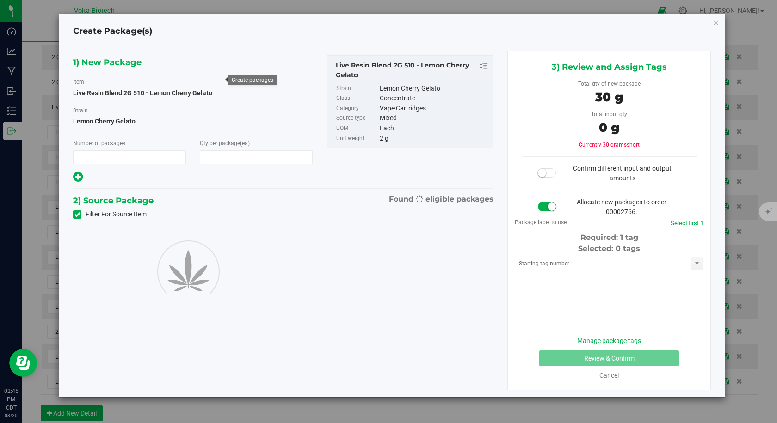
type input "1"
type input "15"
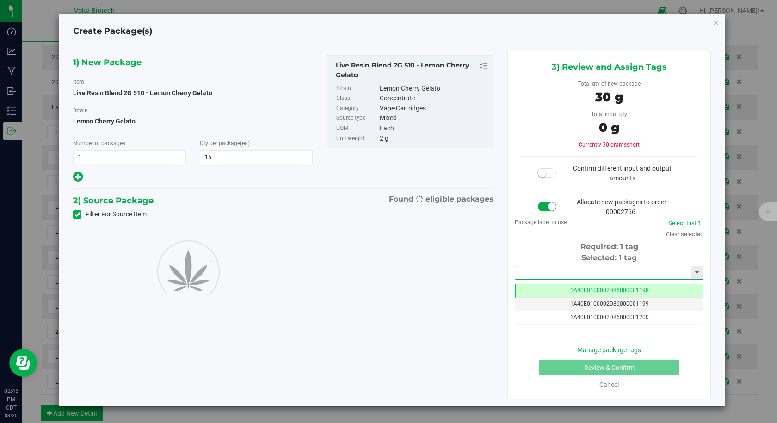
click at [548, 276] on div "Selected: 1 tag Tag 1A40E0100002D86000001198 1A40E0100002D86000001199 1A40E0100…" at bounding box center [608, 288] width 189 height 73
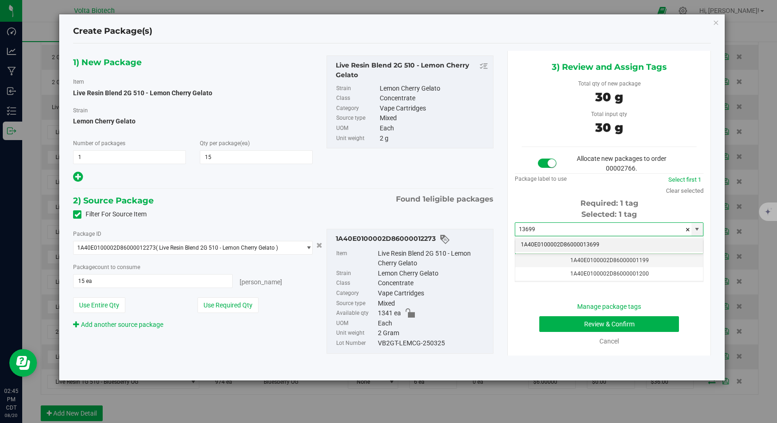
click at [568, 245] on li "1A40E0100002D86000013699" at bounding box center [609, 245] width 188 height 14
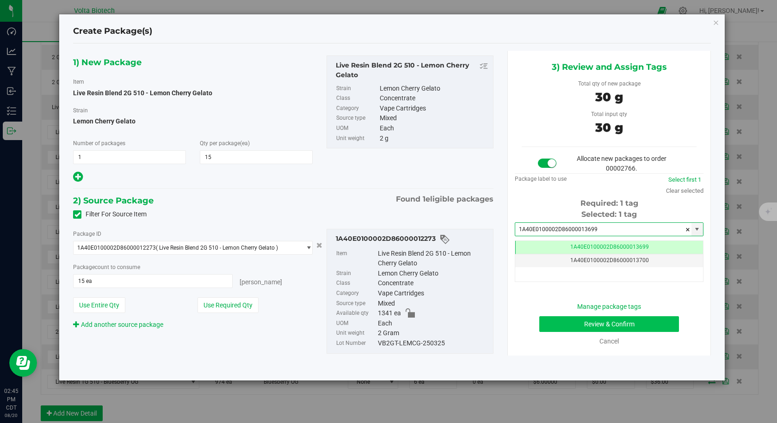
type input "1A40E0100002D86000013699"
click at [572, 325] on button "Review & Confirm" at bounding box center [609, 324] width 140 height 16
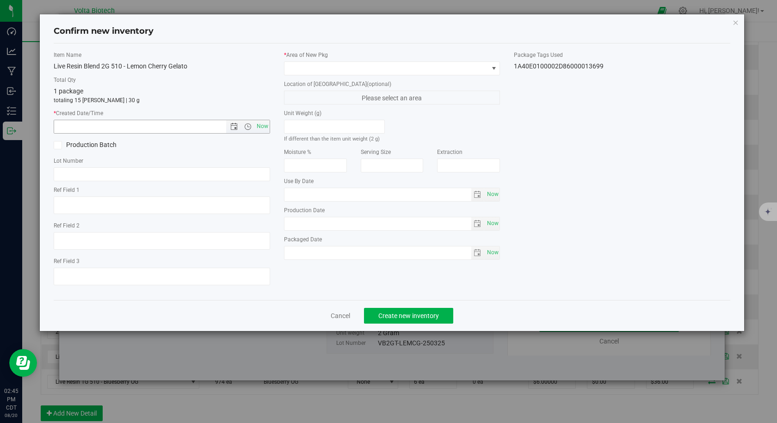
click at [254, 125] on span "Open the time view" at bounding box center [247, 126] width 16 height 7
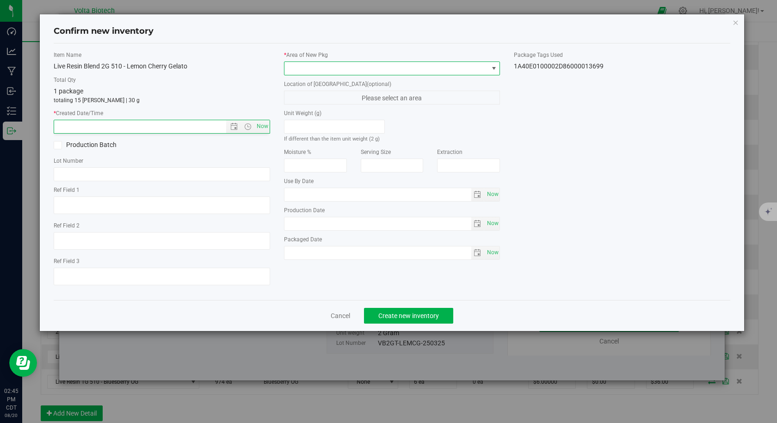
drag, startPoint x: 298, startPoint y: 68, endPoint x: 308, endPoint y: 69, distance: 10.6
click at [298, 68] on span at bounding box center [386, 68] width 204 height 13
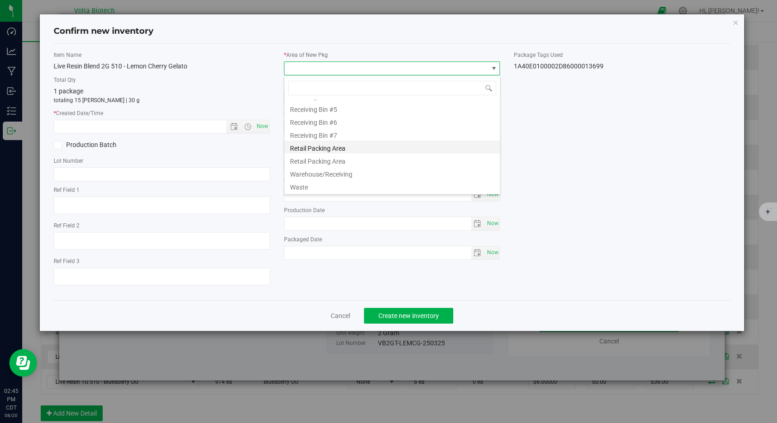
click at [317, 153] on li "Retail Packing Area" at bounding box center [391, 147] width 215 height 13
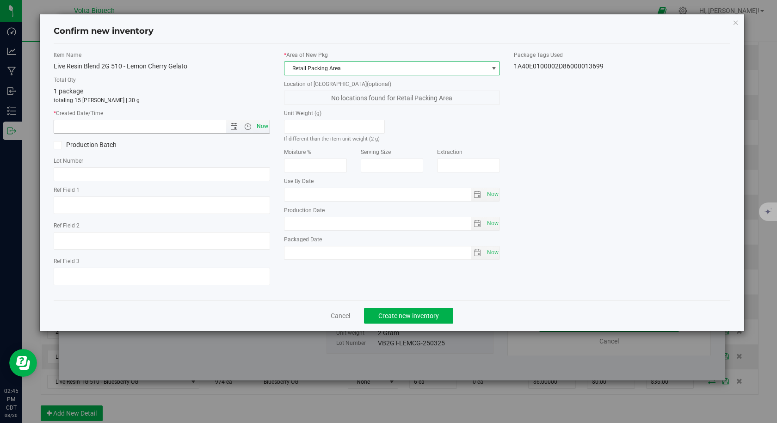
click at [261, 122] on span "Now" at bounding box center [262, 126] width 16 height 13
type input "[DATE] 2:45 PM"
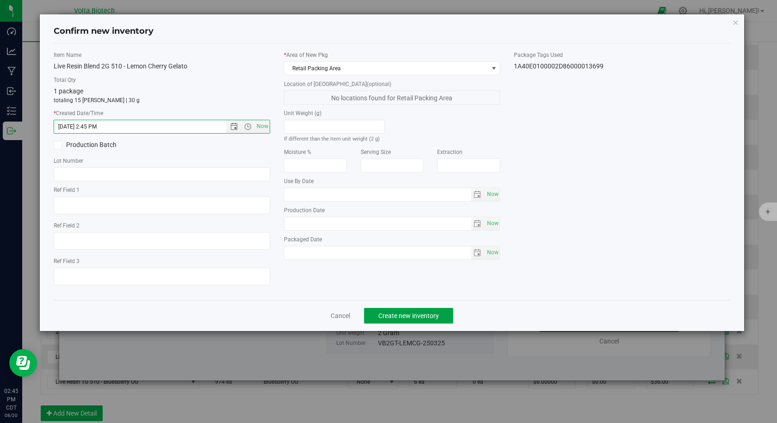
click at [391, 315] on span "Create new inventory" at bounding box center [408, 315] width 61 height 7
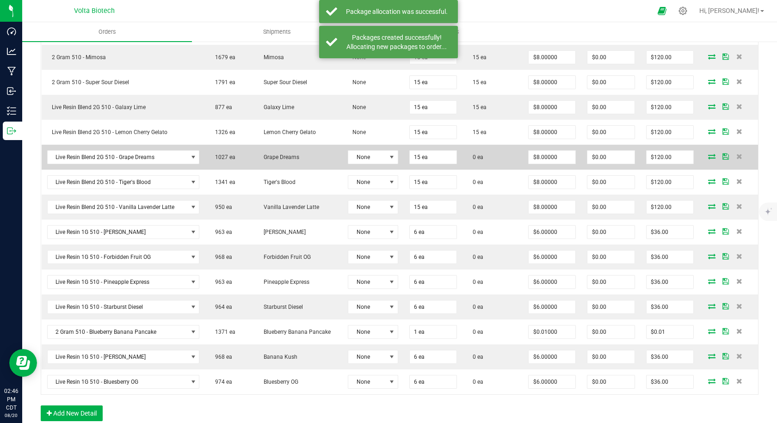
click at [708, 156] on icon at bounding box center [711, 156] width 7 height 6
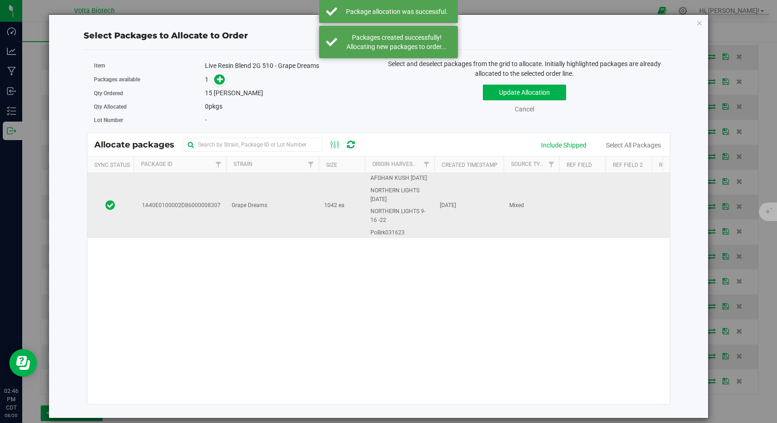
click at [217, 214] on td "1A40E0100002D86000008307" at bounding box center [180, 205] width 92 height 65
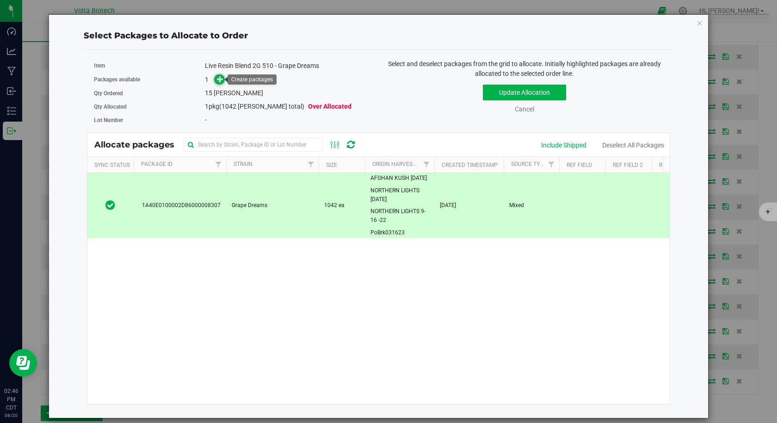
click at [218, 81] on icon at bounding box center [220, 79] width 6 height 6
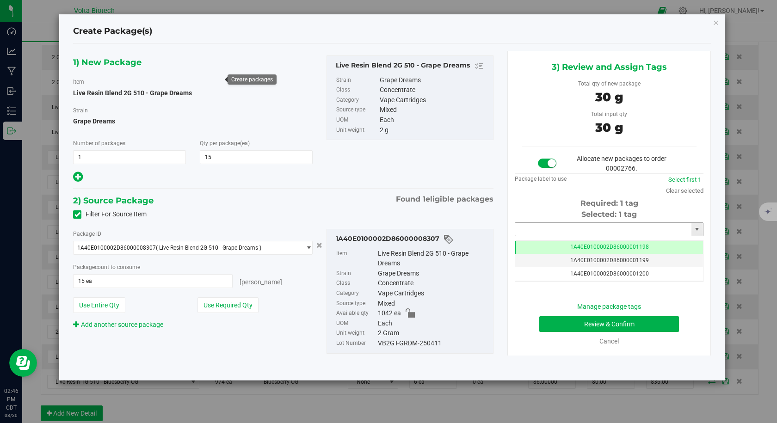
click at [561, 225] on input "text" at bounding box center [603, 229] width 176 height 13
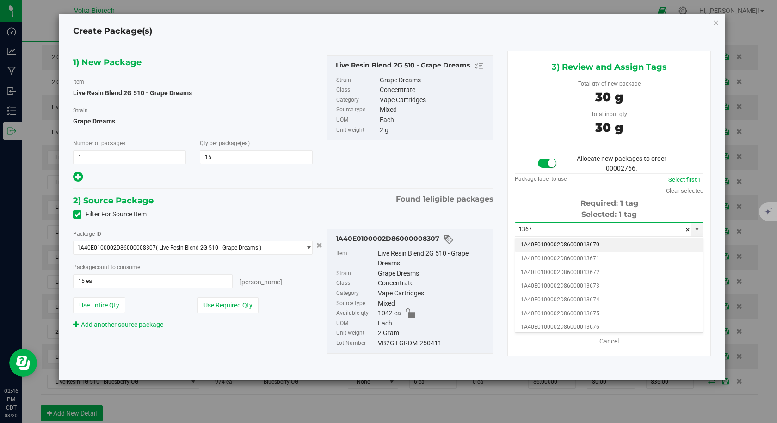
click at [562, 243] on li "1A40E0100002D86000013670" at bounding box center [609, 245] width 188 height 14
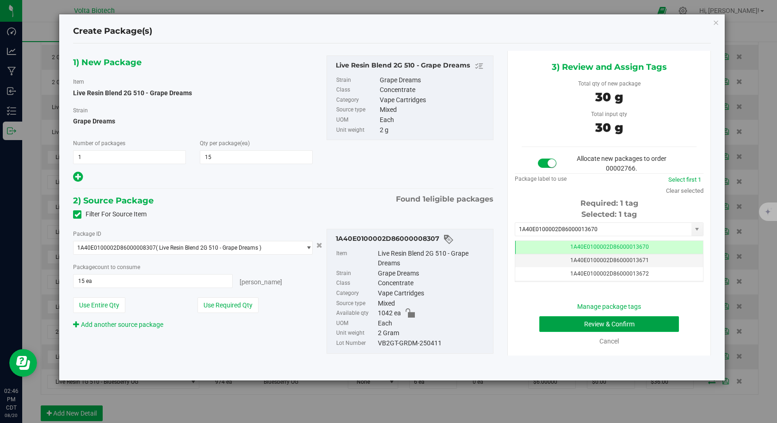
click at [568, 328] on button "Review & Confirm" at bounding box center [609, 324] width 140 height 16
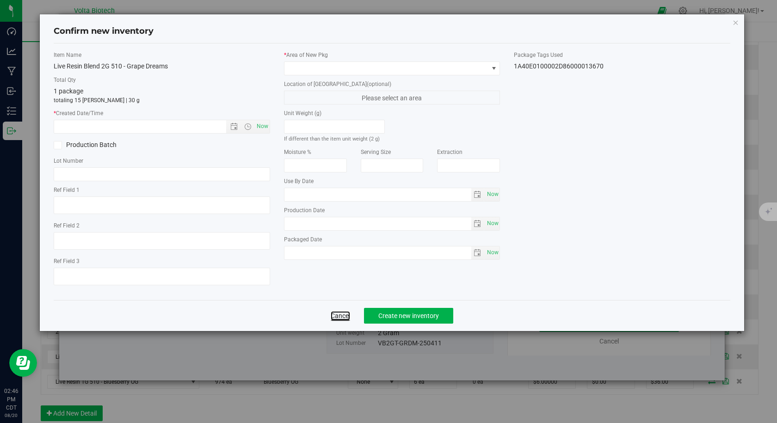
click at [341, 318] on link "Cancel" at bounding box center [340, 315] width 19 height 9
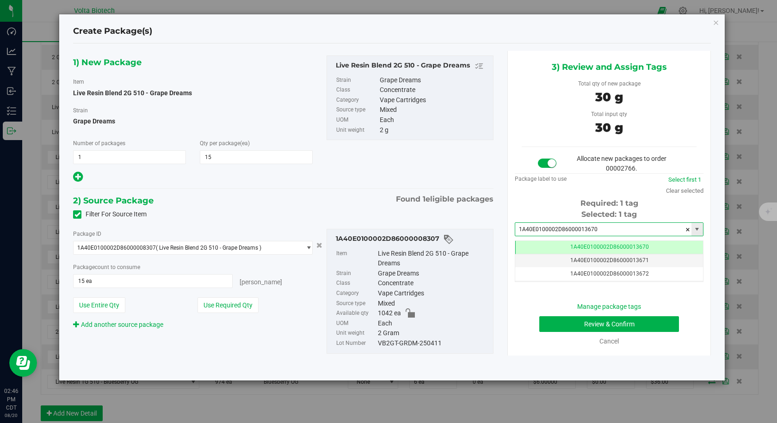
click at [597, 230] on input "1A40E0100002D86000013670" at bounding box center [603, 229] width 176 height 13
click at [589, 241] on li "1A40E0100002D86000013700" at bounding box center [609, 245] width 188 height 14
type input "1A40E0100002D86000013700"
click at [592, 322] on button "Review & Confirm" at bounding box center [609, 324] width 140 height 16
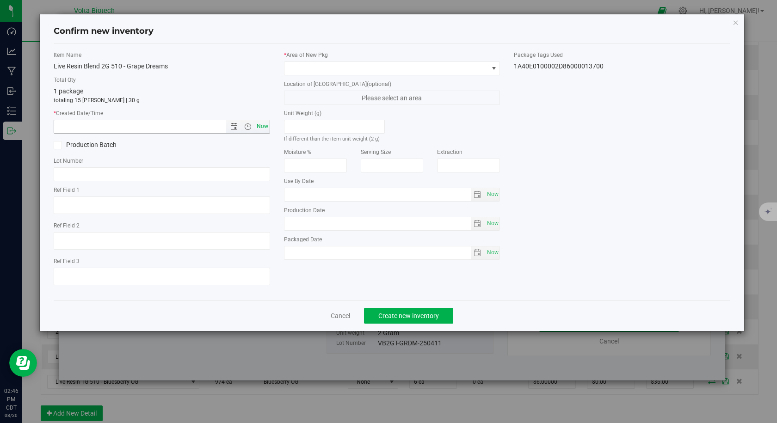
click at [264, 125] on span "Now" at bounding box center [262, 126] width 16 height 13
type input "[DATE] 2:46 PM"
click at [310, 72] on span at bounding box center [386, 68] width 204 height 13
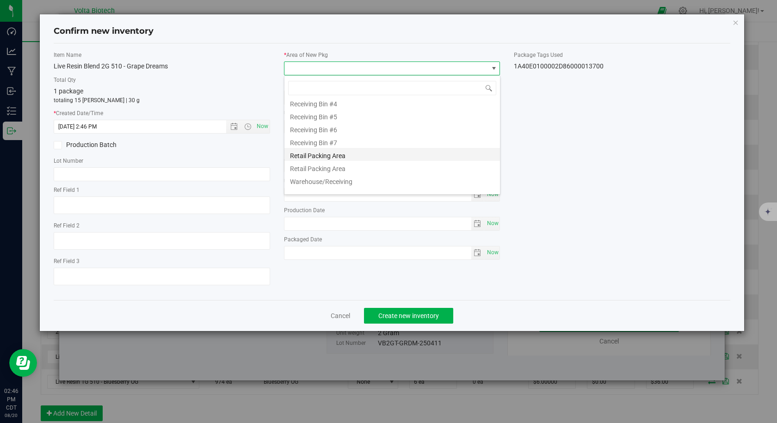
click at [326, 150] on li "Retail Packing Area" at bounding box center [391, 154] width 215 height 13
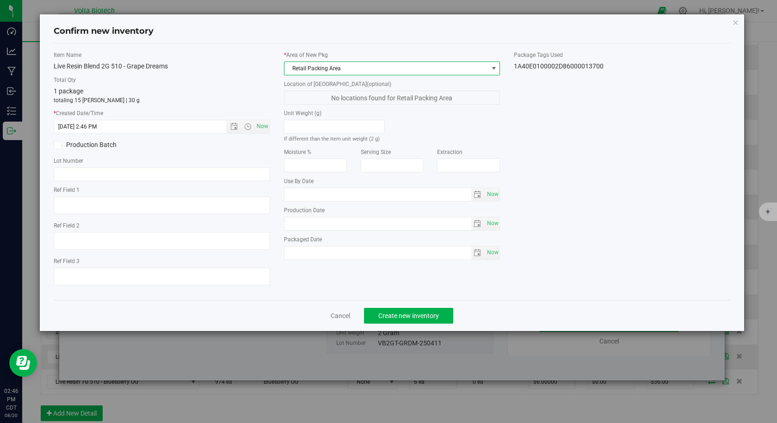
click at [405, 305] on div "Cancel Create new inventory" at bounding box center [392, 315] width 677 height 31
click at [417, 308] on button "Create new inventory" at bounding box center [408, 316] width 89 height 16
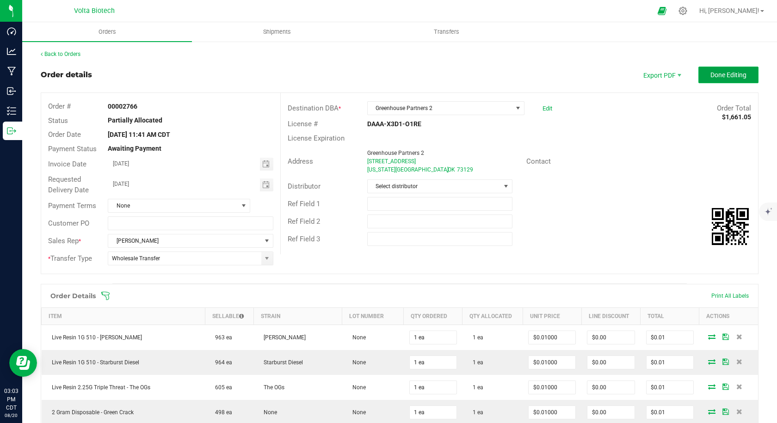
click at [728, 74] on span "Done Editing" at bounding box center [728, 74] width 36 height 7
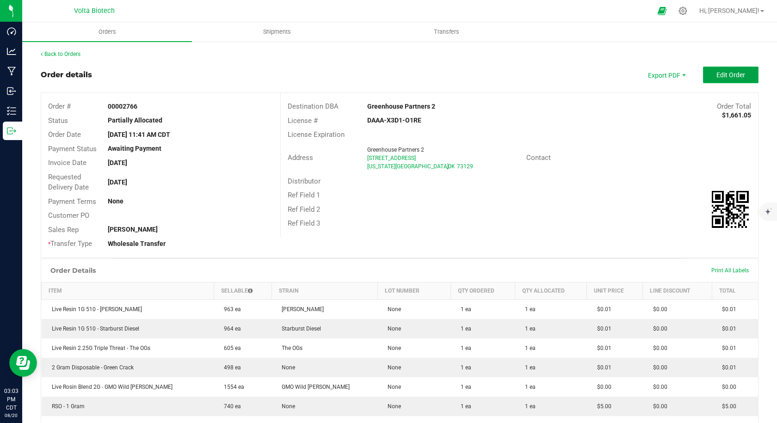
click at [707, 77] on button "Edit Order" at bounding box center [730, 75] width 55 height 17
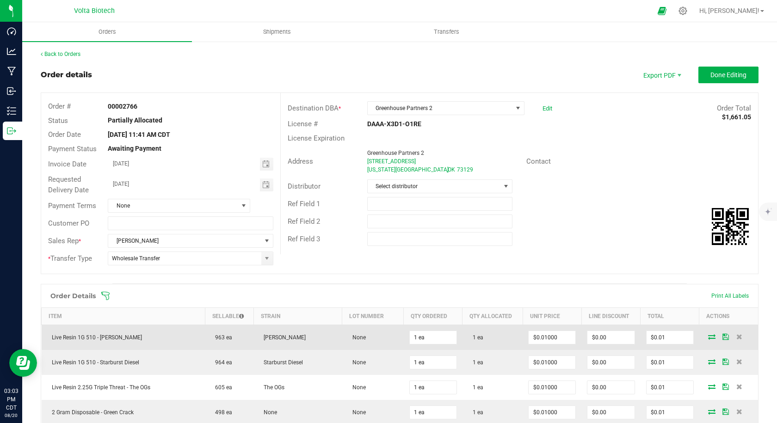
click at [708, 336] on icon at bounding box center [711, 337] width 7 height 6
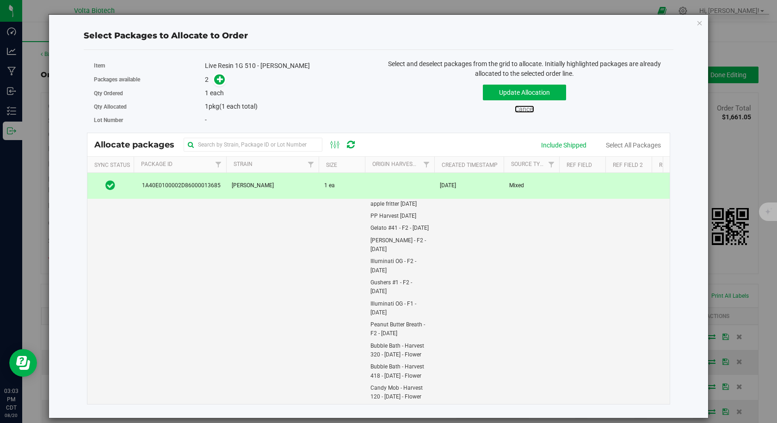
click at [524, 109] on link "Cancel" at bounding box center [523, 108] width 19 height 7
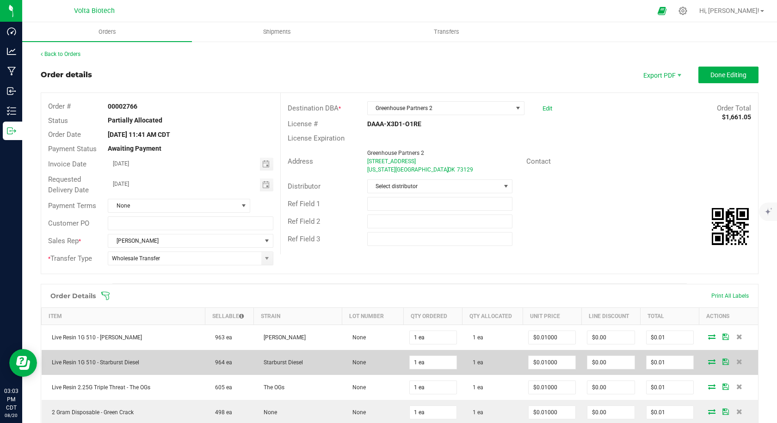
click at [708, 360] on icon at bounding box center [711, 362] width 7 height 6
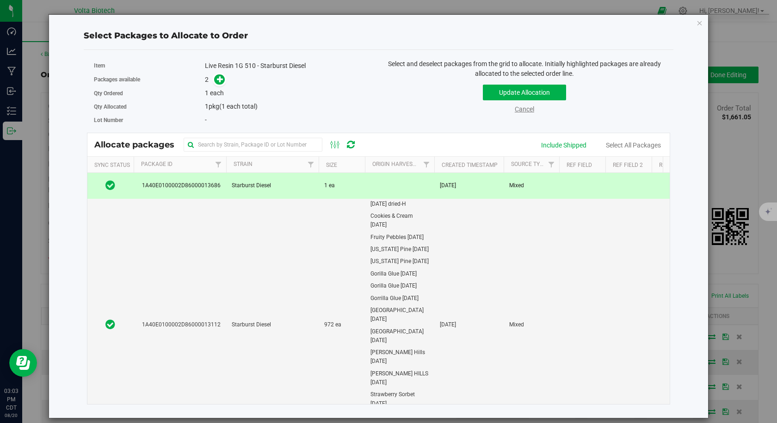
click at [529, 110] on link "Cancel" at bounding box center [523, 108] width 19 height 7
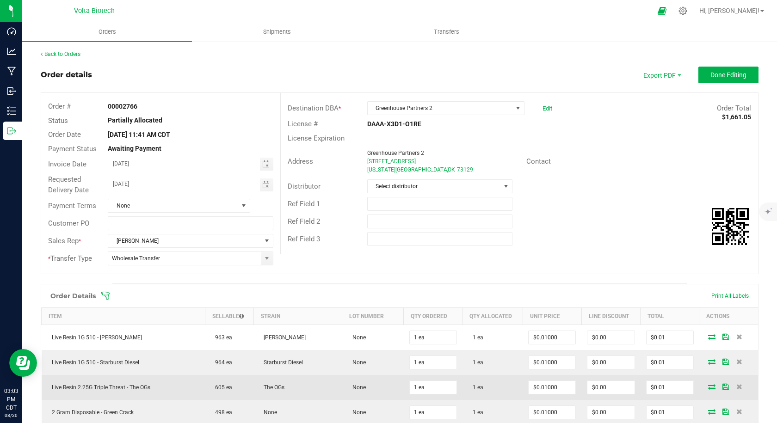
click at [708, 388] on icon at bounding box center [711, 387] width 7 height 6
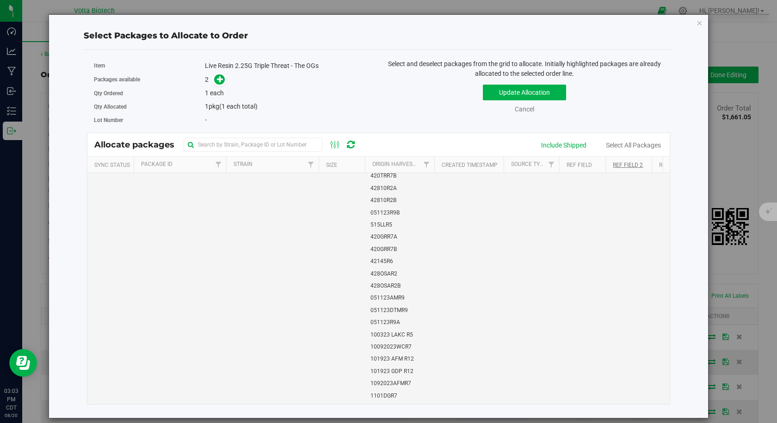
scroll to position [92, 0]
click at [528, 112] on link "Cancel" at bounding box center [523, 108] width 19 height 7
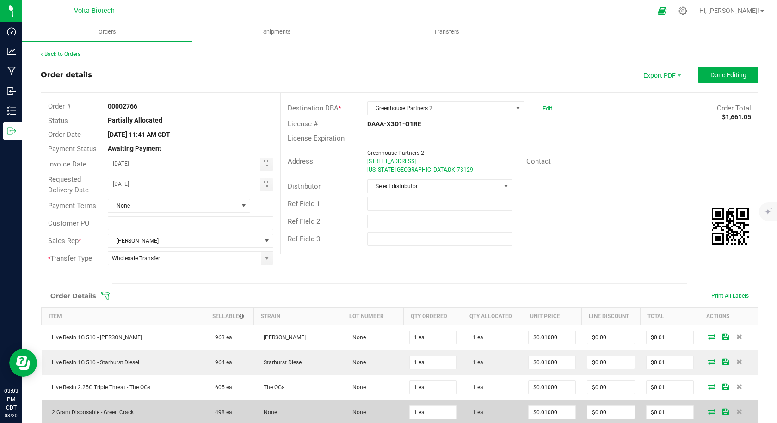
click at [708, 413] on icon at bounding box center [711, 412] width 7 height 6
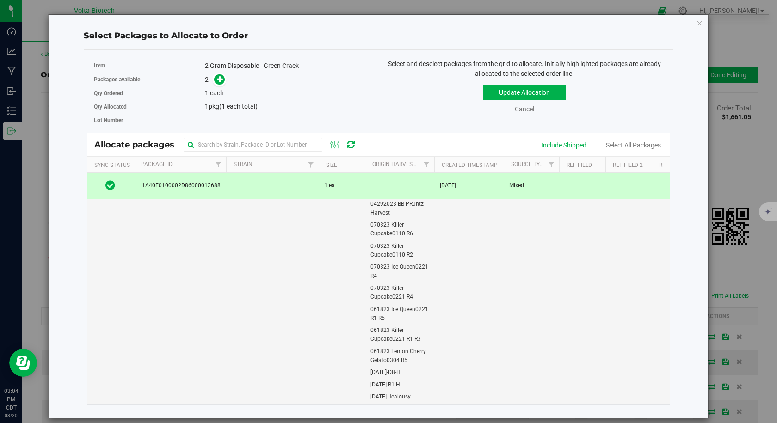
click at [519, 110] on link "Cancel" at bounding box center [523, 108] width 19 height 7
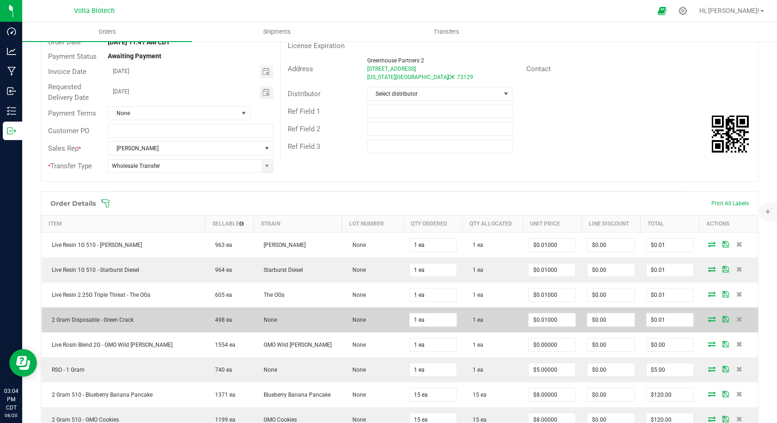
click at [708, 321] on icon at bounding box center [711, 319] width 7 height 6
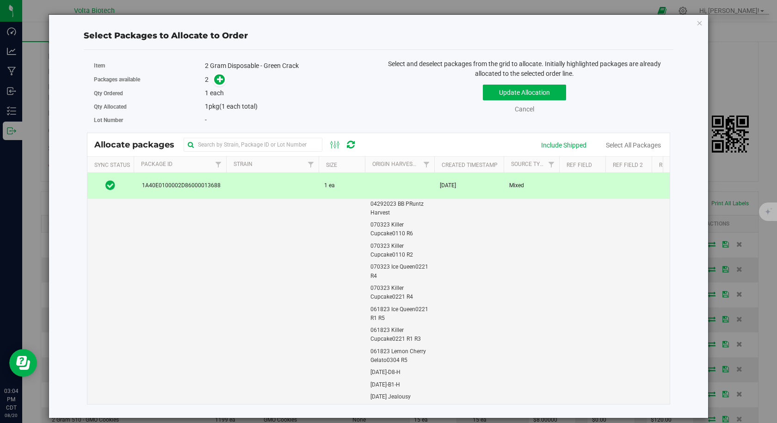
click at [534, 109] on div "Cancel" at bounding box center [523, 109] width 55 height 10
click at [532, 112] on link "Cancel" at bounding box center [523, 108] width 19 height 7
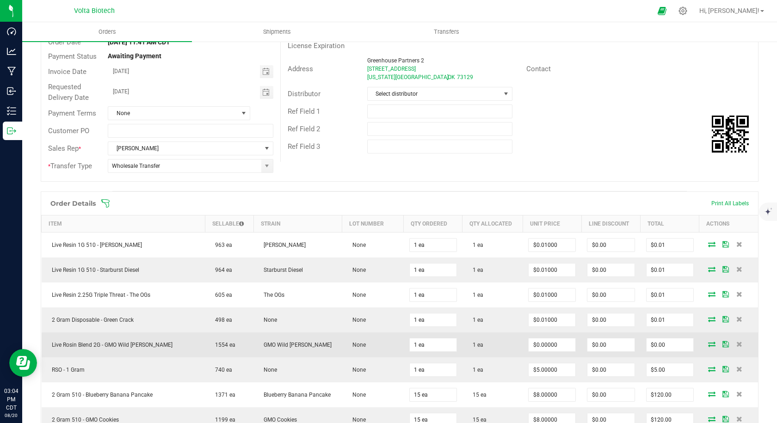
click at [708, 343] on icon at bounding box center [711, 344] width 7 height 6
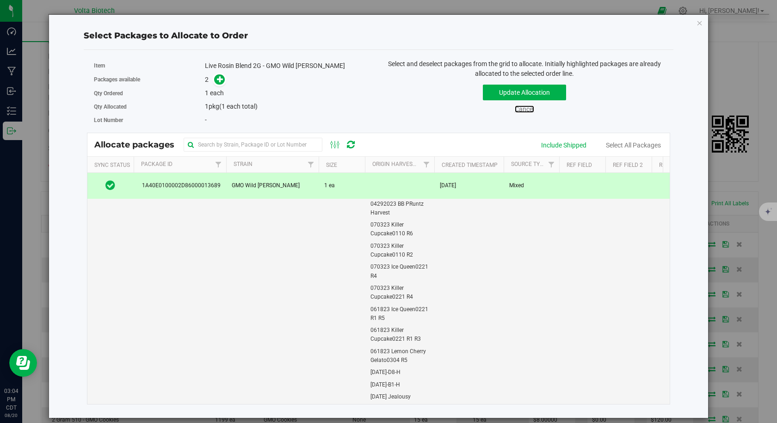
drag, startPoint x: 521, startPoint y: 110, endPoint x: 553, endPoint y: 149, distance: 51.0
click at [521, 110] on link "Cancel" at bounding box center [523, 108] width 19 height 7
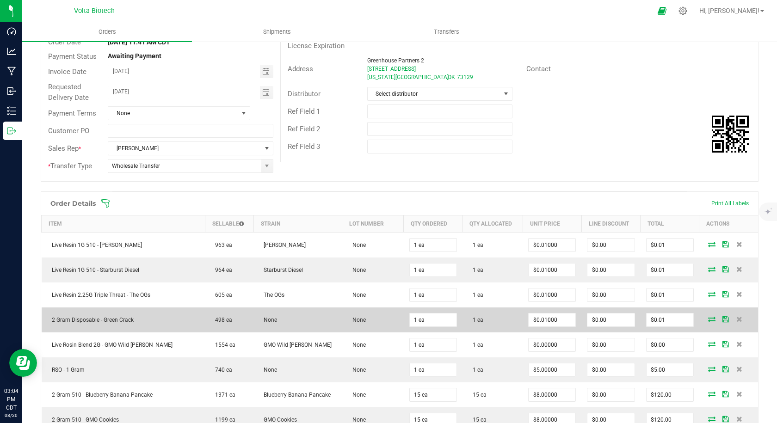
click at [708, 318] on icon at bounding box center [711, 319] width 7 height 6
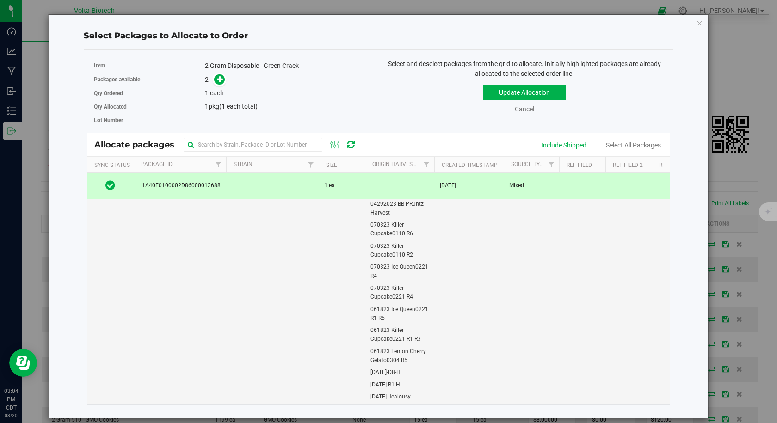
click at [526, 108] on link "Cancel" at bounding box center [523, 108] width 19 height 7
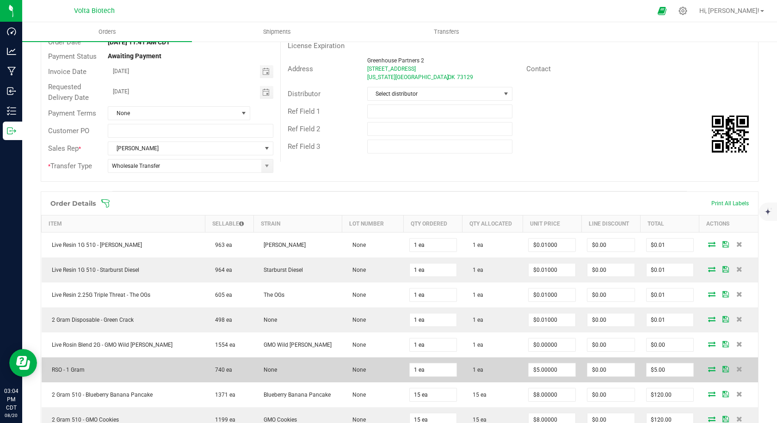
click at [708, 370] on icon at bounding box center [711, 369] width 7 height 6
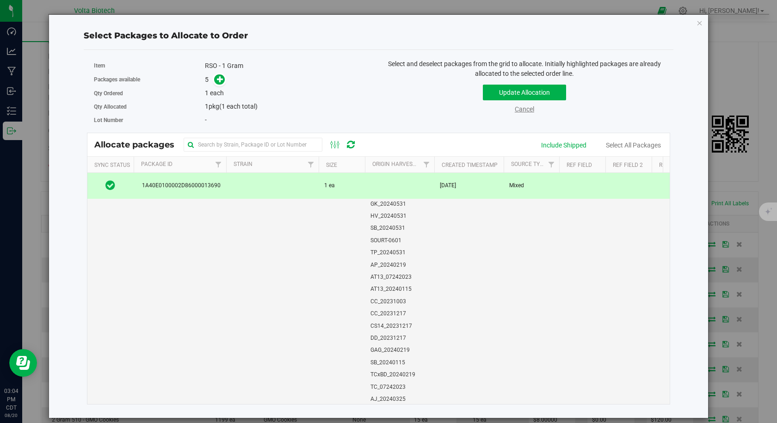
click at [529, 112] on link "Cancel" at bounding box center [523, 108] width 19 height 7
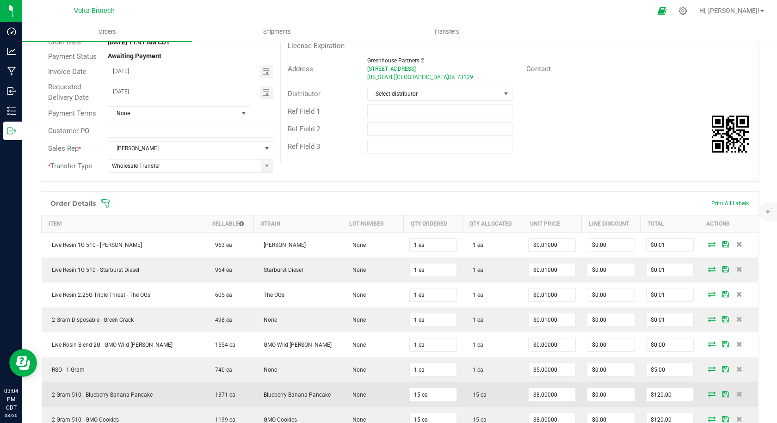
click at [708, 394] on icon at bounding box center [711, 394] width 7 height 6
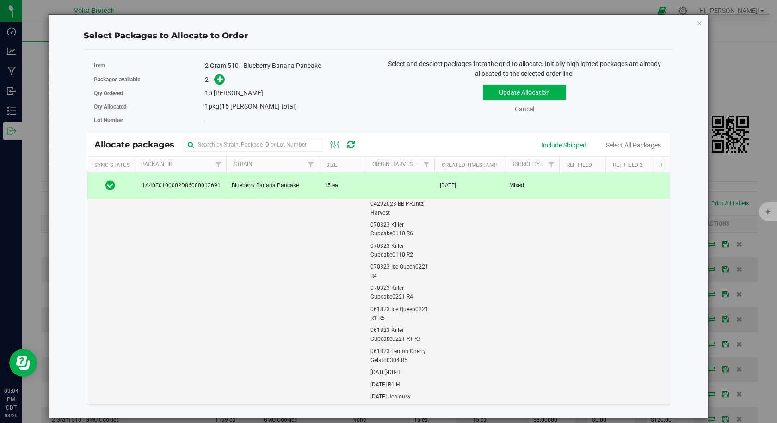
click at [529, 110] on link "Cancel" at bounding box center [523, 108] width 19 height 7
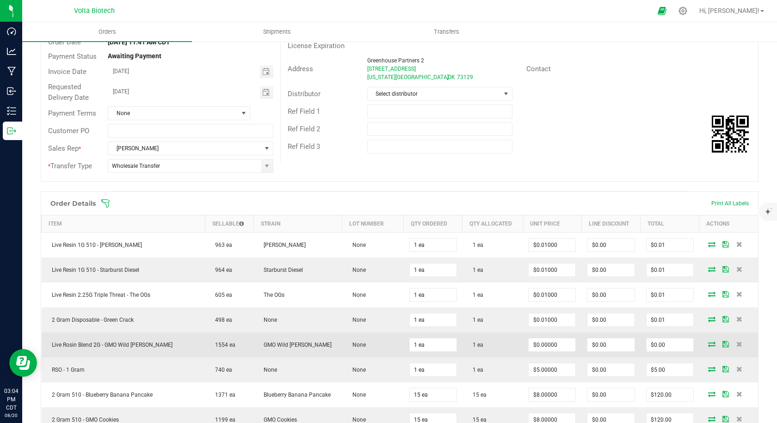
click at [708, 344] on icon at bounding box center [711, 344] width 7 height 6
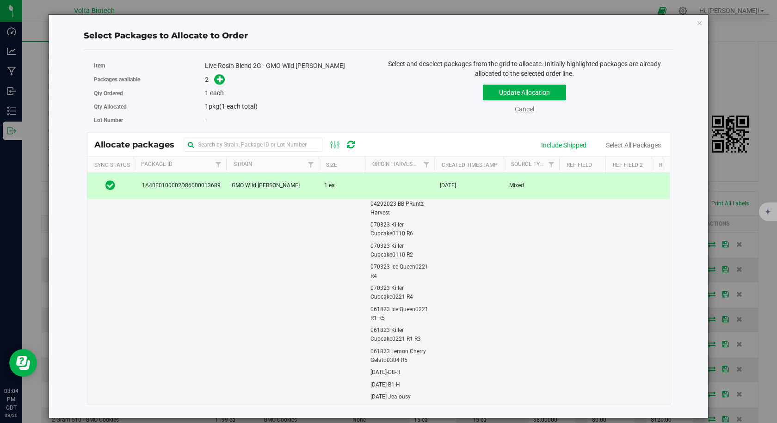
click at [527, 105] on link "Cancel" at bounding box center [523, 108] width 19 height 7
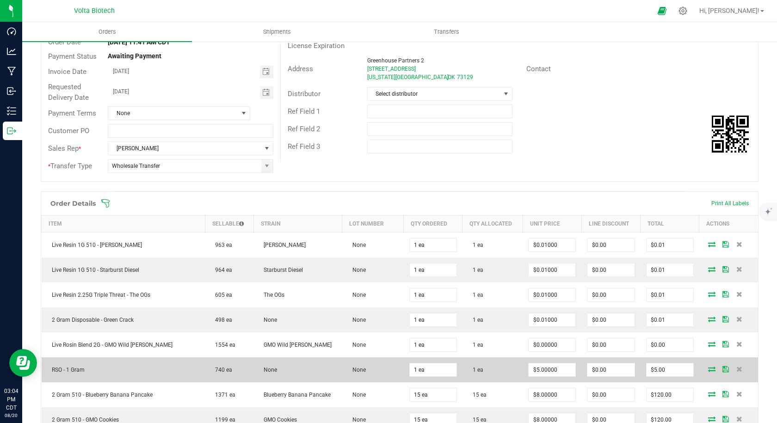
click at [704, 370] on span at bounding box center [711, 369] width 14 height 6
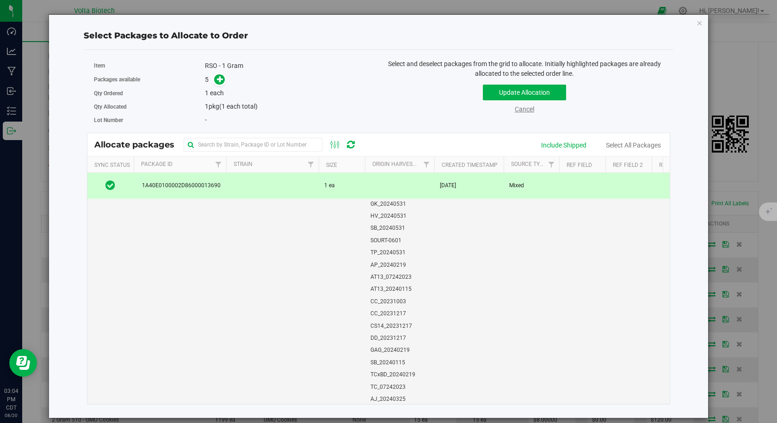
click at [528, 109] on link "Cancel" at bounding box center [523, 108] width 19 height 7
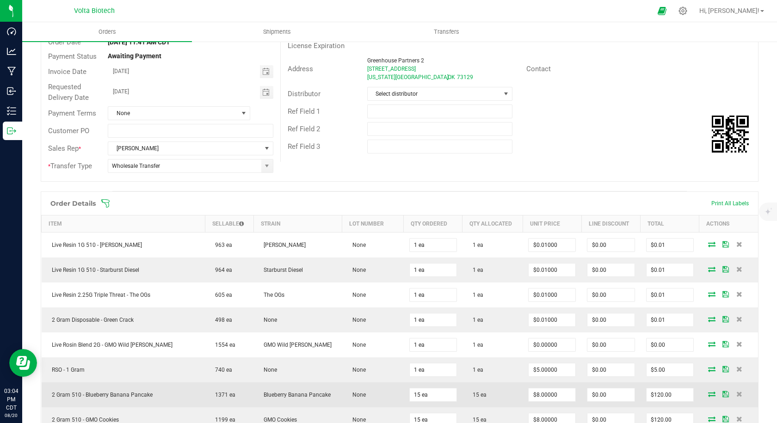
scroll to position [139, 0]
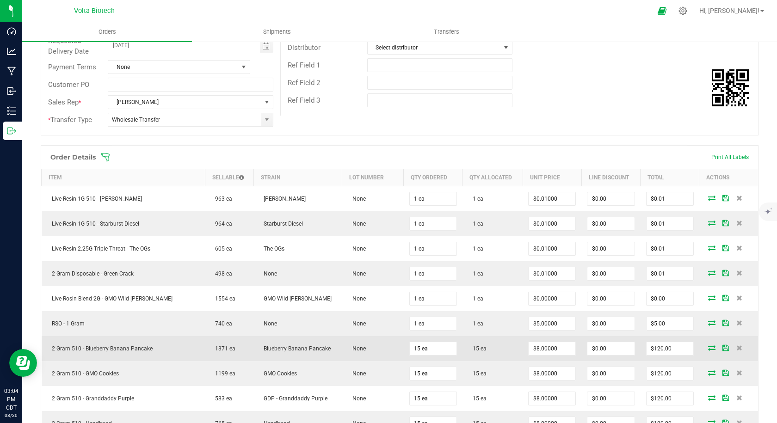
click at [708, 349] on icon at bounding box center [711, 348] width 7 height 6
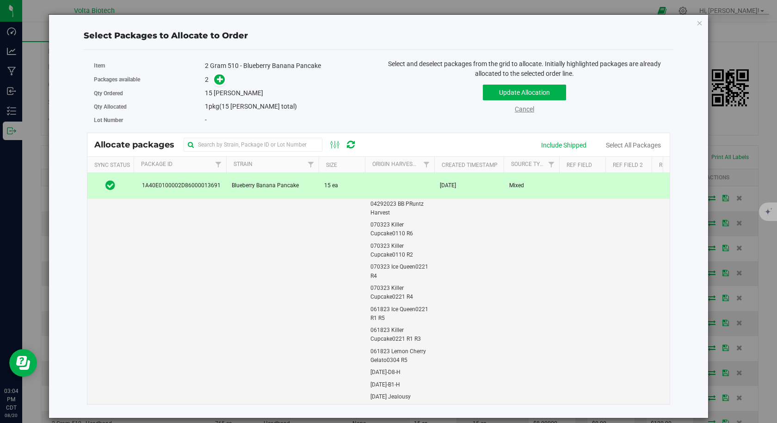
click at [524, 110] on link "Cancel" at bounding box center [523, 108] width 19 height 7
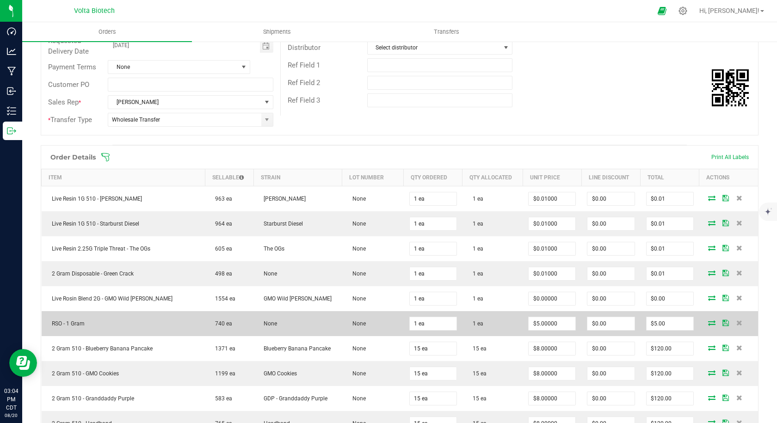
click at [704, 323] on span at bounding box center [711, 323] width 14 height 6
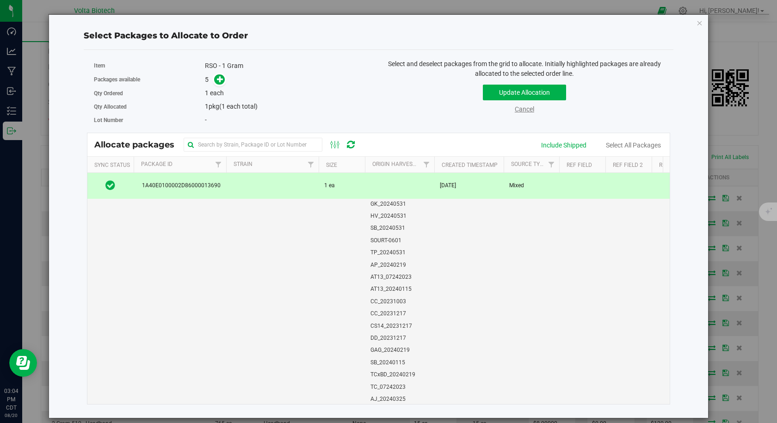
click at [528, 110] on link "Cancel" at bounding box center [523, 108] width 19 height 7
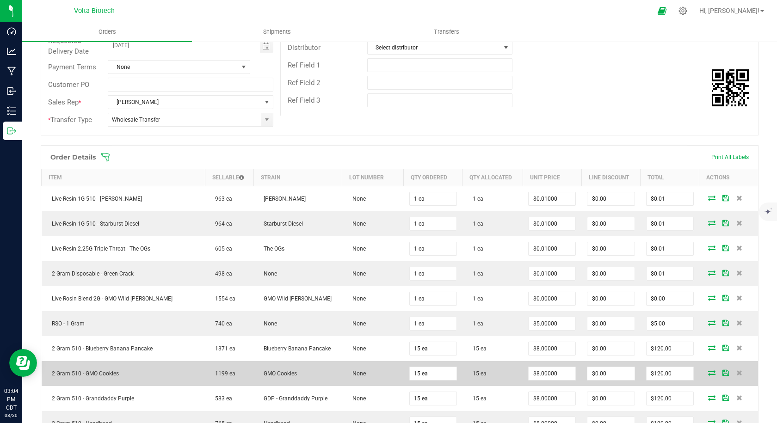
click at [708, 372] on icon at bounding box center [711, 373] width 7 height 6
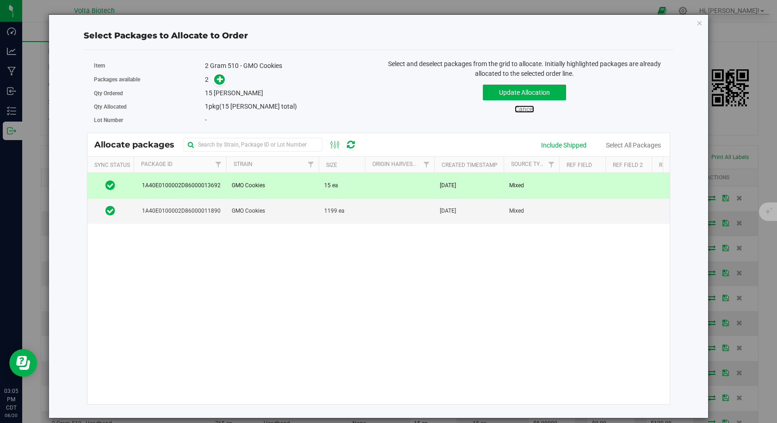
drag, startPoint x: 528, startPoint y: 108, endPoint x: 527, endPoint y: 115, distance: 6.5
click at [527, 109] on link "Cancel" at bounding box center [523, 108] width 19 height 7
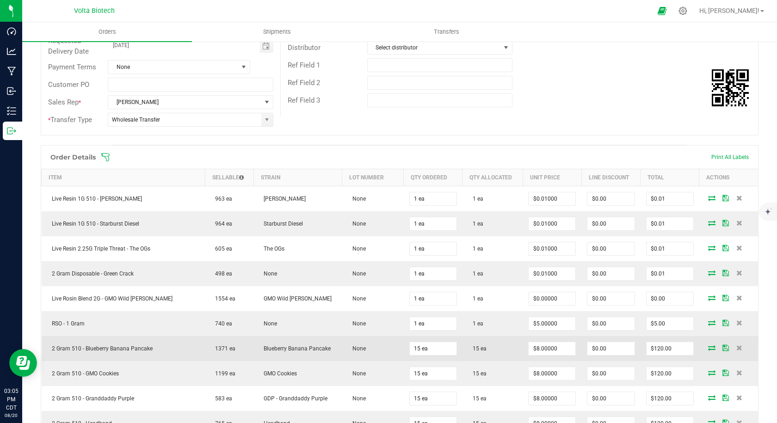
click at [708, 345] on icon at bounding box center [711, 348] width 7 height 6
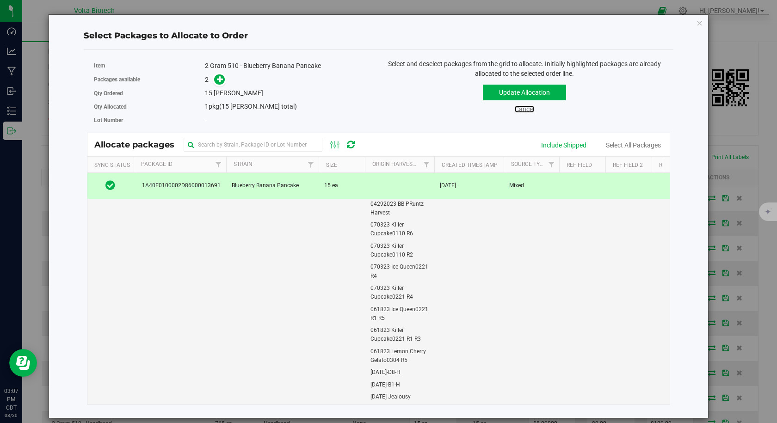
click at [525, 112] on link "Cancel" at bounding box center [523, 108] width 19 height 7
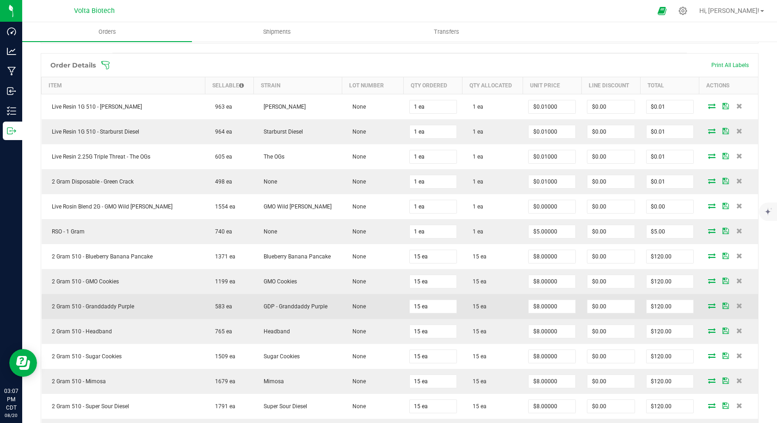
scroll to position [231, 0]
click at [708, 306] on icon at bounding box center [711, 305] width 7 height 6
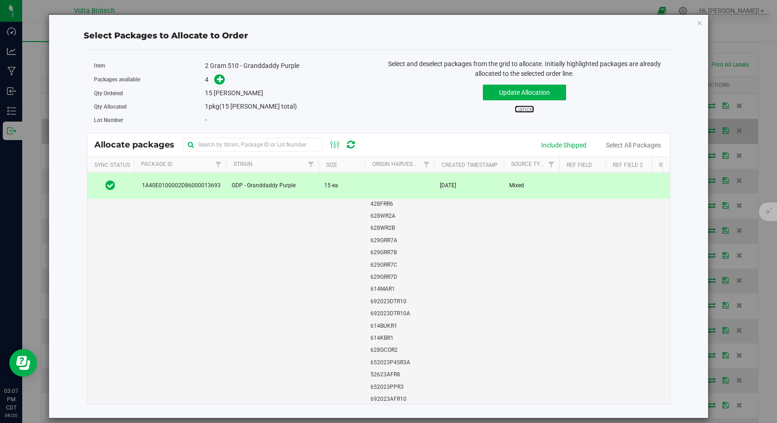
drag, startPoint x: 520, startPoint y: 108, endPoint x: 533, endPoint y: 137, distance: 31.5
click at [520, 108] on link "Cancel" at bounding box center [523, 108] width 19 height 7
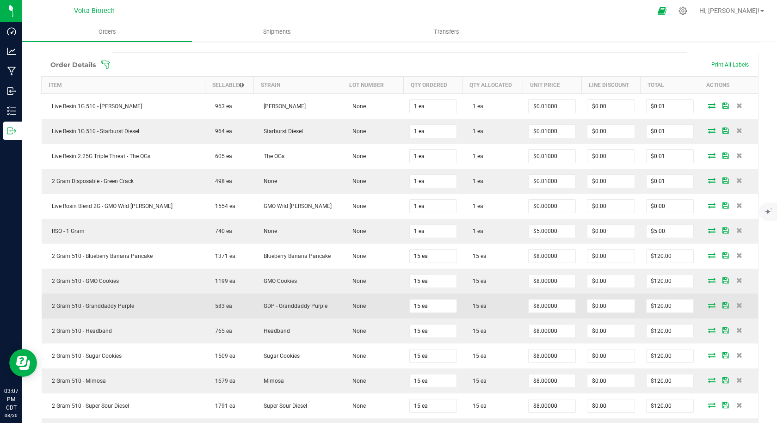
click at [708, 306] on icon at bounding box center [711, 305] width 7 height 6
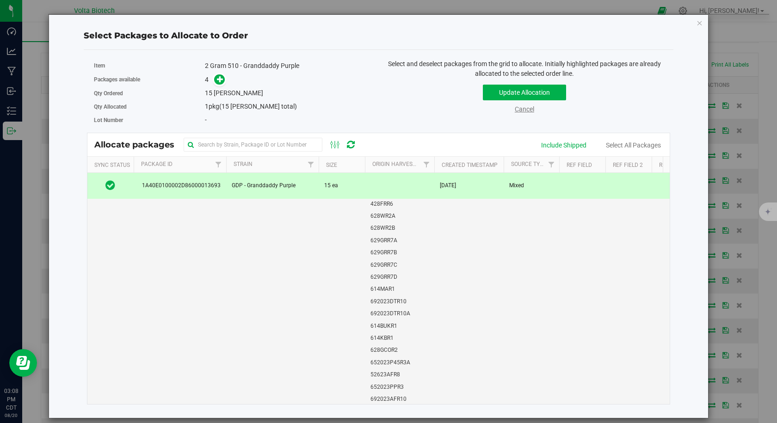
click at [529, 108] on link "Cancel" at bounding box center [523, 108] width 19 height 7
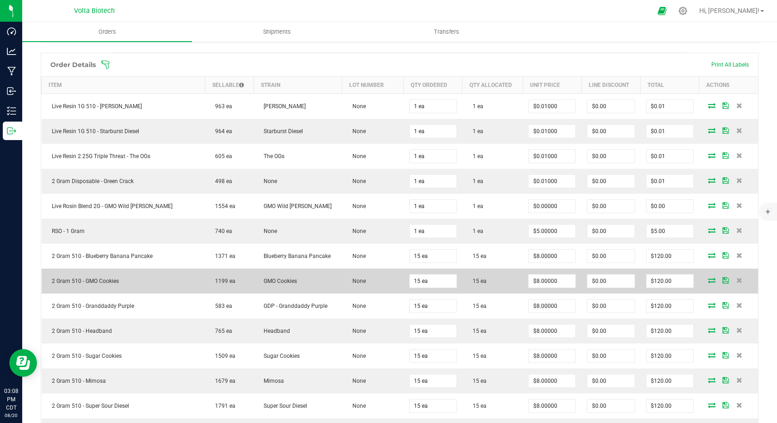
click at [708, 281] on icon at bounding box center [711, 280] width 7 height 6
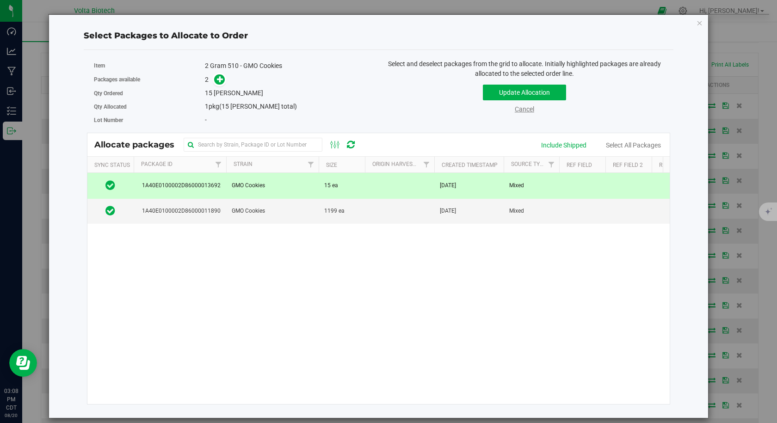
click at [526, 106] on link "Cancel" at bounding box center [523, 108] width 19 height 7
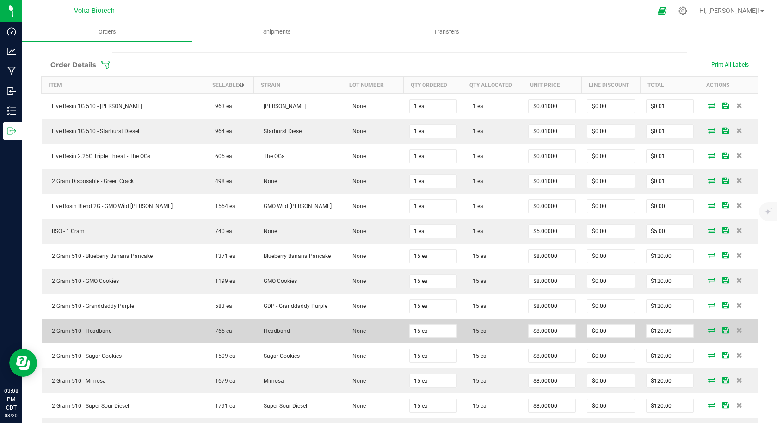
click at [708, 331] on icon at bounding box center [711, 330] width 7 height 6
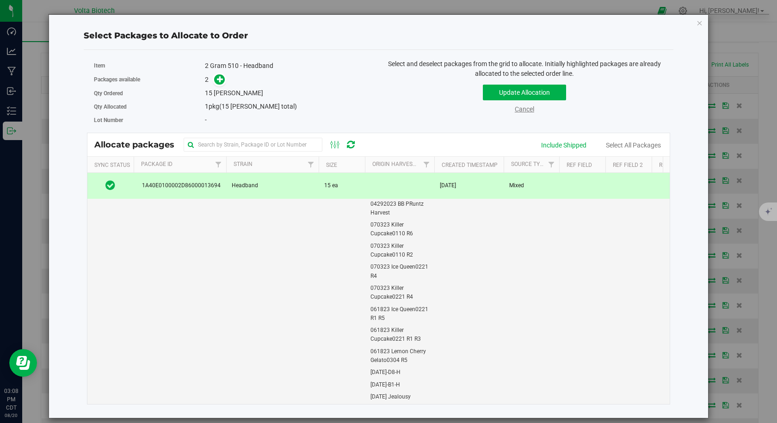
click at [526, 110] on link "Cancel" at bounding box center [523, 108] width 19 height 7
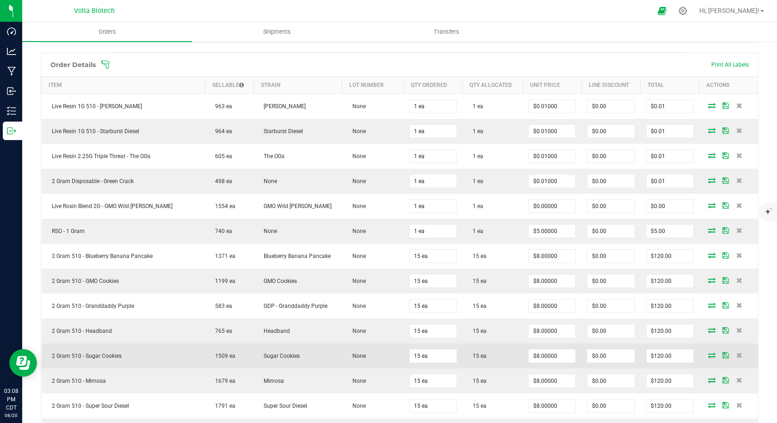
click at [708, 358] on icon at bounding box center [711, 355] width 7 height 6
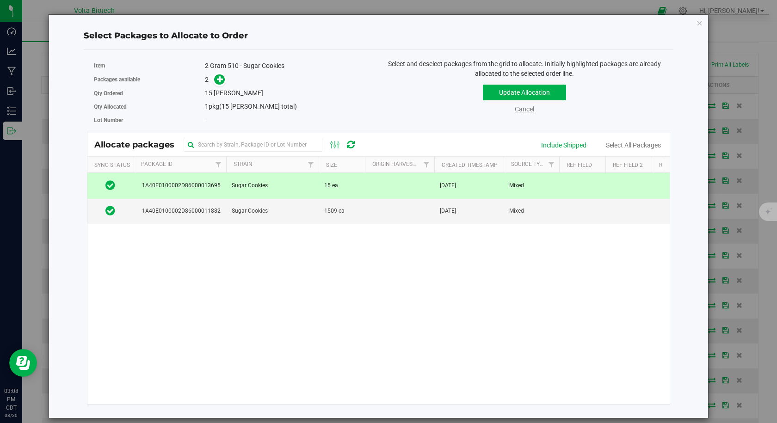
click at [523, 110] on link "Cancel" at bounding box center [523, 108] width 19 height 7
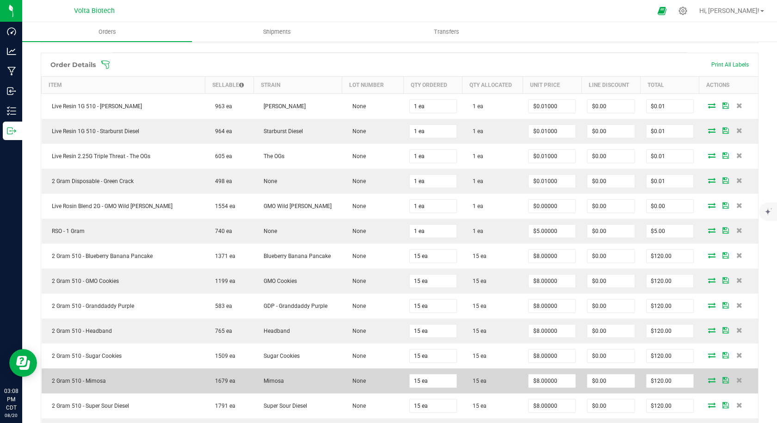
click at [708, 379] on icon at bounding box center [711, 380] width 7 height 6
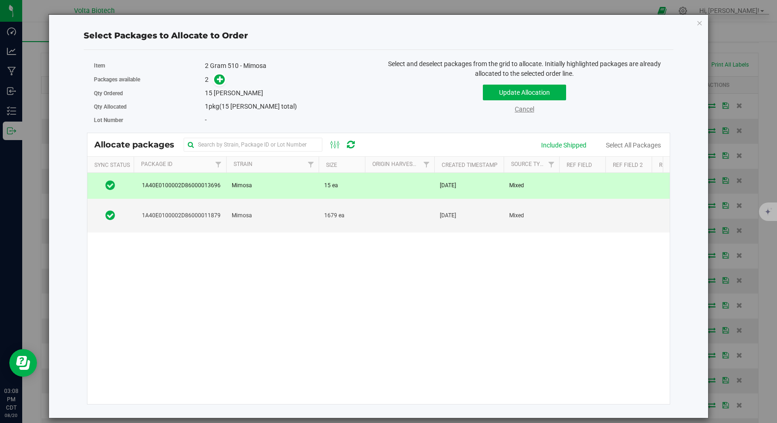
click at [521, 111] on link "Cancel" at bounding box center [523, 108] width 19 height 7
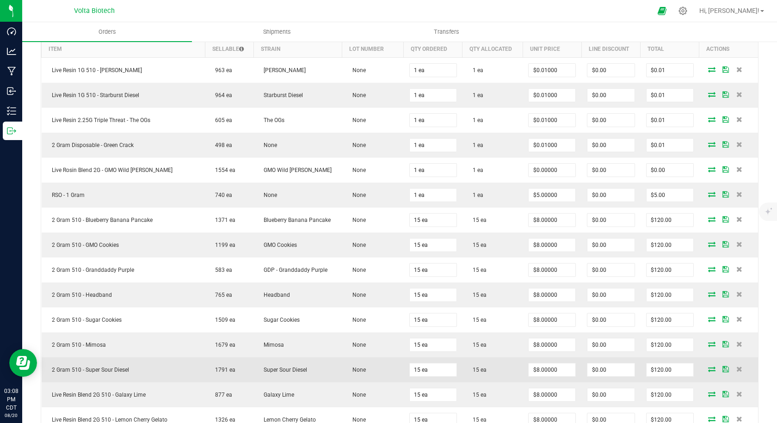
scroll to position [277, 0]
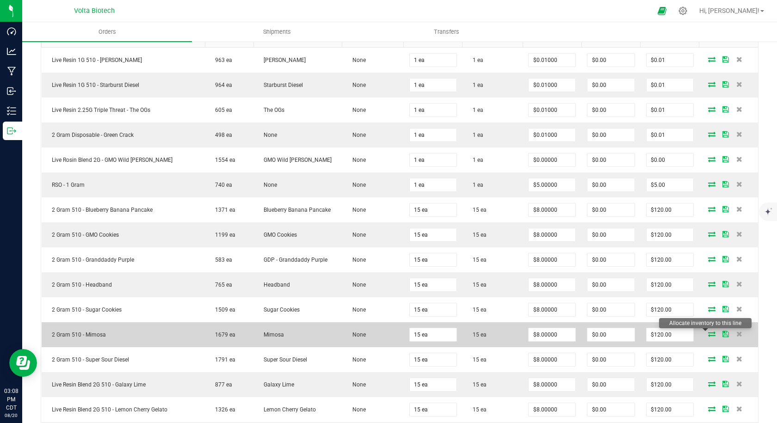
click at [708, 334] on icon at bounding box center [711, 334] width 7 height 6
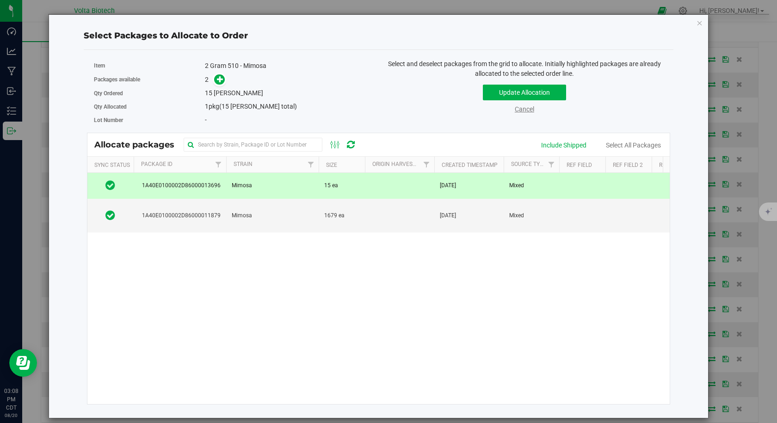
click at [522, 109] on link "Cancel" at bounding box center [523, 108] width 19 height 7
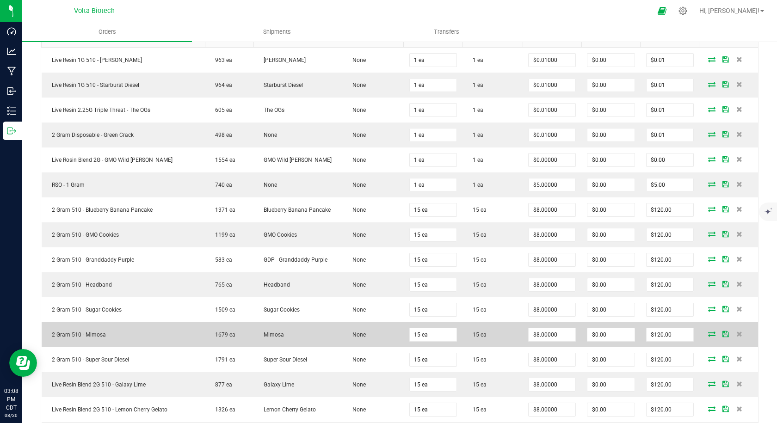
click at [708, 336] on icon at bounding box center [711, 334] width 7 height 6
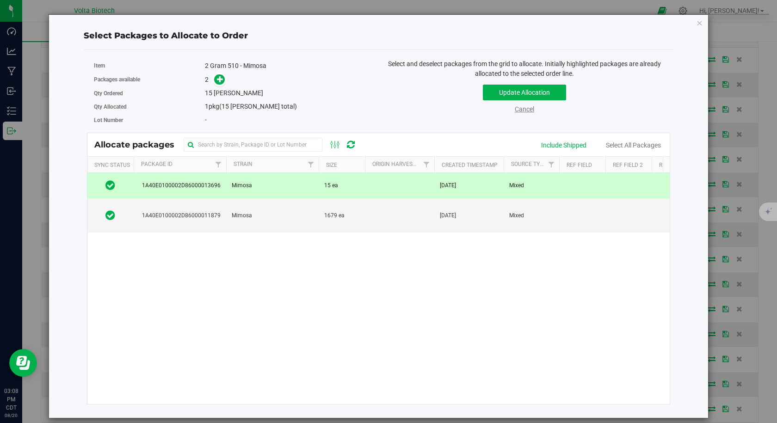
click at [524, 112] on link "Cancel" at bounding box center [523, 108] width 19 height 7
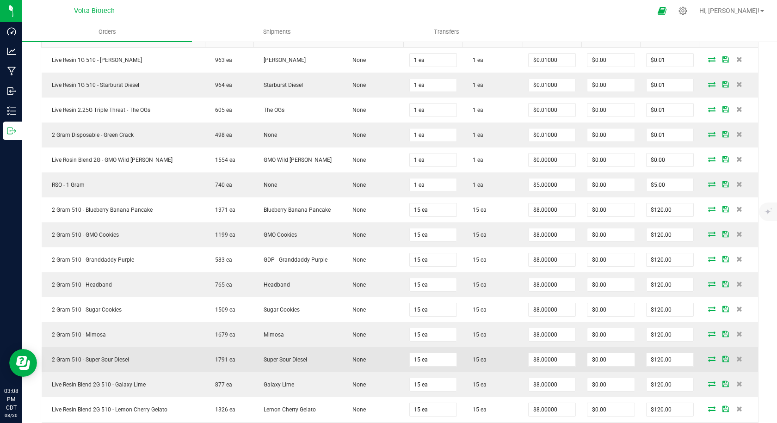
click at [708, 361] on icon at bounding box center [711, 359] width 7 height 6
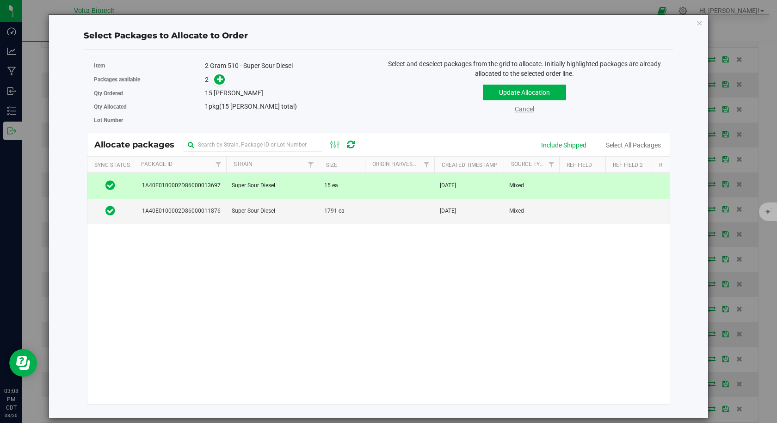
click at [523, 110] on link "Cancel" at bounding box center [523, 108] width 19 height 7
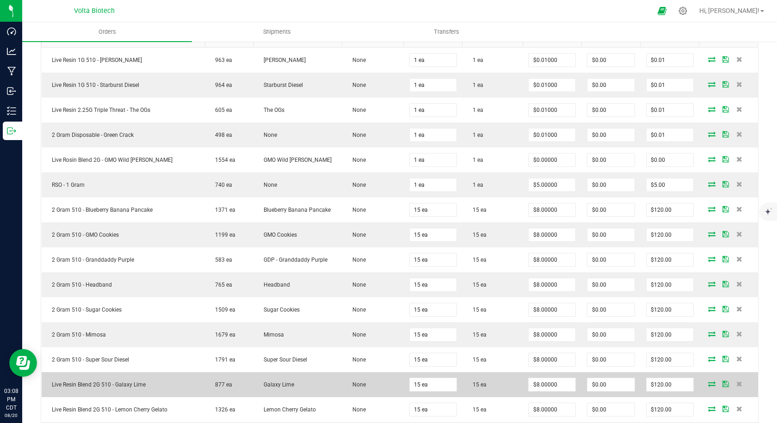
click at [708, 384] on icon at bounding box center [711, 384] width 7 height 6
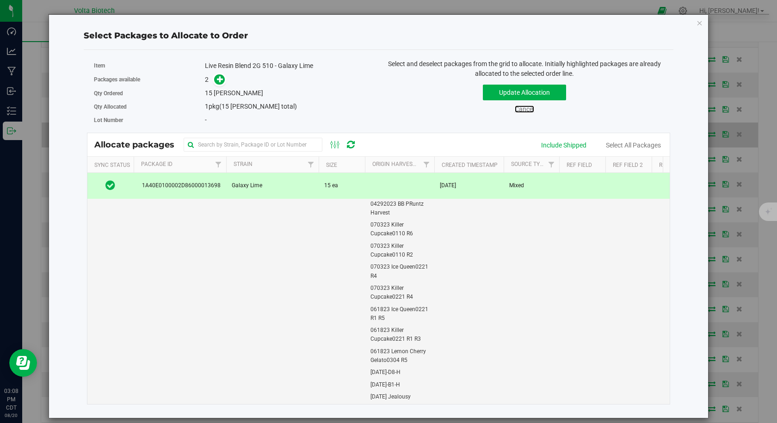
drag, startPoint x: 520, startPoint y: 110, endPoint x: 509, endPoint y: 124, distance: 17.8
click at [520, 110] on link "Cancel" at bounding box center [523, 108] width 19 height 7
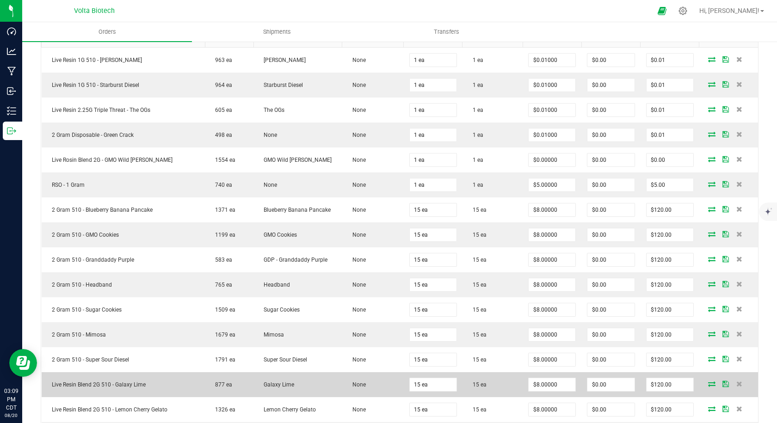
click at [332, 378] on td "Galaxy Lime" at bounding box center [297, 384] width 89 height 25
click at [708, 385] on icon at bounding box center [711, 384] width 7 height 6
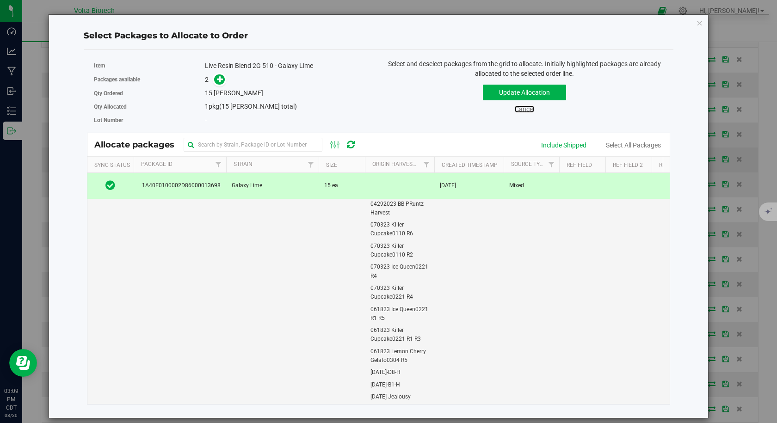
click at [522, 108] on link "Cancel" at bounding box center [523, 108] width 19 height 7
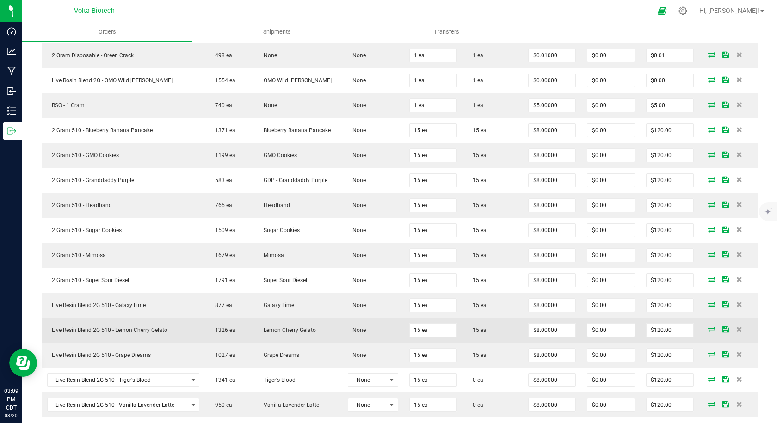
scroll to position [370, 0]
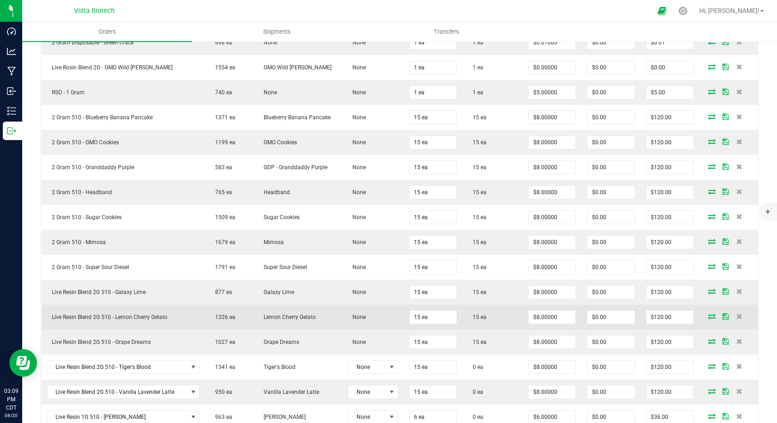
click at [708, 315] on icon at bounding box center [711, 316] width 7 height 6
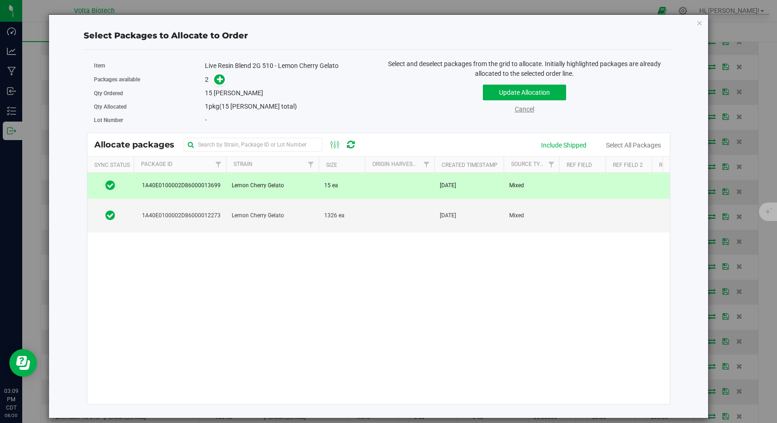
click at [534, 108] on link "Cancel" at bounding box center [523, 108] width 19 height 7
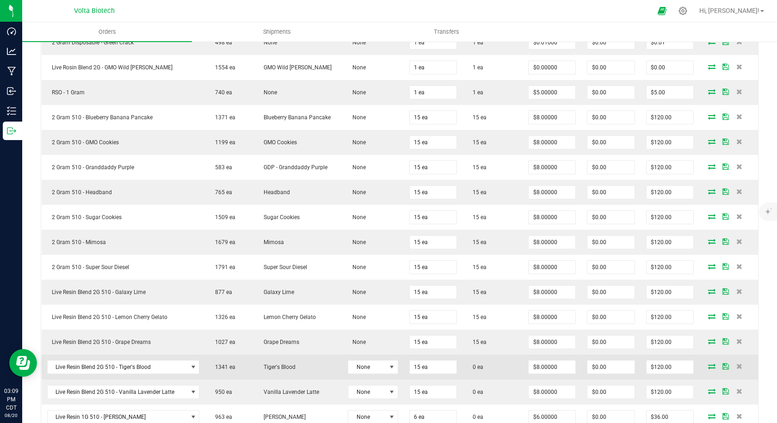
click at [708, 365] on icon at bounding box center [711, 366] width 7 height 6
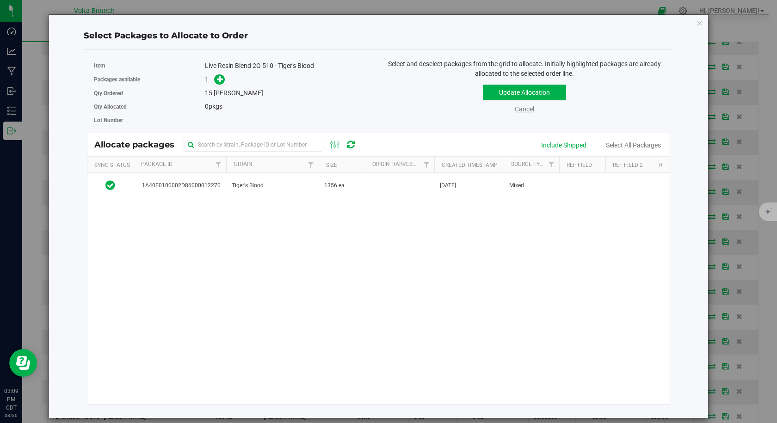
click at [523, 107] on link "Cancel" at bounding box center [523, 108] width 19 height 7
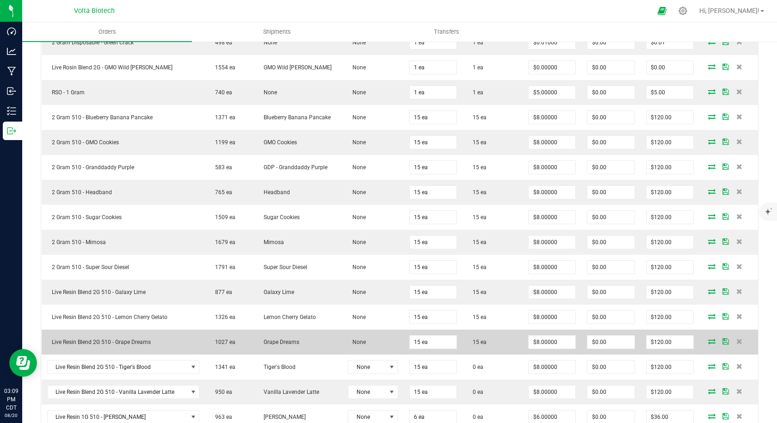
click at [708, 340] on icon at bounding box center [711, 341] width 7 height 6
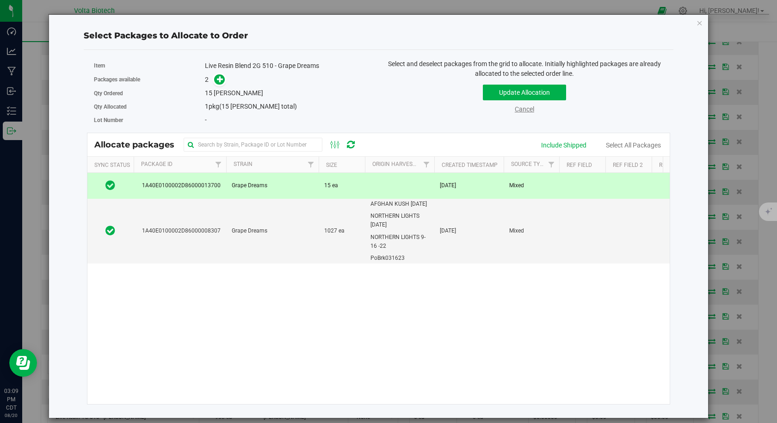
click at [528, 107] on link "Cancel" at bounding box center [523, 108] width 19 height 7
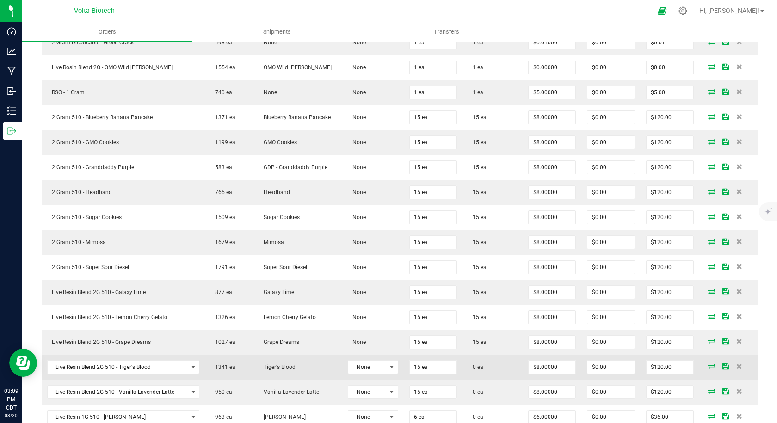
click at [284, 369] on span "Tiger's Blood" at bounding box center [277, 367] width 37 height 6
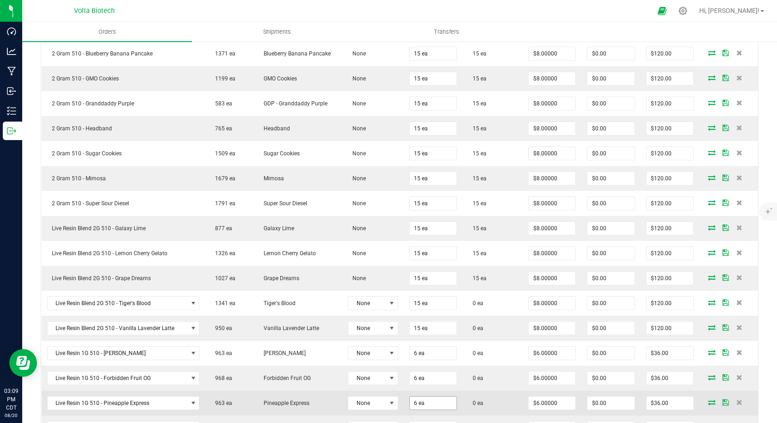
scroll to position [462, 0]
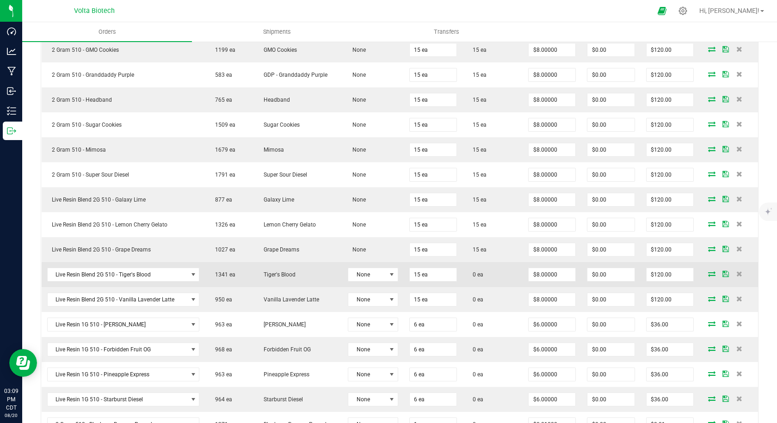
click at [491, 275] on td "0 ea" at bounding box center [492, 274] width 60 height 25
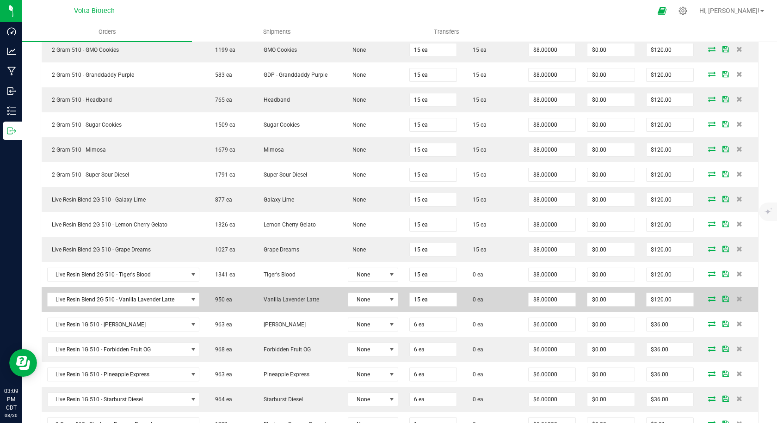
click at [484, 299] on td "0 ea" at bounding box center [492, 299] width 60 height 25
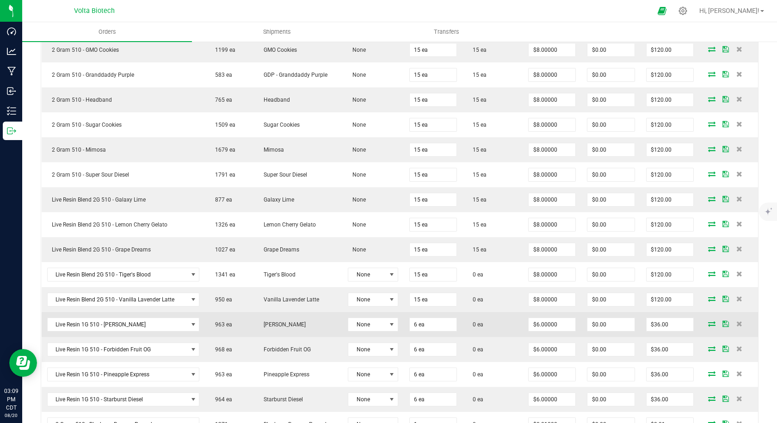
click at [484, 318] on td "0 ea" at bounding box center [492, 324] width 60 height 25
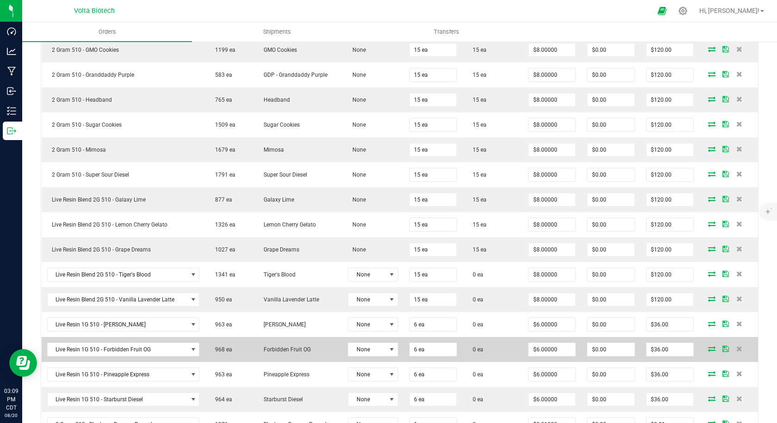
click at [490, 349] on td "0 ea" at bounding box center [492, 349] width 60 height 25
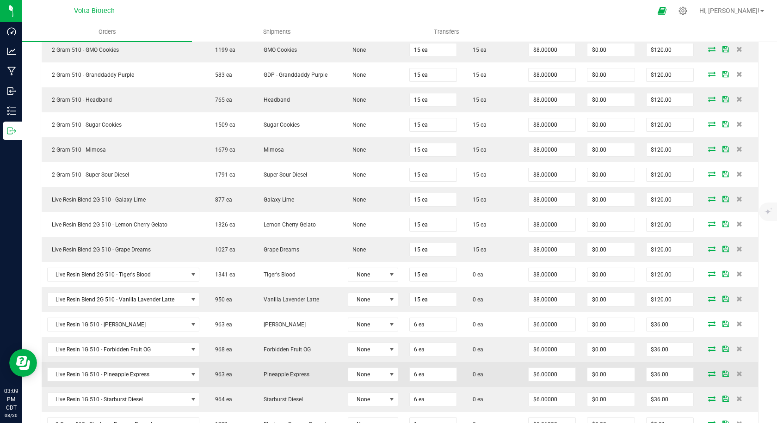
click at [487, 373] on td "0 ea" at bounding box center [492, 374] width 60 height 25
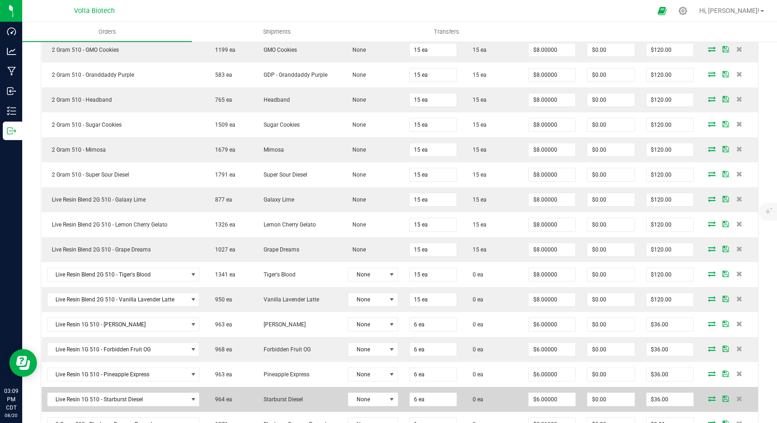
click at [489, 403] on td "0 ea" at bounding box center [492, 399] width 60 height 25
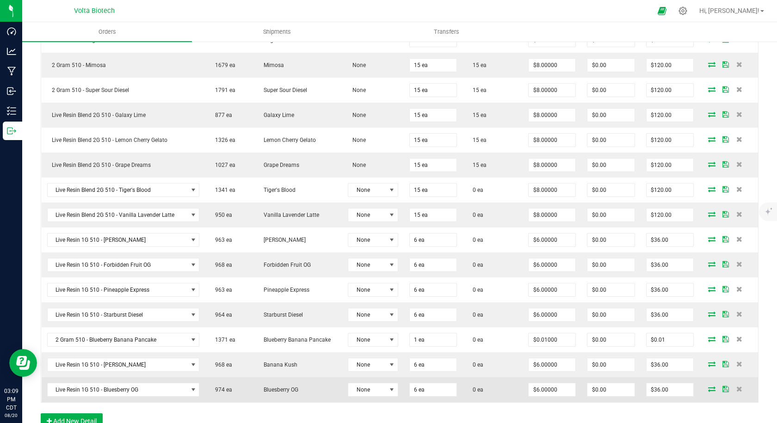
scroll to position [555, 0]
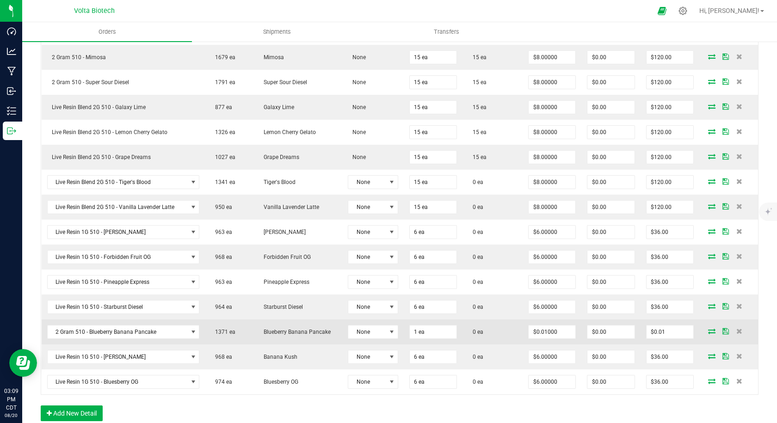
click at [490, 341] on td "0 ea" at bounding box center [492, 331] width 60 height 25
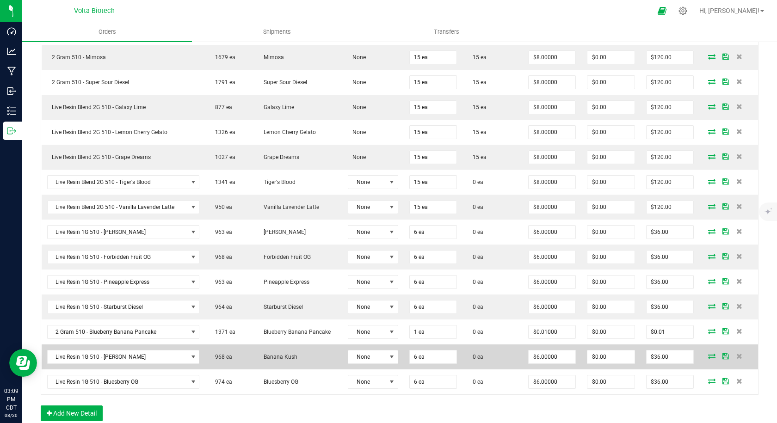
click at [490, 351] on td "0 ea" at bounding box center [492, 356] width 60 height 25
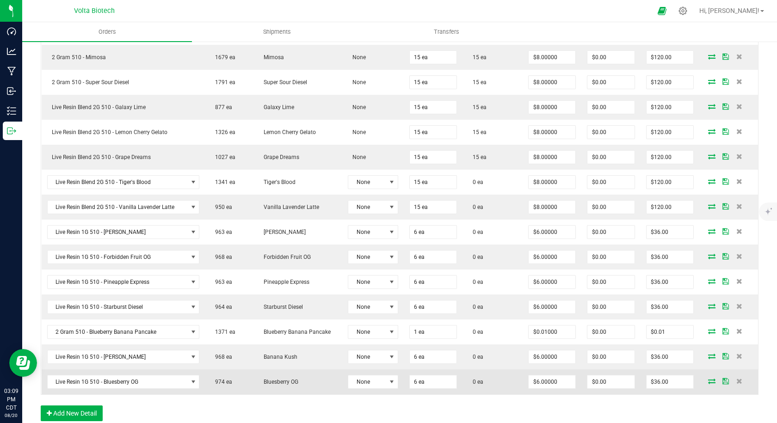
click at [485, 376] on td "0 ea" at bounding box center [492, 381] width 60 height 25
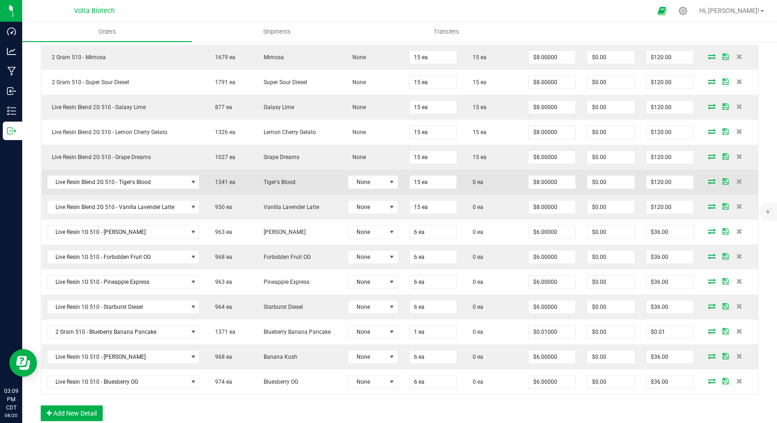
click at [708, 182] on icon at bounding box center [711, 181] width 7 height 6
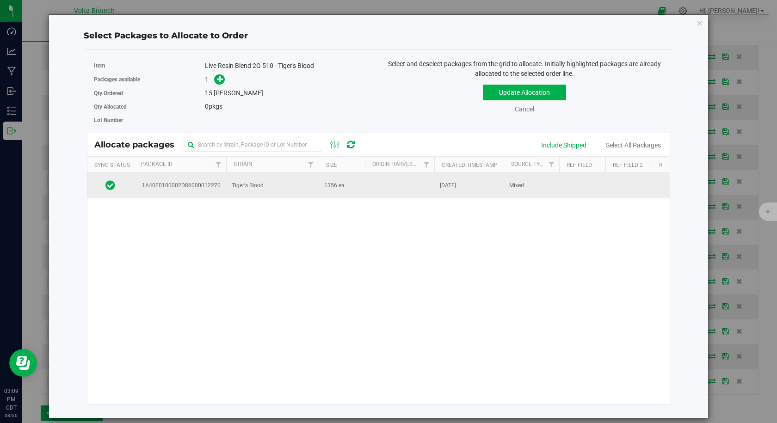
click at [196, 188] on span "1A40E0100002D86000012270" at bounding box center [180, 185] width 82 height 9
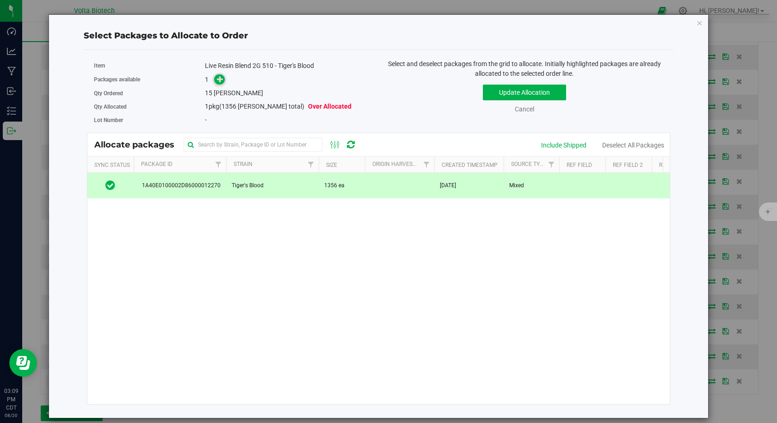
click at [221, 79] on icon at bounding box center [220, 79] width 6 height 6
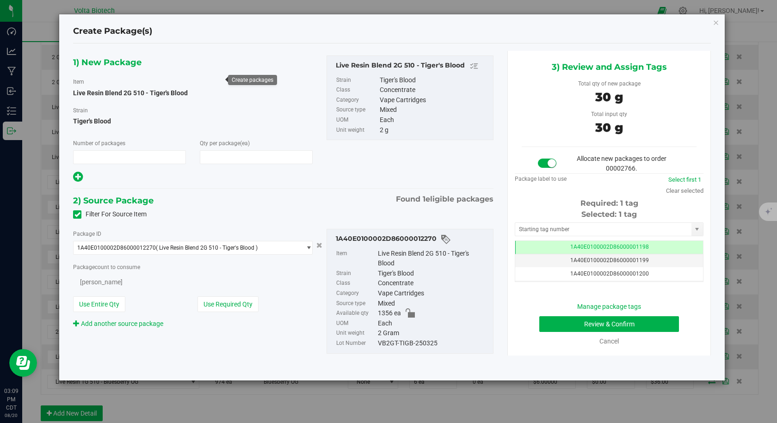
type input "1"
type input "15"
click at [545, 227] on input "text" at bounding box center [603, 229] width 176 height 13
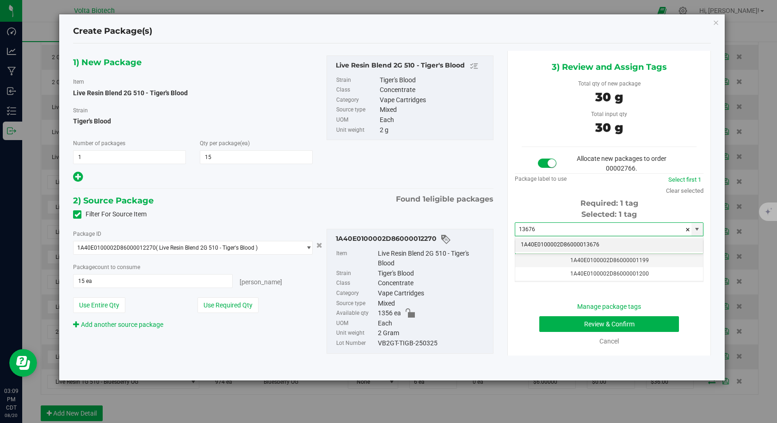
click at [548, 241] on li "1A40E0100002D86000013676" at bounding box center [609, 245] width 188 height 14
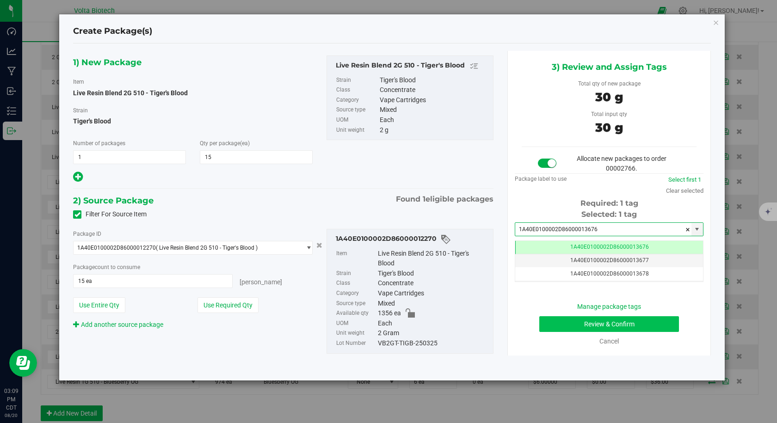
type input "1A40E0100002D86000013676"
click at [556, 317] on button "Review & Confirm" at bounding box center [609, 324] width 140 height 16
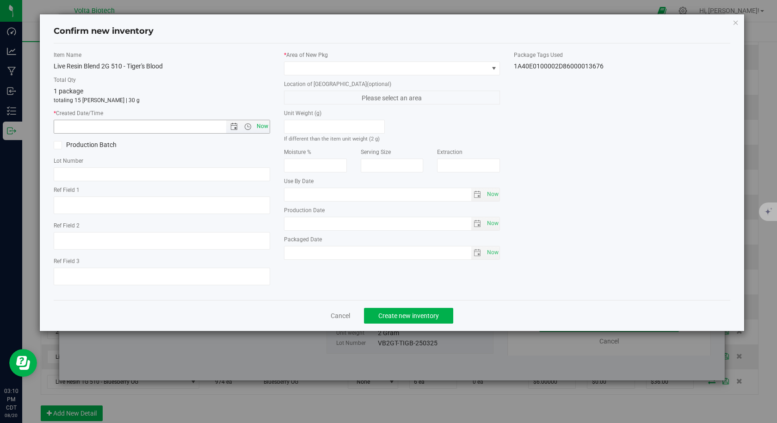
click at [261, 124] on span "Now" at bounding box center [262, 126] width 16 height 13
type input "[DATE] 3:10 PM"
click at [300, 70] on span at bounding box center [386, 68] width 204 height 13
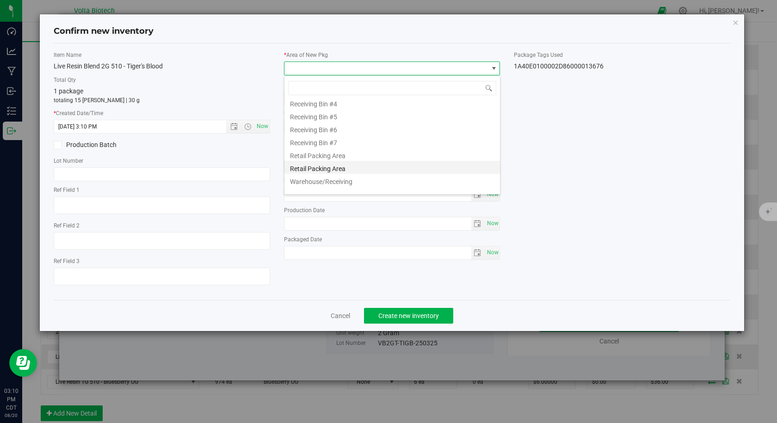
click at [332, 161] on li "Retail Packing Area" at bounding box center [391, 167] width 215 height 13
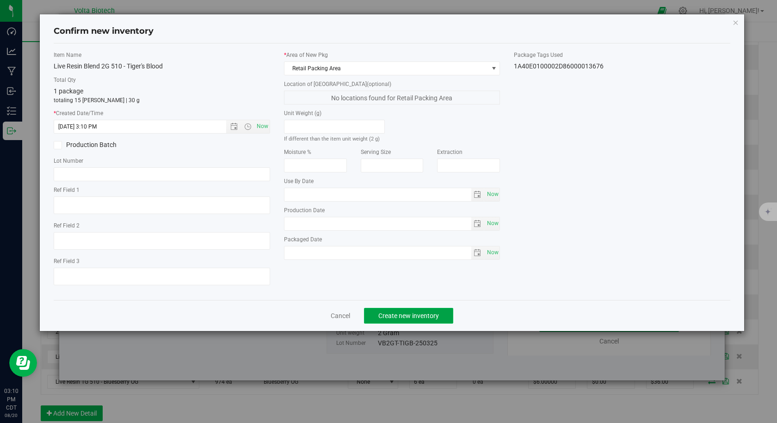
click at [388, 312] on span "Create new inventory" at bounding box center [408, 315] width 61 height 7
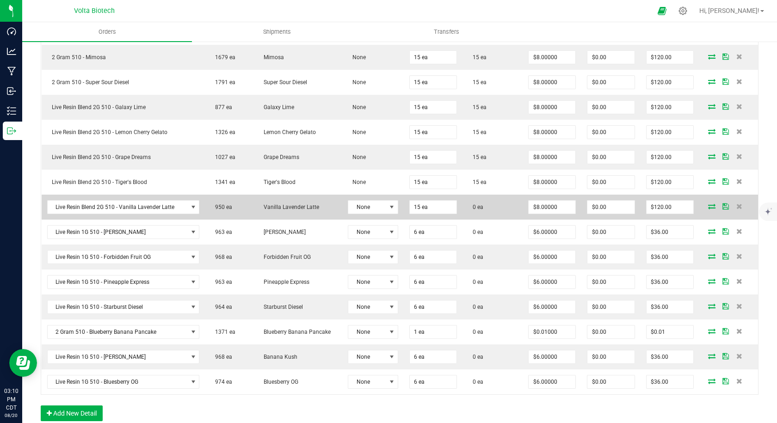
click at [708, 207] on icon at bounding box center [711, 206] width 7 height 6
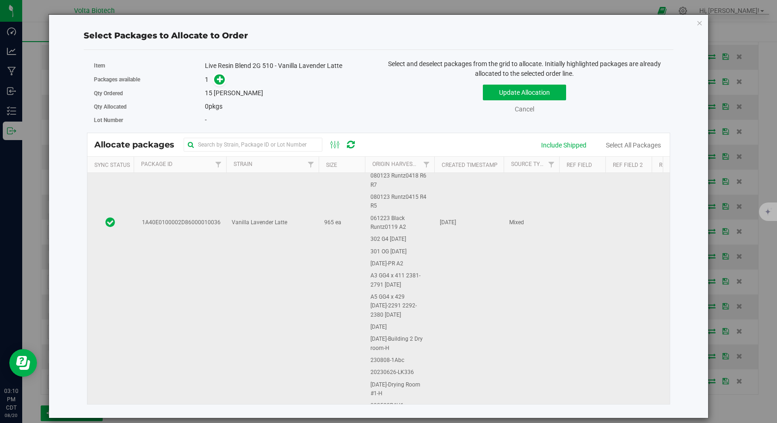
click at [186, 232] on td "1A40E0100002D86000010036" at bounding box center [180, 223] width 92 height 655
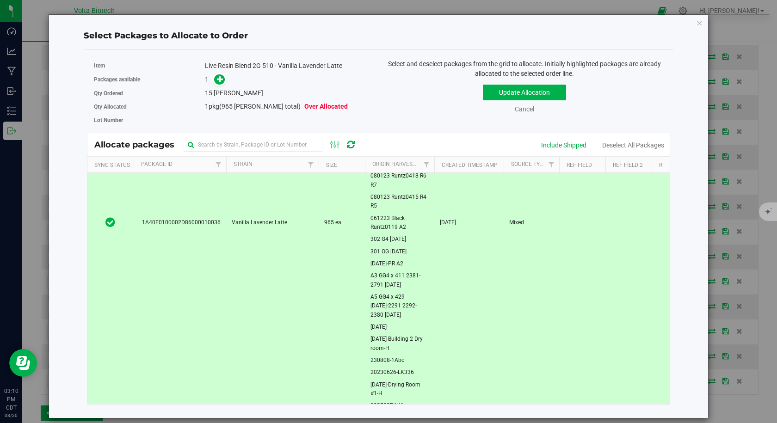
click at [222, 73] on div "Packages available 1" at bounding box center [233, 80] width 278 height 14
click at [224, 81] on span at bounding box center [219, 79] width 11 height 11
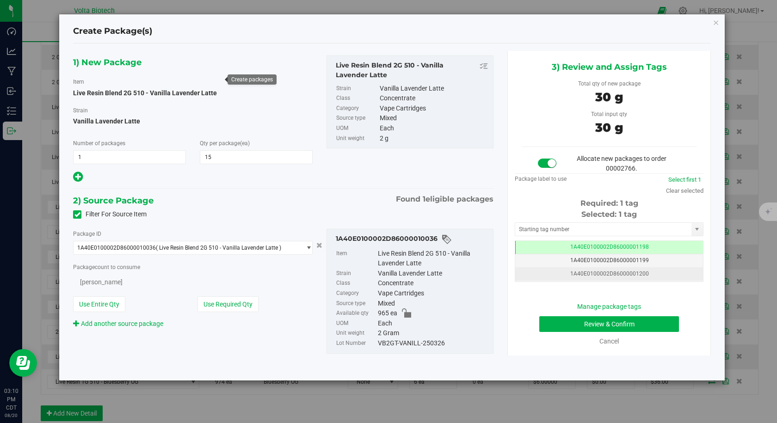
type input "15"
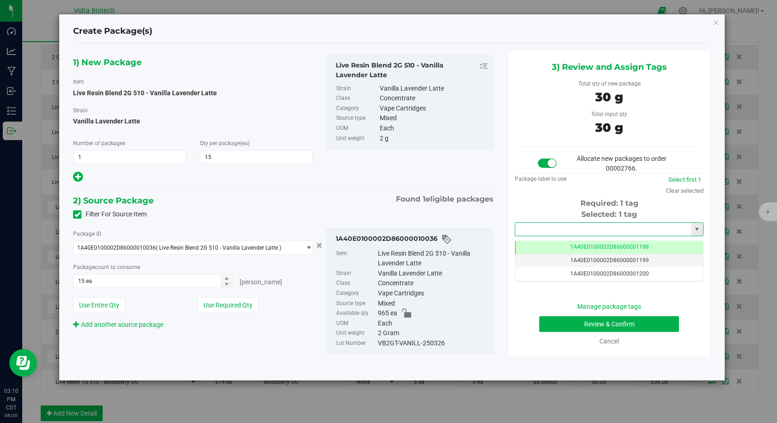
click at [546, 231] on input "text" at bounding box center [603, 229] width 176 height 13
click at [552, 241] on li "1A40E0100002D86000013677" at bounding box center [609, 245] width 188 height 14
type input "1A40E0100002D86000013677"
click at [569, 322] on button "Review & Confirm" at bounding box center [609, 324] width 140 height 16
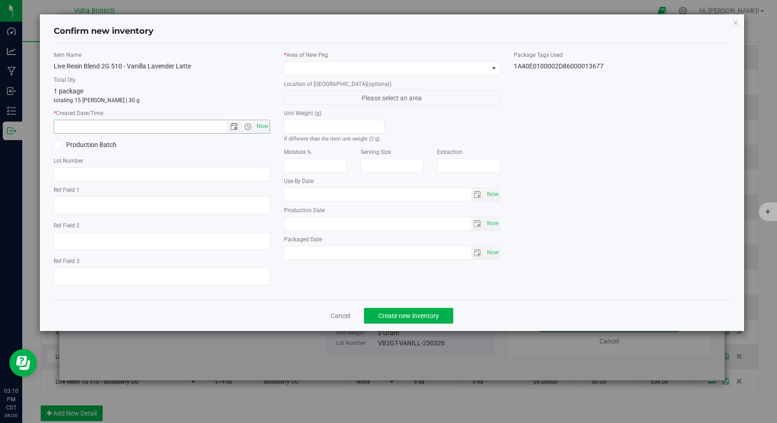
click at [267, 123] on span "Now" at bounding box center [262, 126] width 16 height 13
type input "[DATE] 3:10 PM"
click at [308, 69] on span at bounding box center [386, 68] width 204 height 13
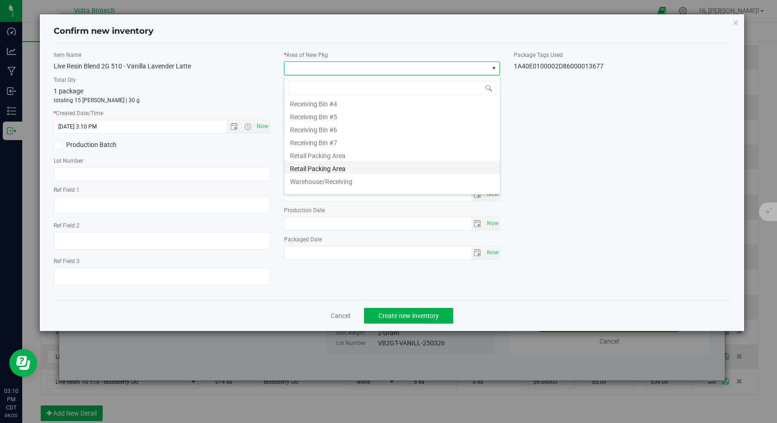
click at [333, 170] on li "Retail Packing Area" at bounding box center [391, 167] width 215 height 13
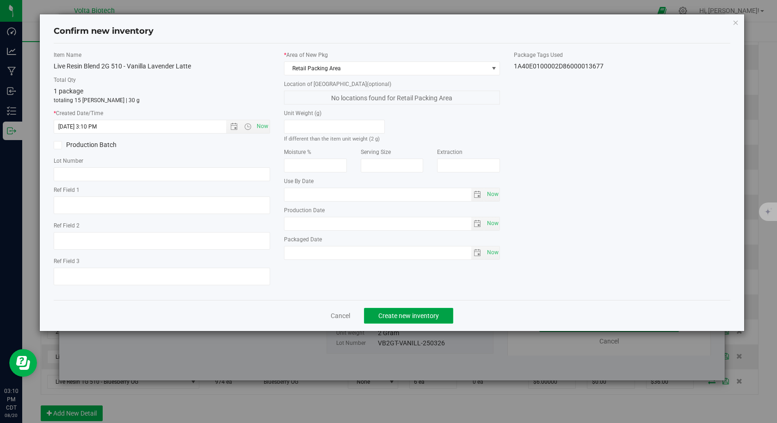
click at [388, 314] on span "Create new inventory" at bounding box center [408, 315] width 61 height 7
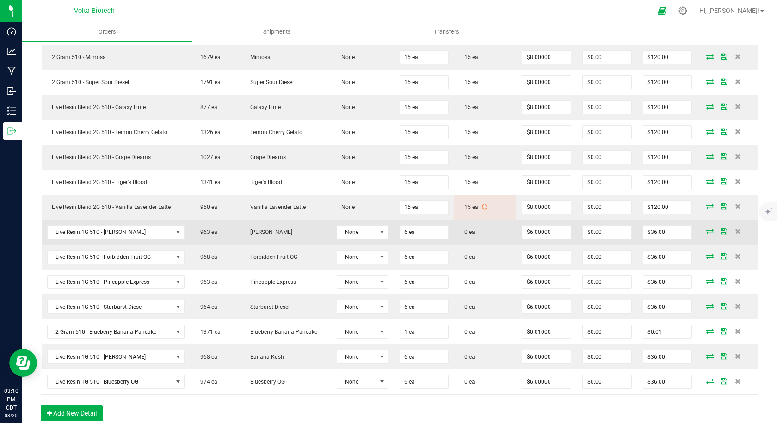
click at [706, 231] on icon at bounding box center [709, 231] width 7 height 6
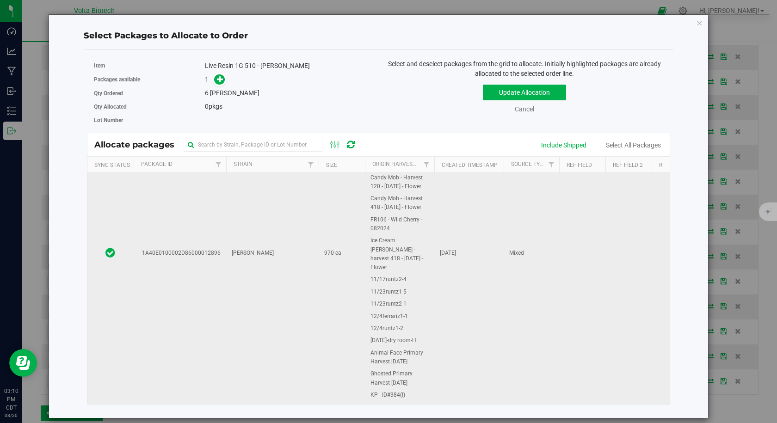
click at [207, 257] on span "1A40E0100002D86000012896" at bounding box center [180, 253] width 82 height 9
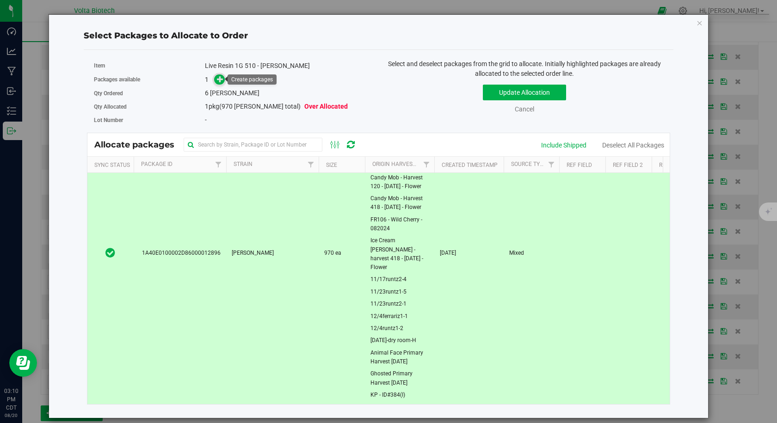
click at [219, 80] on icon at bounding box center [220, 79] width 6 height 6
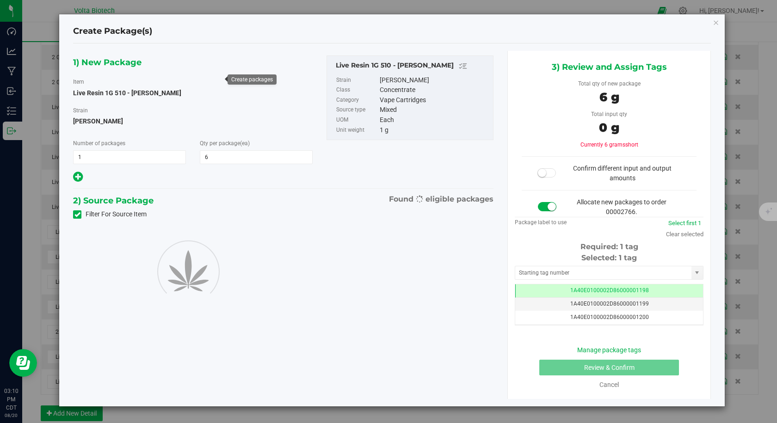
type input "6"
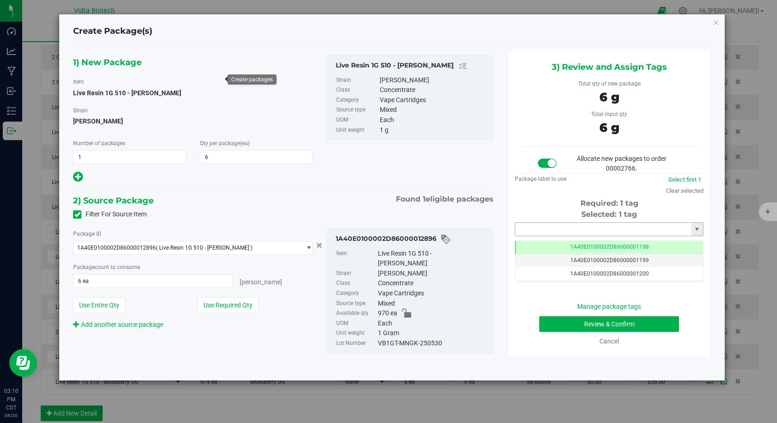
click at [578, 228] on input "text" at bounding box center [603, 229] width 176 height 13
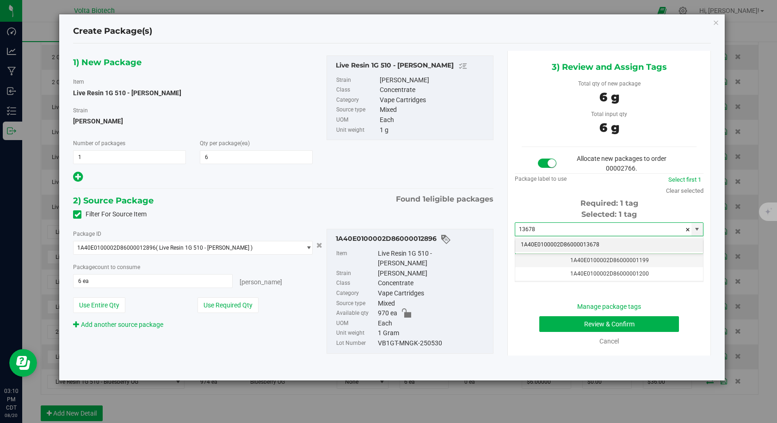
click at [572, 241] on li "1A40E0100002D86000013678" at bounding box center [609, 245] width 188 height 14
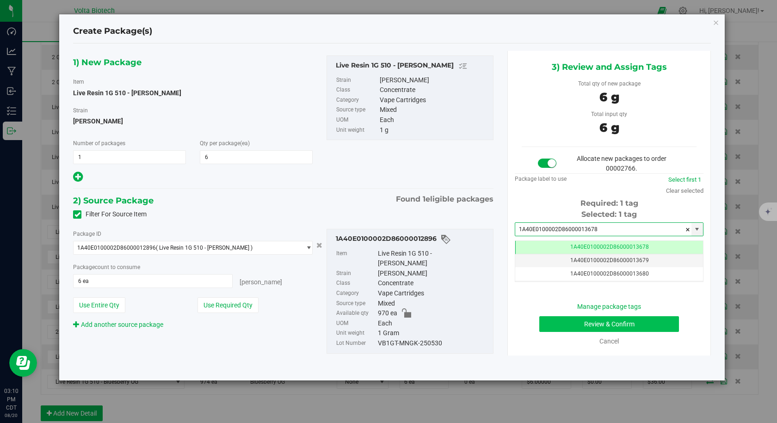
type input "1A40E0100002D86000013678"
click at [588, 321] on button "Review & Confirm" at bounding box center [609, 324] width 140 height 16
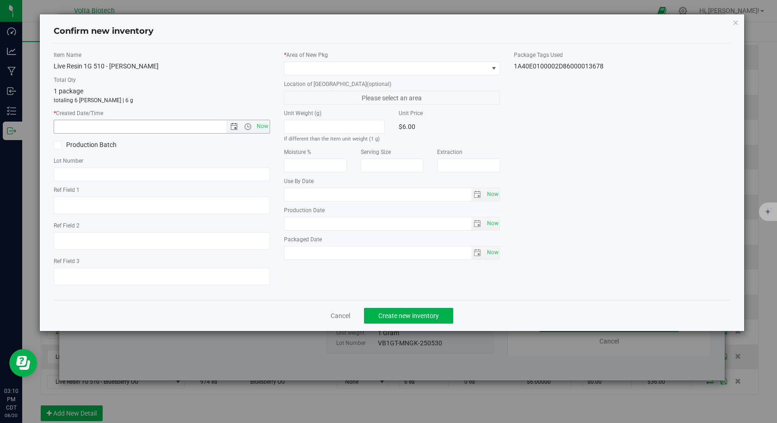
click at [261, 124] on span "Now" at bounding box center [262, 126] width 16 height 13
type input "[DATE] 3:10 PM"
click at [303, 71] on span at bounding box center [386, 68] width 204 height 13
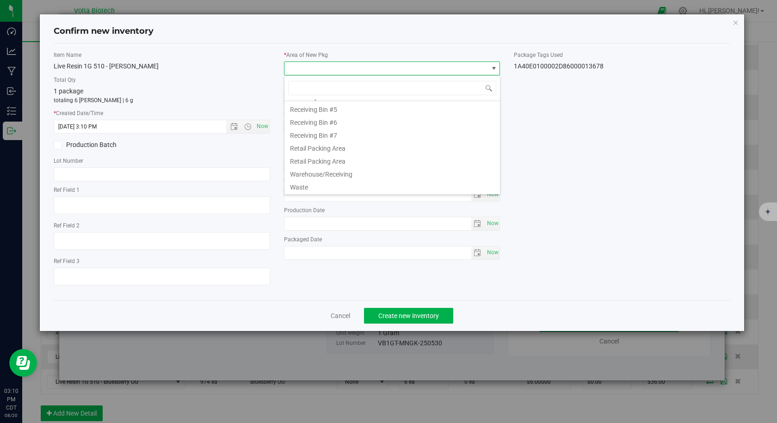
click at [344, 149] on li "Retail Packing Area" at bounding box center [391, 147] width 215 height 13
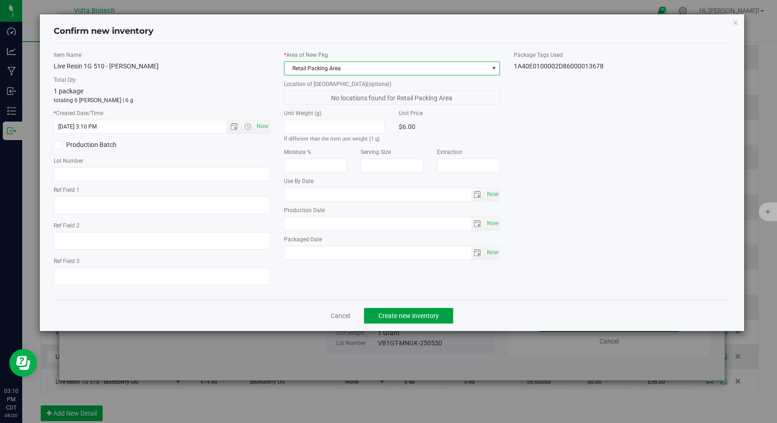
click at [386, 320] on button "Create new inventory" at bounding box center [408, 316] width 89 height 16
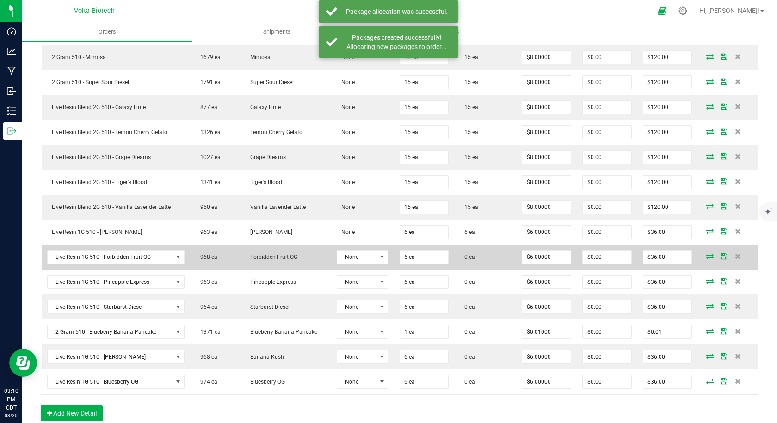
click at [706, 258] on icon at bounding box center [709, 256] width 7 height 6
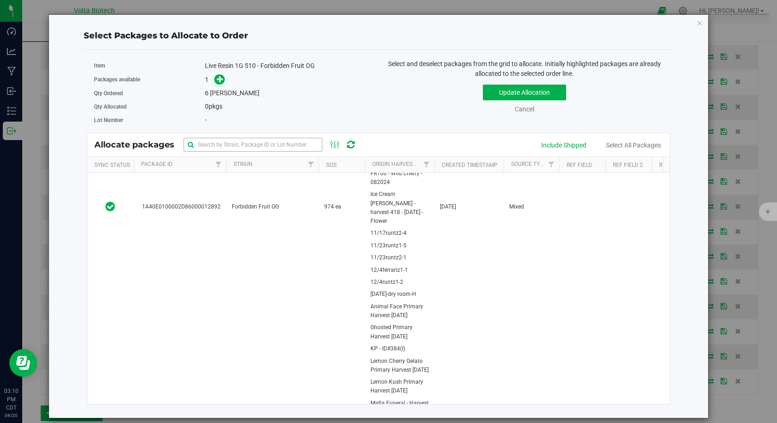
drag, startPoint x: 236, startPoint y: 229, endPoint x: 232, endPoint y: 150, distance: 78.7
click at [236, 211] on span "Forbidden Fruit OG" at bounding box center [255, 206] width 47 height 9
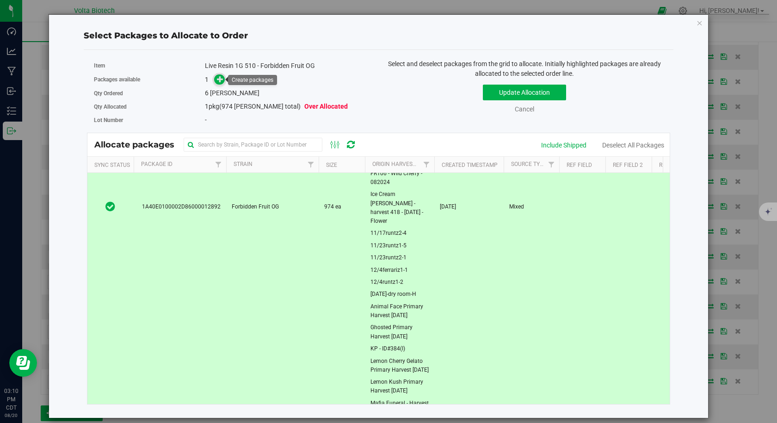
click at [220, 78] on icon at bounding box center [220, 78] width 7 height 7
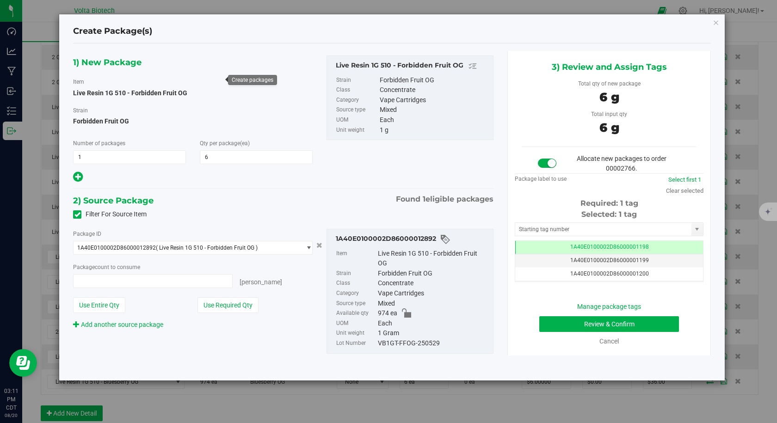
type input "6 ea"
click at [557, 223] on input "text" at bounding box center [603, 229] width 176 height 13
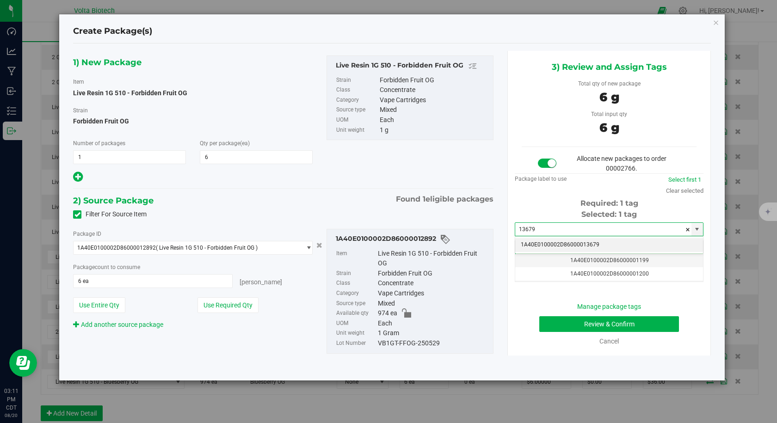
click at [551, 238] on li "1A40E0100002D86000013679" at bounding box center [609, 245] width 188 height 14
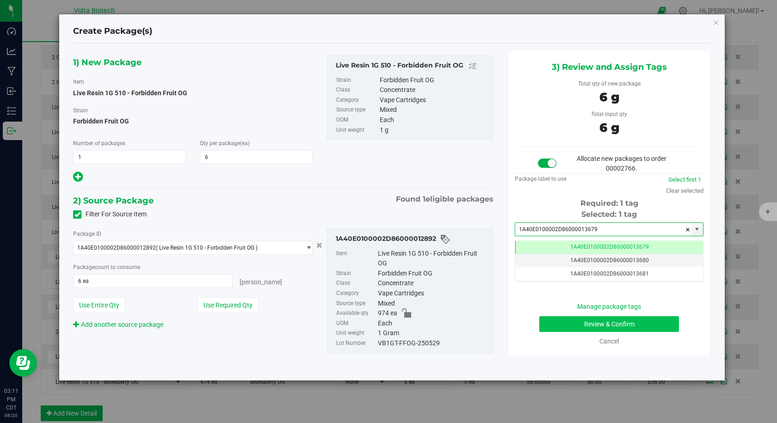
type input "1A40E0100002D86000013679"
click at [570, 322] on button "Review & Confirm" at bounding box center [609, 324] width 140 height 16
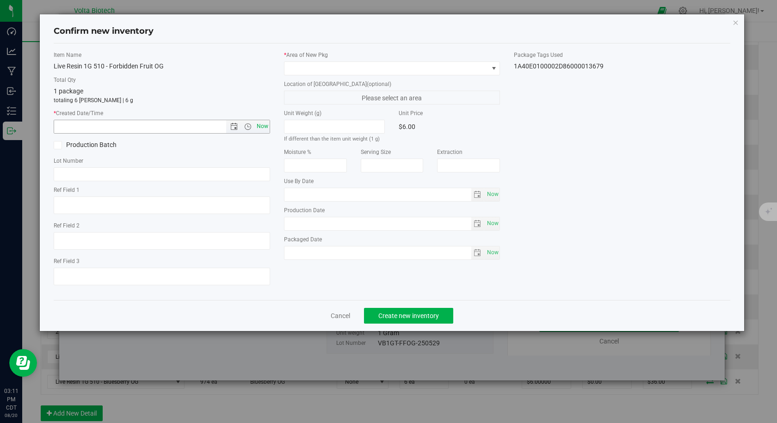
click at [256, 128] on span "Now" at bounding box center [262, 126] width 16 height 13
type input "[DATE] 3:11 PM"
click at [305, 68] on span at bounding box center [386, 68] width 204 height 13
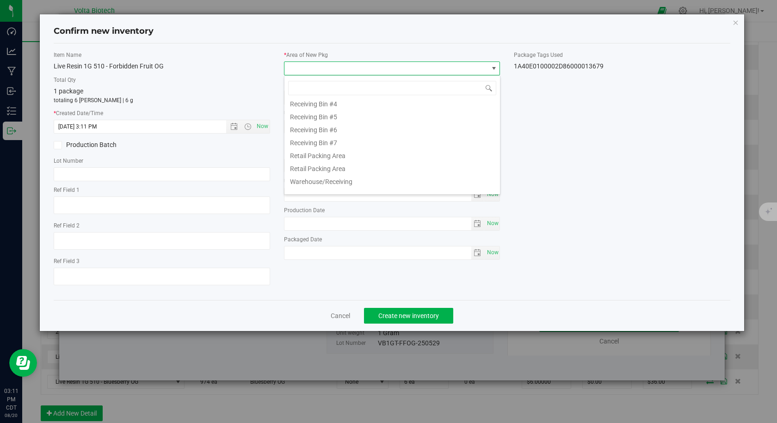
drag, startPoint x: 324, startPoint y: 157, endPoint x: 350, endPoint y: 178, distance: 33.2
click at [324, 158] on li "Retail Packing Area" at bounding box center [391, 154] width 215 height 13
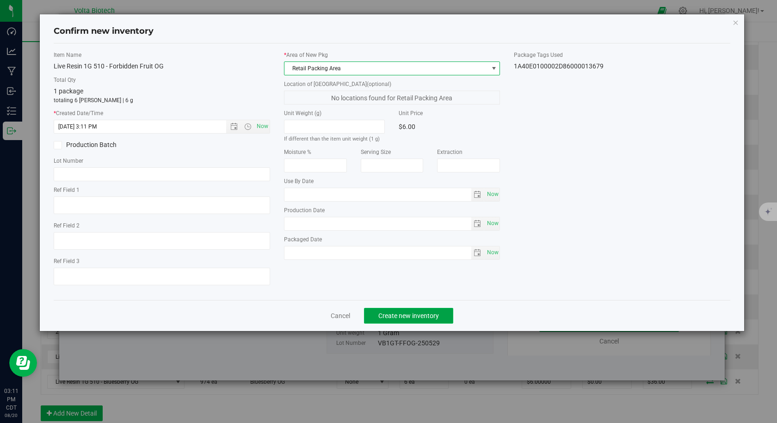
click at [402, 321] on button "Create new inventory" at bounding box center [408, 316] width 89 height 16
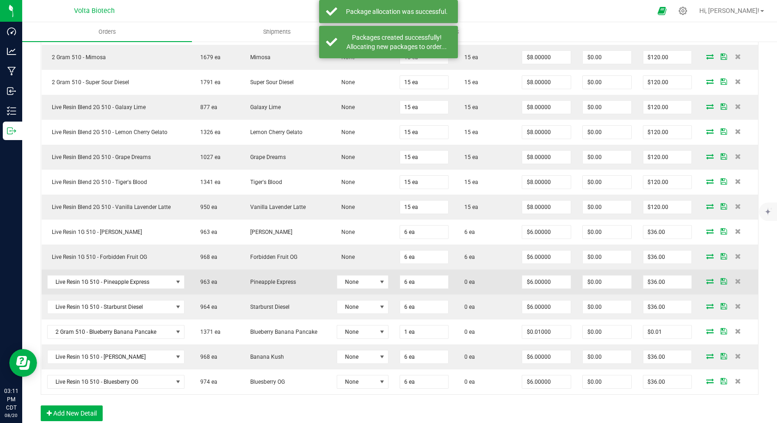
click at [706, 280] on icon at bounding box center [709, 281] width 7 height 6
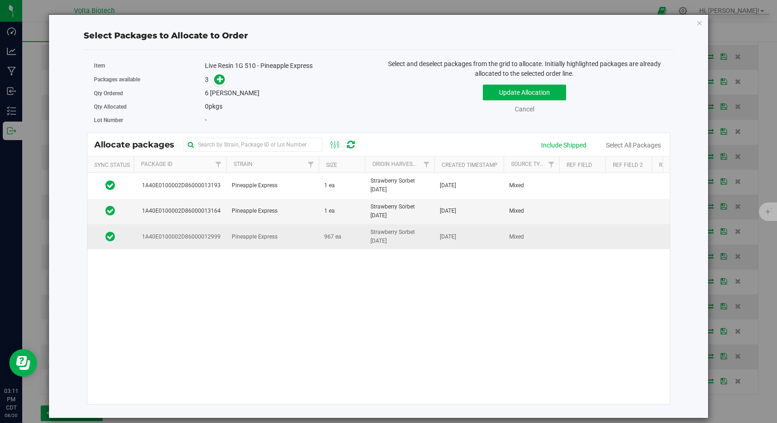
click at [240, 241] on td "Pineapple Express" at bounding box center [272, 236] width 92 height 25
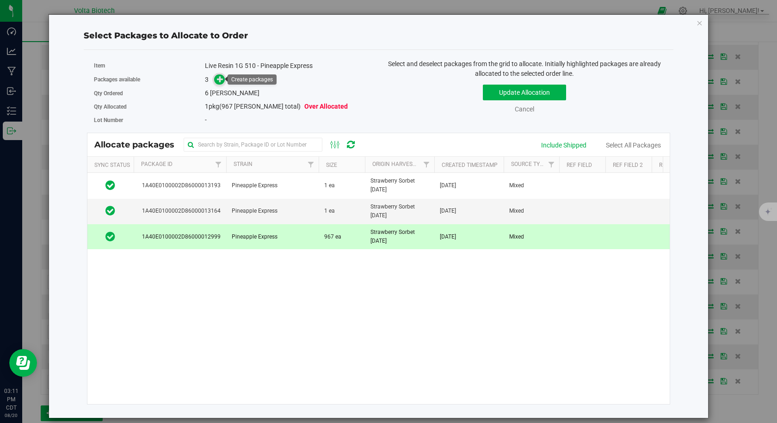
click at [220, 84] on span at bounding box center [219, 79] width 11 height 11
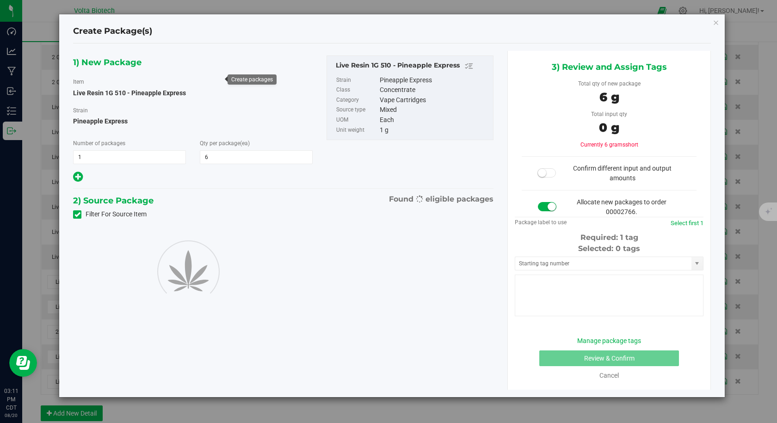
type input "6"
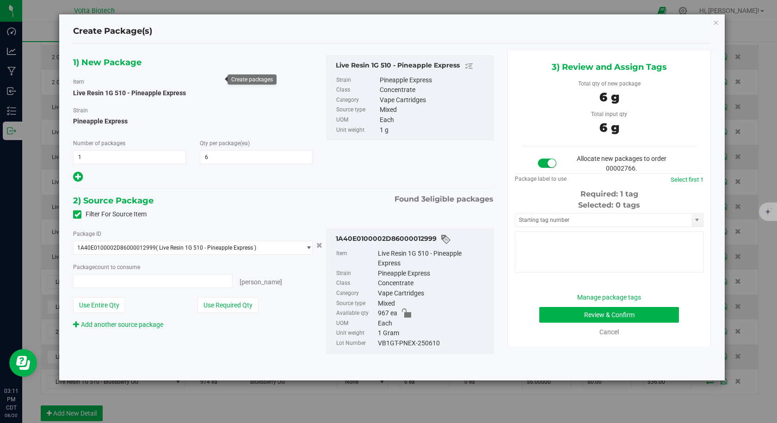
type input "6 ea"
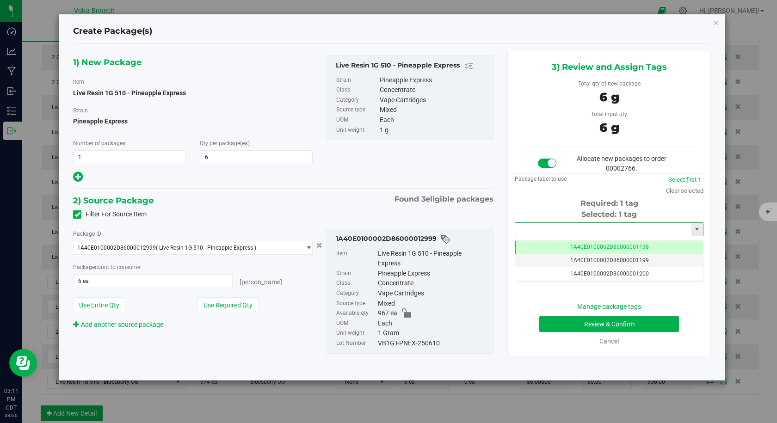
click at [551, 232] on input "text" at bounding box center [603, 229] width 176 height 13
click at [545, 240] on li "1A40E0100002D86000013680" at bounding box center [609, 245] width 188 height 14
type input "1A40E0100002D86000013680"
click at [568, 321] on button "Review & Confirm" at bounding box center [609, 324] width 140 height 16
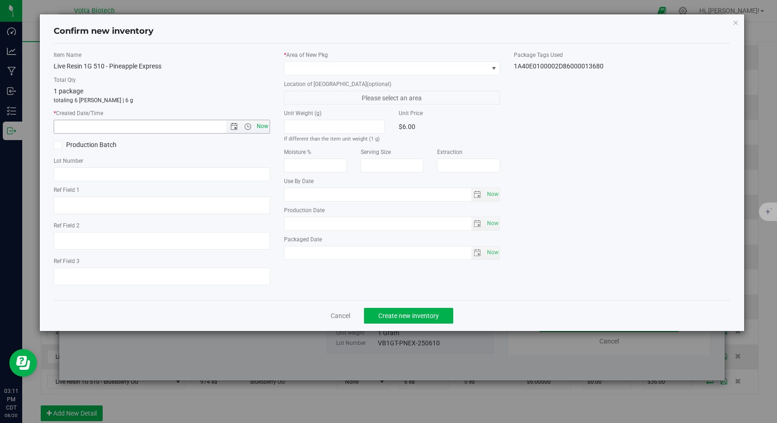
click at [258, 124] on span "Now" at bounding box center [262, 126] width 16 height 13
type input "[DATE] 3:11 PM"
click at [307, 65] on span at bounding box center [386, 68] width 204 height 13
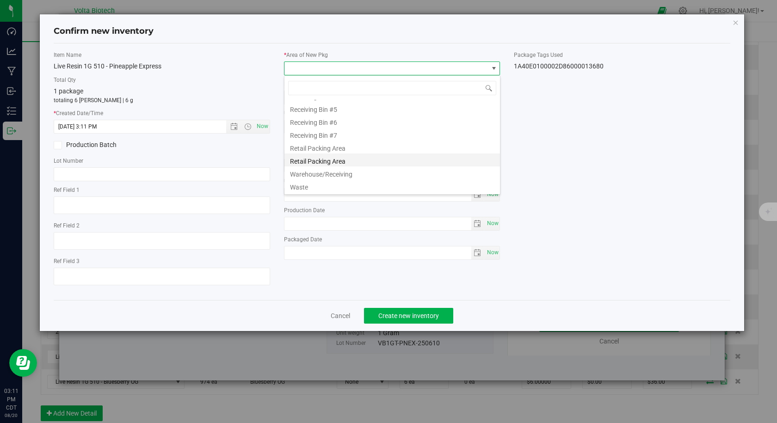
click at [337, 155] on li "Retail Packing Area" at bounding box center [391, 159] width 215 height 13
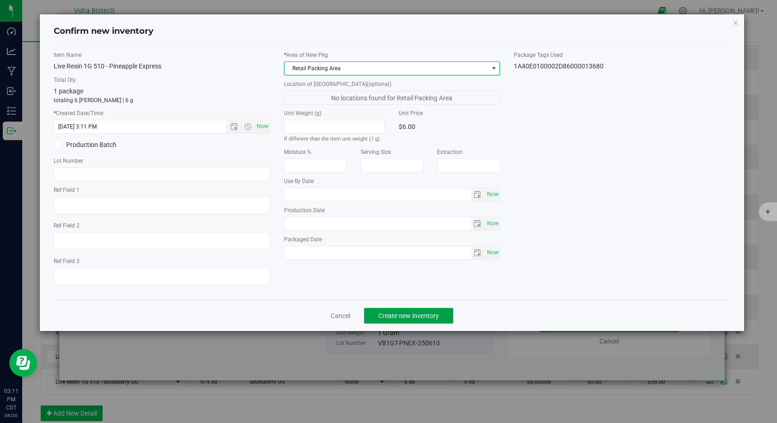
click at [395, 315] on span "Create new inventory" at bounding box center [408, 315] width 61 height 7
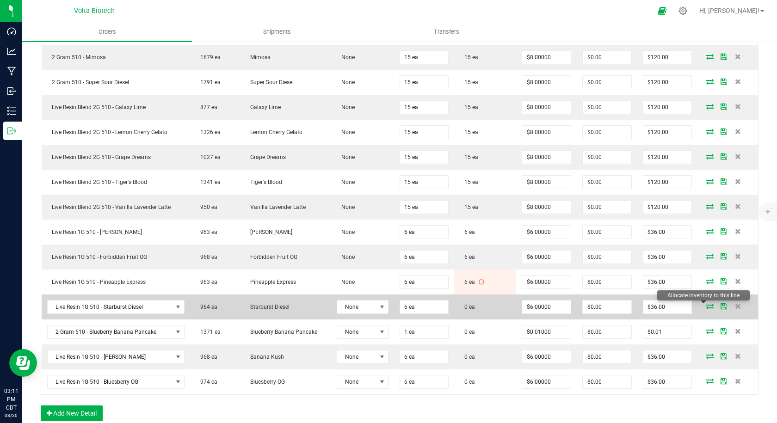
click at [706, 306] on icon at bounding box center [709, 306] width 7 height 6
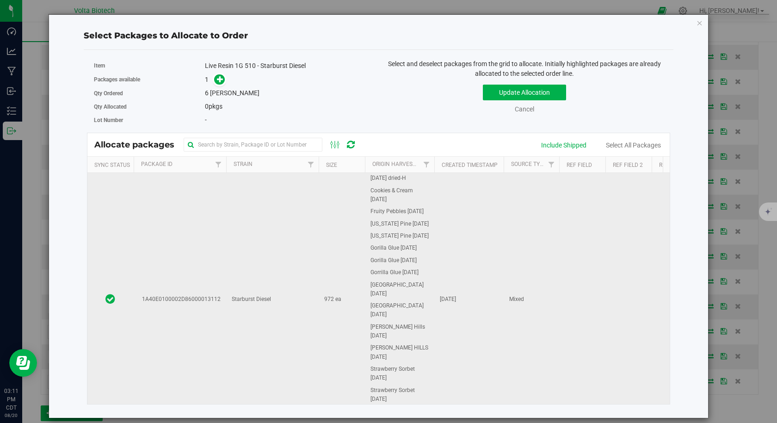
click at [254, 297] on td "Starburst Diesel" at bounding box center [272, 299] width 92 height 253
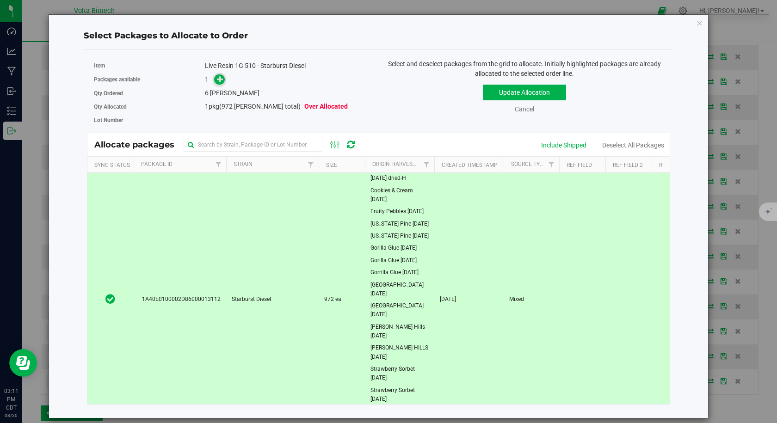
click at [216, 81] on span at bounding box center [219, 79] width 11 height 11
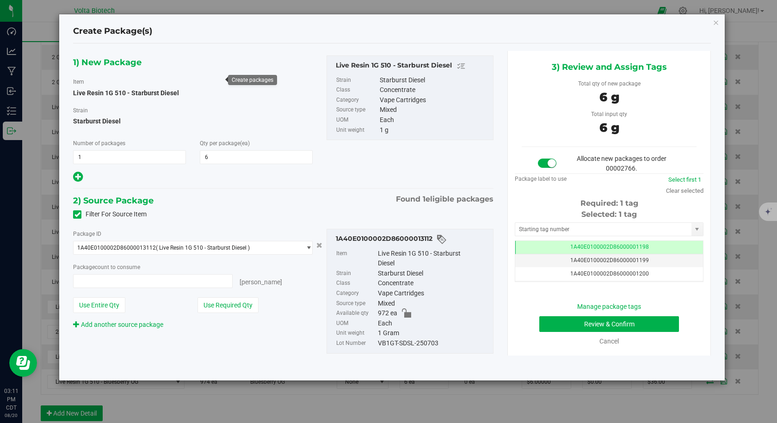
type input "6 ea"
click at [529, 229] on input "text" at bounding box center [603, 229] width 176 height 13
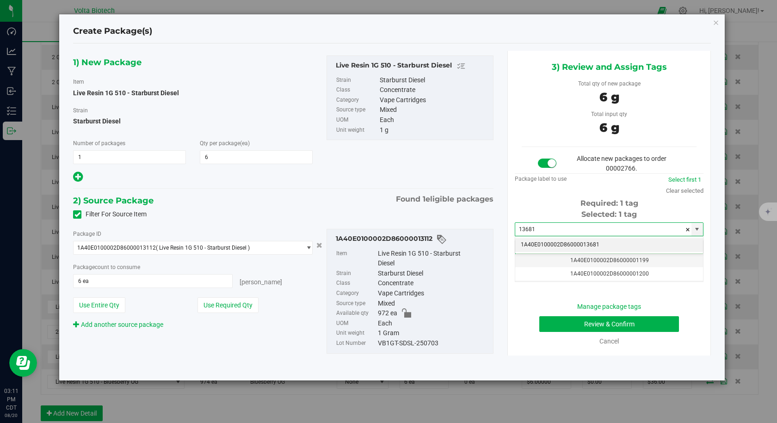
click at [542, 245] on li "1A40E0100002D86000013681" at bounding box center [609, 245] width 188 height 14
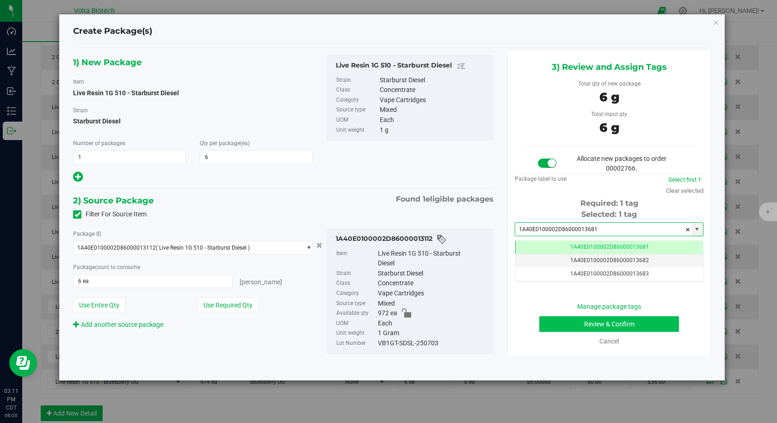
type input "1A40E0100002D86000013681"
click at [559, 328] on button "Review & Confirm" at bounding box center [609, 324] width 140 height 16
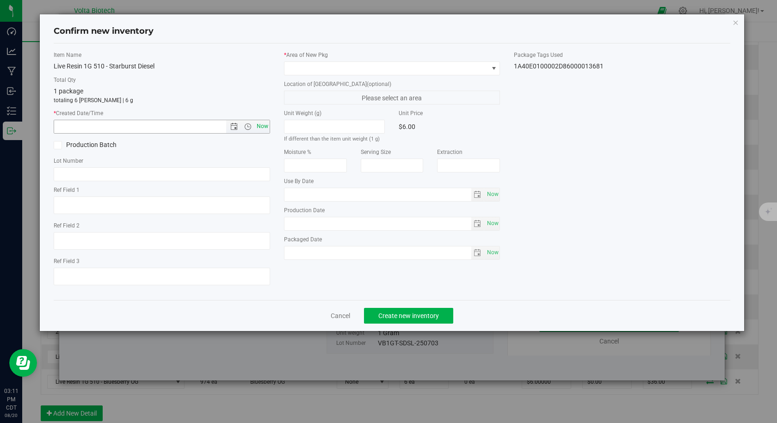
click at [266, 128] on span "Now" at bounding box center [262, 126] width 16 height 13
type input "[DATE] 3:11 PM"
click at [305, 68] on span at bounding box center [386, 68] width 204 height 13
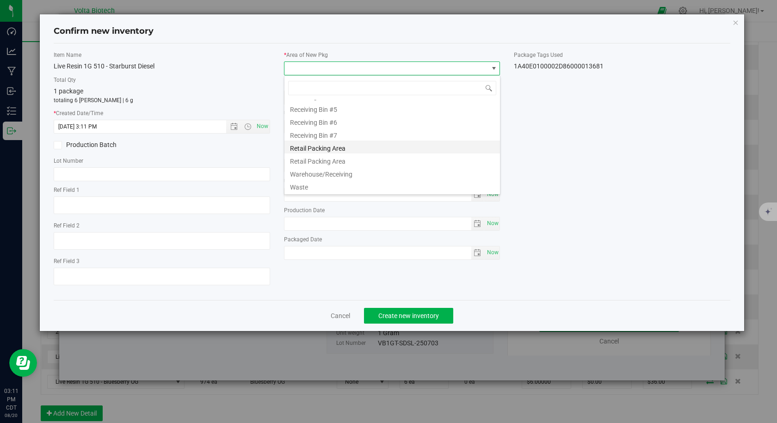
click at [338, 149] on li "Retail Packing Area" at bounding box center [391, 147] width 215 height 13
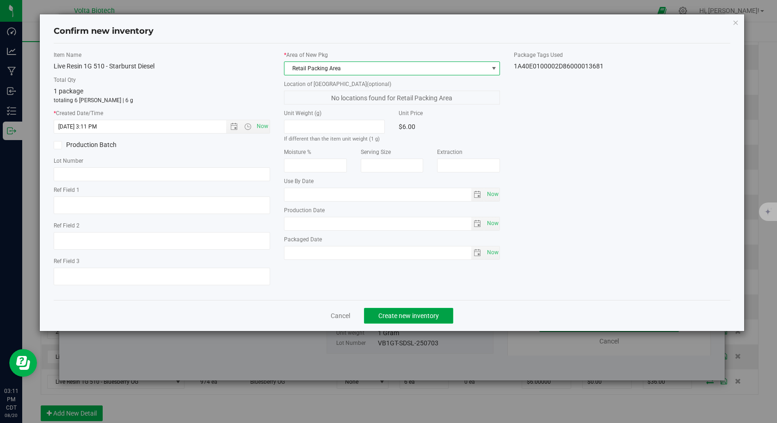
click at [391, 323] on button "Create new inventory" at bounding box center [408, 316] width 89 height 16
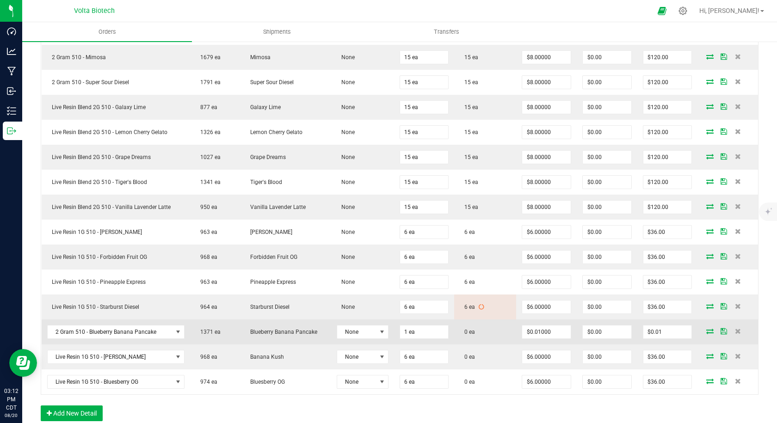
click at [706, 332] on icon at bounding box center [709, 331] width 7 height 6
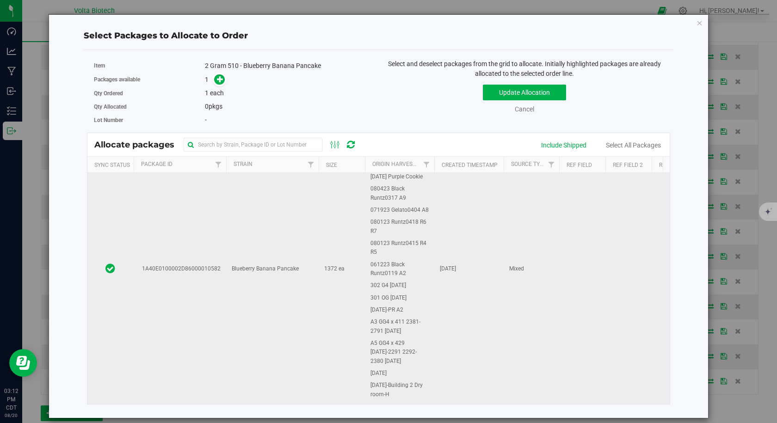
click at [174, 278] on td "1A40E0100002D86000010582" at bounding box center [180, 269] width 92 height 655
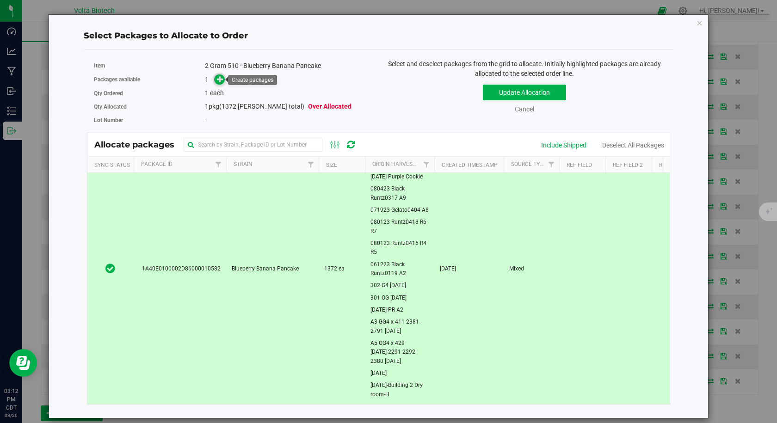
click at [223, 82] on icon at bounding box center [220, 79] width 6 height 6
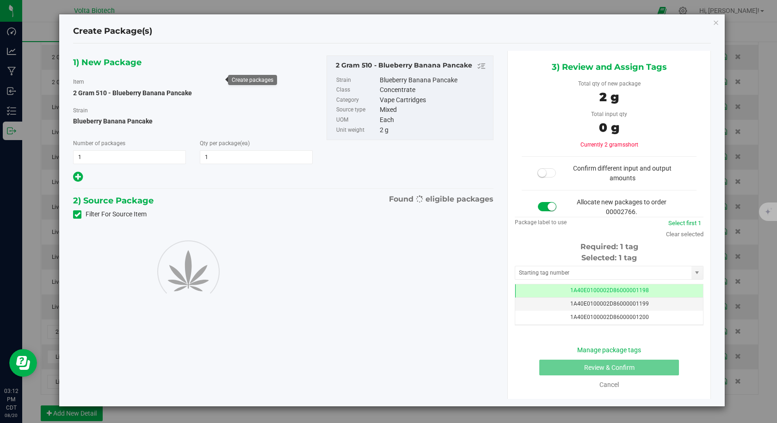
type input "1"
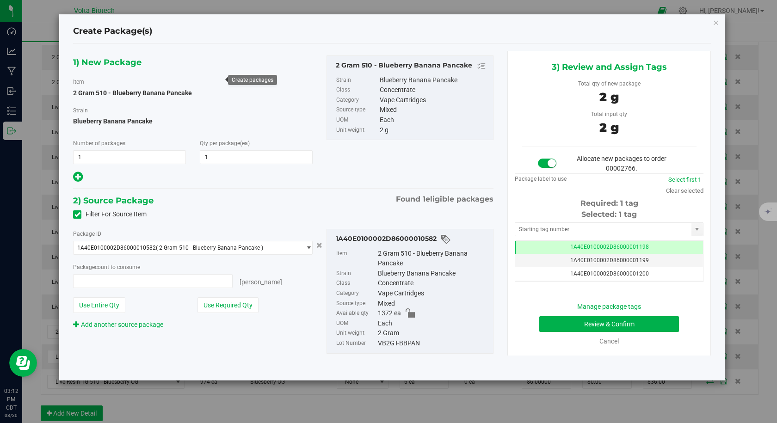
type input "1 ea"
click at [536, 231] on input "text" at bounding box center [603, 229] width 176 height 13
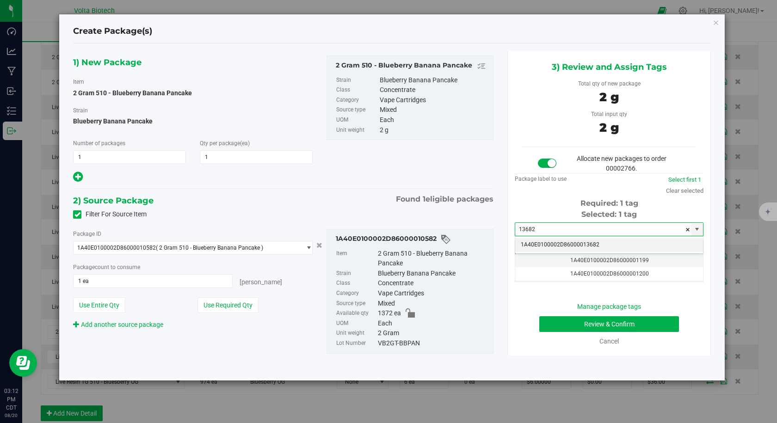
click at [555, 245] on li "1A40E0100002D86000013682" at bounding box center [609, 245] width 188 height 14
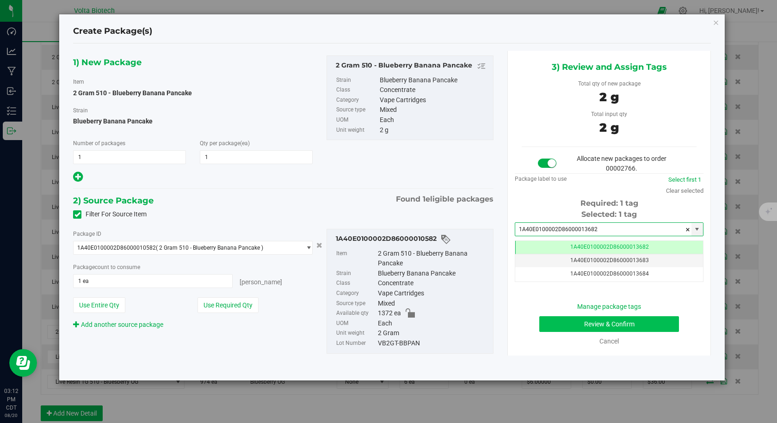
type input "1A40E0100002D86000013682"
click at [555, 320] on button "Review & Confirm" at bounding box center [609, 324] width 140 height 16
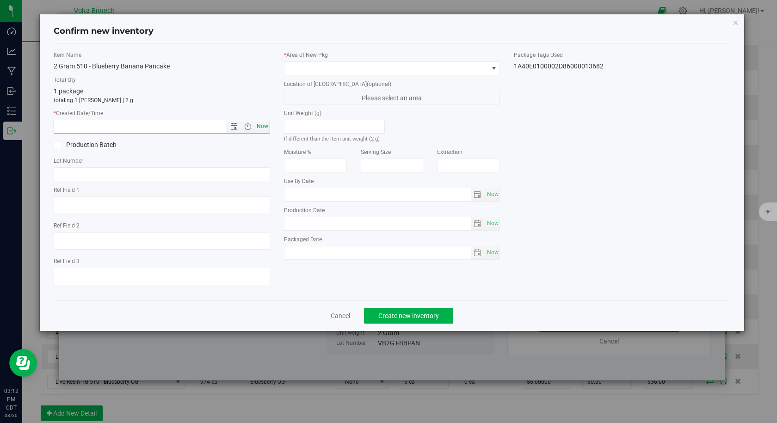
click at [267, 126] on span "Now" at bounding box center [262, 126] width 16 height 13
type input "[DATE] 3:12 PM"
click at [310, 73] on span at bounding box center [386, 68] width 204 height 13
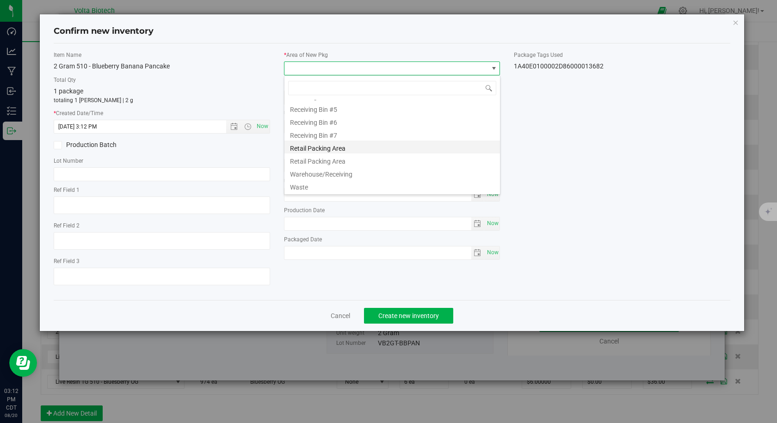
click at [334, 149] on li "Retail Packing Area" at bounding box center [391, 147] width 215 height 13
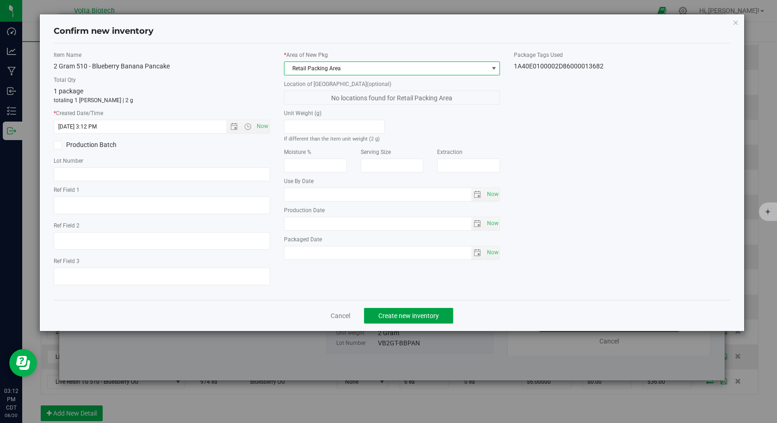
click at [411, 316] on span "Create new inventory" at bounding box center [408, 315] width 61 height 7
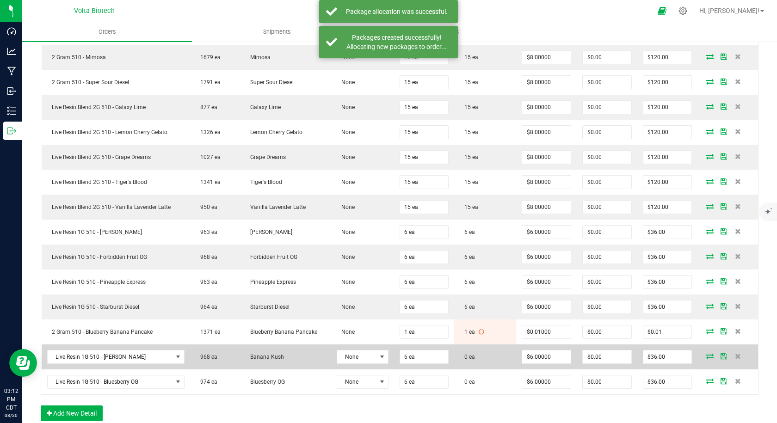
click at [706, 353] on icon at bounding box center [709, 356] width 7 height 6
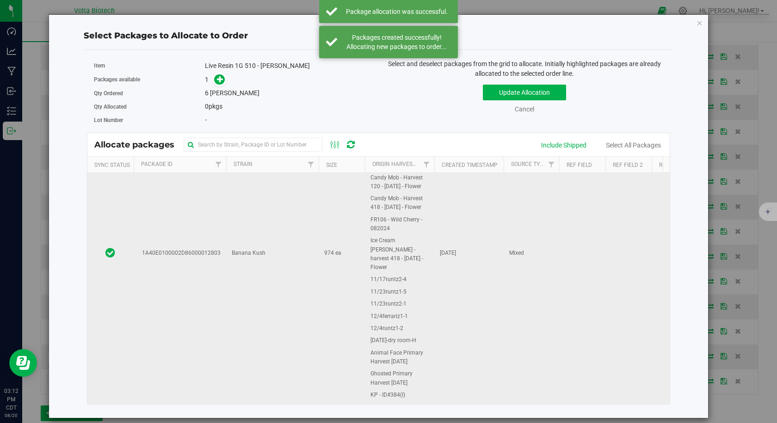
click at [206, 268] on td "1A40E0100002D86000012803" at bounding box center [180, 253] width 92 height 530
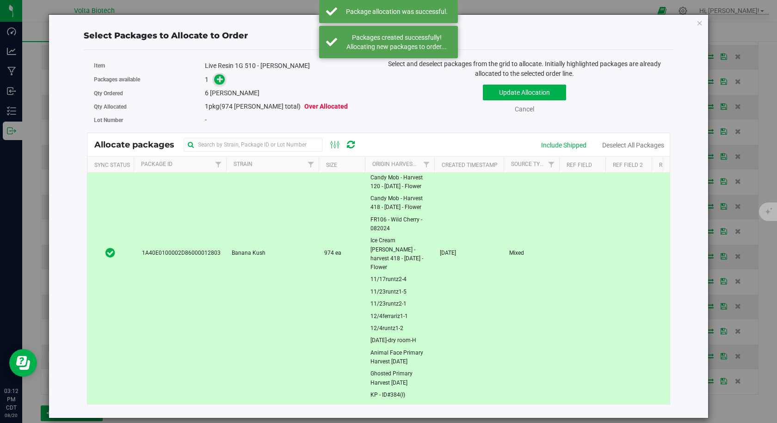
click at [223, 80] on icon at bounding box center [220, 79] width 6 height 6
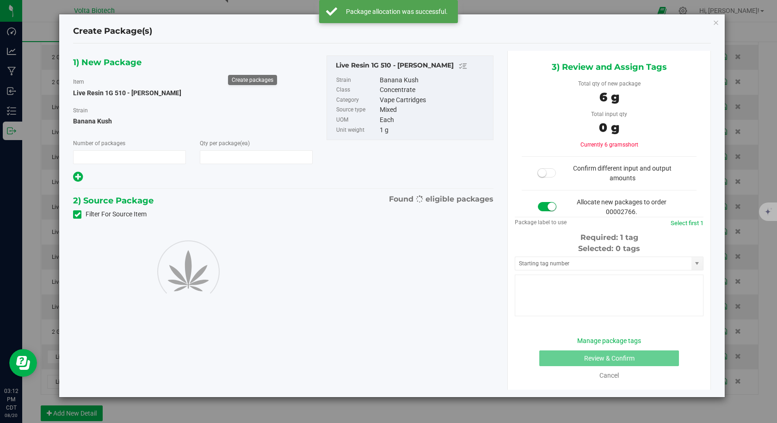
type input "1"
type input "6"
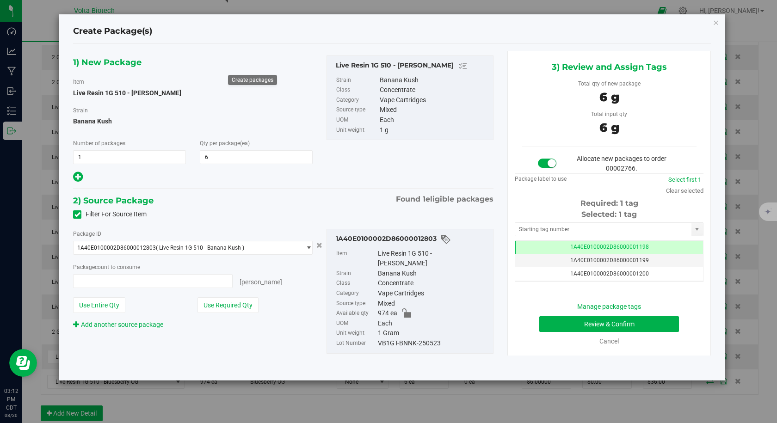
type input "6 ea"
click at [550, 226] on input "text" at bounding box center [603, 229] width 176 height 13
type input "136"
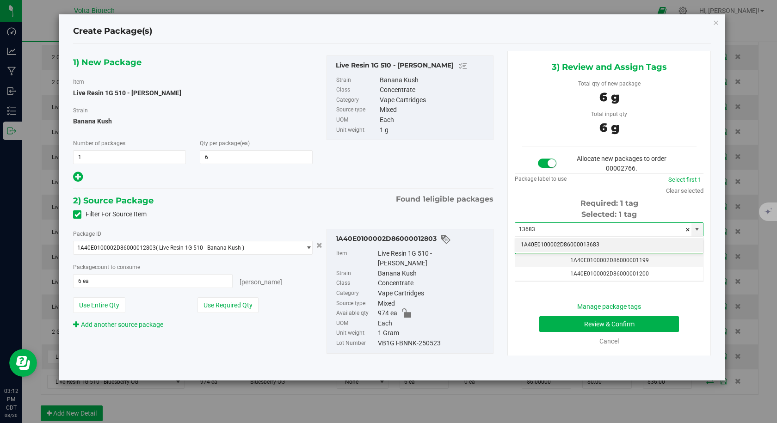
click at [538, 245] on li "1A40E0100002D86000013683" at bounding box center [609, 245] width 188 height 14
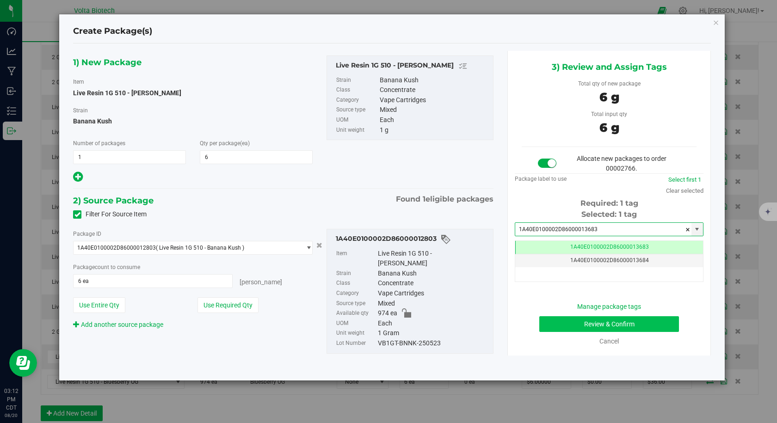
type input "1A40E0100002D86000013683"
click at [603, 323] on button "Review & Confirm" at bounding box center [609, 324] width 140 height 16
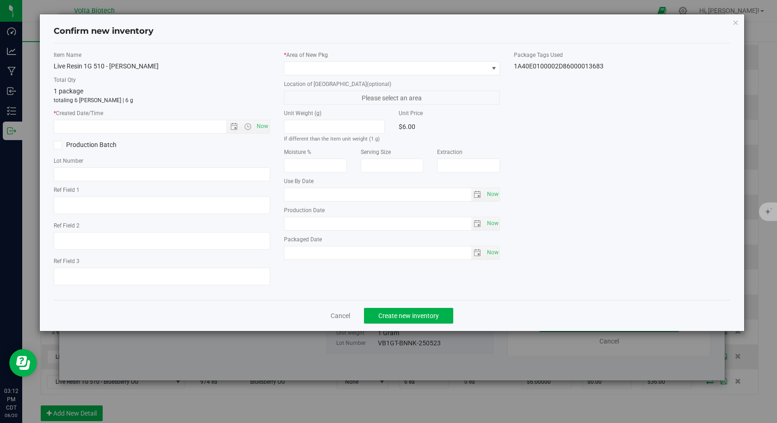
click at [260, 122] on span "Now" at bounding box center [262, 126] width 16 height 13
type input "[DATE] 3:12 PM"
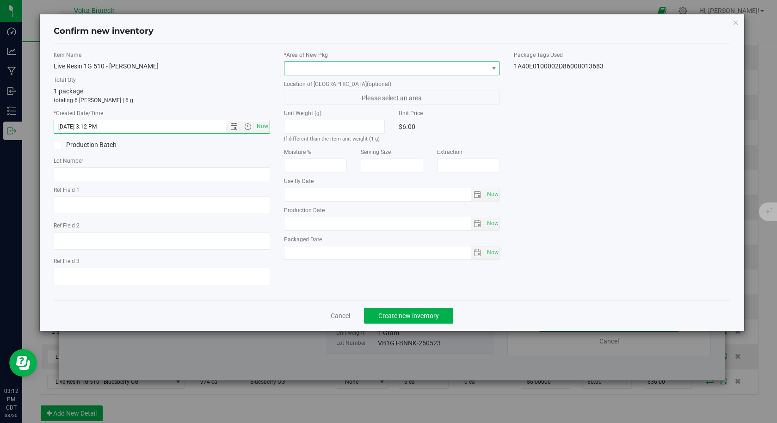
click at [303, 70] on span at bounding box center [386, 68] width 204 height 13
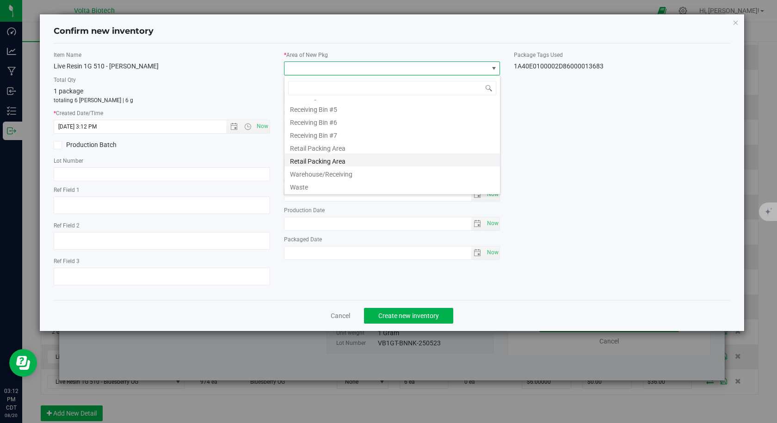
click at [346, 155] on li "Retail Packing Area" at bounding box center [391, 159] width 215 height 13
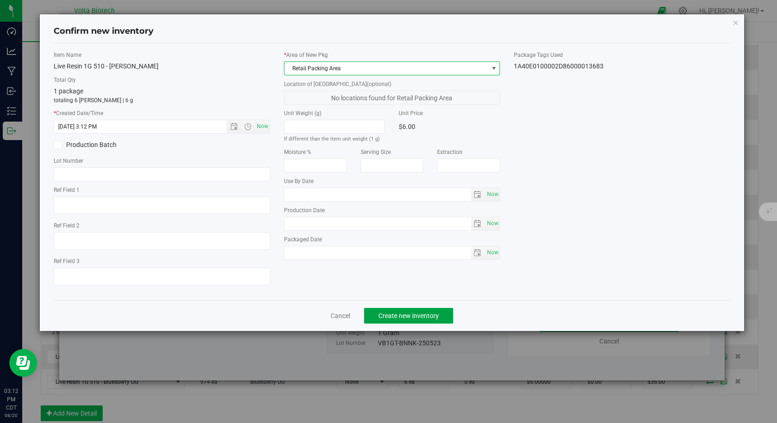
click at [397, 308] on button "Create new inventory" at bounding box center [408, 316] width 89 height 16
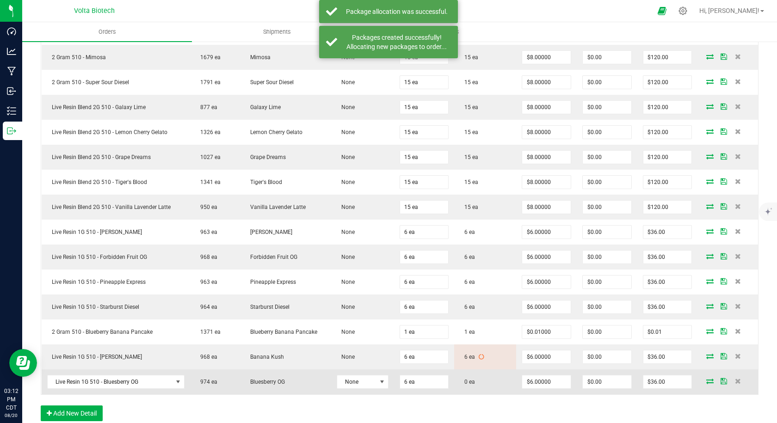
click at [706, 384] on icon at bounding box center [709, 381] width 7 height 6
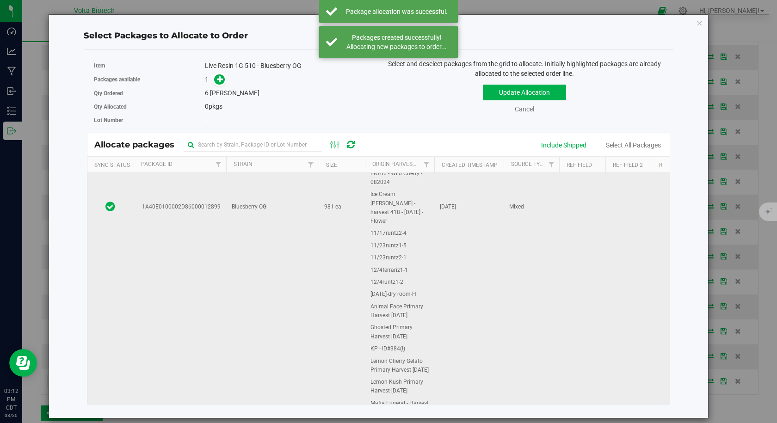
click at [217, 247] on td "1A40E0100002D86000012899" at bounding box center [180, 207] width 92 height 530
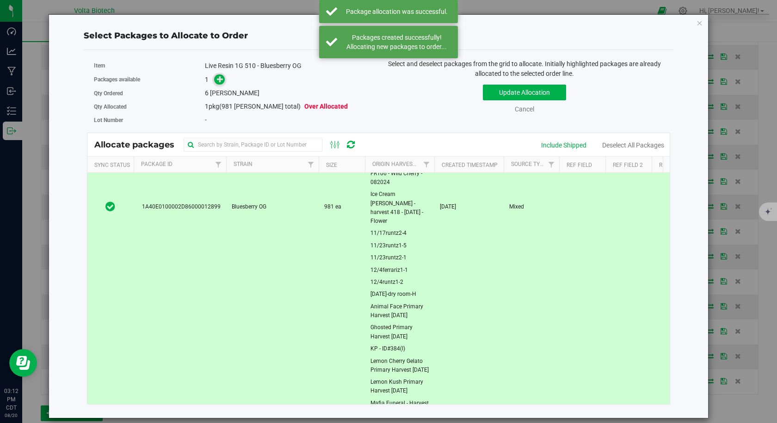
click at [218, 78] on icon at bounding box center [220, 79] width 6 height 6
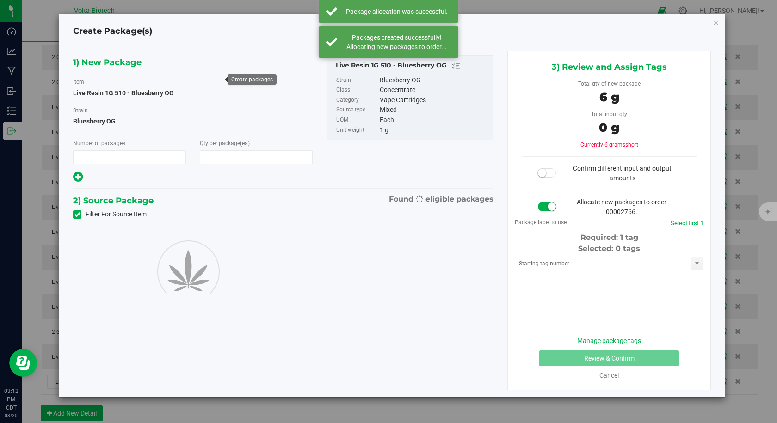
type input "1"
type input "6"
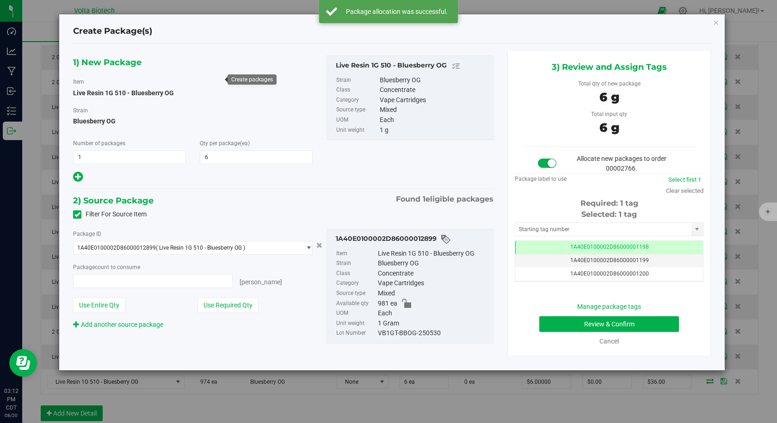
type input "6 ea"
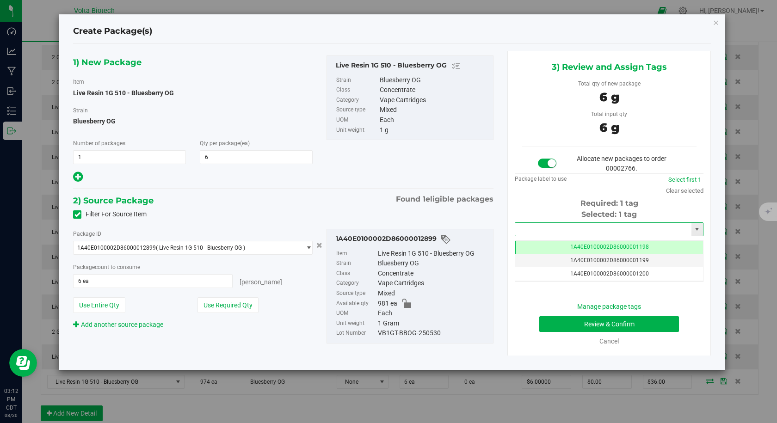
click at [544, 231] on input "text" at bounding box center [603, 229] width 176 height 13
click at [533, 244] on li "1A40E0100002D86000013684" at bounding box center [609, 245] width 188 height 14
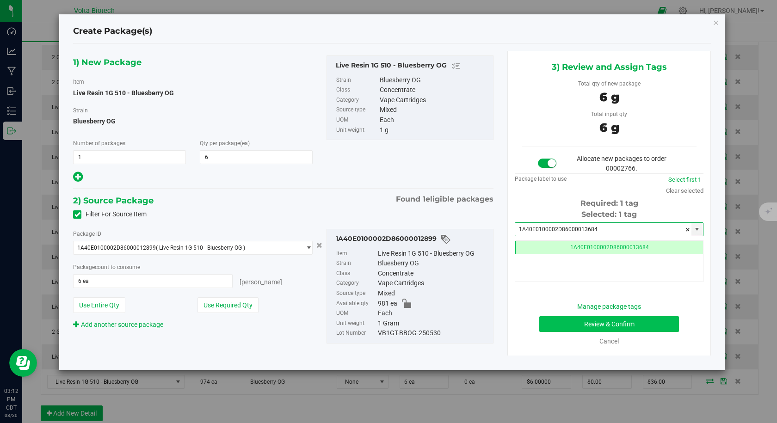
type input "1A40E0100002D86000013684"
click at [556, 326] on button "Review & Confirm" at bounding box center [609, 324] width 140 height 16
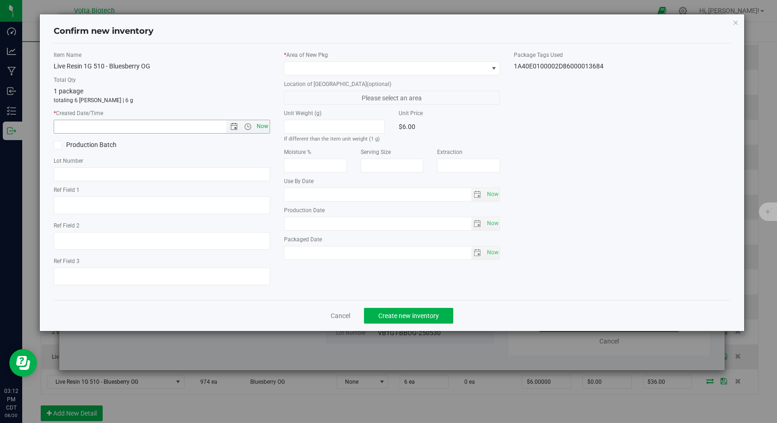
click at [263, 126] on span "Now" at bounding box center [262, 126] width 16 height 13
type input "[DATE] 3:12 PM"
click at [310, 67] on span at bounding box center [386, 68] width 204 height 13
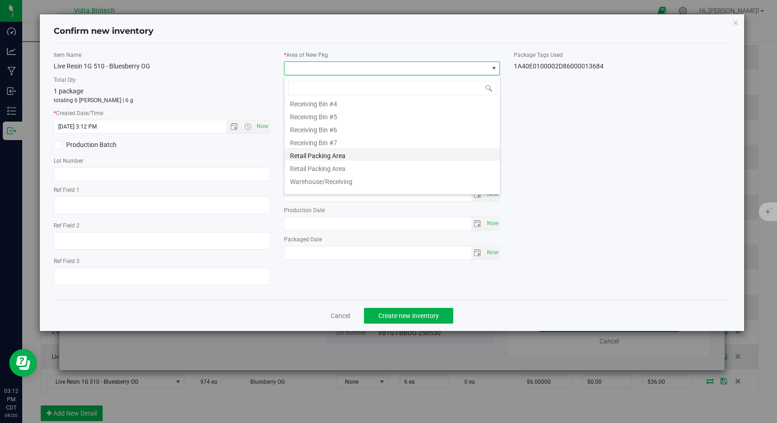
click at [325, 158] on li "Retail Packing Area" at bounding box center [391, 154] width 215 height 13
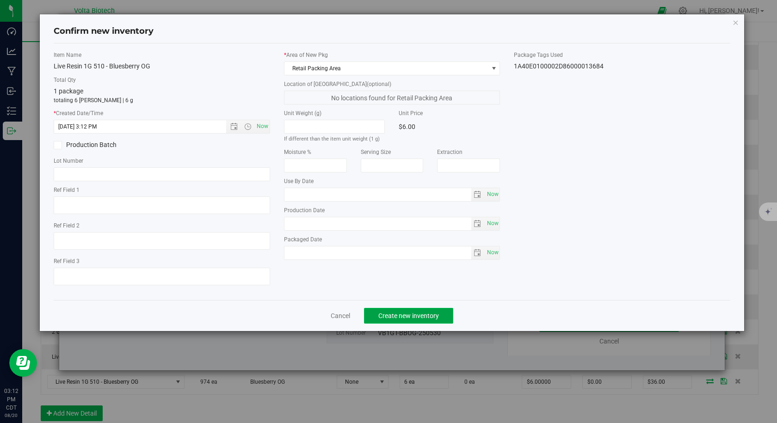
click at [389, 318] on span "Create new inventory" at bounding box center [408, 315] width 61 height 7
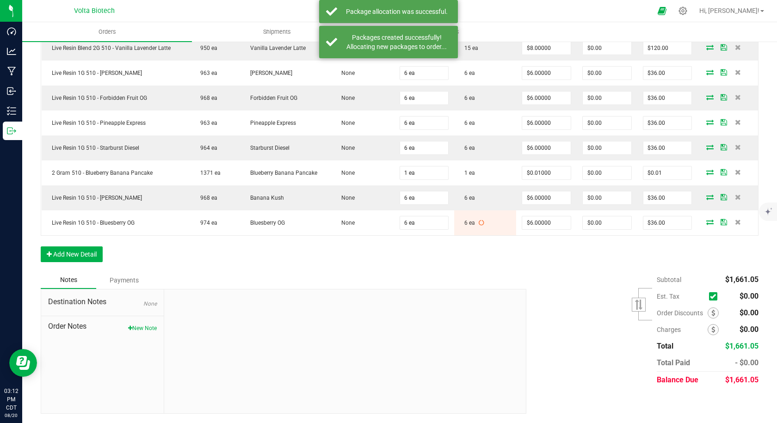
click at [566, 280] on div "Subtotal $1,661.05 Est. Tax" at bounding box center [638, 329] width 239 height 117
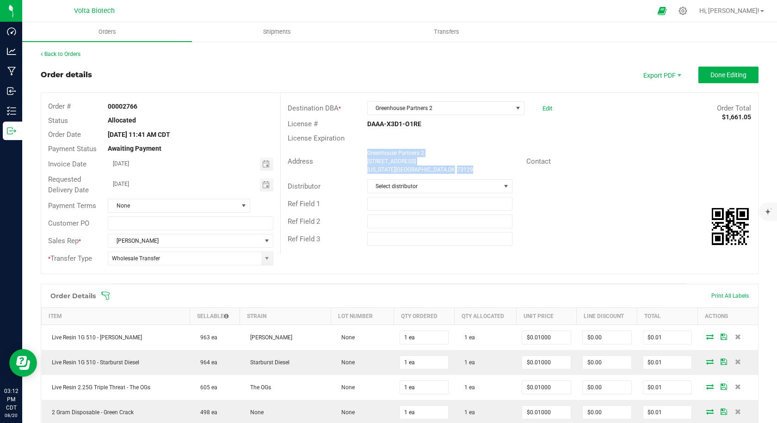
drag, startPoint x: 439, startPoint y: 172, endPoint x: 363, endPoint y: 156, distance: 78.1
click at [363, 156] on div "Greenhouse Partners 2 235 SE 29th Street Oklahoma City , OK 73129" at bounding box center [444, 161] width 164 height 25
copy ngx-name-and-address "Greenhouse Partners 2 235 SE 29th Street Oklahoma City , OK 73129"
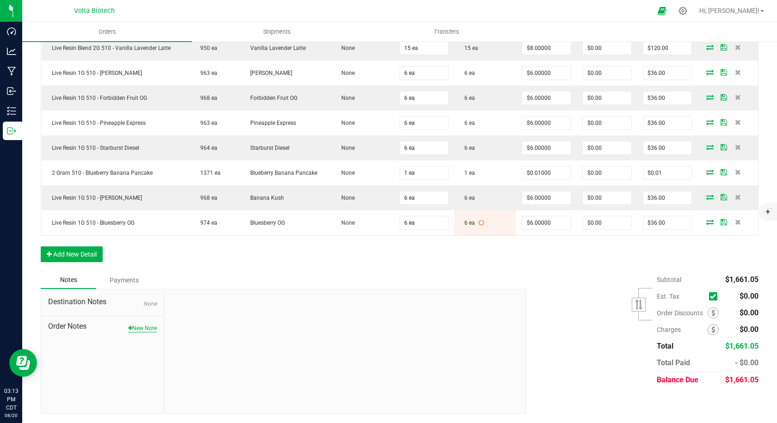
click at [145, 331] on button "New Note" at bounding box center [142, 328] width 29 height 8
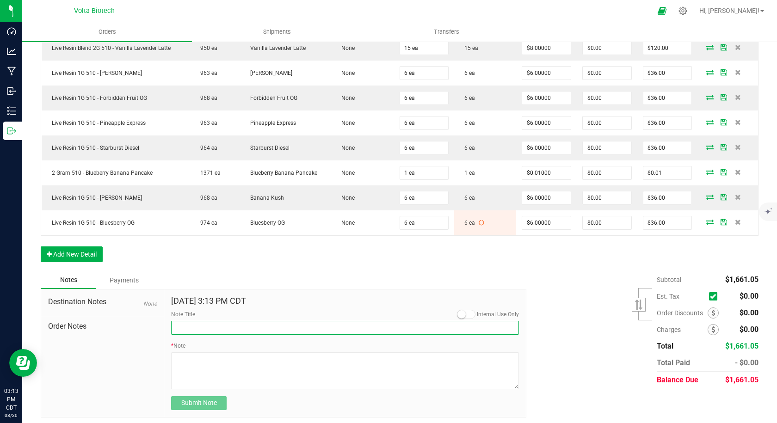
click at [208, 327] on input "Note Title" at bounding box center [345, 328] width 348 height 14
type input "notes on destination"
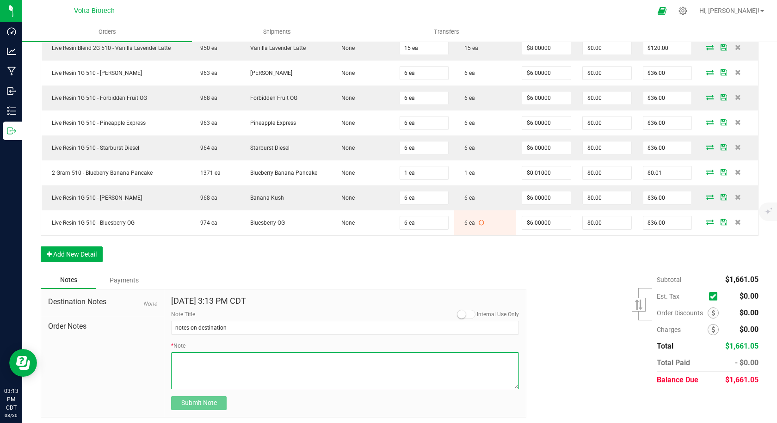
click at [240, 374] on textarea "* Note" at bounding box center [345, 370] width 348 height 37
paste textarea "1101 SE 29th St Oklahoma City, OK 73129 Head west 52 ft Turn left toward SE 29t…"
type textarea "1101 SE 29th St Oklahoma City, OK 73129 Head west 52 ft Turn left toward SE 29t…"
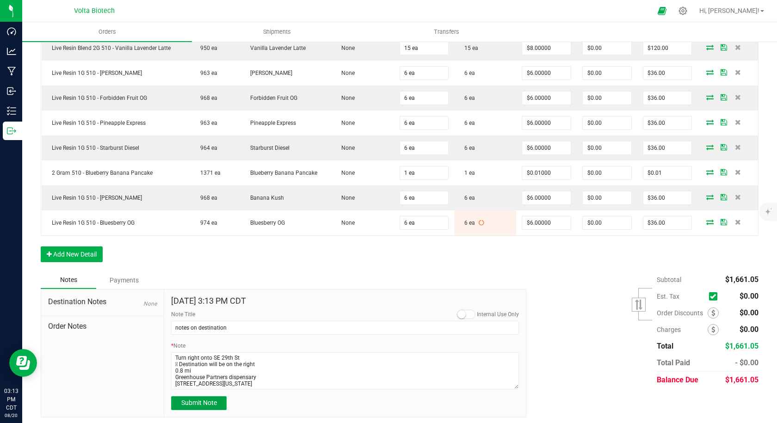
click at [204, 406] on span "Submit Note" at bounding box center [199, 402] width 36 height 7
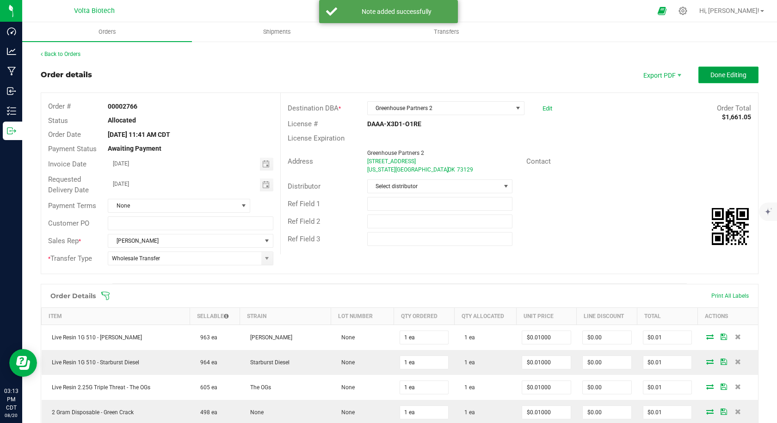
click at [711, 71] on span "Done Editing" at bounding box center [728, 74] width 36 height 7
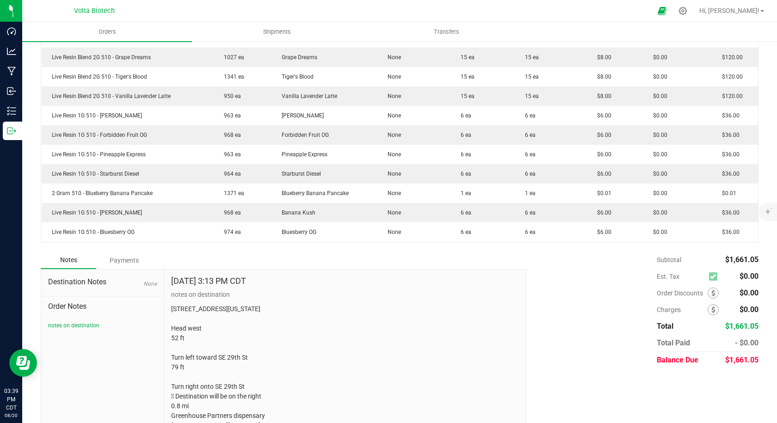
scroll to position [577, 0]
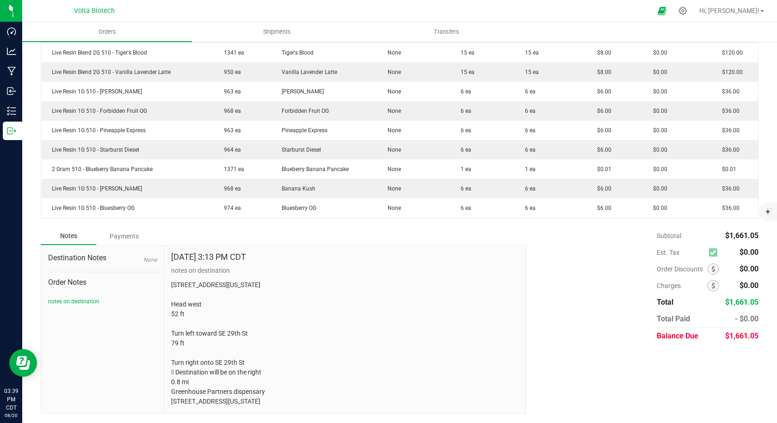
drag, startPoint x: 290, startPoint y: 404, endPoint x: 170, endPoint y: 277, distance: 174.6
click at [171, 280] on p "1101 SE 29th St Oklahoma City, OK 73129 Head west 52 ft Turn left toward SE 29t…" at bounding box center [345, 343] width 348 height 126
copy p "1101 SE 29th St Oklahoma City, OK 73129 Head west 52 ft Turn left toward SE 29t…"
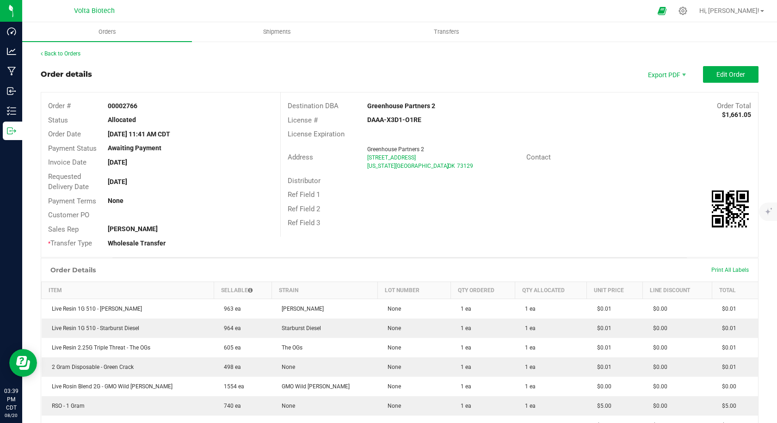
scroll to position [0, 0]
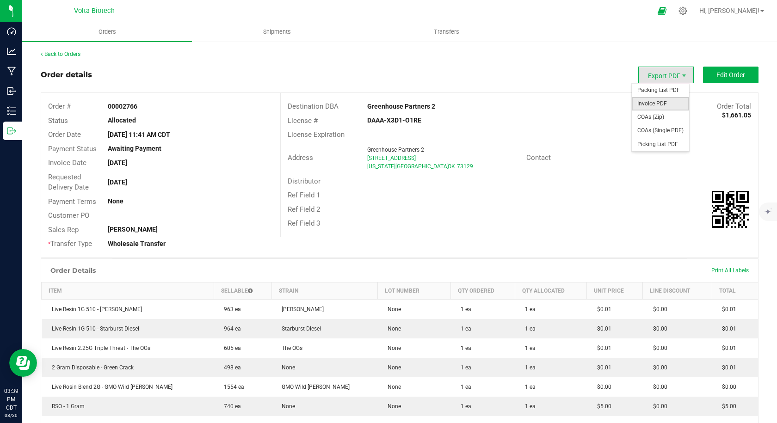
click at [660, 104] on span "Invoice PDF" at bounding box center [659, 103] width 57 height 13
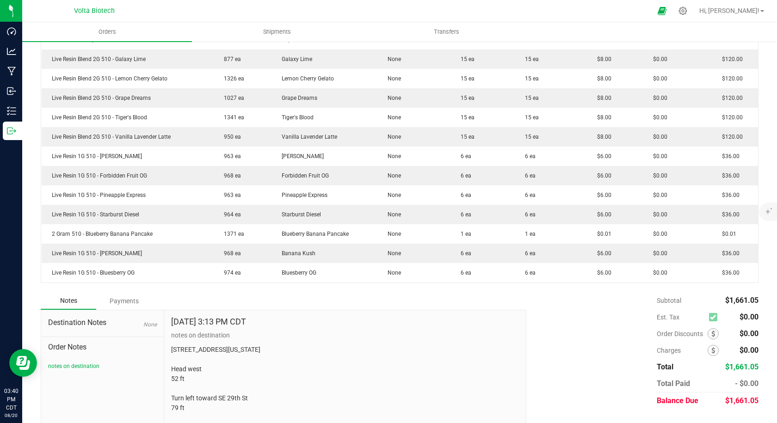
scroll to position [577, 0]
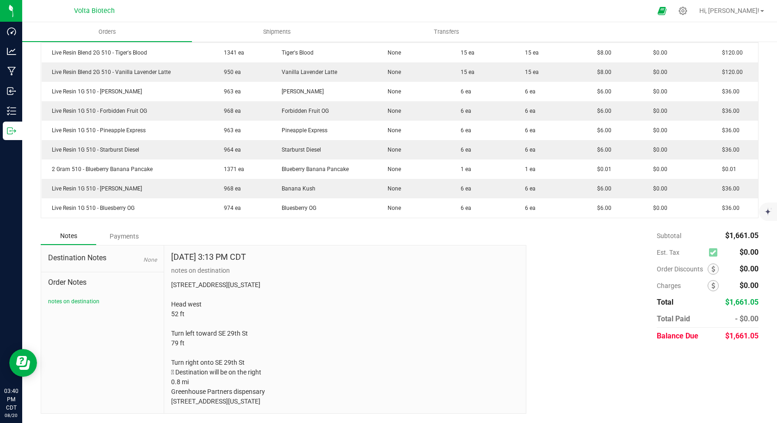
copy p "1101 SE 29th St Oklahoma City, OK 73129 Head west 52 ft Turn left toward SE 29t…"
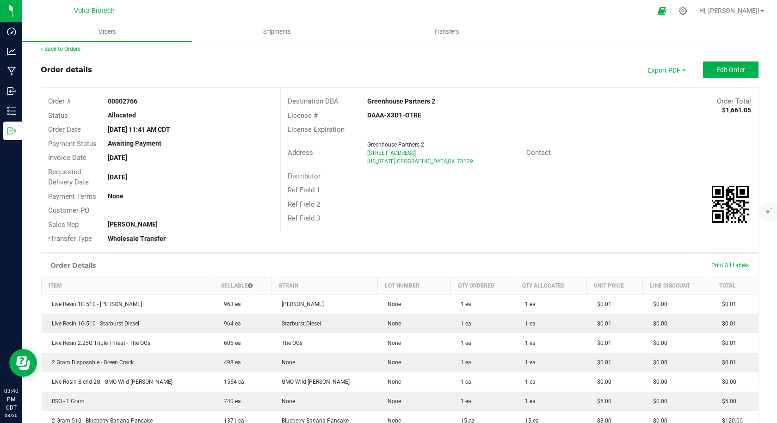
scroll to position [0, 0]
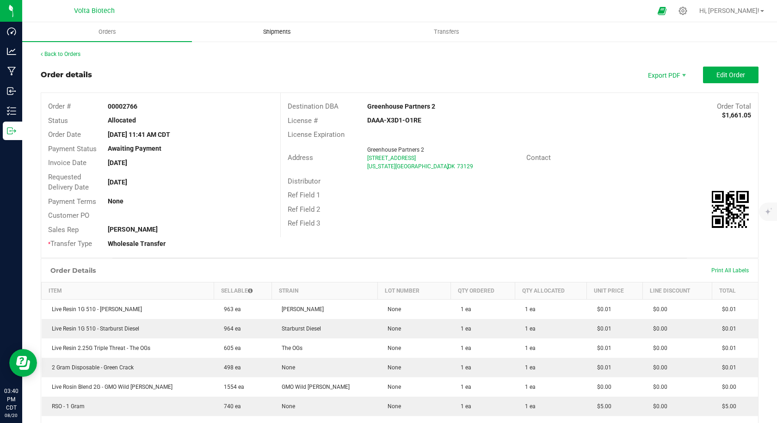
click at [288, 36] on span "Shipments" at bounding box center [277, 32] width 53 height 8
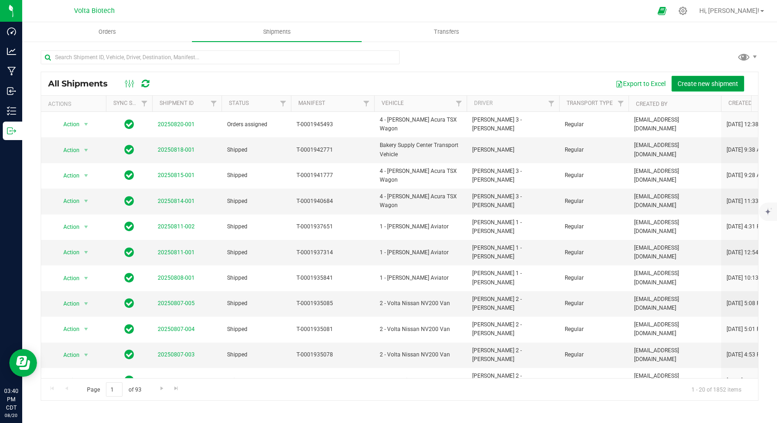
click at [707, 84] on span "Create new shipment" at bounding box center [707, 83] width 61 height 7
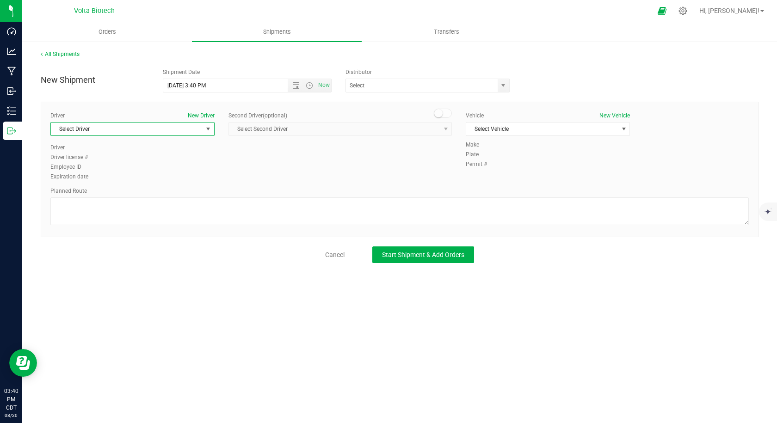
click at [196, 129] on span "Select Driver" at bounding box center [127, 128] width 152 height 13
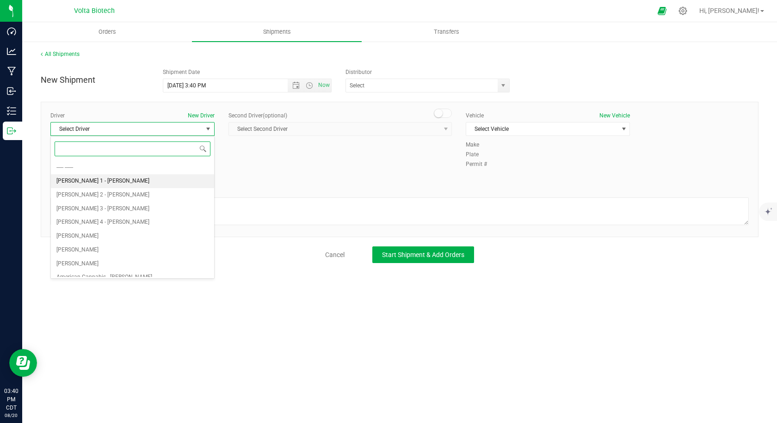
click at [118, 176] on li "Ryan 1 - Sparkman" at bounding box center [132, 181] width 163 height 14
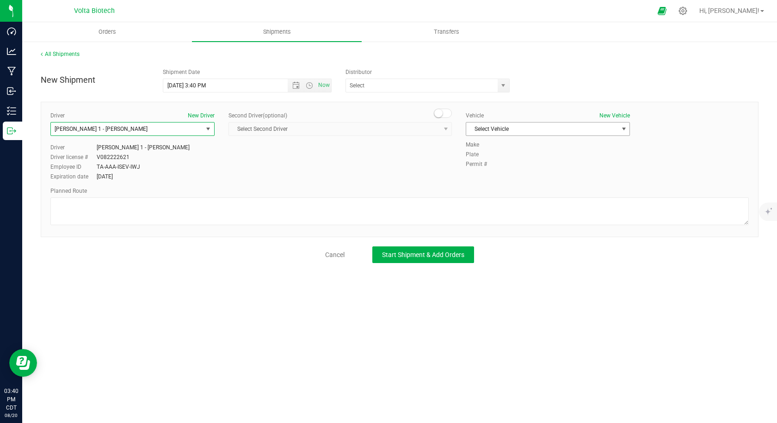
click at [547, 129] on span "Select Vehicle" at bounding box center [542, 128] width 152 height 13
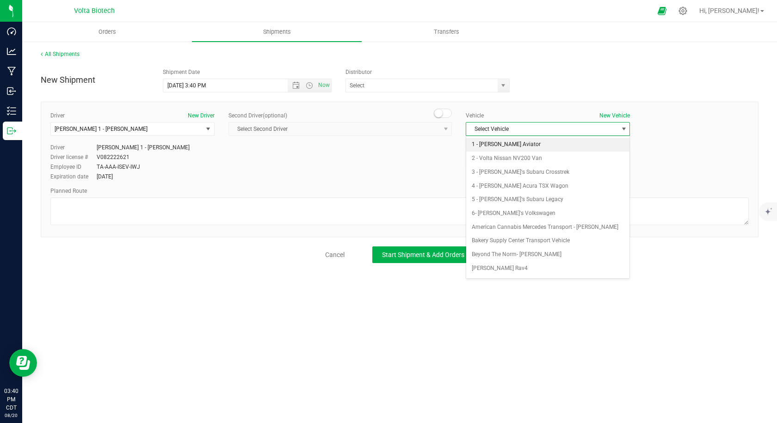
click at [503, 143] on li "1 - Ryans Aviator" at bounding box center [547, 145] width 163 height 14
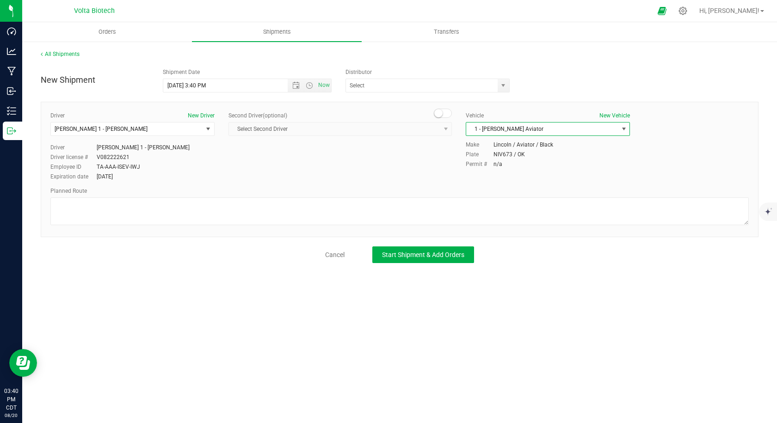
click at [501, 125] on span "1 - Ryans Aviator" at bounding box center [542, 128] width 152 height 13
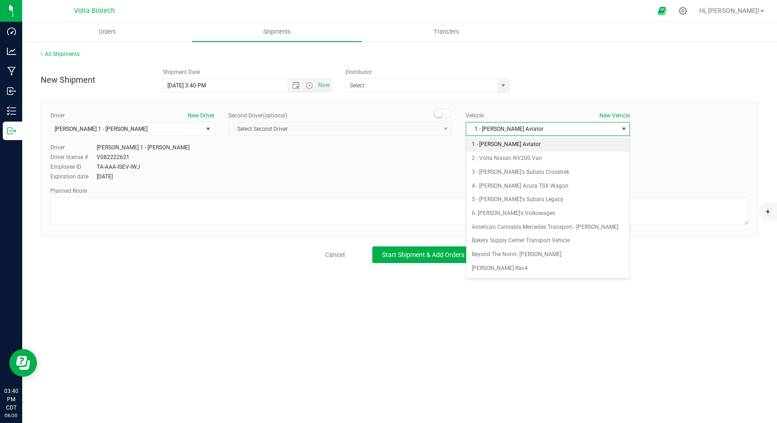
click at [501, 125] on span "1 - Ryans Aviator" at bounding box center [542, 128] width 152 height 13
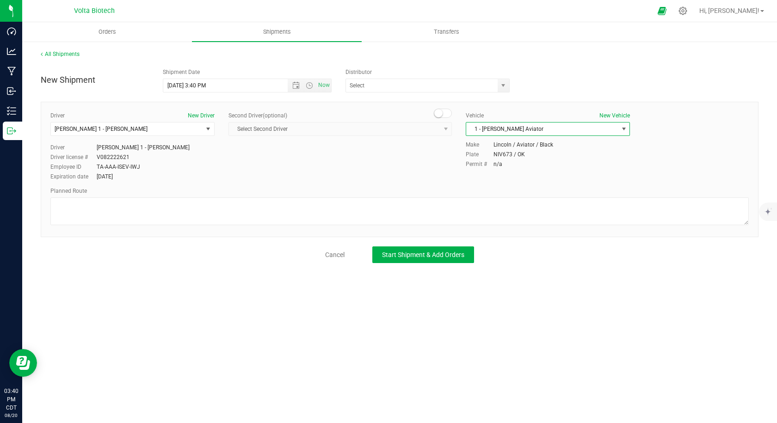
click at [501, 125] on span "1 - Ryans Aviator" at bounding box center [542, 128] width 152 height 13
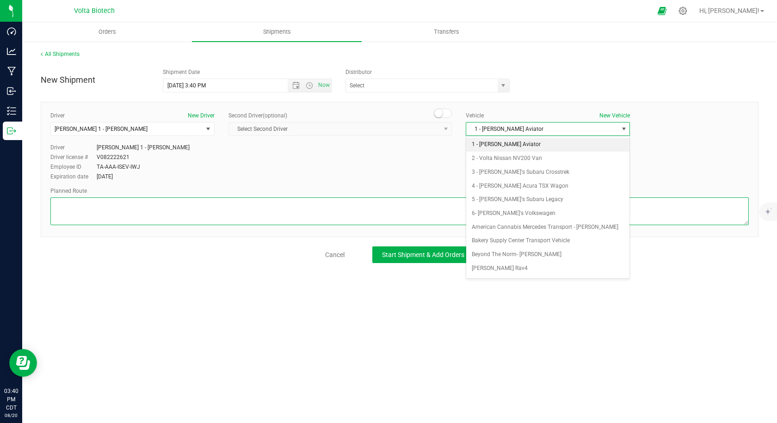
click at [153, 215] on textarea at bounding box center [399, 211] width 698 height 28
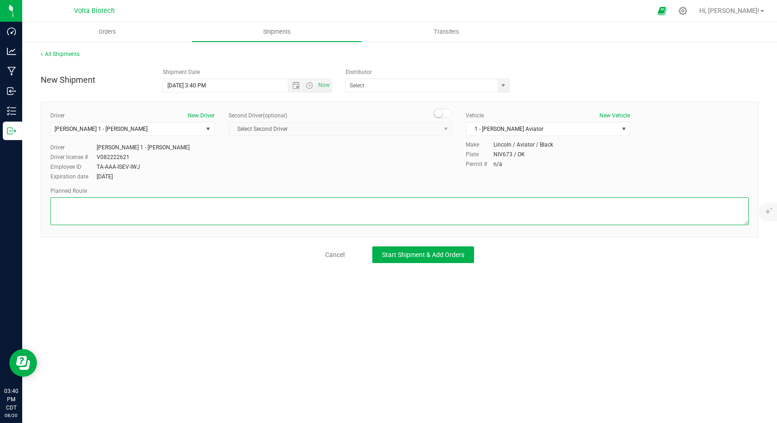
paste textarea "1101 SE 29th St Oklahoma City, OK 73129 Head west 52 ft Turn left toward SE 29t…"
type textarea "1101 SE 29th St Oklahoma City, OK 73129 Head west 52 ft Turn left toward SE 29t…"
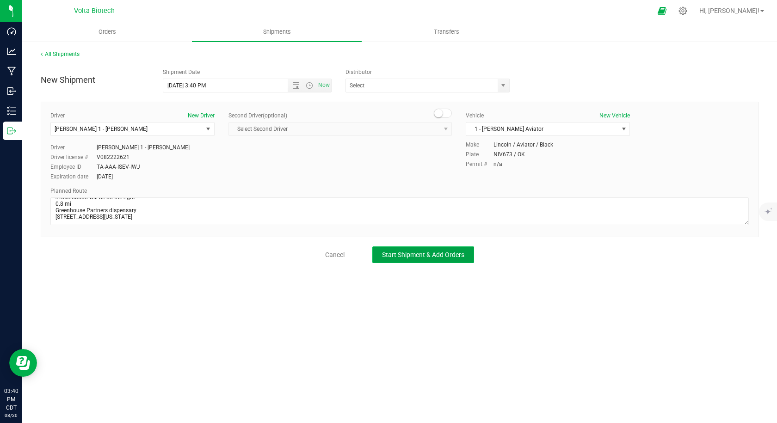
click at [392, 251] on span "Start Shipment & Add Orders" at bounding box center [423, 254] width 82 height 7
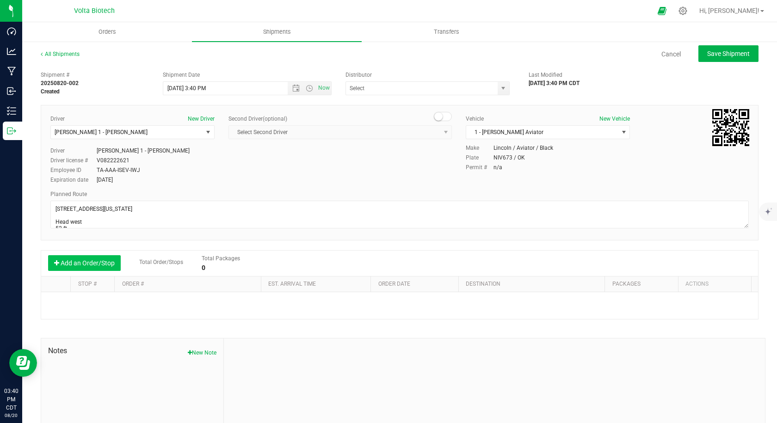
click at [113, 263] on button "Add an Order/Stop" at bounding box center [84, 263] width 73 height 16
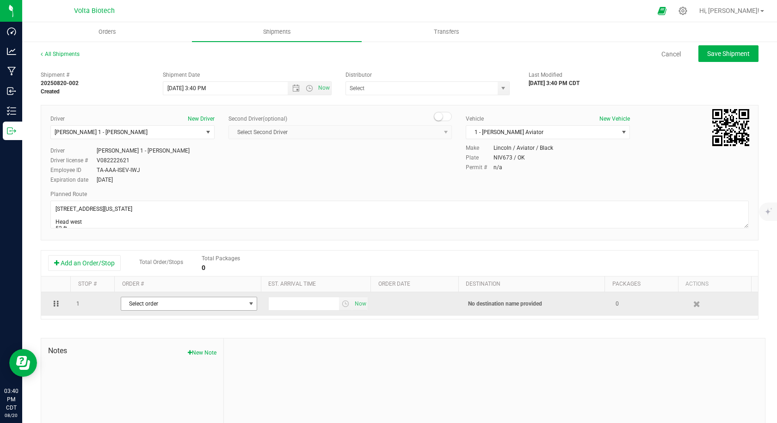
click at [204, 306] on span "Select order" at bounding box center [183, 303] width 124 height 13
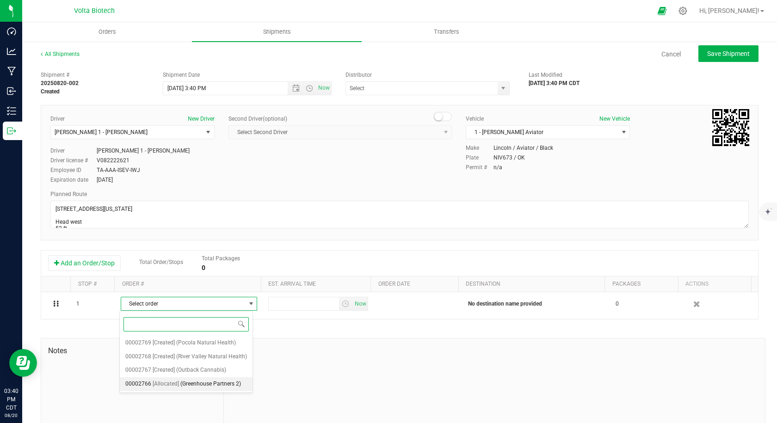
click at [223, 388] on span "(Greenhouse Partners 2)" at bounding box center [210, 384] width 61 height 12
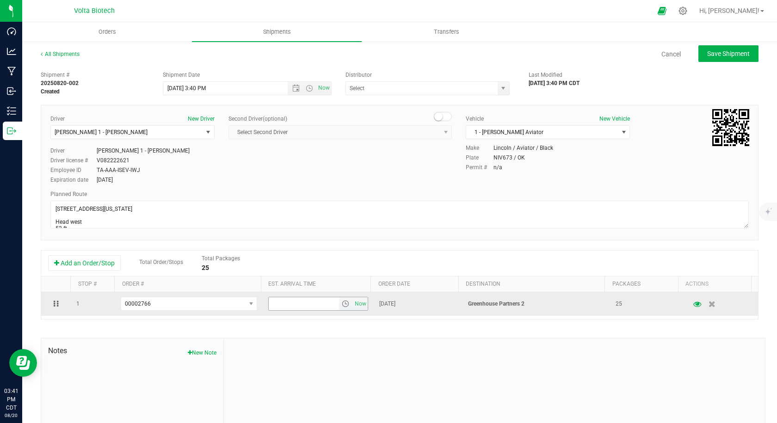
click at [339, 308] on span "select" at bounding box center [345, 303] width 13 height 13
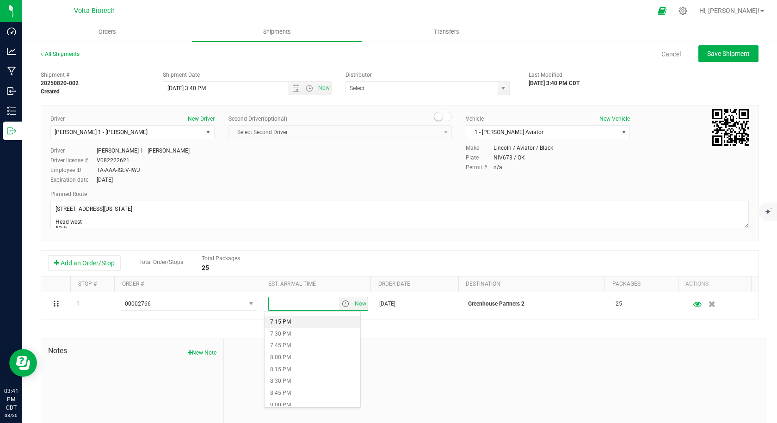
scroll to position [878, 0]
click at [319, 343] on li "7:00 PM" at bounding box center [312, 344] width 96 height 12
click at [714, 52] on span "Save Shipment" at bounding box center [728, 53] width 43 height 7
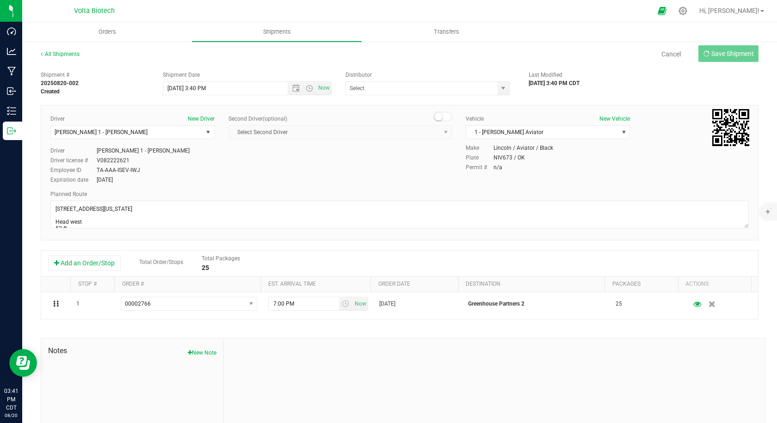
type input "8/20/2025 8:40 PM"
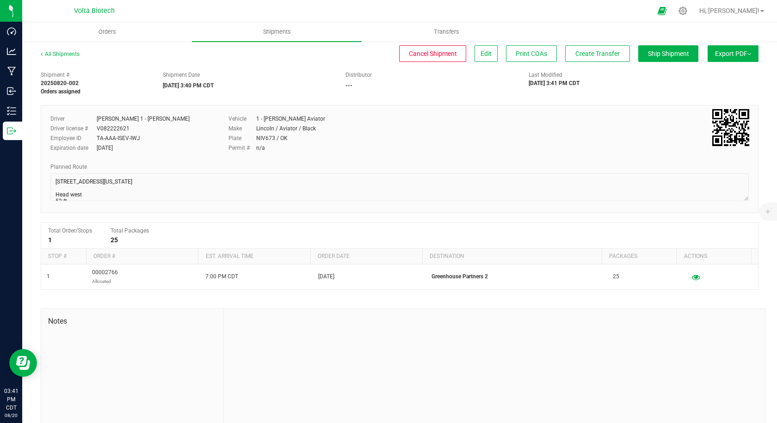
click at [589, 62] on div "All Shipments Cancel Shipment Edit Print COAs Create Transfer Ship Shipment Exp…" at bounding box center [399, 58] width 717 height 17
click at [588, 56] on span "Create Transfer" at bounding box center [597, 53] width 44 height 7
click at [101, 137] on div "TA-AAA-ISEV-IWJ" at bounding box center [118, 138] width 43 height 8
click at [113, 138] on div "TA-AAA-ISEV-IWJ" at bounding box center [118, 138] width 43 height 8
click at [174, 130] on div "Driver license # V082222621" at bounding box center [132, 128] width 164 height 8
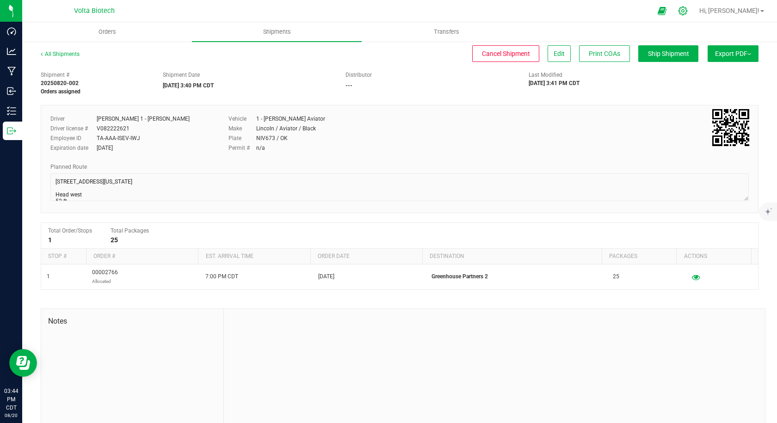
click at [687, 15] on icon at bounding box center [683, 11] width 10 height 10
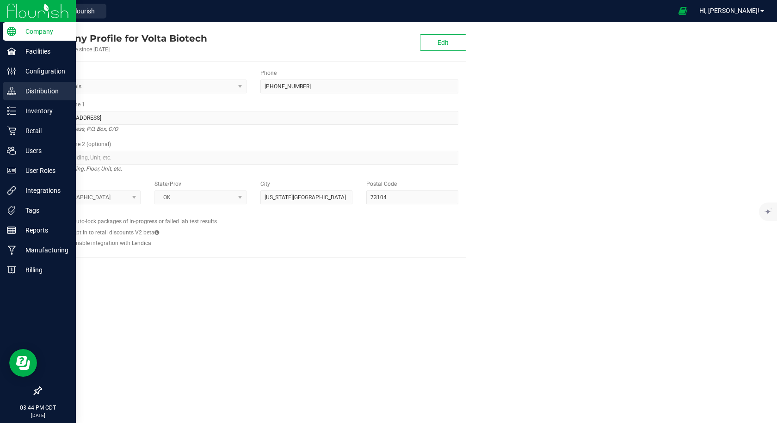
click at [18, 98] on div "Distribution" at bounding box center [39, 91] width 73 height 18
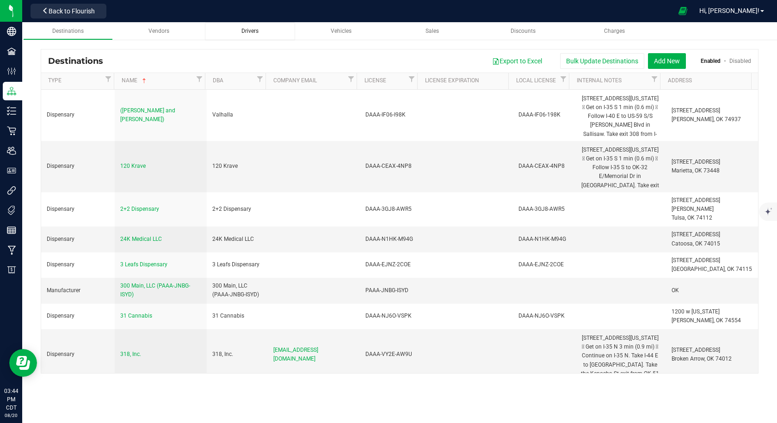
click at [256, 38] on link "Drivers" at bounding box center [250, 31] width 90 height 18
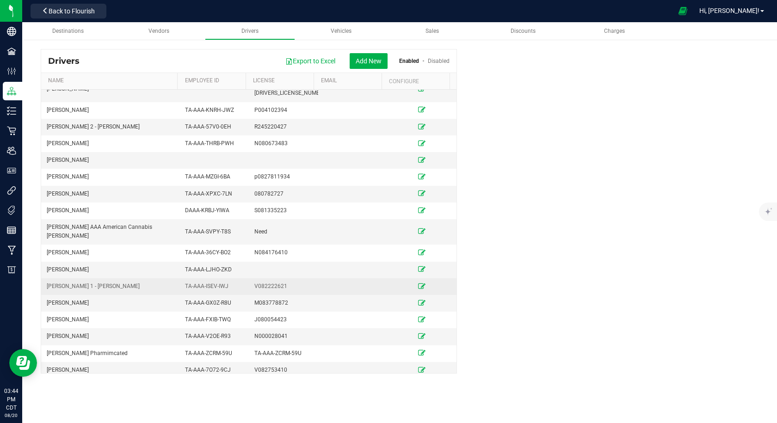
scroll to position [139, 0]
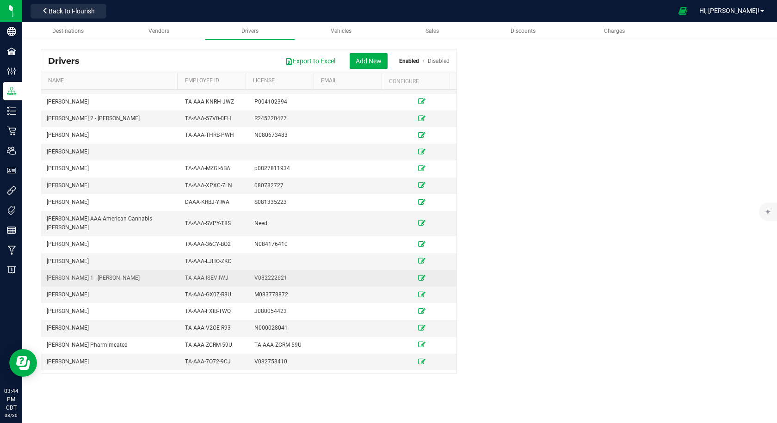
click at [418, 275] on icon at bounding box center [421, 278] width 7 height 6
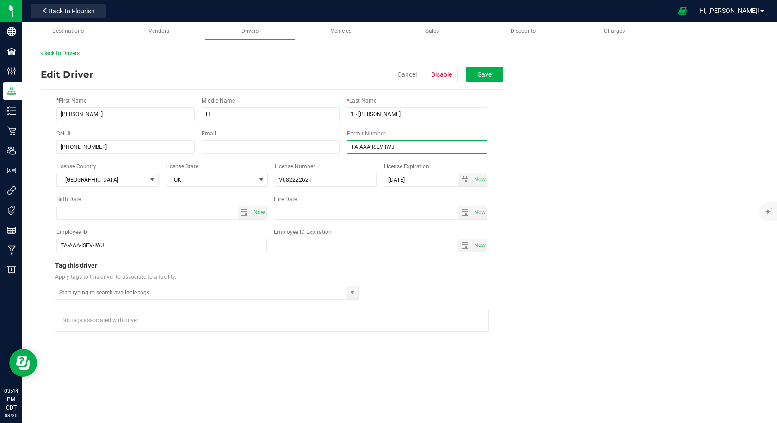
click at [367, 150] on input "TA-AAA-ISEV-IWJ" at bounding box center [417, 147] width 141 height 14
type input "TA-AAB-ISEV-IWJ"
click at [657, 91] on fieldset "* First Name Ryan Middle Name H * Last Name 1 - Sparkman Cell # (405) 639-9798 …" at bounding box center [399, 210] width 717 height 257
click at [483, 80] on button "Save" at bounding box center [484, 75] width 37 height 16
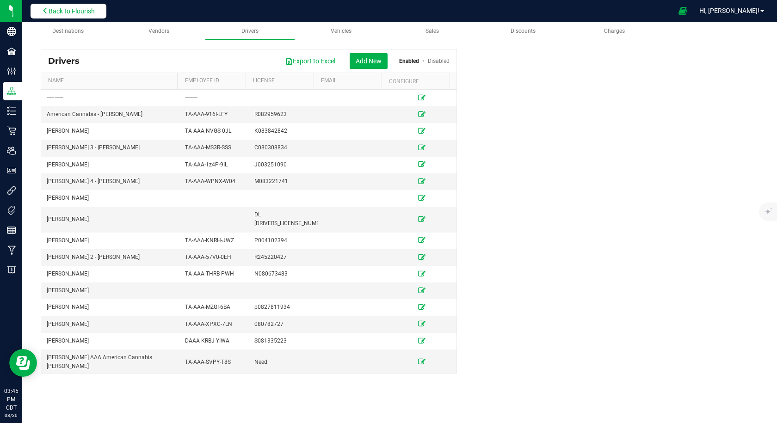
click at [65, 10] on span "Back to Flourish" at bounding box center [72, 10] width 46 height 7
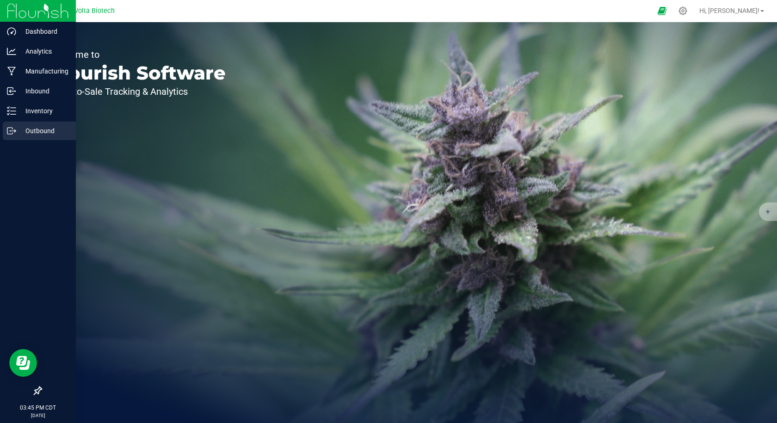
click at [10, 131] on circle at bounding box center [10, 130] width 1 height 1
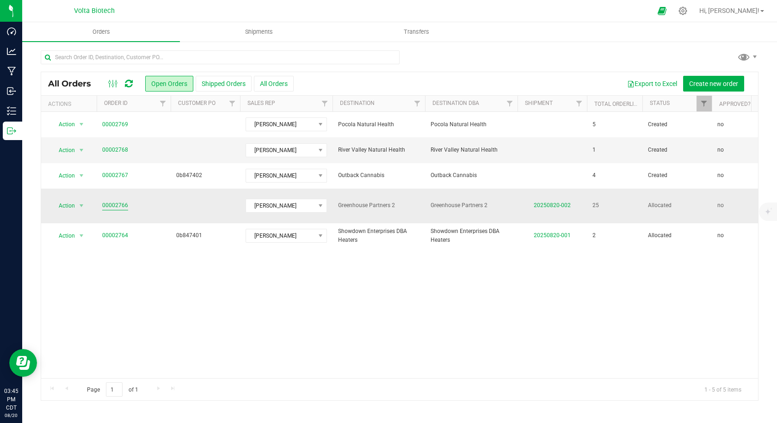
click at [110, 202] on link "00002766" at bounding box center [115, 205] width 26 height 9
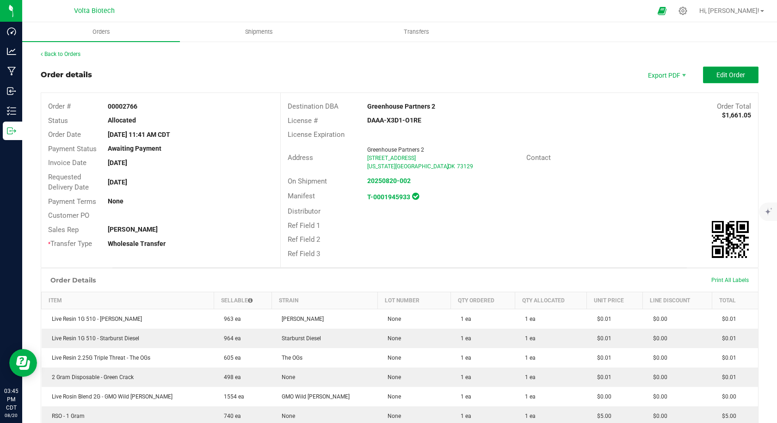
click at [716, 73] on span "Edit Order" at bounding box center [730, 74] width 29 height 7
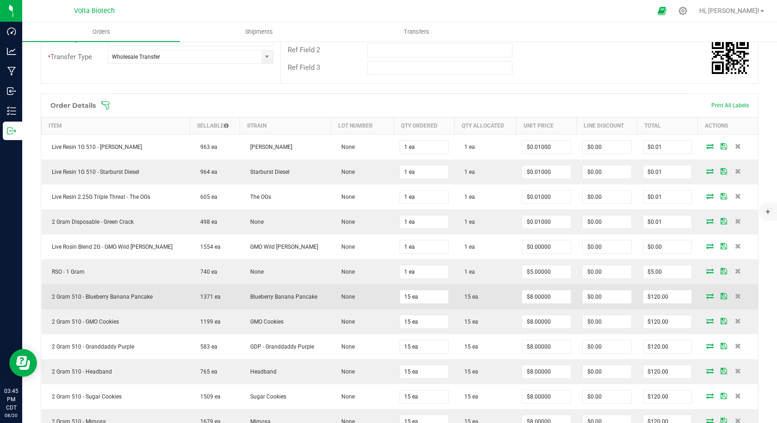
scroll to position [231, 0]
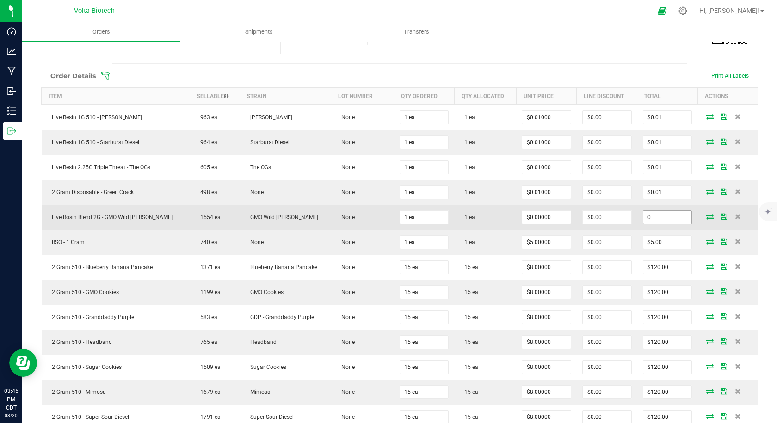
click at [674, 218] on input "0" at bounding box center [667, 217] width 49 height 13
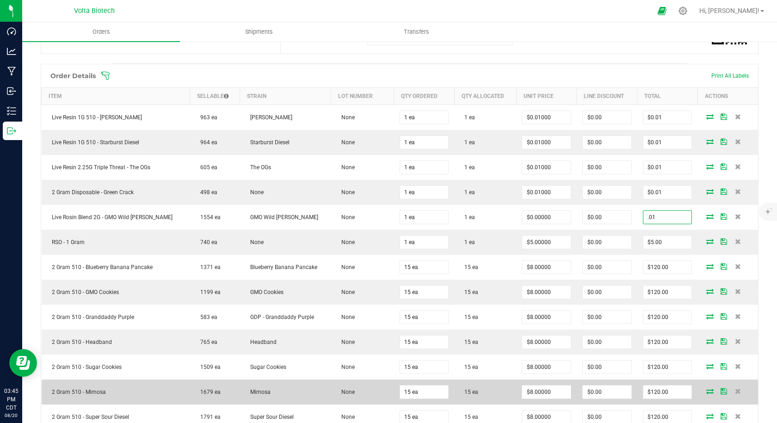
type input ".01"
type input "$0.01000"
type input "$0.01"
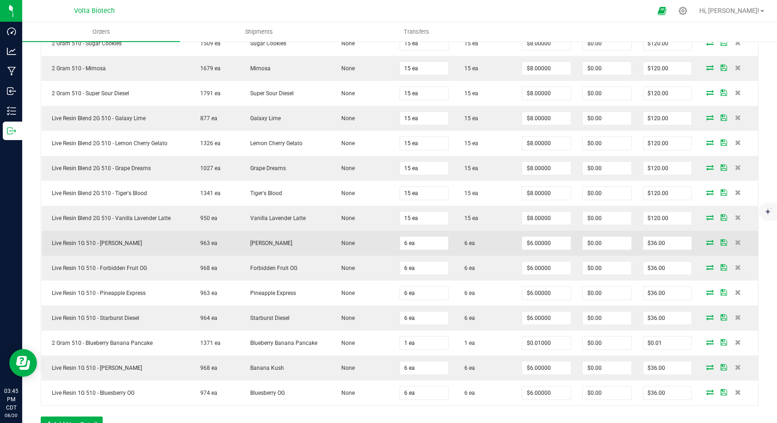
scroll to position [740, 0]
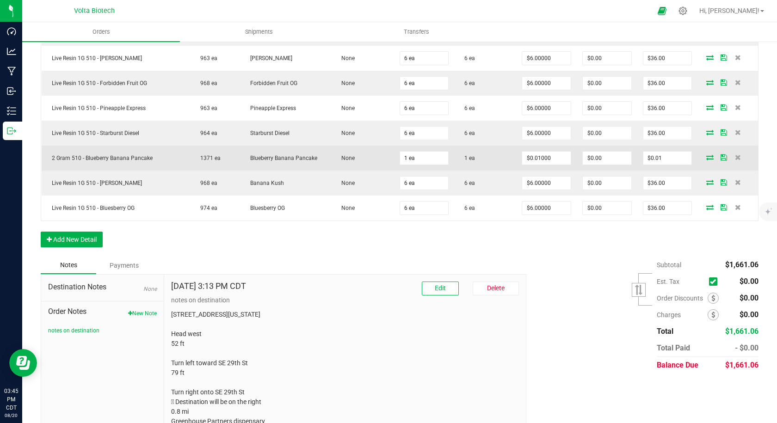
click at [409, 165] on td "1 ea" at bounding box center [424, 158] width 61 height 25
click at [394, 160] on td "1 ea" at bounding box center [424, 158] width 61 height 25
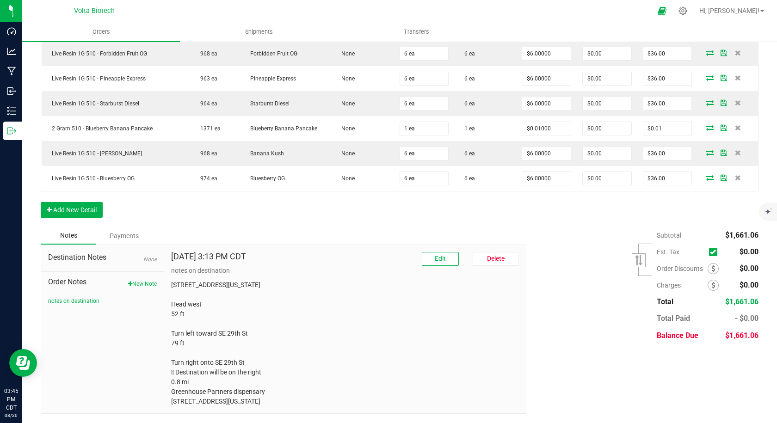
scroll to position [733, 0]
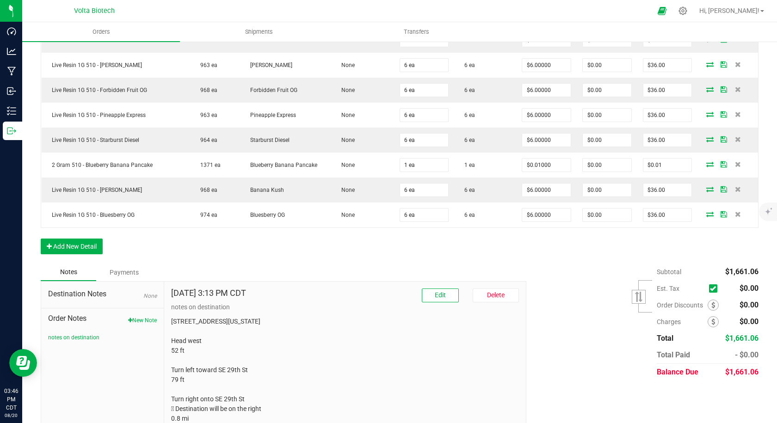
click at [558, 325] on div "Subtotal $1,661.06 Est. Tax" at bounding box center [638, 321] width 239 height 117
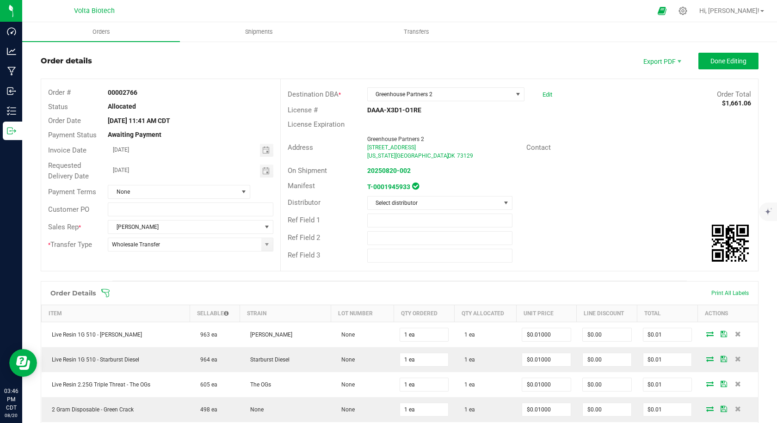
scroll to position [0, 0]
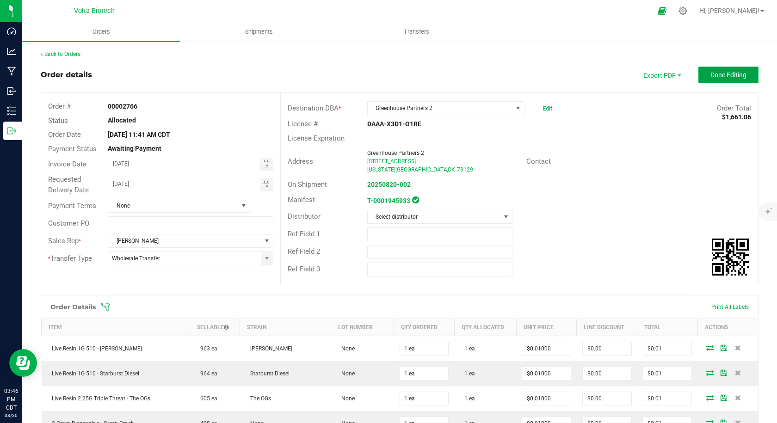
click at [718, 76] on span "Done Editing" at bounding box center [728, 74] width 36 height 7
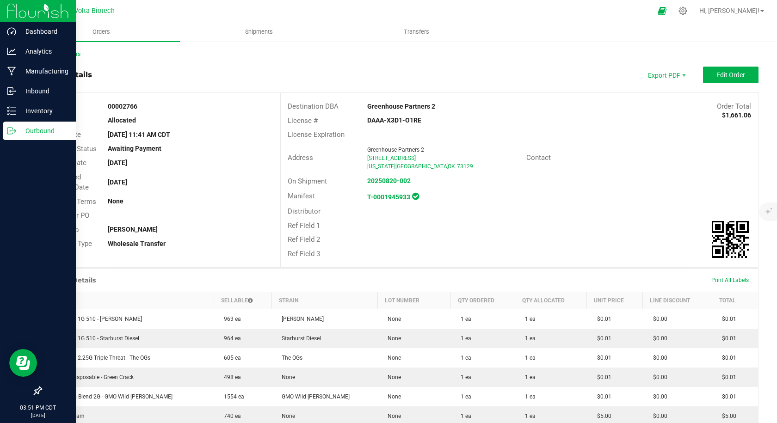
click at [10, 135] on icon at bounding box center [11, 130] width 9 height 9
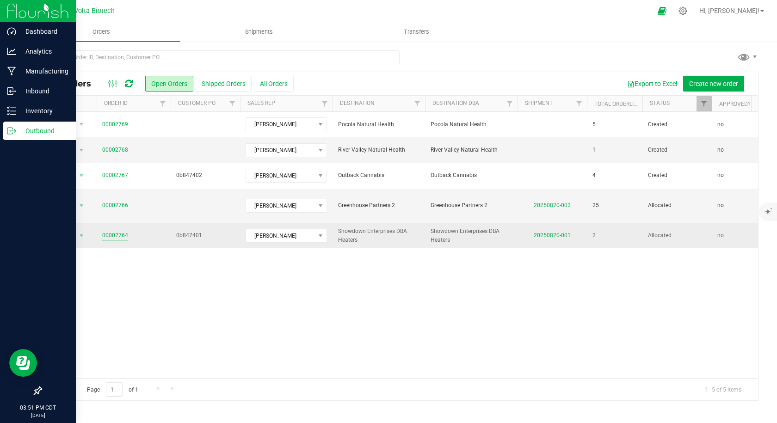
click at [124, 231] on link "00002764" at bounding box center [115, 235] width 26 height 9
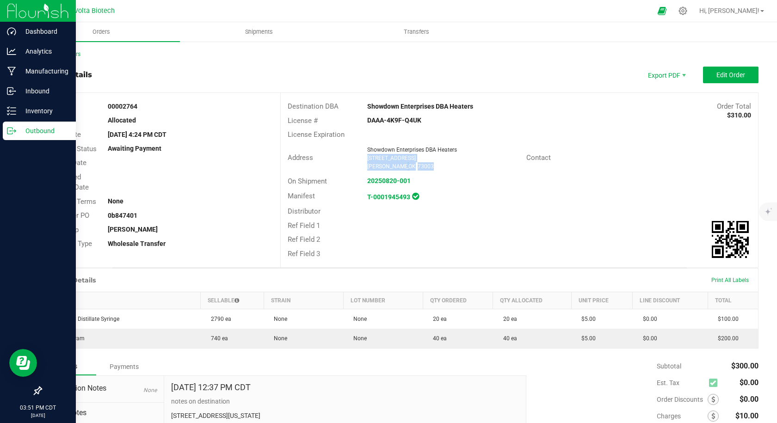
drag, startPoint x: 418, startPoint y: 171, endPoint x: 360, endPoint y: 158, distance: 60.1
click at [360, 158] on div "Address Showdown Enterprises DBA Heaters 225 Garage Drive Edmond , OK 73003" at bounding box center [403, 158] width 245 height 29
copy ngx-name-and-address "225 Garage Drive Edmond , OK 73003"
click at [13, 133] on icon at bounding box center [11, 130] width 9 height 9
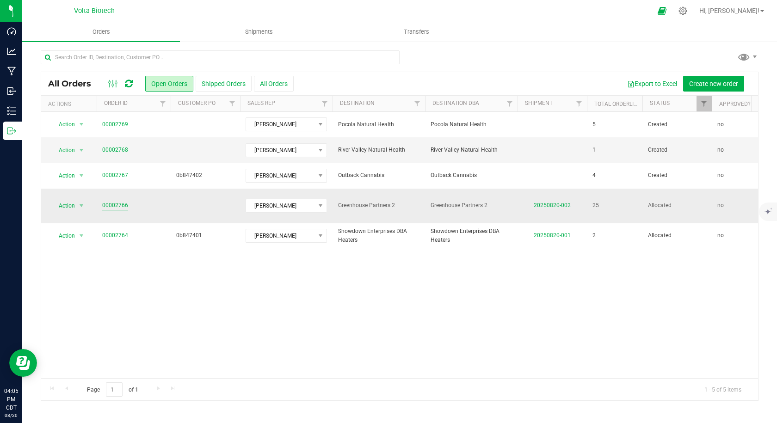
click at [116, 201] on link "00002766" at bounding box center [115, 205] width 26 height 9
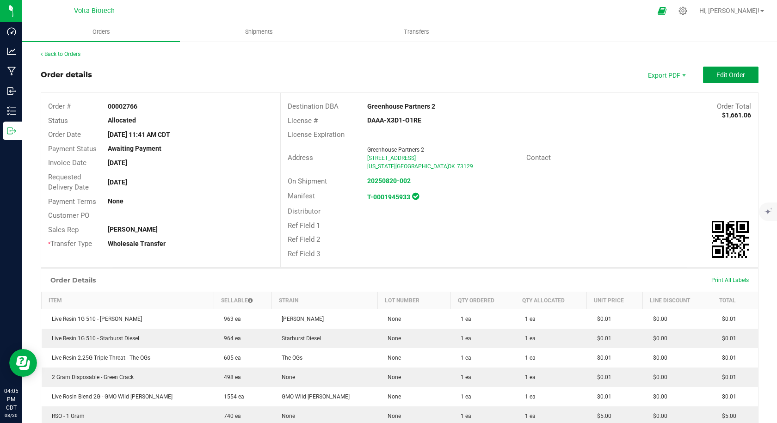
click at [707, 73] on button "Edit Order" at bounding box center [730, 75] width 55 height 17
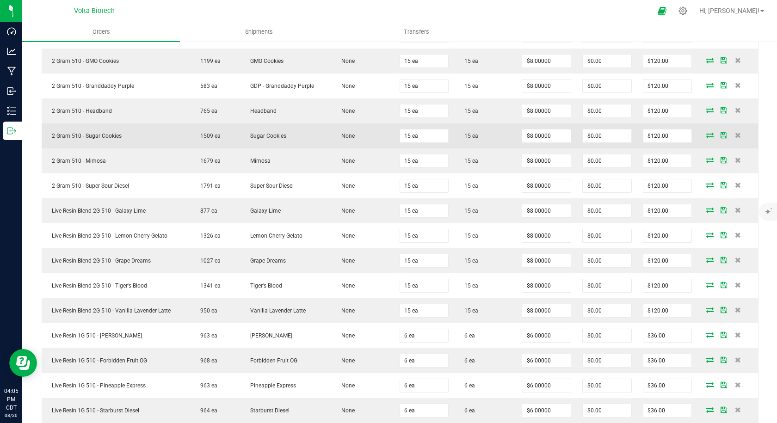
scroll to position [370, 0]
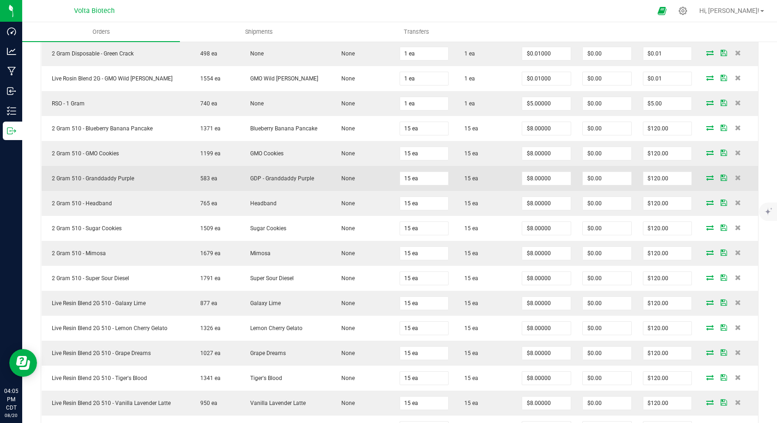
click at [701, 173] on td at bounding box center [727, 178] width 61 height 25
click at [706, 176] on icon at bounding box center [709, 178] width 7 height 6
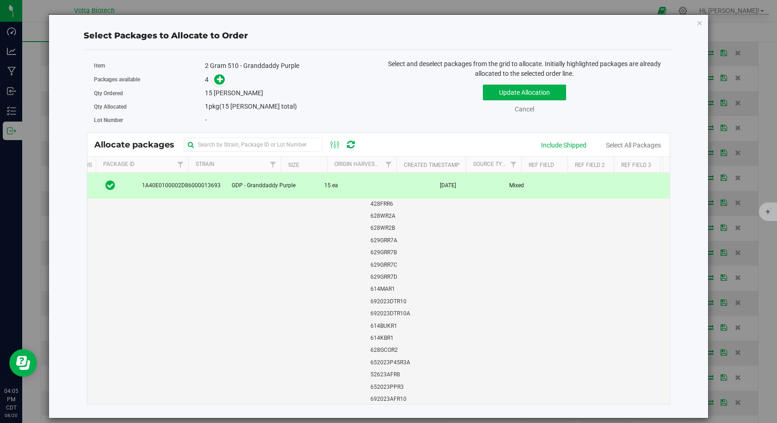
scroll to position [0, 0]
click at [251, 189] on span "GDP - Granddaddy Purple" at bounding box center [264, 185] width 64 height 9
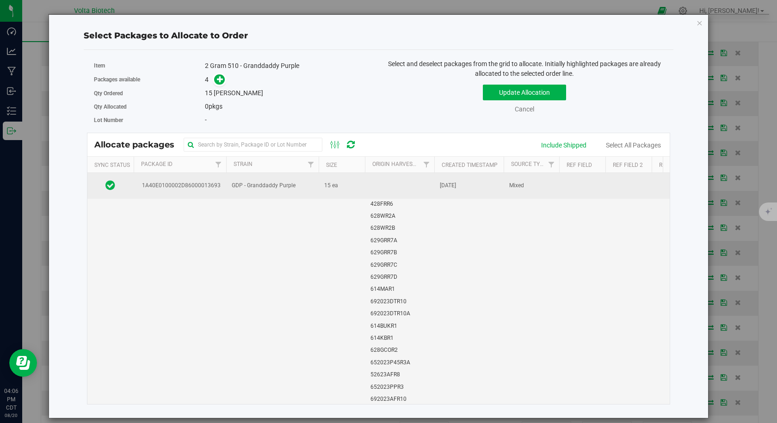
click at [268, 190] on span "GDP - Granddaddy Purple" at bounding box center [264, 185] width 64 height 9
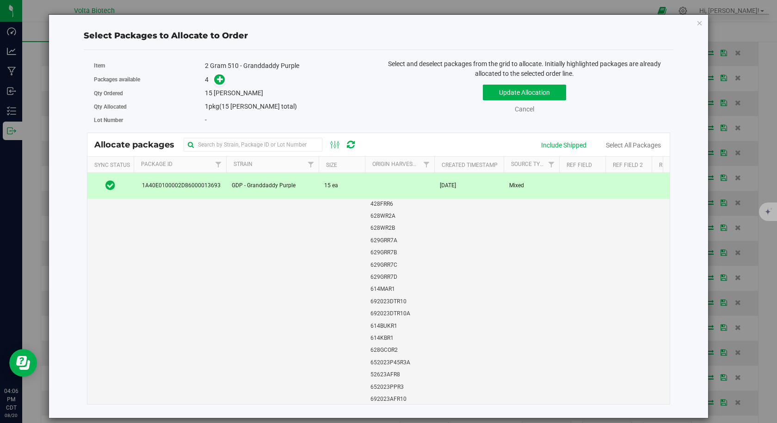
click at [269, 190] on span "GDP - Granddaddy Purple" at bounding box center [264, 185] width 64 height 9
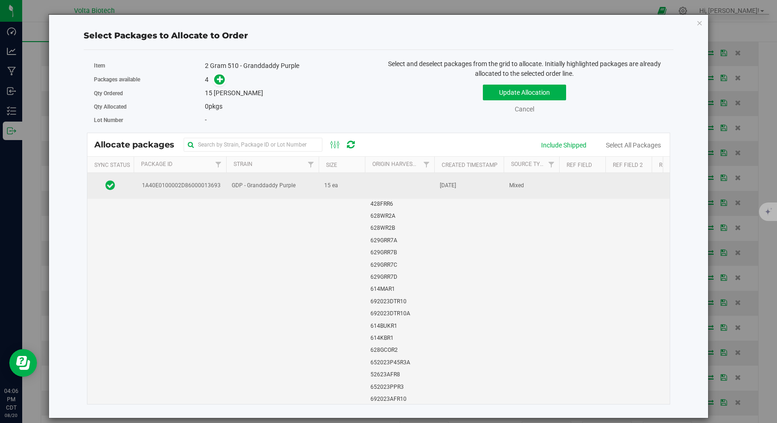
click at [275, 185] on span "GDP - Granddaddy Purple" at bounding box center [264, 185] width 64 height 9
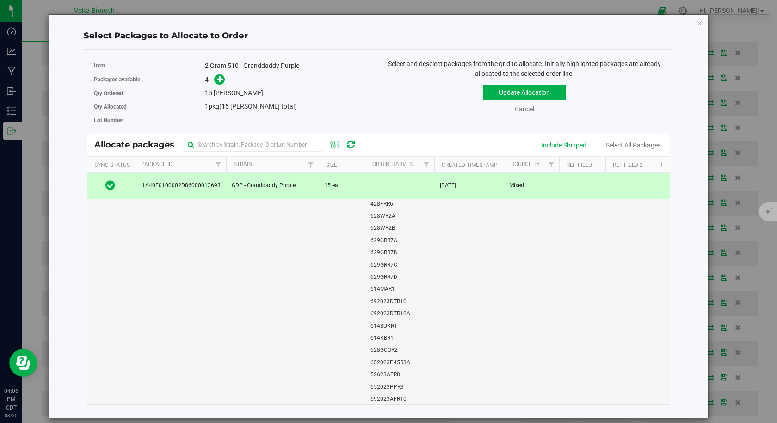
click at [280, 192] on td "GDP - Granddaddy Purple" at bounding box center [272, 185] width 92 height 25
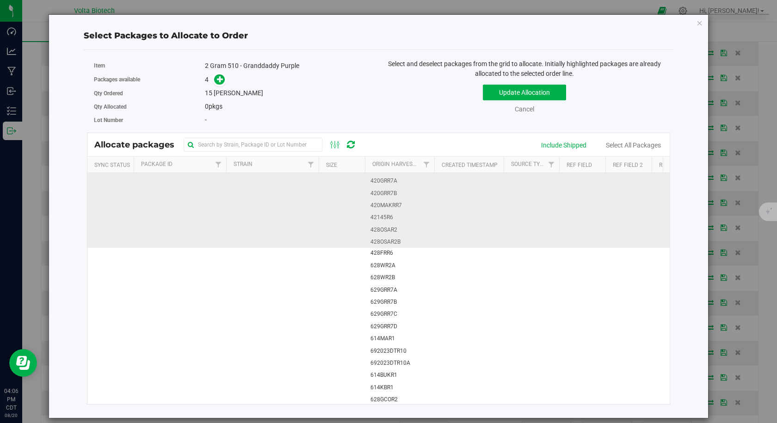
scroll to position [693, 0]
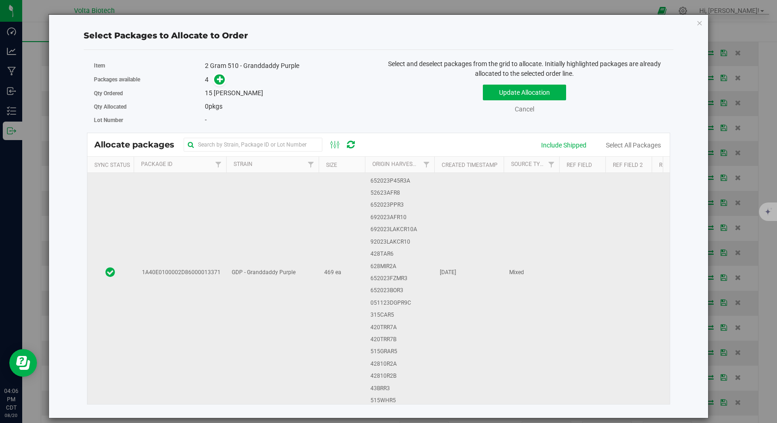
click at [255, 248] on td "GDP - Granddaddy Purple" at bounding box center [272, 273] width 92 height 512
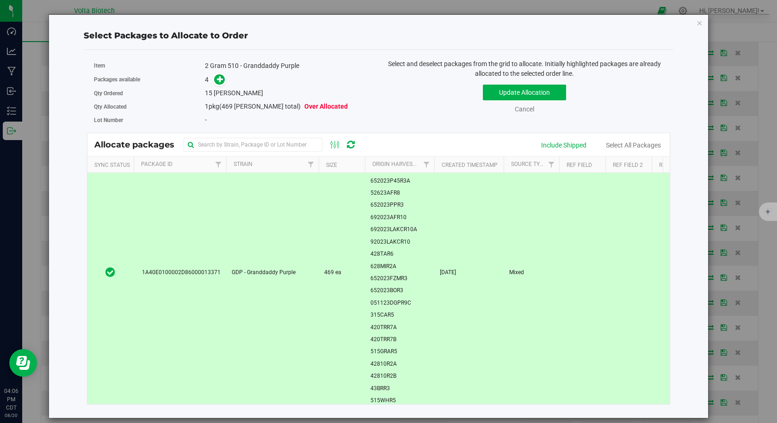
click at [275, 238] on td "GDP - Granddaddy Purple" at bounding box center [272, 273] width 92 height 512
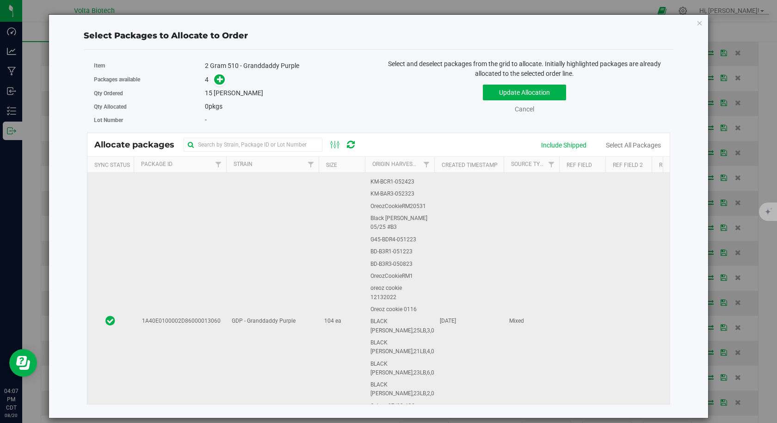
scroll to position [1178, 0]
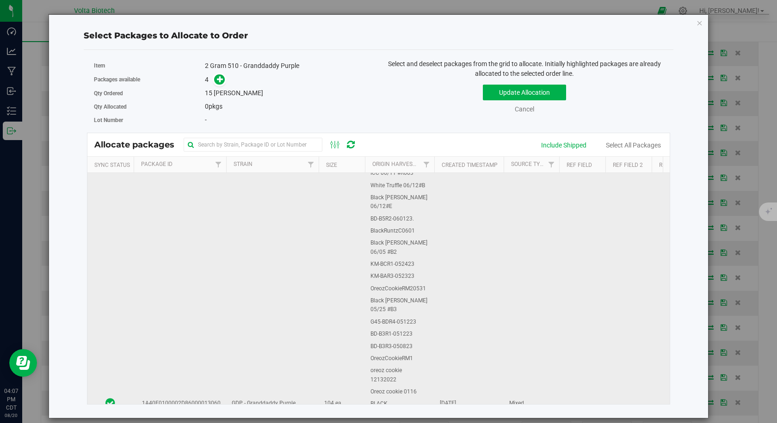
click at [255, 295] on td "GDP - Granddaddy Purple" at bounding box center [272, 403] width 92 height 720
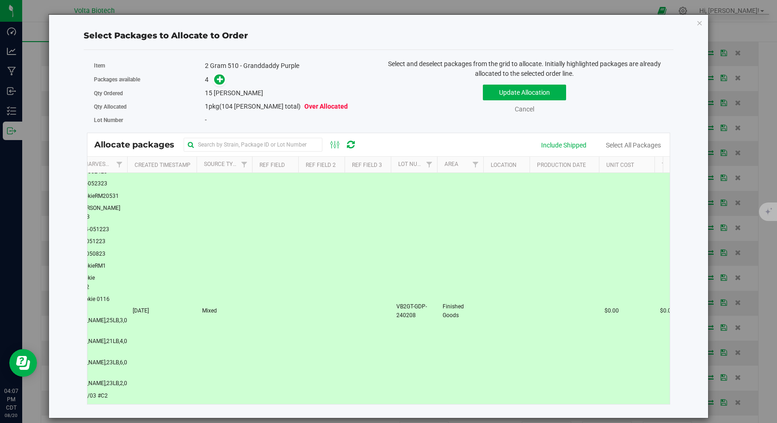
scroll to position [0, 0]
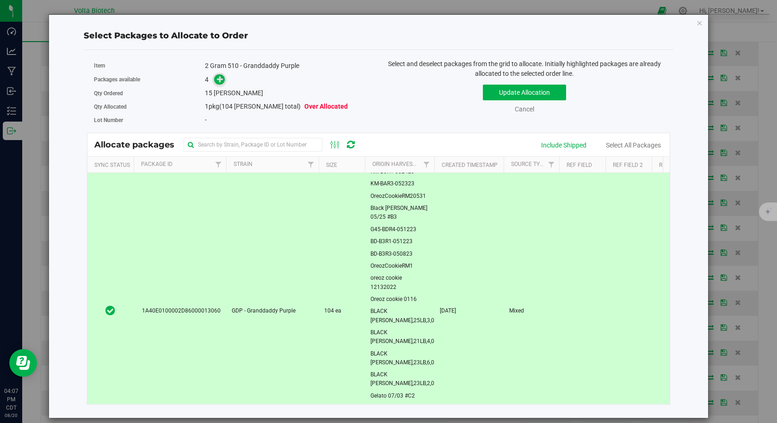
click at [216, 84] on span at bounding box center [219, 79] width 11 height 11
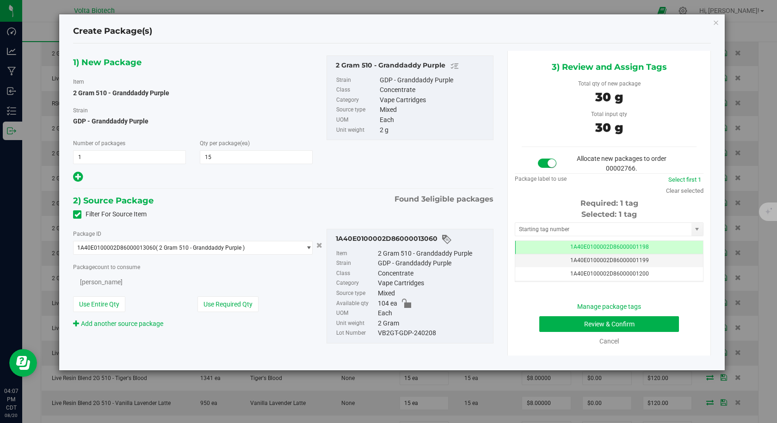
type input "15"
click at [548, 228] on input "text" at bounding box center [603, 229] width 176 height 13
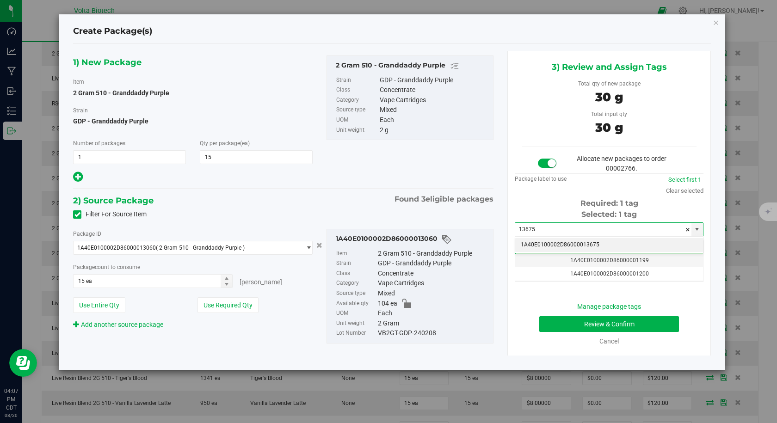
click at [571, 244] on li "1A40E0100002D86000013675" at bounding box center [609, 245] width 188 height 14
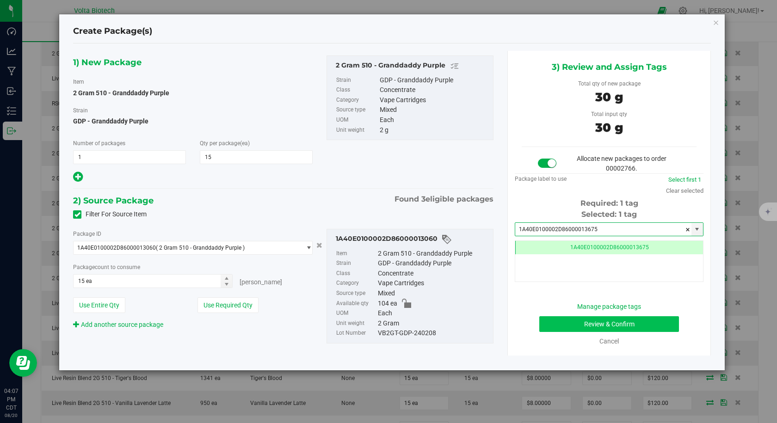
type input "1A40E0100002D86000013675"
click at [562, 321] on button "Review & Confirm" at bounding box center [609, 324] width 140 height 16
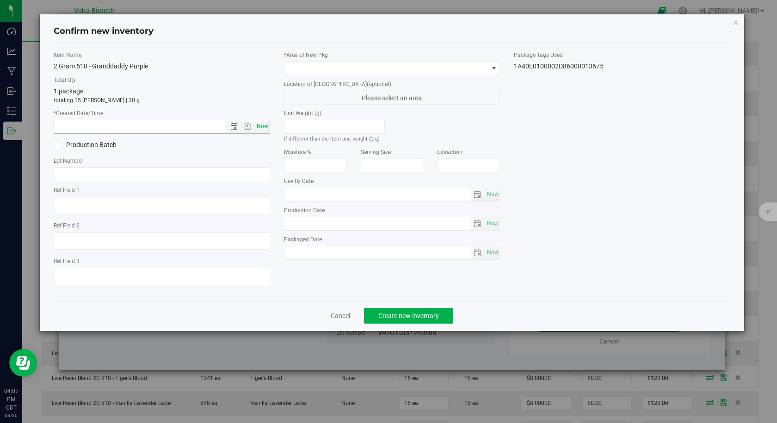
click at [262, 125] on span "Now" at bounding box center [262, 126] width 16 height 13
type input "8/20/2025 4:07 PM"
click at [311, 67] on span at bounding box center [386, 68] width 204 height 13
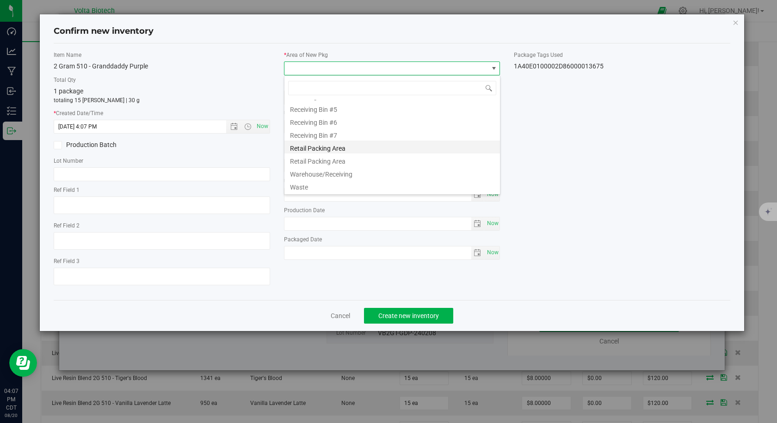
click at [331, 152] on li "Retail Packing Area" at bounding box center [391, 147] width 215 height 13
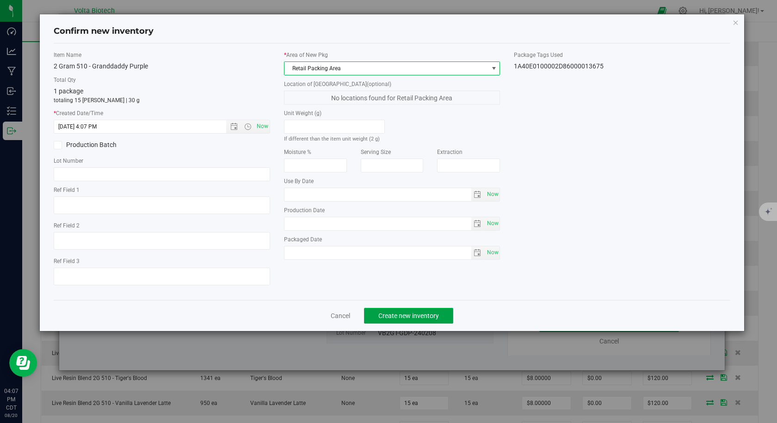
click at [391, 314] on span "Create new inventory" at bounding box center [408, 315] width 61 height 7
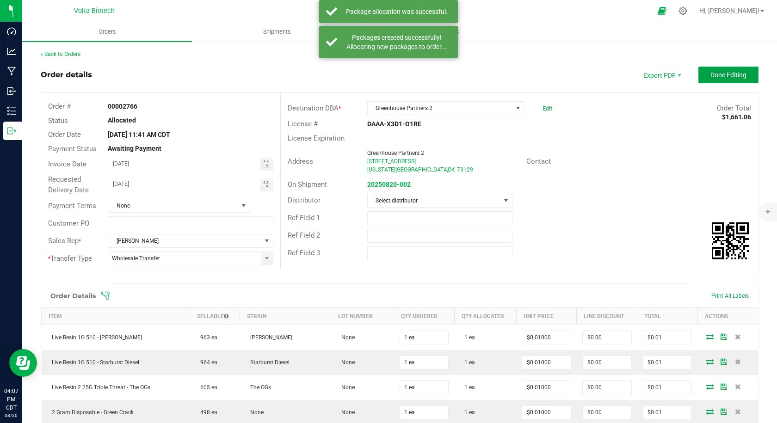
click at [718, 75] on span "Done Editing" at bounding box center [728, 74] width 36 height 7
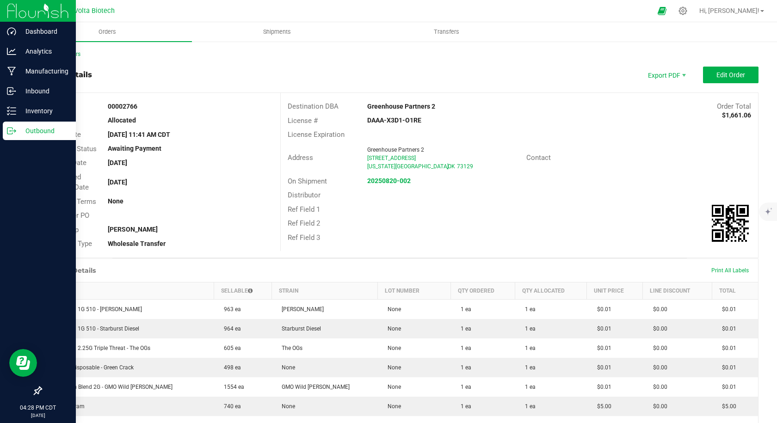
click at [11, 134] on icon at bounding box center [9, 131] width 5 height 6
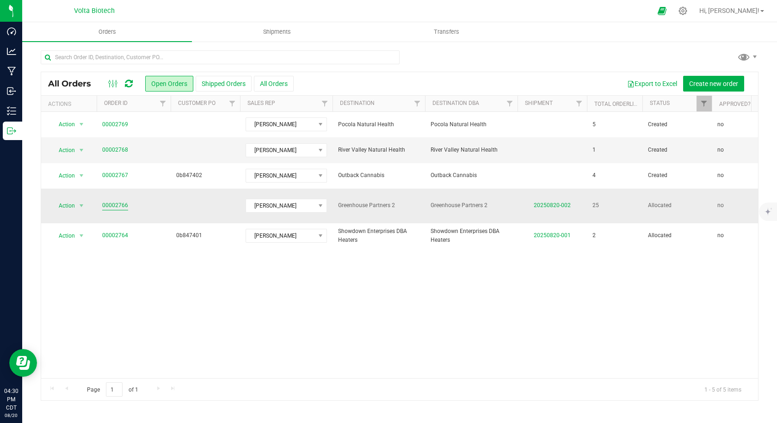
click at [116, 202] on link "00002766" at bounding box center [115, 205] width 26 height 9
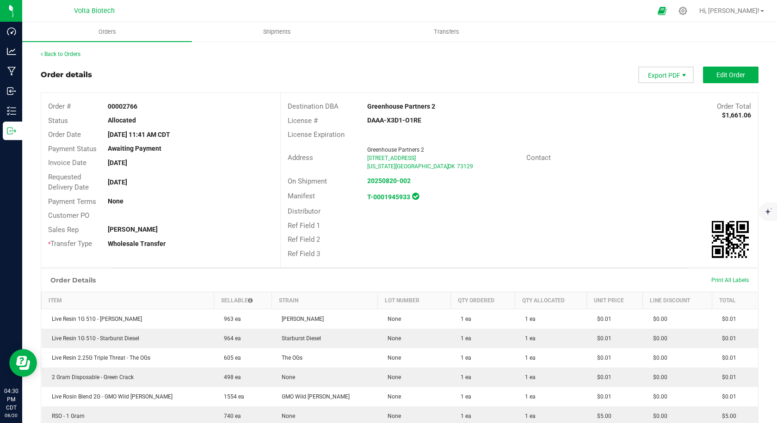
click at [680, 76] on span "Export PDF" at bounding box center [683, 75] width 7 height 7
click at [676, 104] on span "Invoice PDF" at bounding box center [659, 103] width 57 height 13
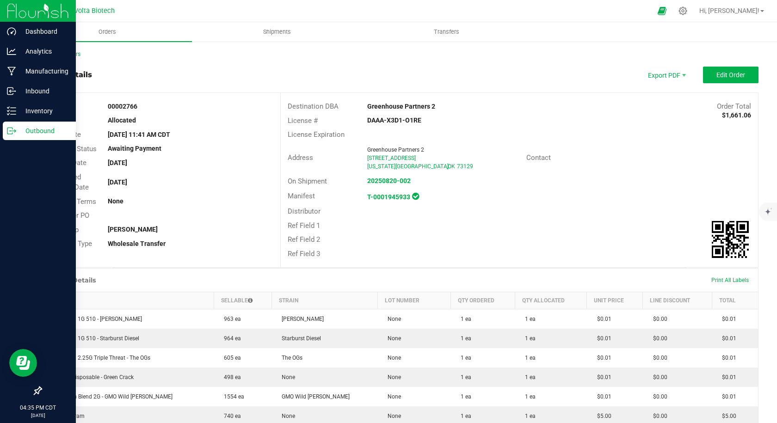
click at [24, 134] on p "Outbound" at bounding box center [43, 130] width 55 height 11
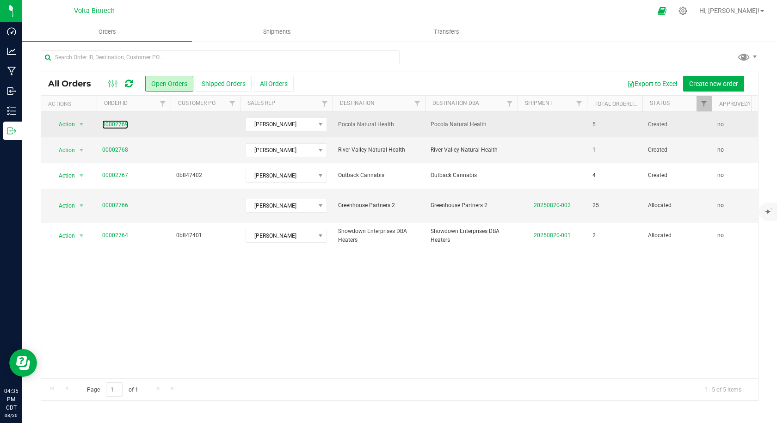
click at [123, 122] on link "00002769" at bounding box center [115, 124] width 26 height 9
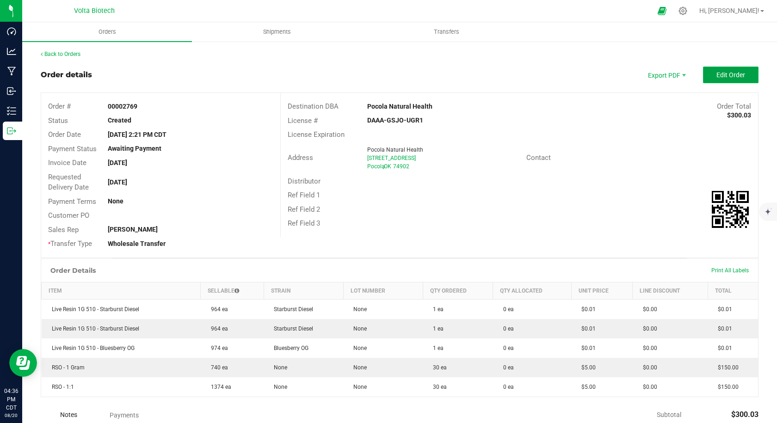
click at [728, 68] on button "Edit Order" at bounding box center [730, 75] width 55 height 17
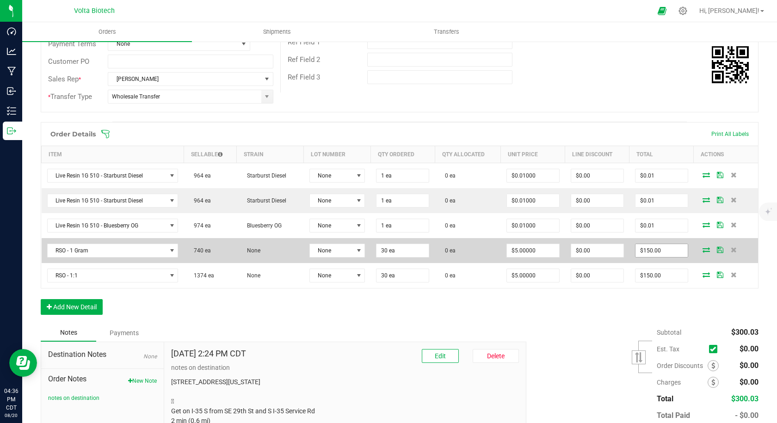
scroll to position [185, 0]
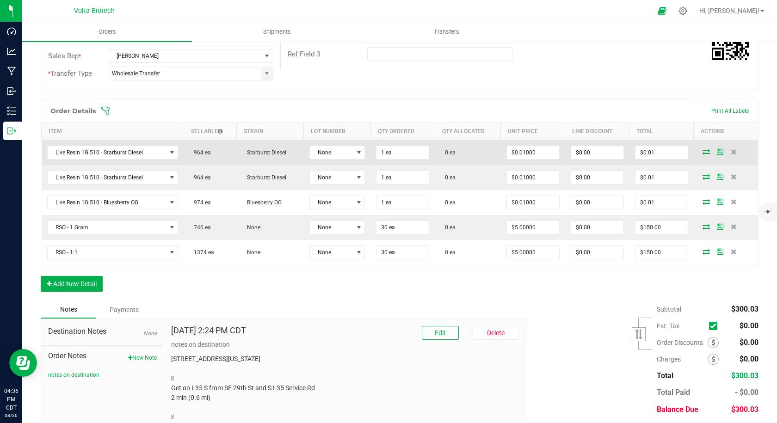
click at [730, 153] on icon at bounding box center [733, 152] width 6 height 6
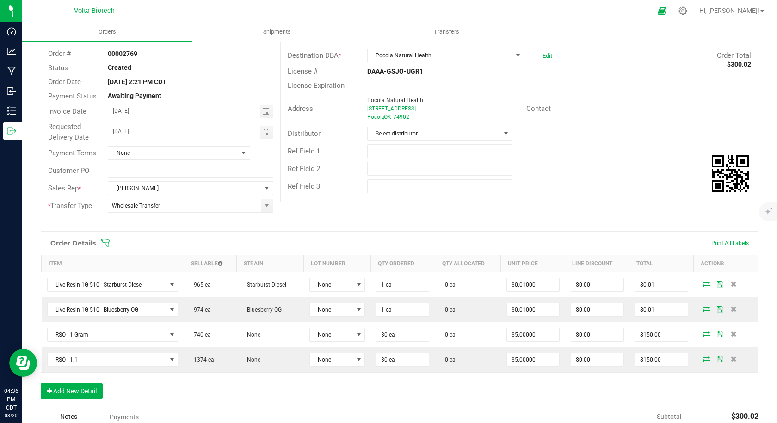
scroll to position [0, 0]
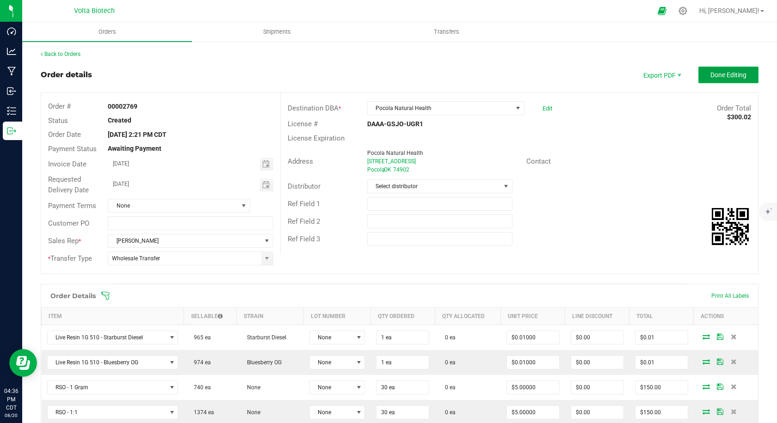
click at [698, 77] on button "Done Editing" at bounding box center [728, 75] width 60 height 17
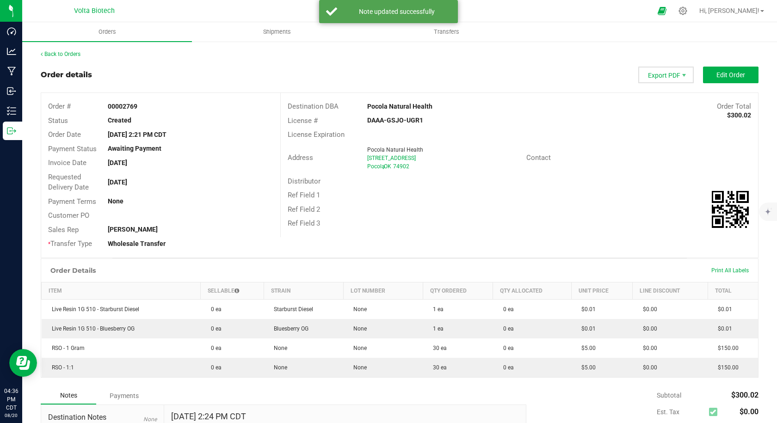
click at [657, 74] on span "Export PDF" at bounding box center [665, 75] width 55 height 17
click at [662, 104] on span "Invoice PDF" at bounding box center [659, 103] width 57 height 13
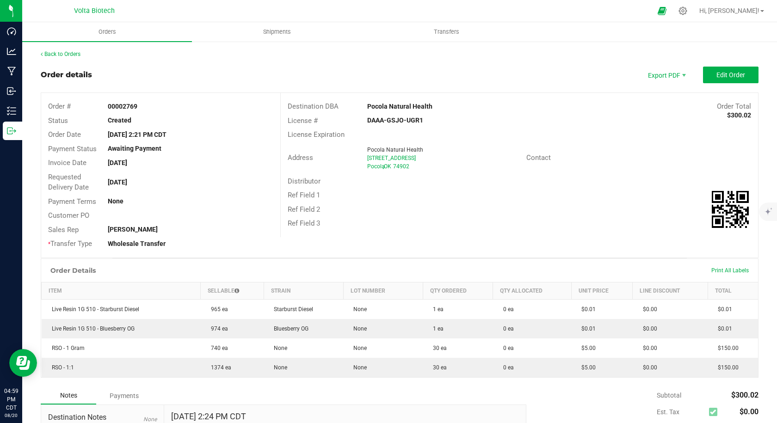
click at [474, 197] on div "Ref Field 1" at bounding box center [519, 195] width 477 height 14
click at [481, 96] on div "Destination DBA Pocola Natural Health Order Total $300.02 License # DAAA-GSJO-U…" at bounding box center [518, 165] width 477 height 144
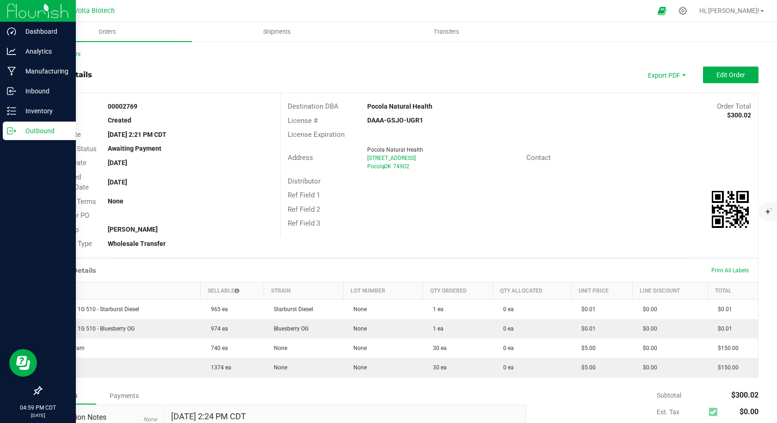
click at [12, 128] on icon at bounding box center [9, 131] width 5 height 6
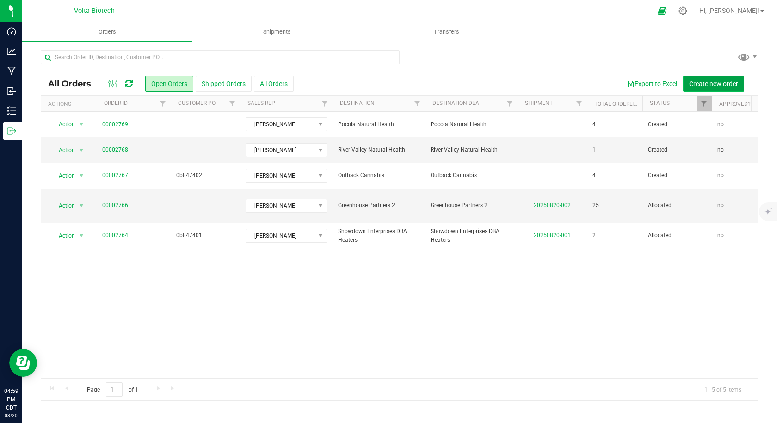
click at [711, 86] on span "Create new order" at bounding box center [713, 83] width 49 height 7
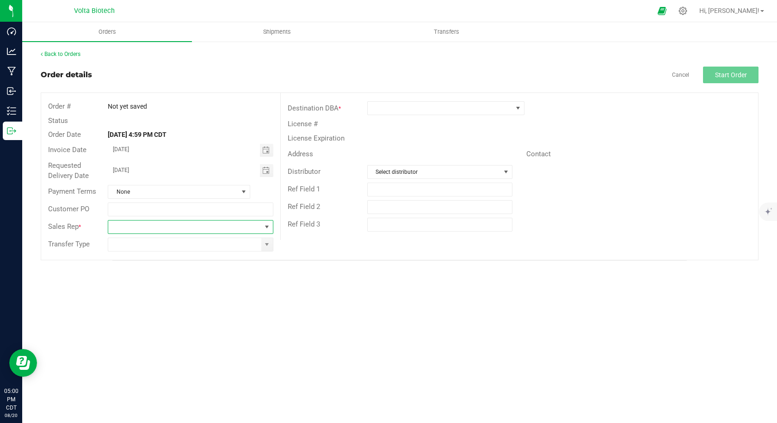
click at [146, 224] on span at bounding box center [184, 226] width 153 height 13
drag, startPoint x: 153, startPoint y: 264, endPoint x: 153, endPoint y: 254, distance: 10.2
click at [153, 265] on li "[PERSON_NAME]" at bounding box center [190, 266] width 164 height 16
click at [153, 250] on input at bounding box center [184, 244] width 153 height 13
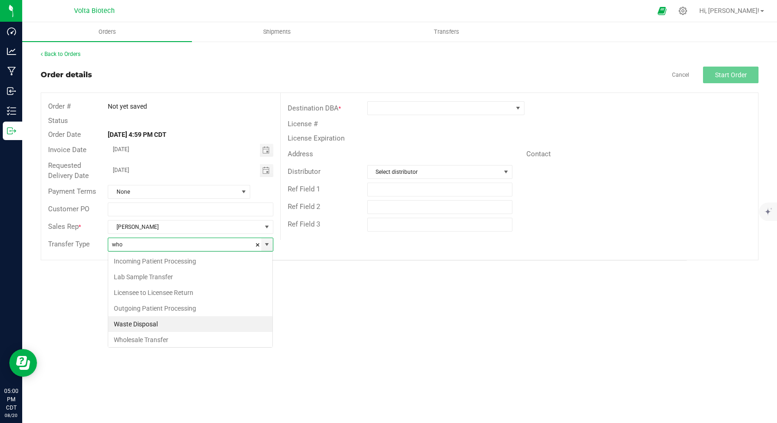
scroll to position [2, 0]
click at [178, 344] on li "Wholesale Transfer" at bounding box center [190, 338] width 164 height 16
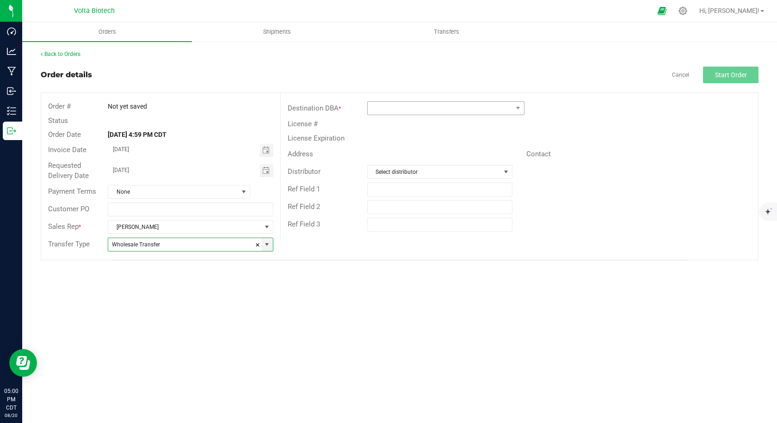
type input "Wholesale Transfer"
click at [377, 104] on span at bounding box center [439, 108] width 145 height 13
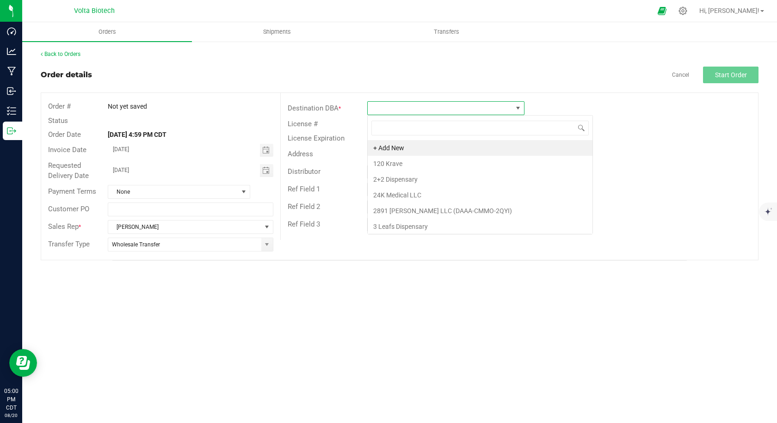
scroll to position [14, 157]
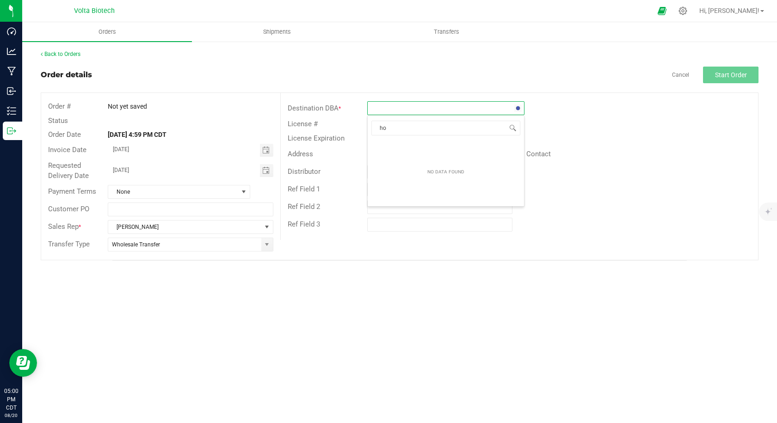
type input "h"
type input "g"
type input "x"
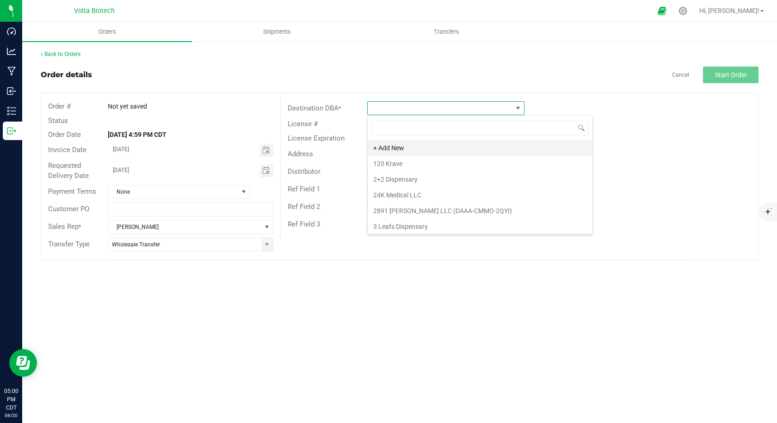
click at [391, 148] on li "+ Add New" at bounding box center [479, 148] width 225 height 16
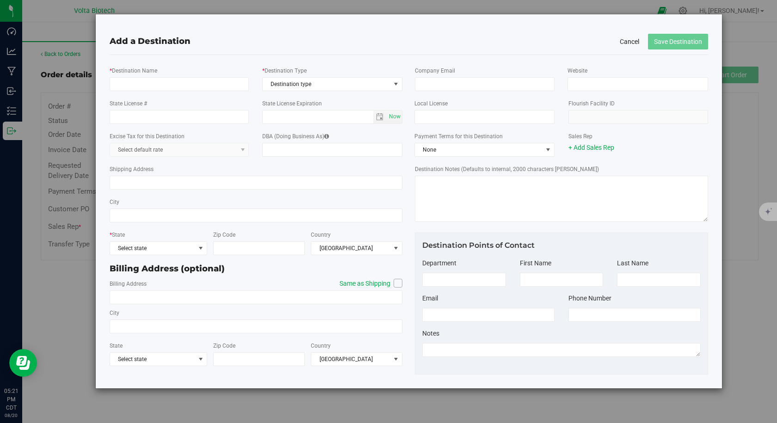
click at [629, 43] on button "Cancel" at bounding box center [628, 41] width 19 height 9
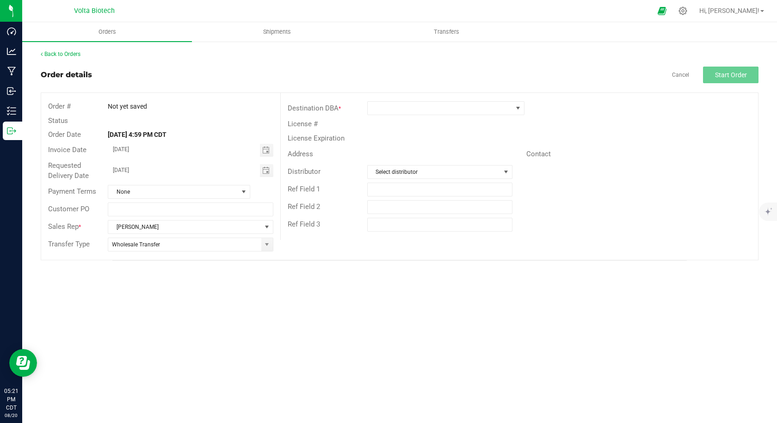
click at [403, 354] on div "Orders Shipments Transfers Back to Orders Order details Cancel Start Order Orde…" at bounding box center [399, 222] width 754 height 401
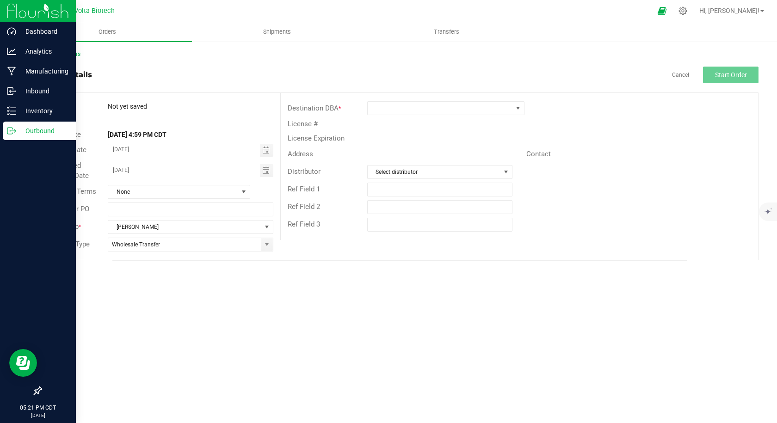
click at [11, 133] on icon at bounding box center [11, 130] width 9 height 9
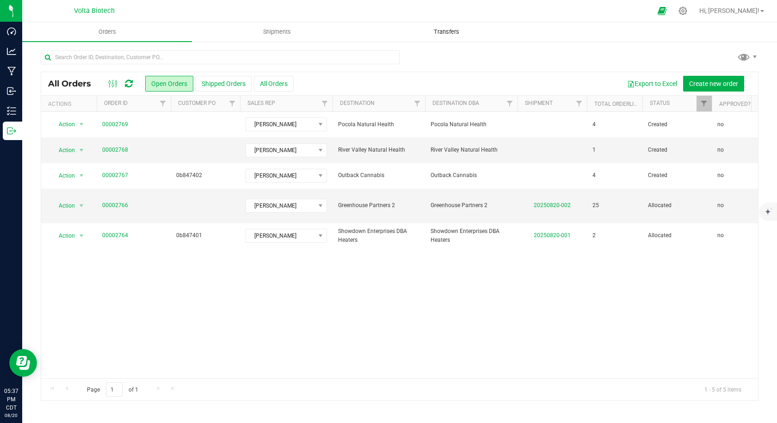
click at [373, 28] on uib-tab-heading "Transfers" at bounding box center [446, 32] width 169 height 18
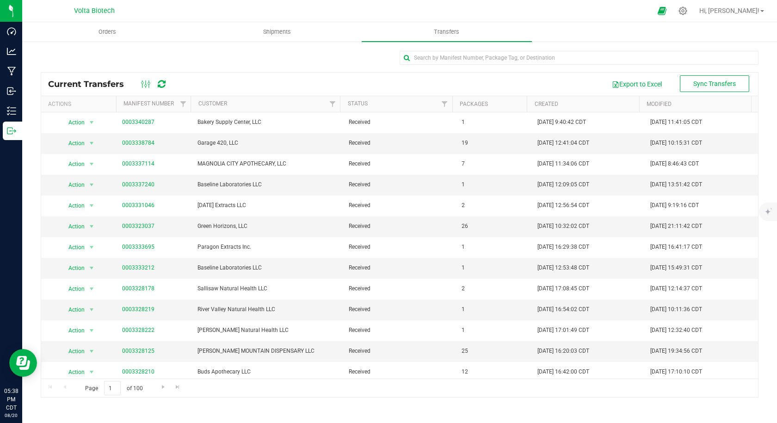
click at [342, 65] on div at bounding box center [399, 61] width 717 height 21
